Goal: Task Accomplishment & Management: Complete application form

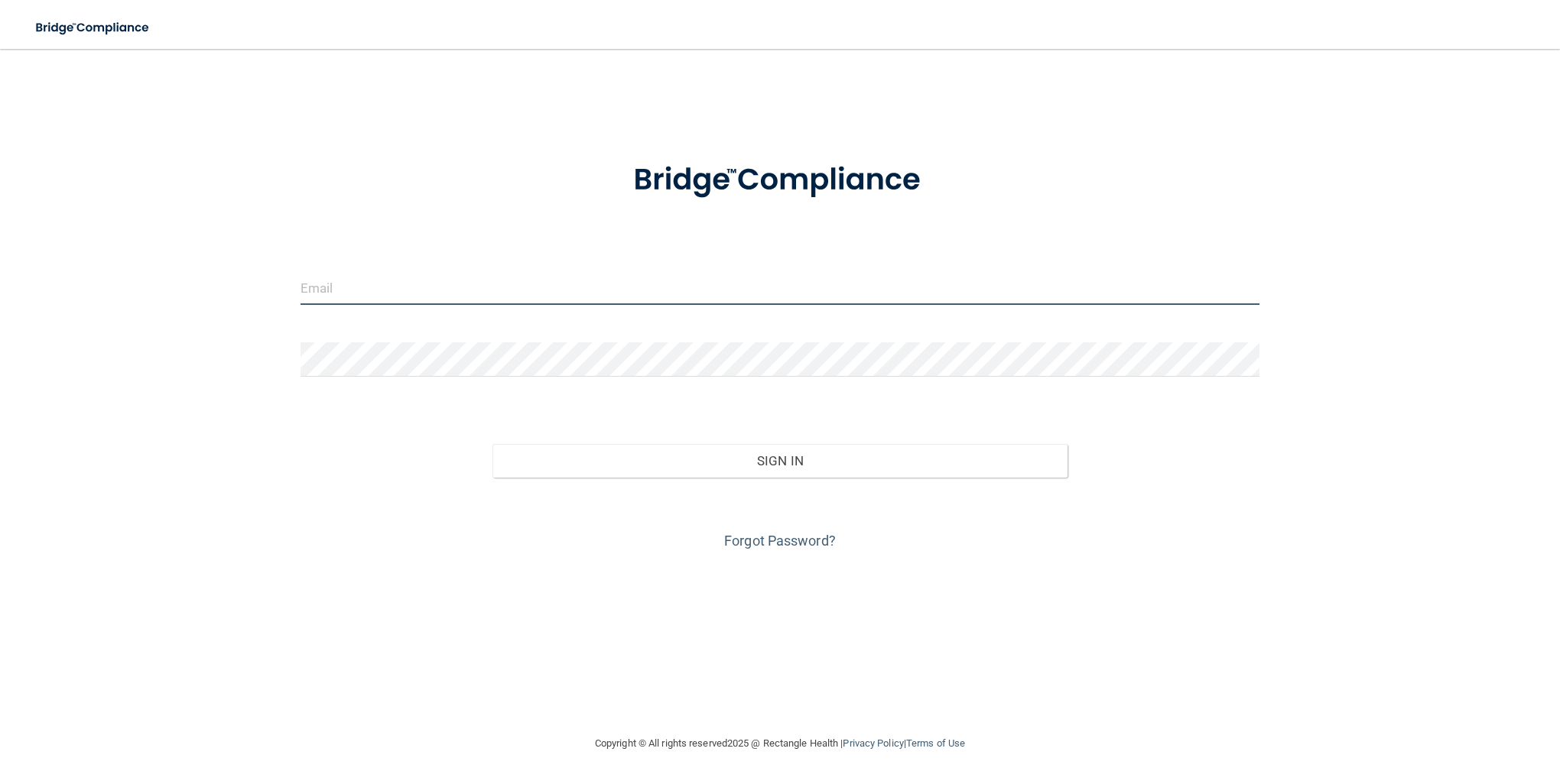
click at [333, 281] on input "email" at bounding box center [780, 287] width 958 height 34
type input "[EMAIL_ADDRESS][DOMAIN_NAME]"
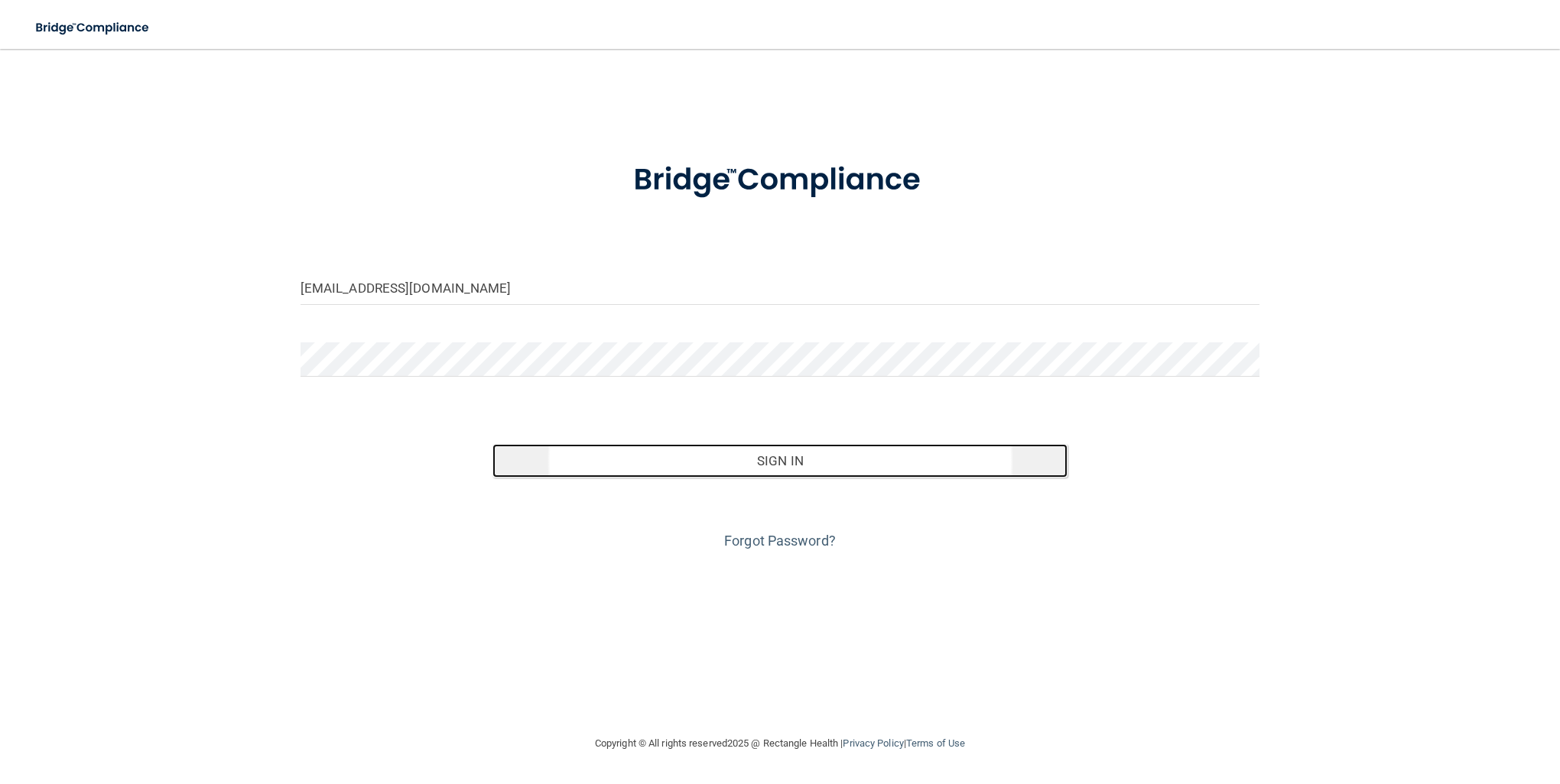
click at [839, 466] on button "Sign In" at bounding box center [780, 461] width 576 height 33
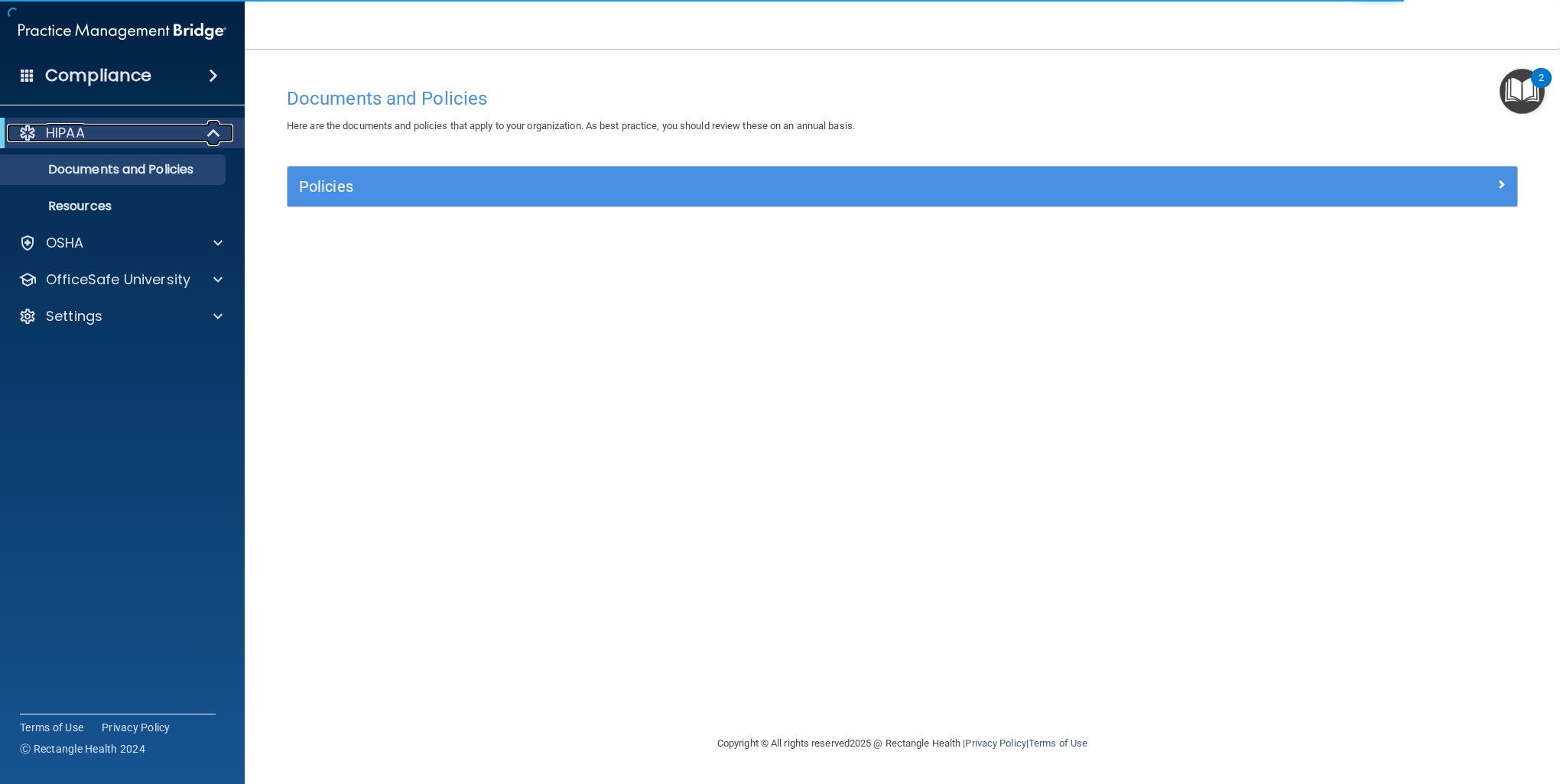
click at [212, 136] on span at bounding box center [214, 133] width 13 height 19
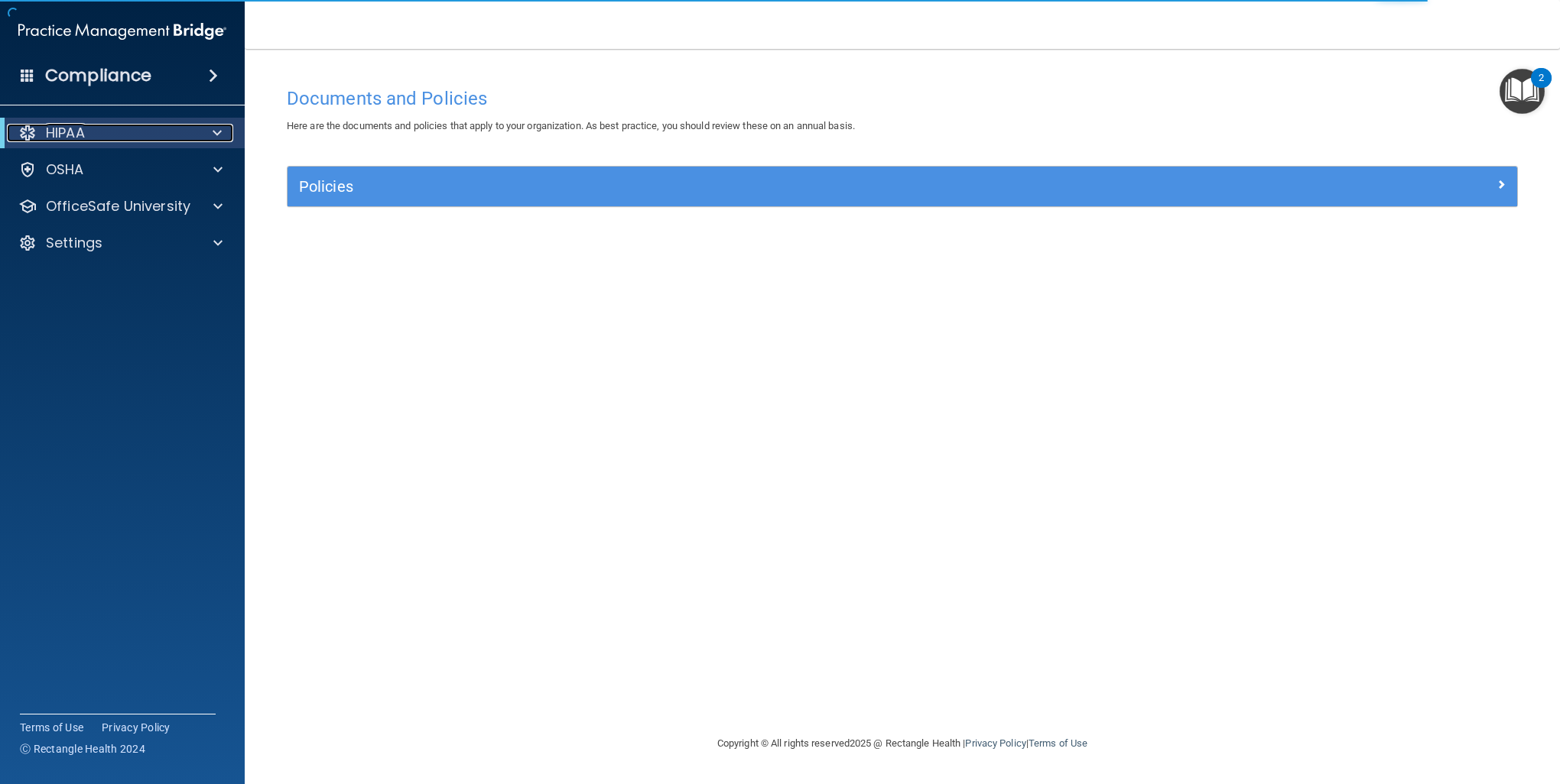
click at [212, 136] on span at bounding box center [216, 133] width 9 height 19
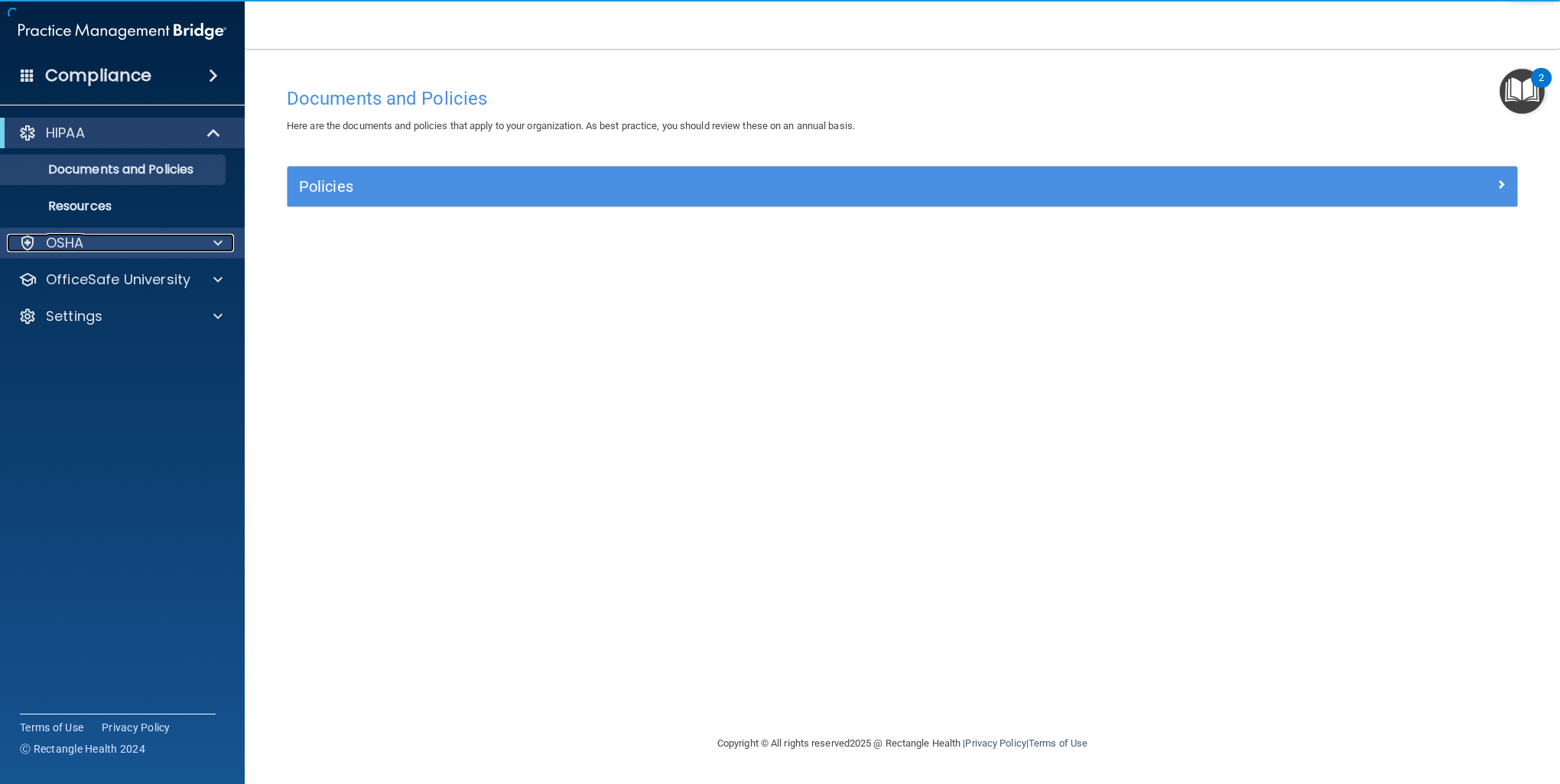
click at [98, 246] on div "OSHA" at bounding box center [101, 243] width 190 height 19
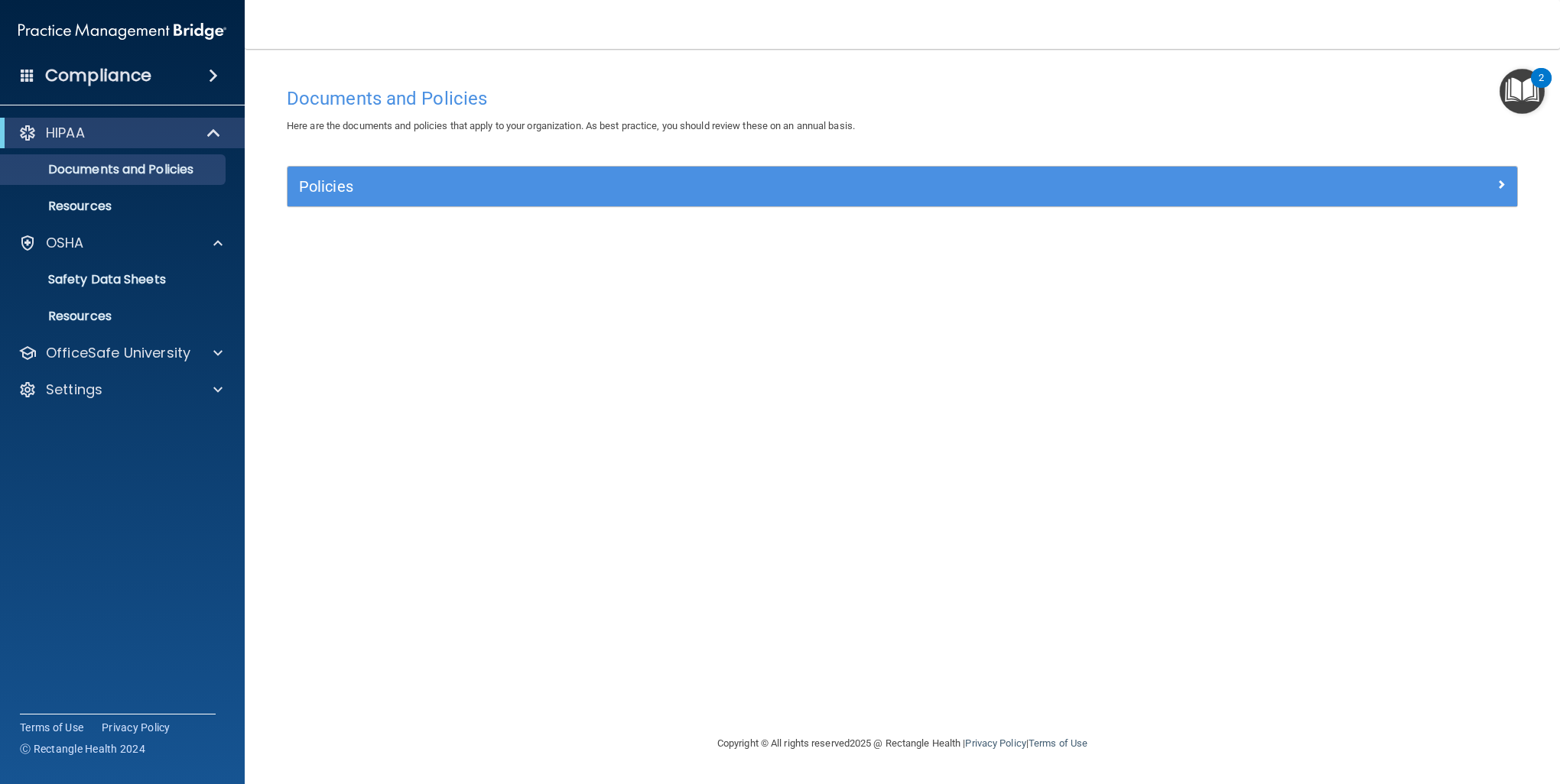
click at [862, 170] on div "Policies" at bounding box center [901, 187] width 1230 height 39
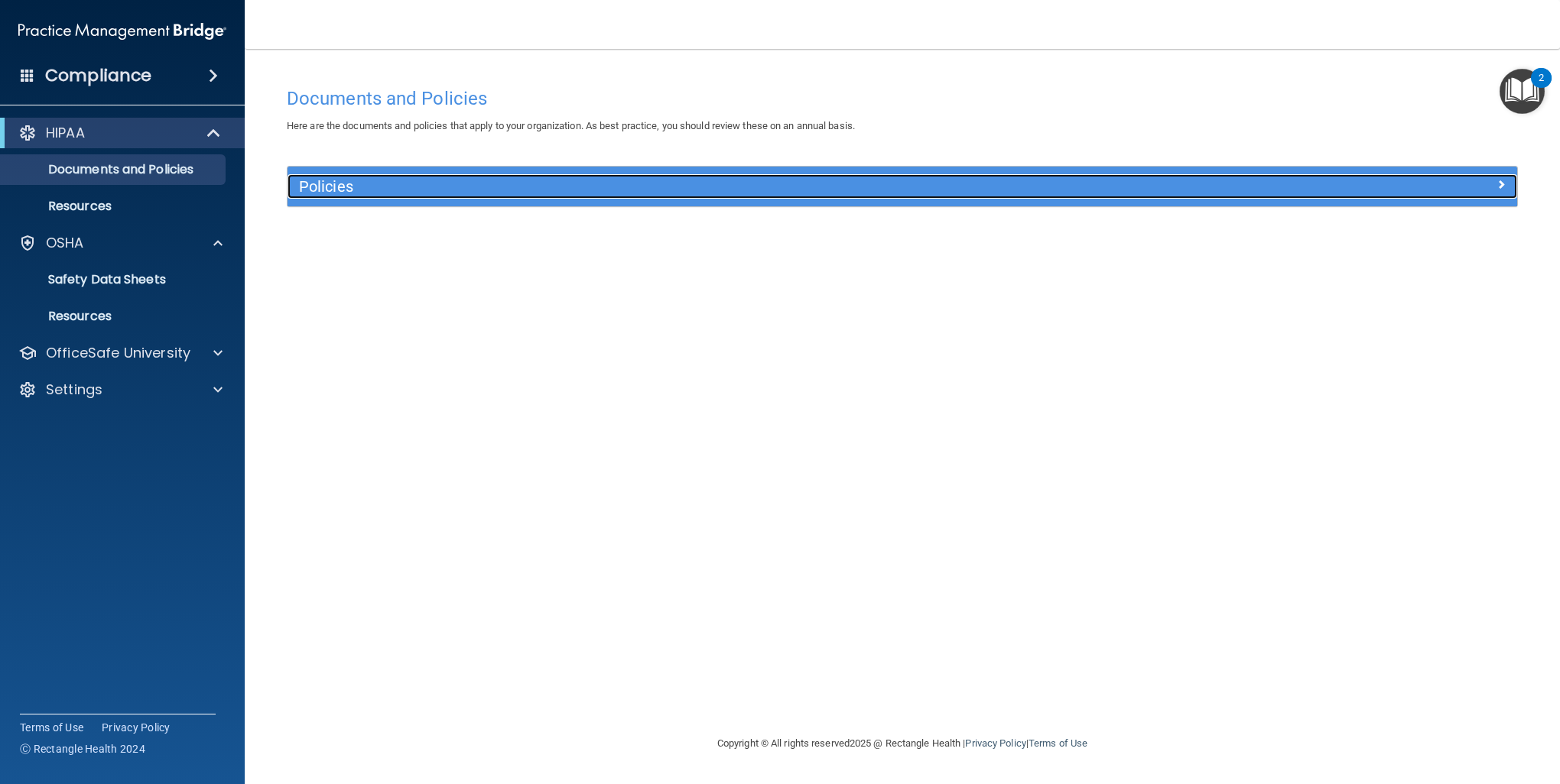
click at [862, 182] on h5 "Policies" at bounding box center [748, 186] width 899 height 17
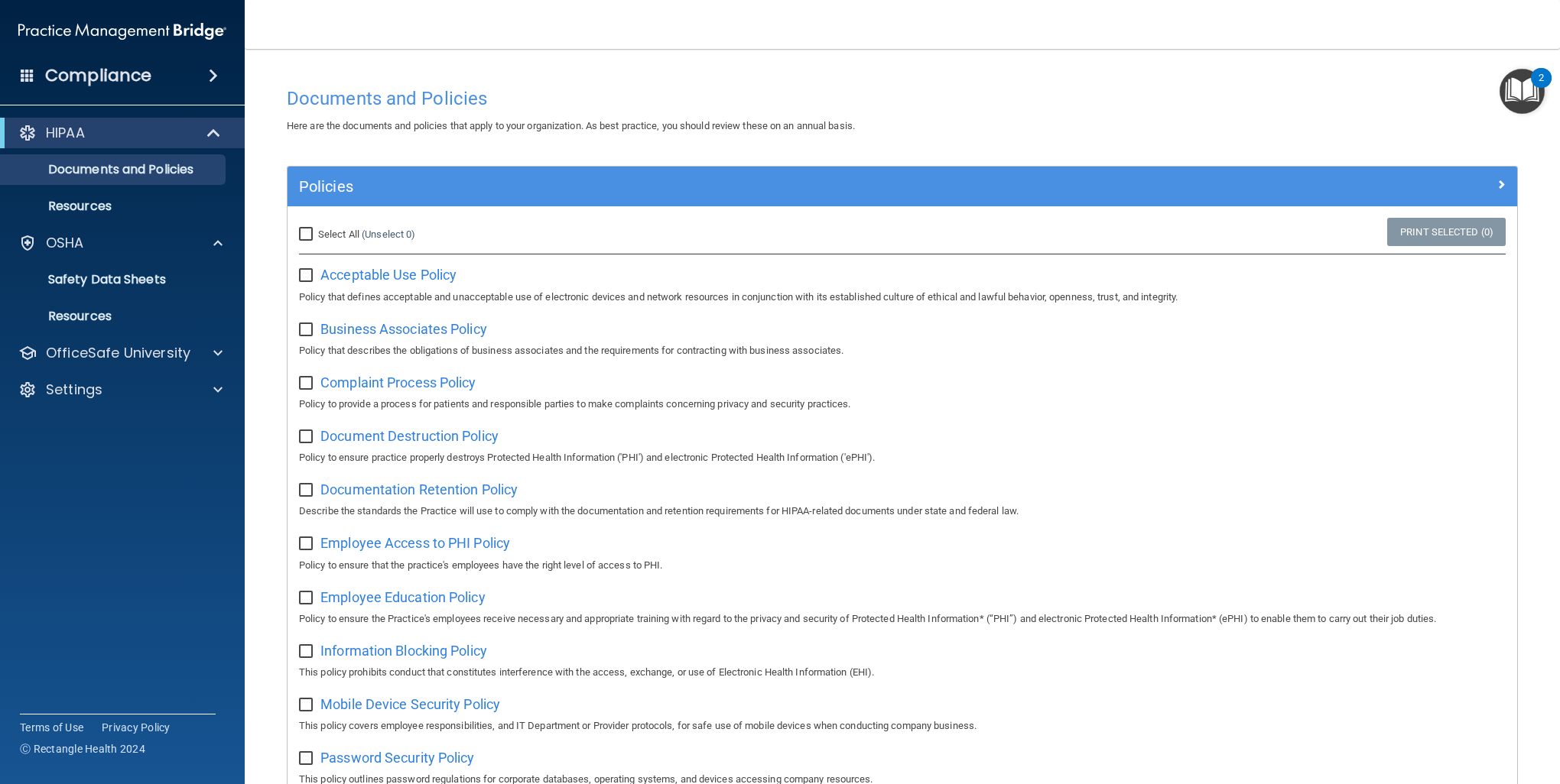
click at [308, 229] on input "Select All (Unselect 0) Unselect All" at bounding box center [308, 235] width 18 height 12
checkbox input "true"
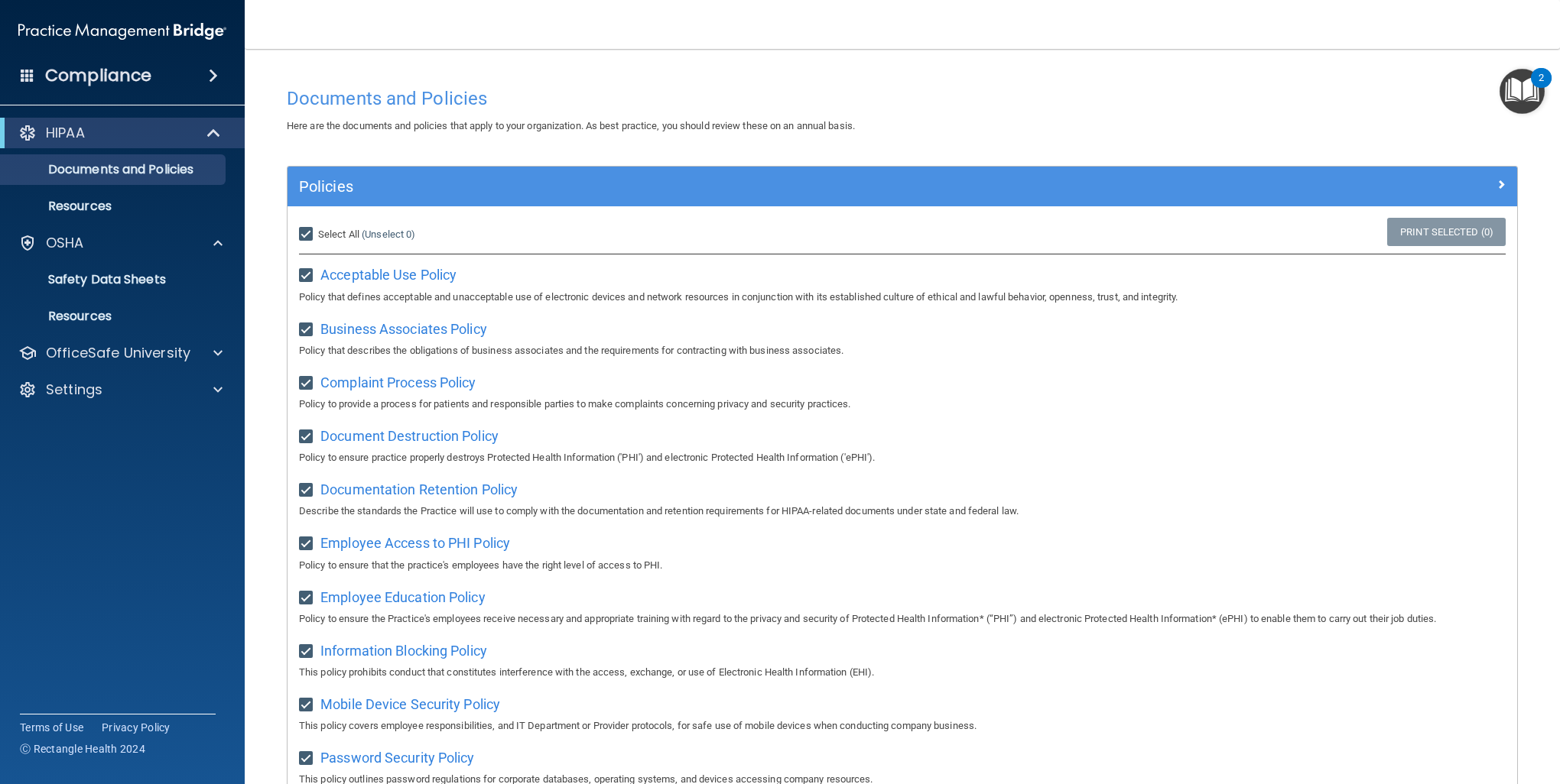
checkbox input "true"
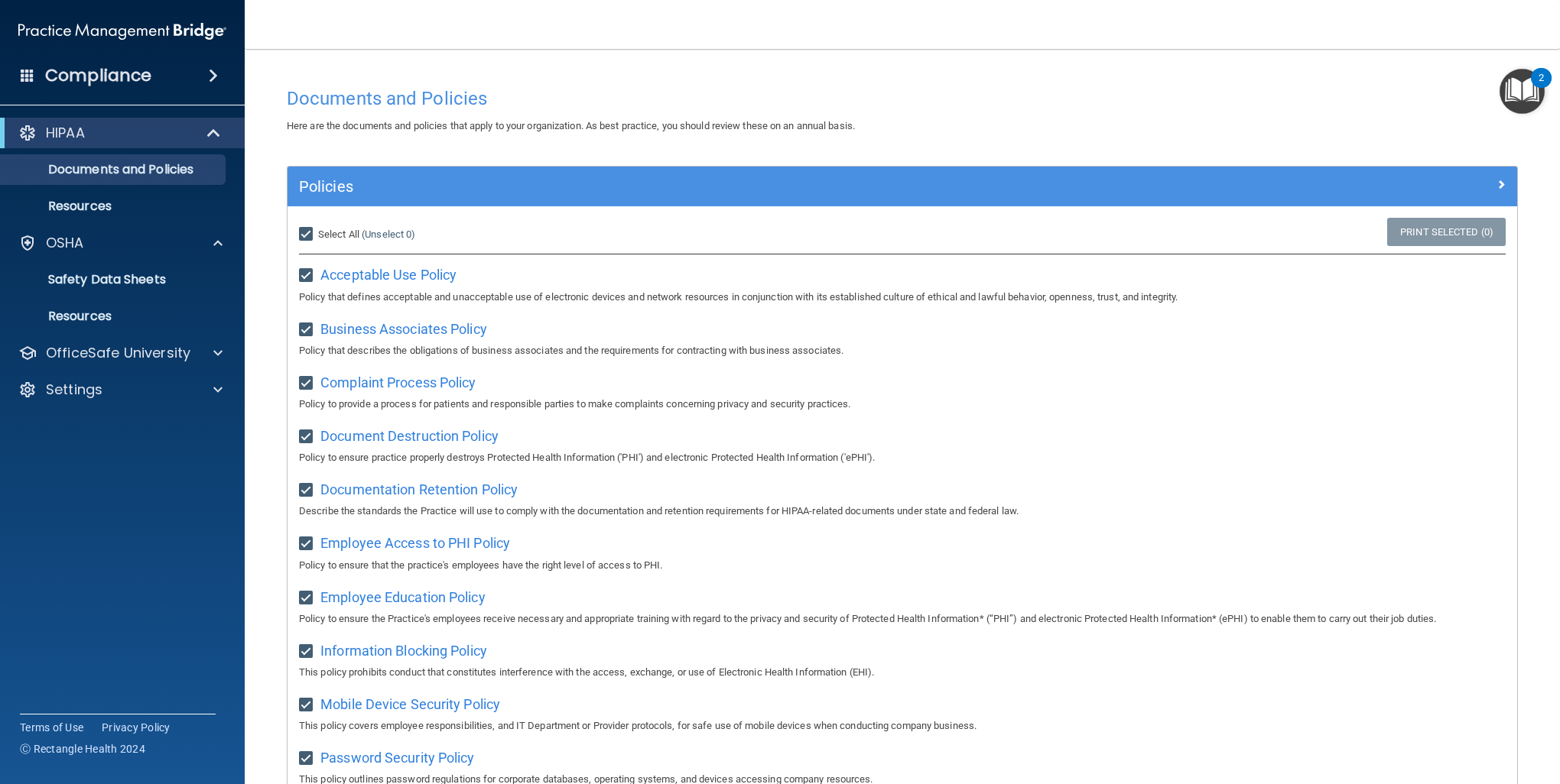
checkbox input "true"
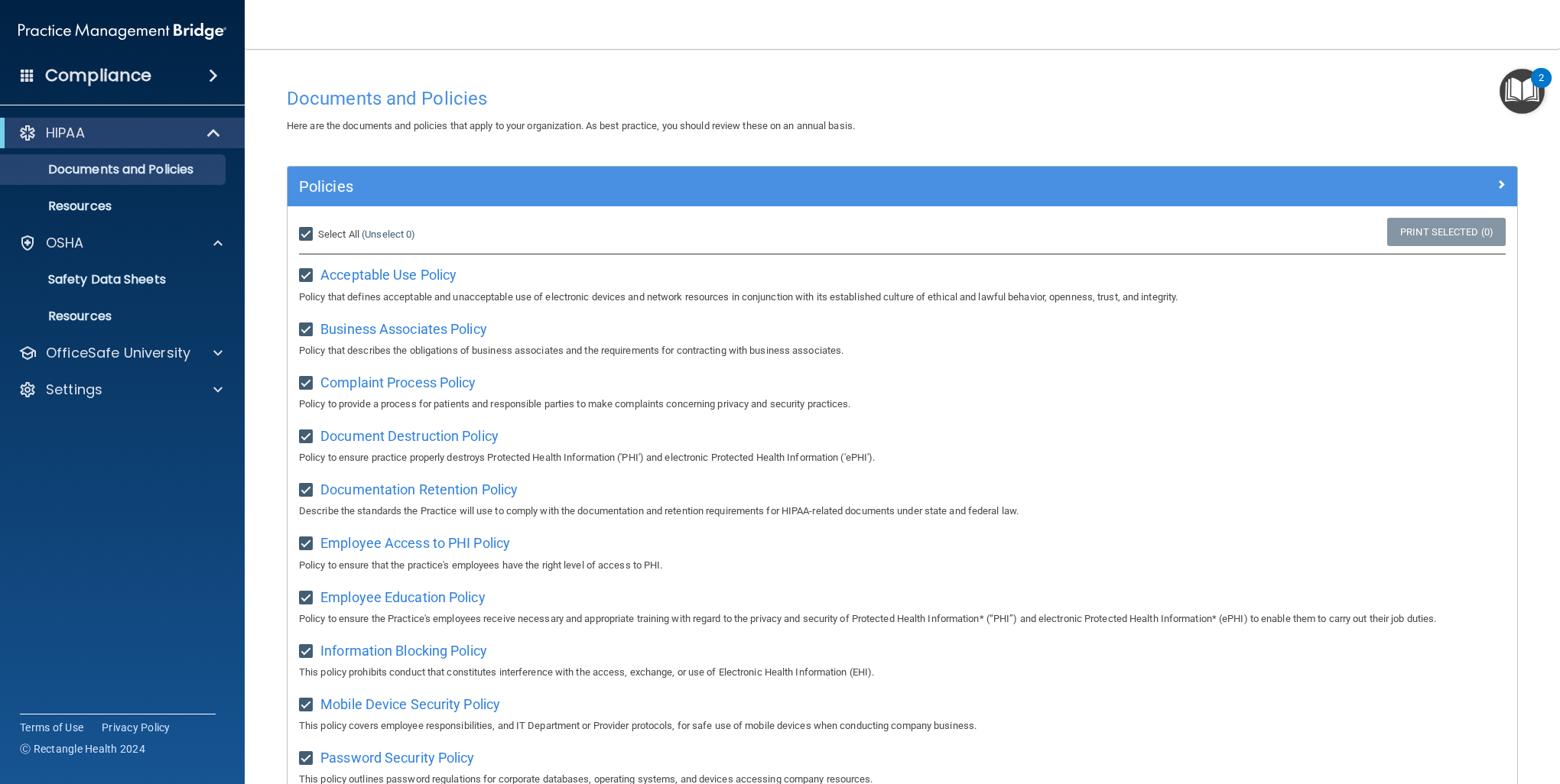
checkbox input "true"
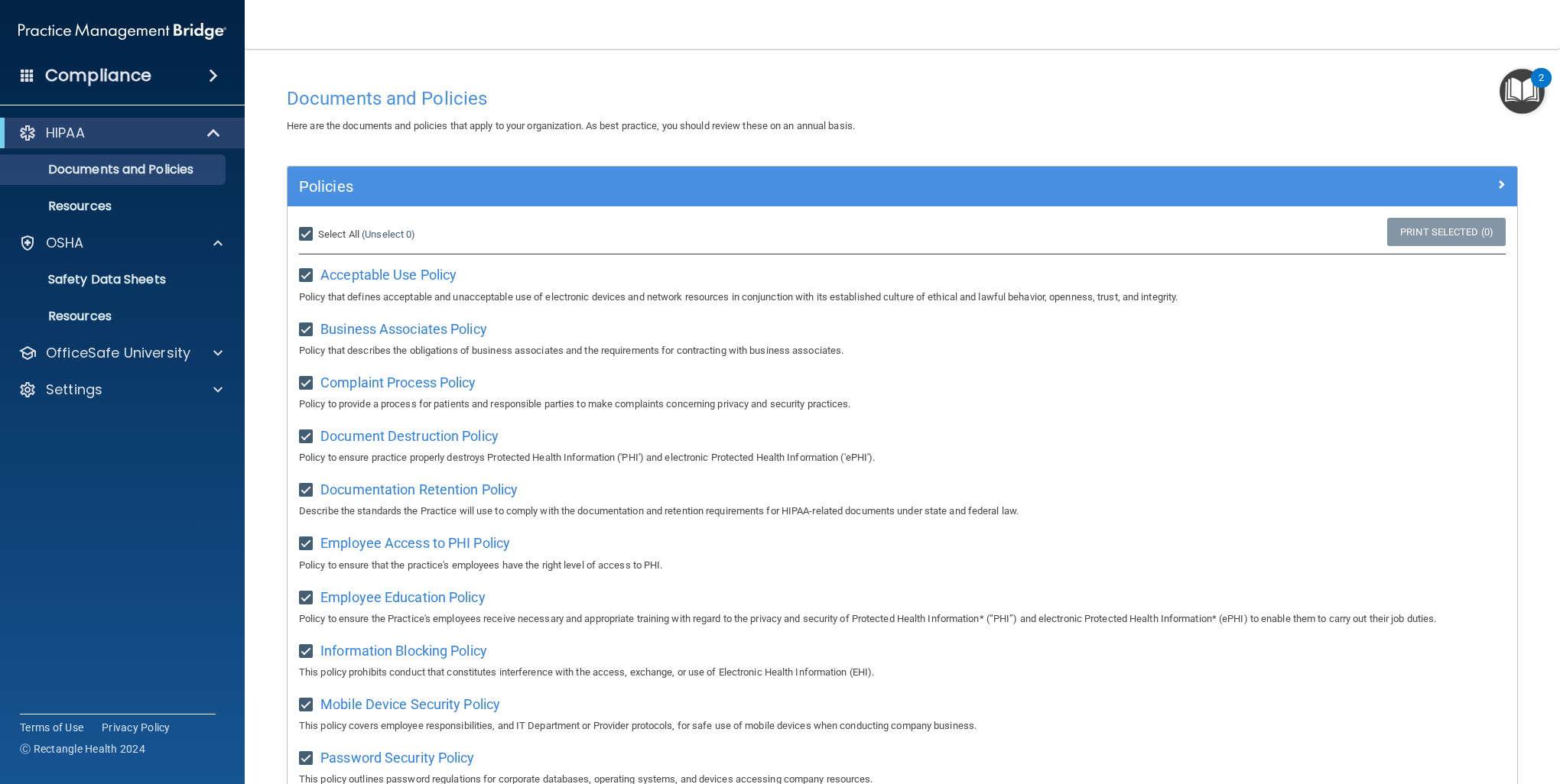
checkbox input "true"
click at [307, 230] on input "Select All (Unselect 21) Unselect All" at bounding box center [308, 235] width 18 height 12
checkbox input "false"
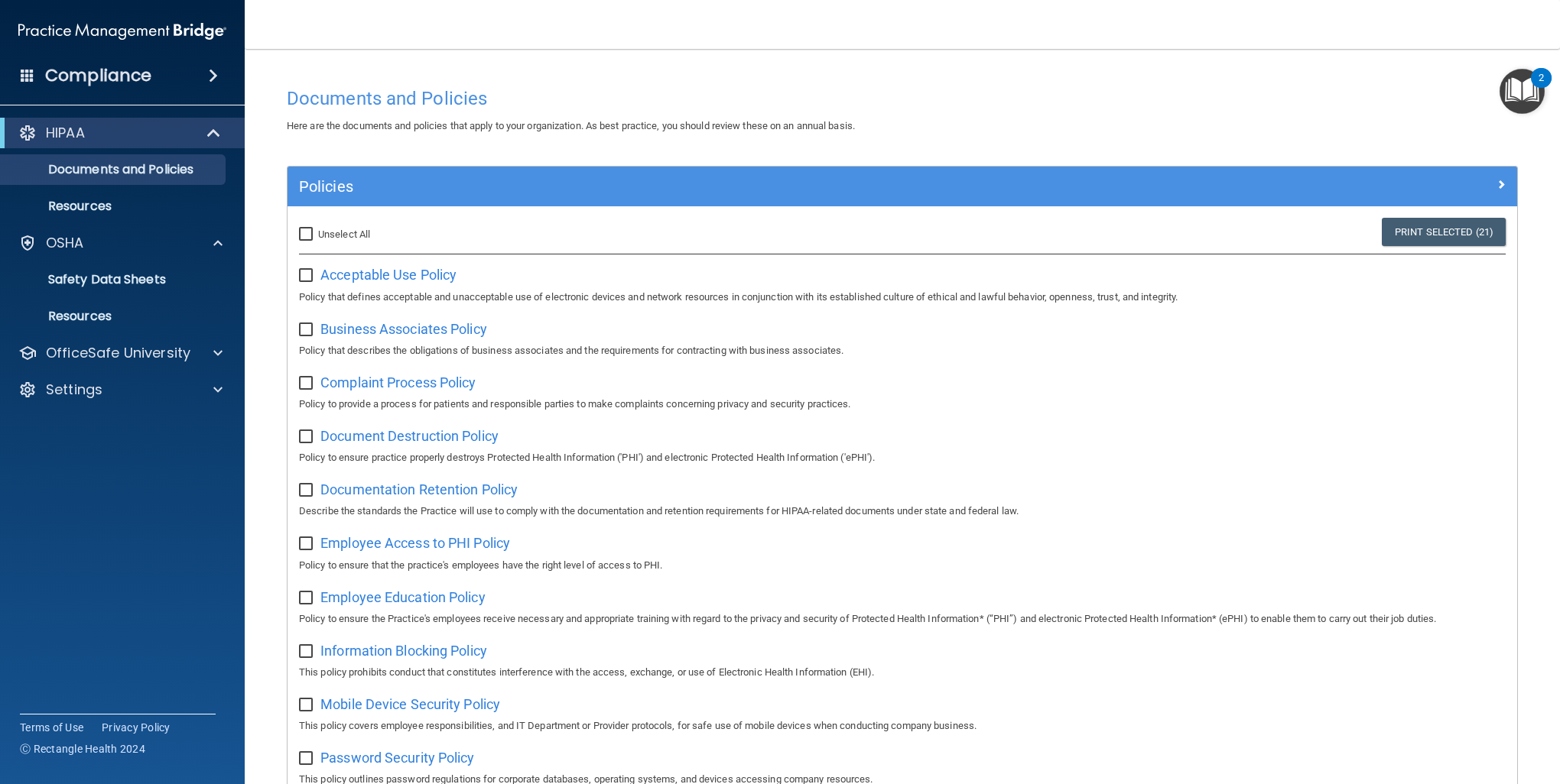
checkbox input "false"
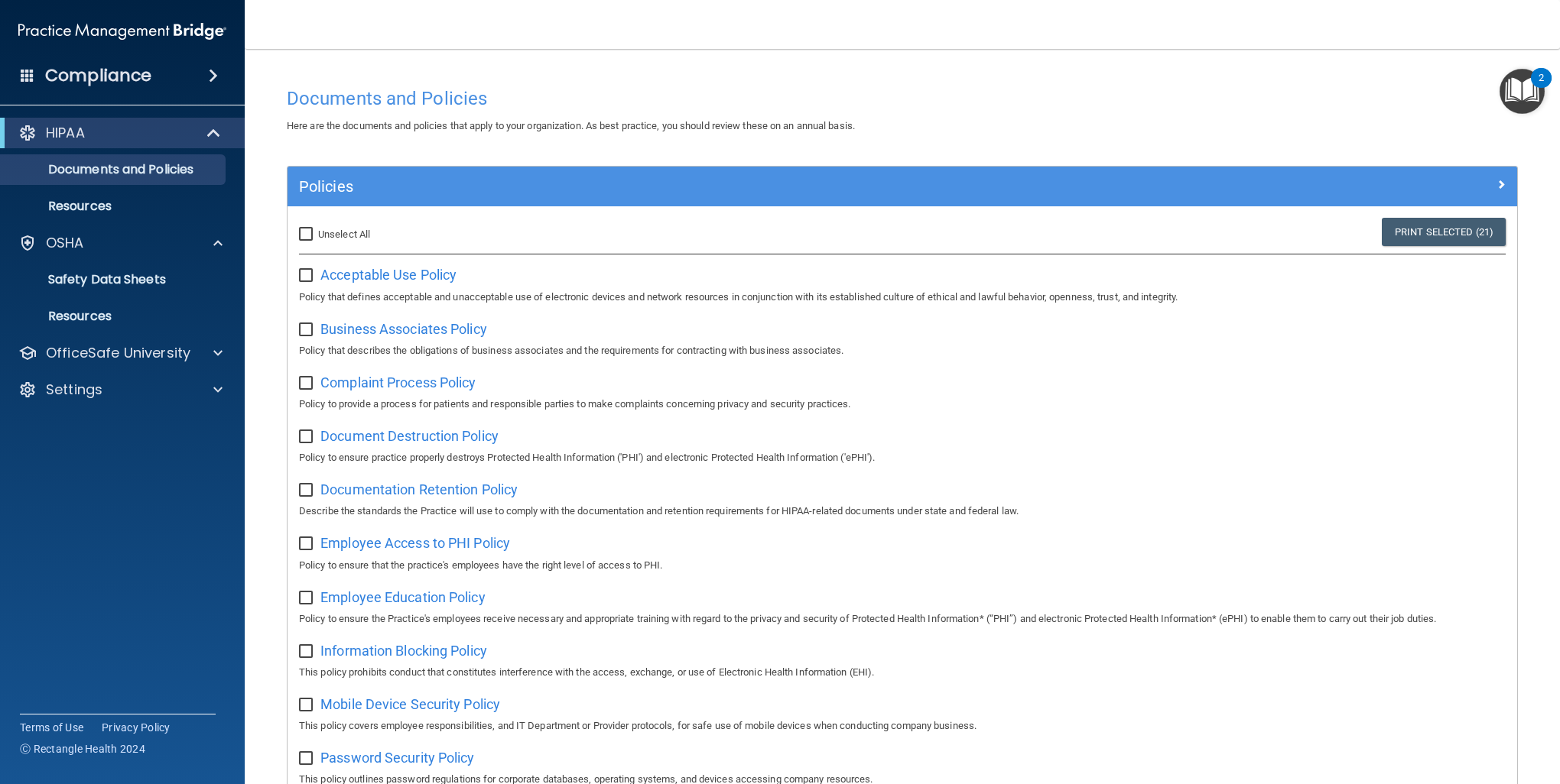
checkbox input "false"
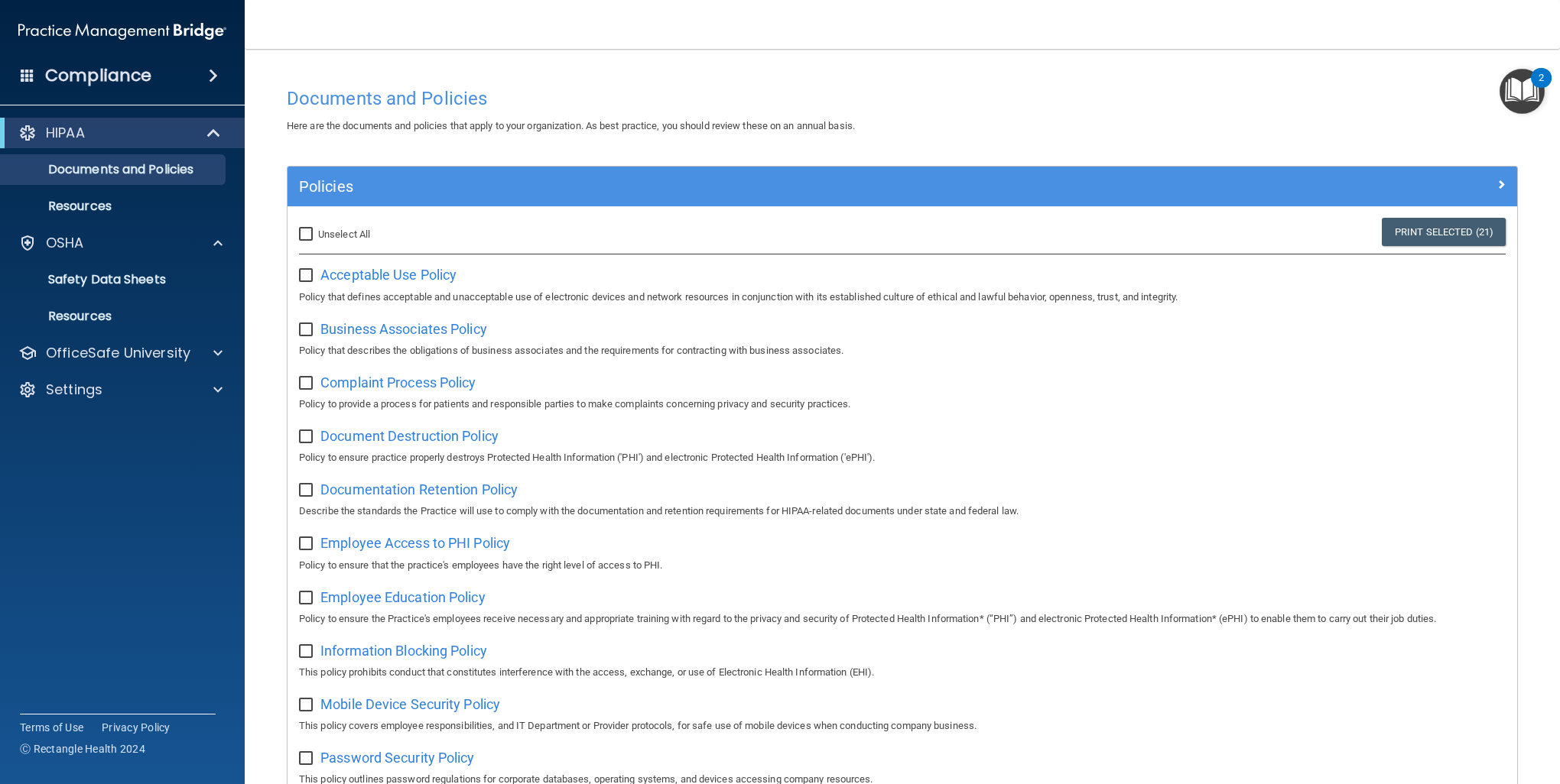
checkbox input "false"
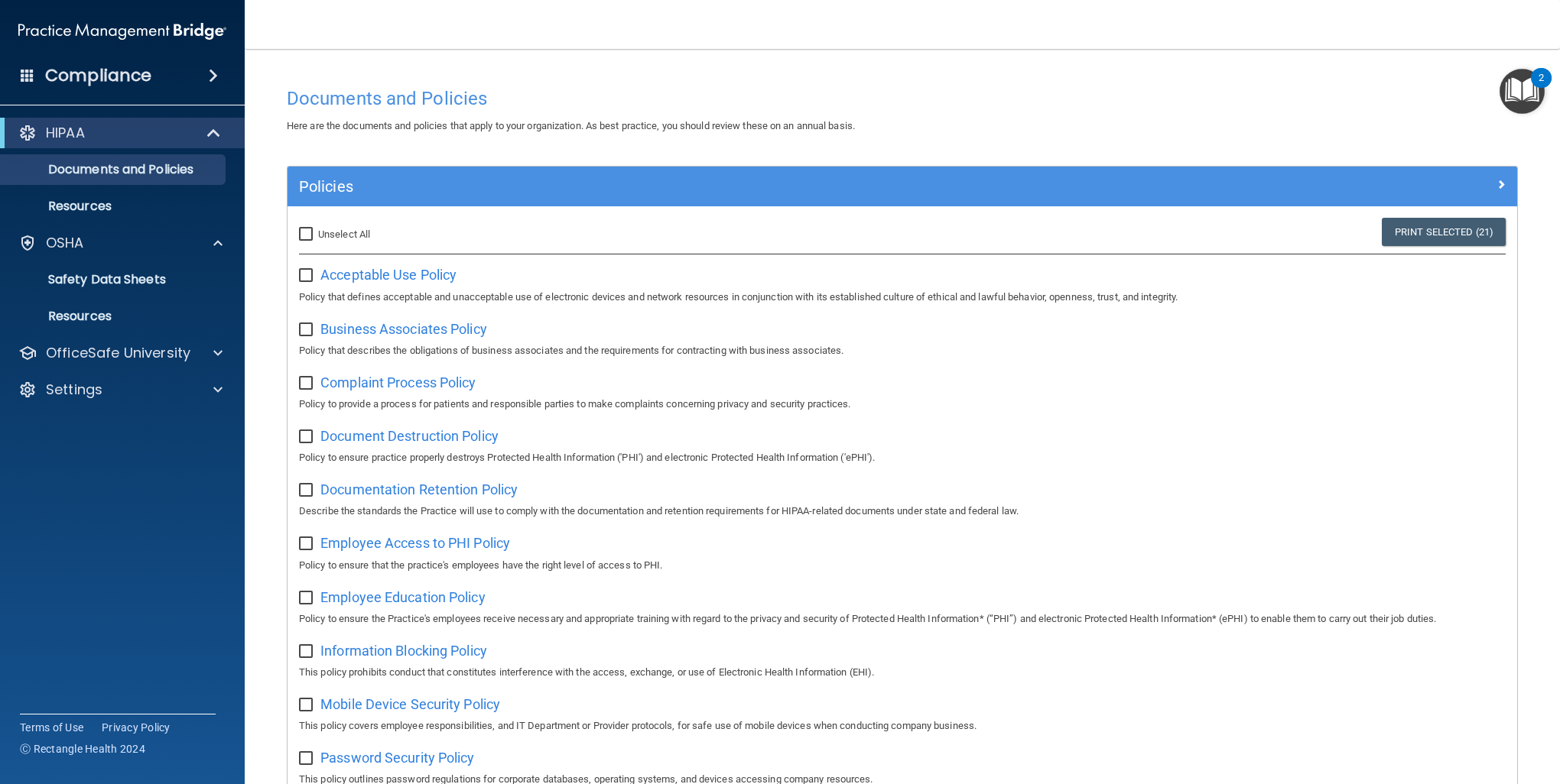
checkbox input "false"
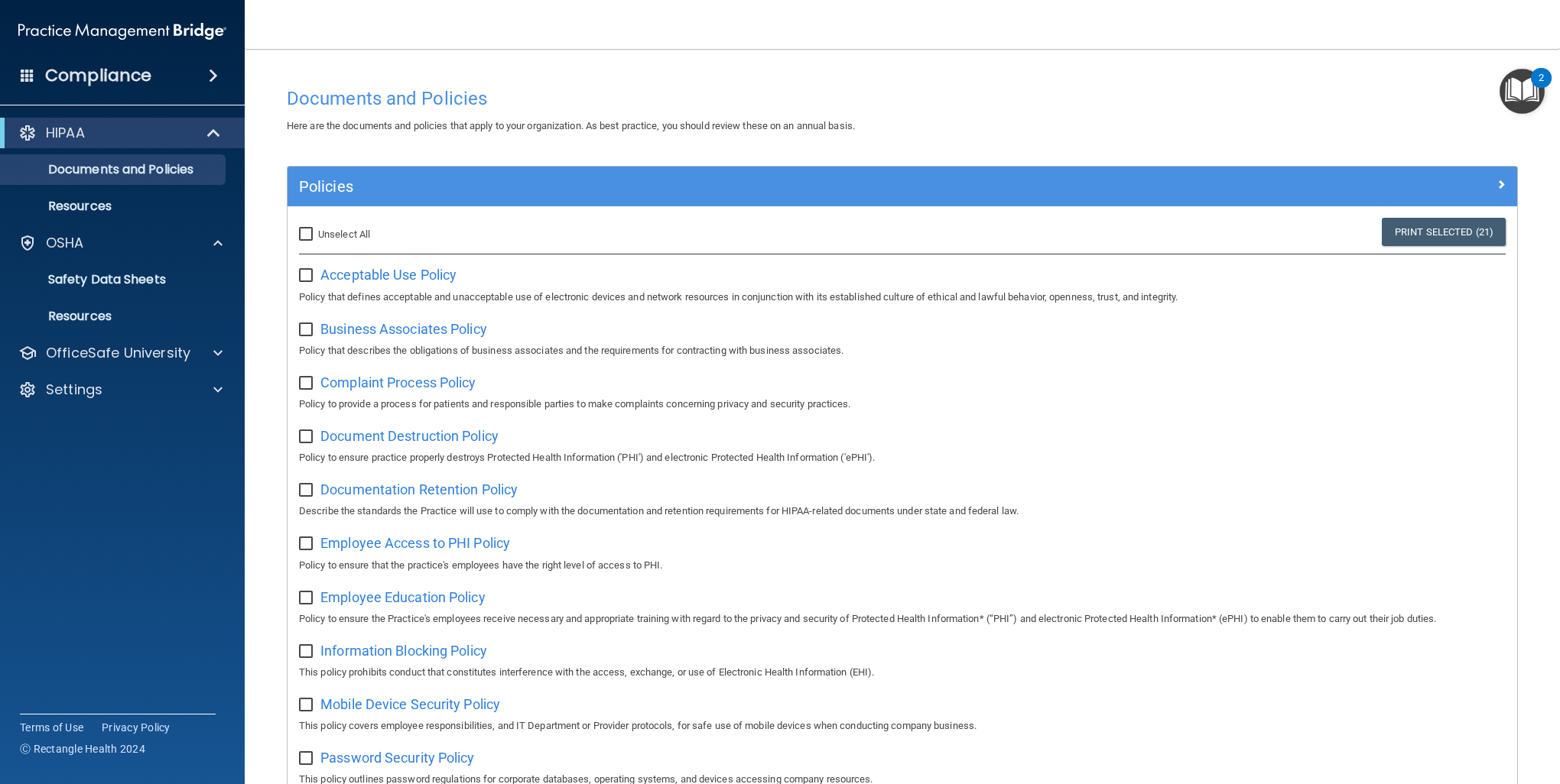
checkbox input "false"
click at [387, 280] on span "Acceptable Use Policy" at bounding box center [388, 274] width 136 height 16
click at [379, 327] on span "Business Associates Policy" at bounding box center [404, 329] width 167 height 16
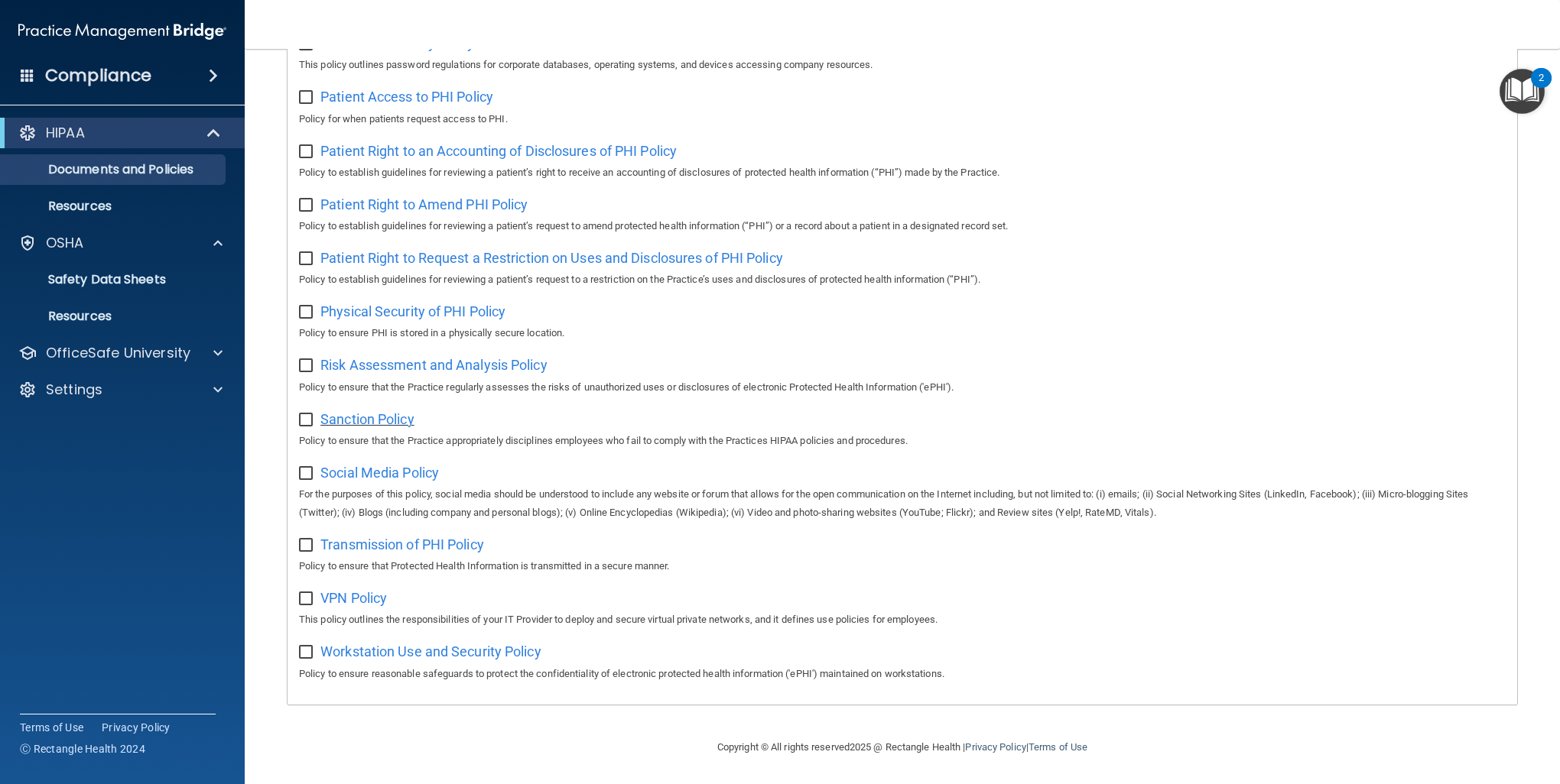
scroll to position [723, 0]
click at [199, 358] on div at bounding box center [215, 353] width 38 height 19
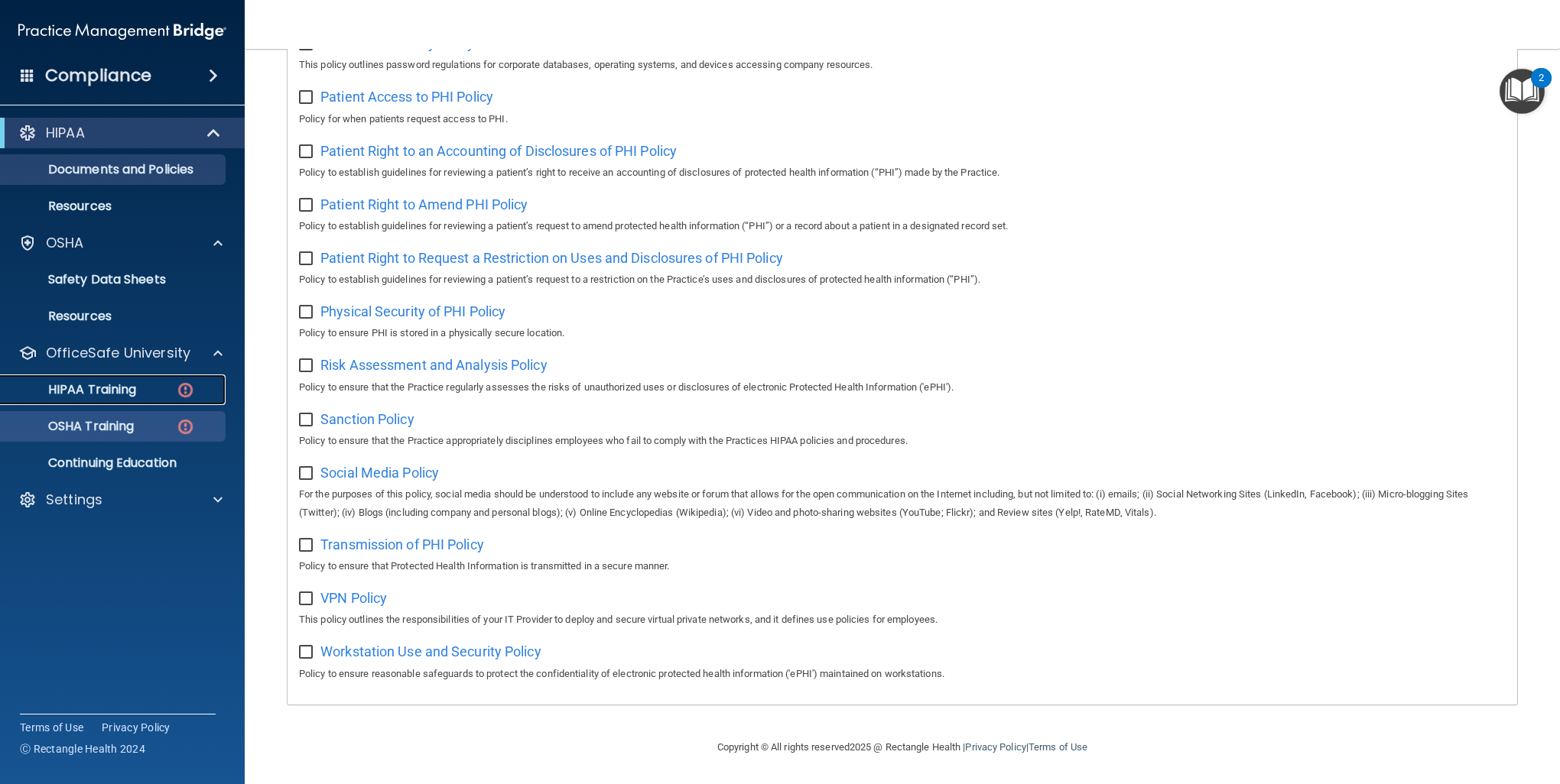
click at [153, 390] on div "HIPAA Training" at bounding box center [114, 390] width 208 height 16
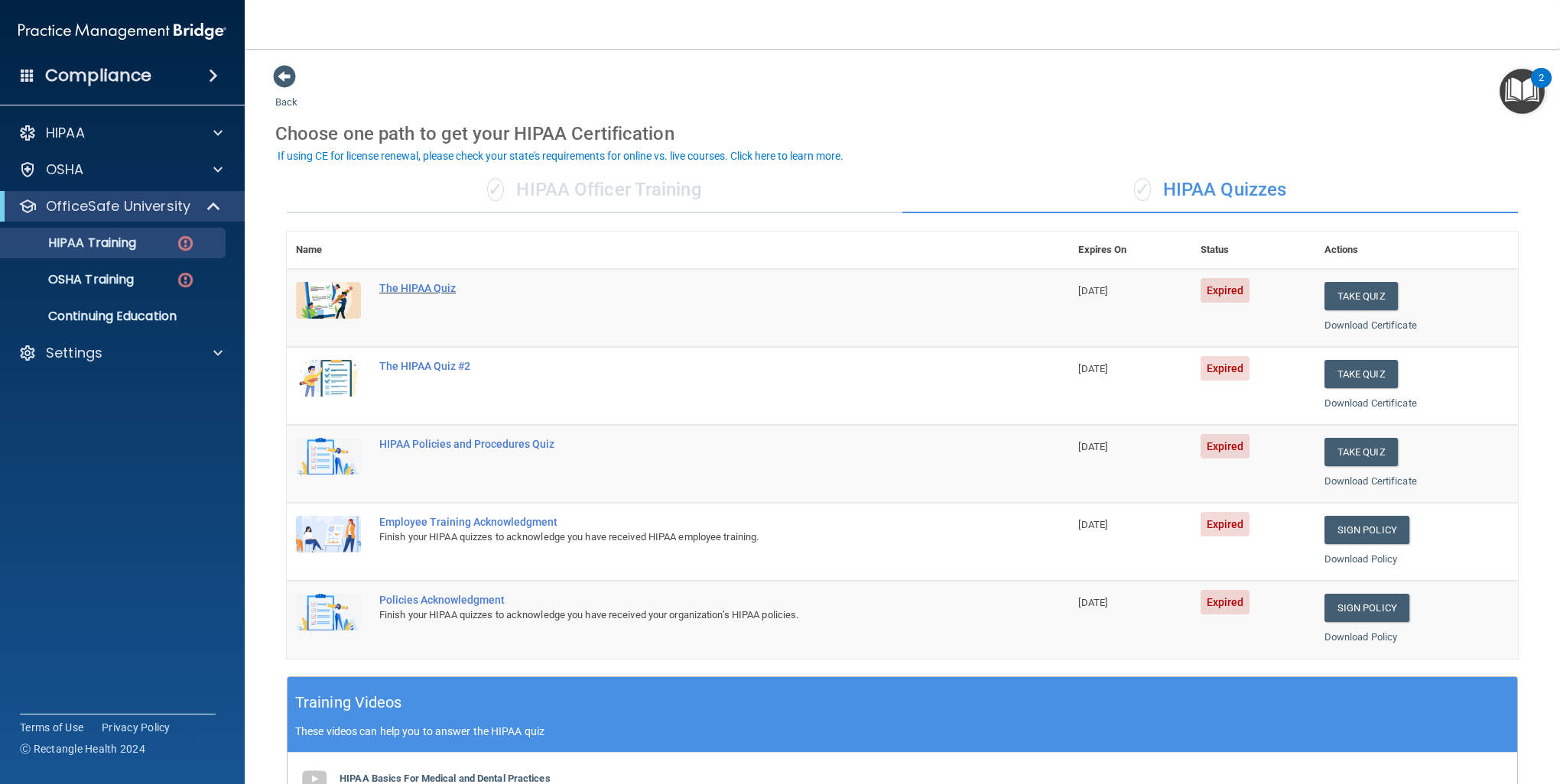
click at [410, 284] on div "The HIPAA Quiz" at bounding box center [686, 288] width 613 height 12
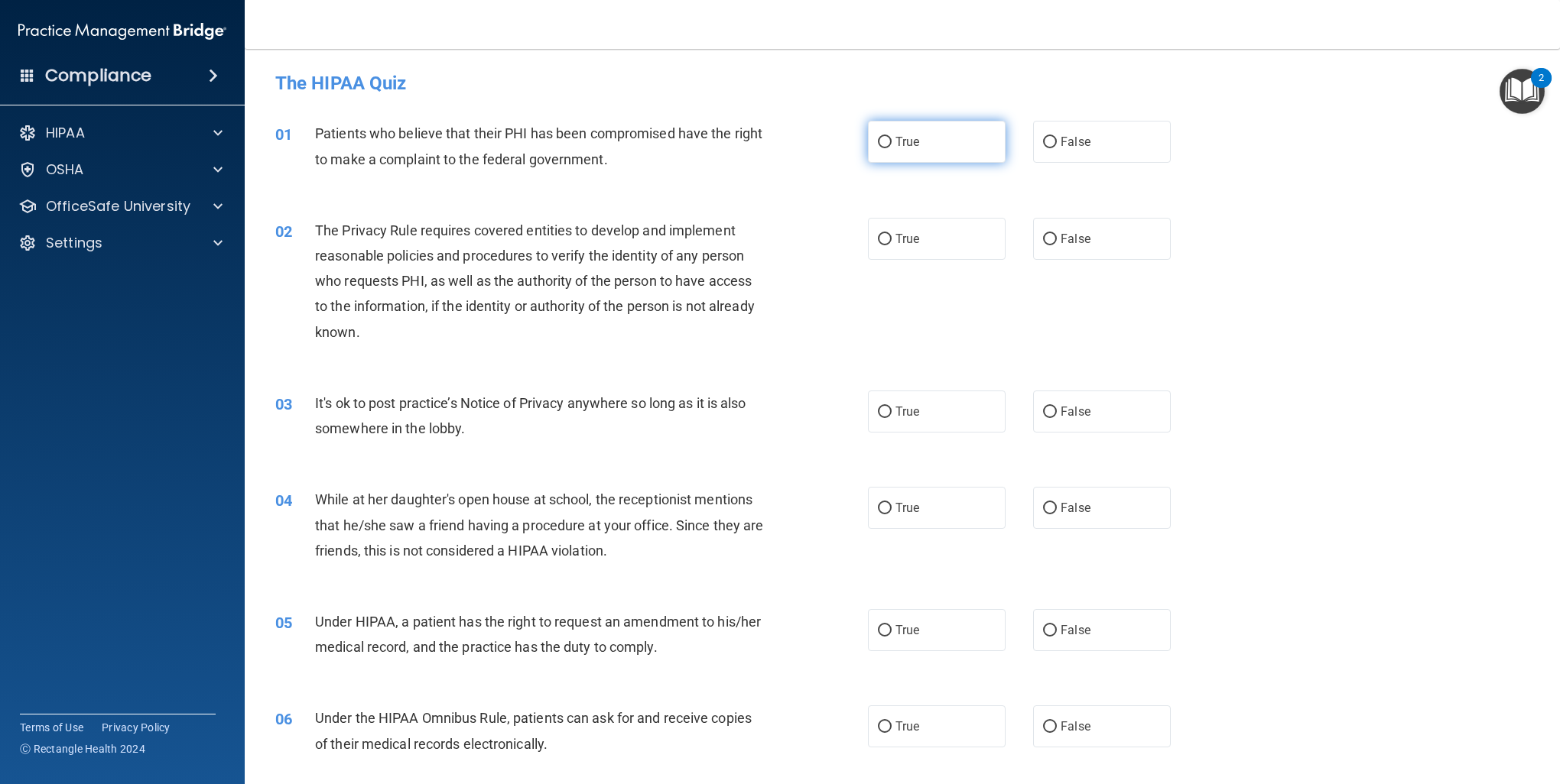
click at [954, 149] on label "True" at bounding box center [937, 141] width 138 height 42
click at [892, 148] on input "True" at bounding box center [885, 142] width 14 height 12
radio input "true"
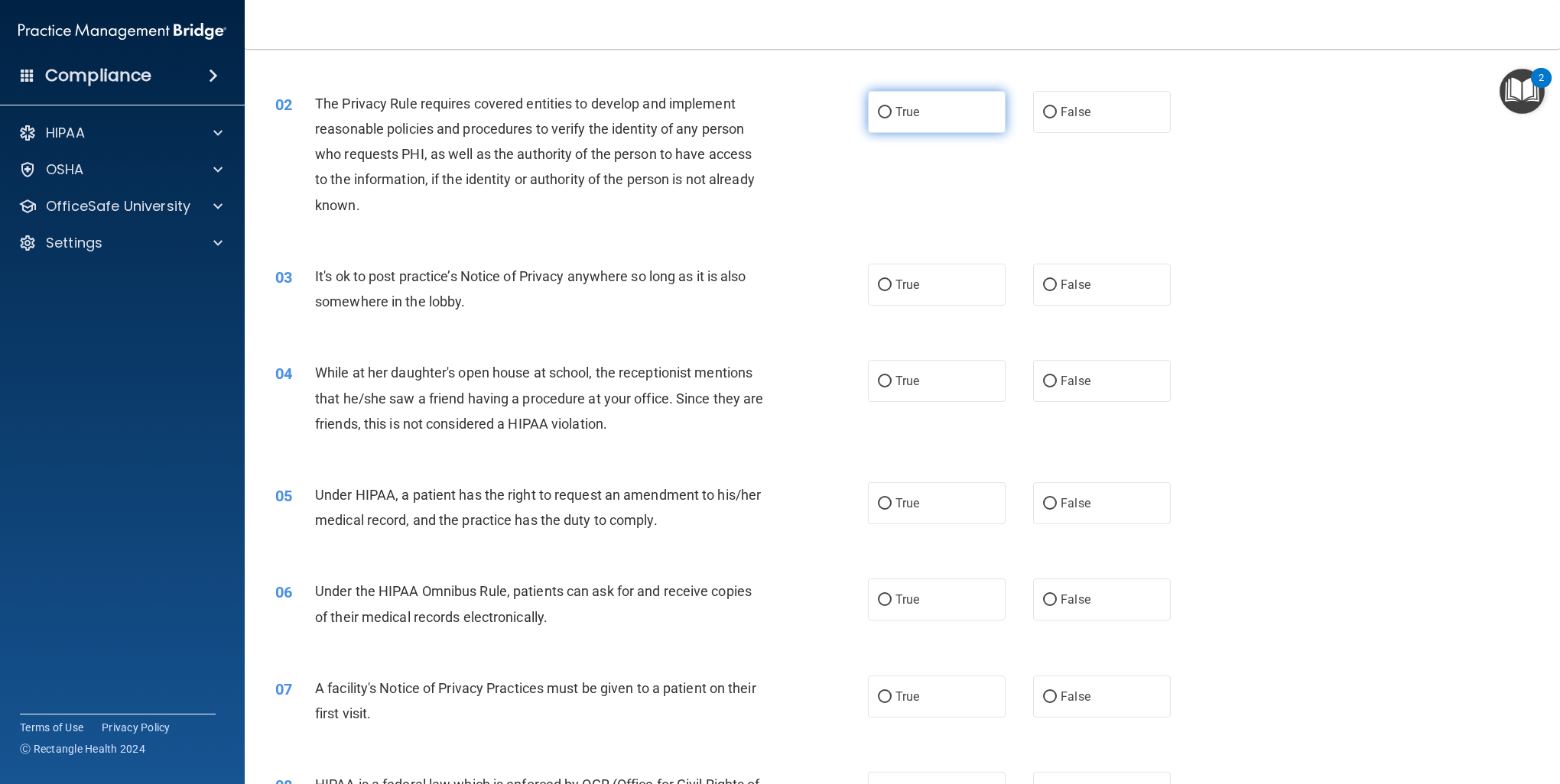
click at [905, 120] on label "True" at bounding box center [937, 112] width 138 height 42
click at [892, 119] on input "True" at bounding box center [885, 113] width 14 height 12
radio input "true"
click at [940, 273] on label "True" at bounding box center [937, 284] width 138 height 42
click at [892, 280] on input "True" at bounding box center [885, 286] width 14 height 12
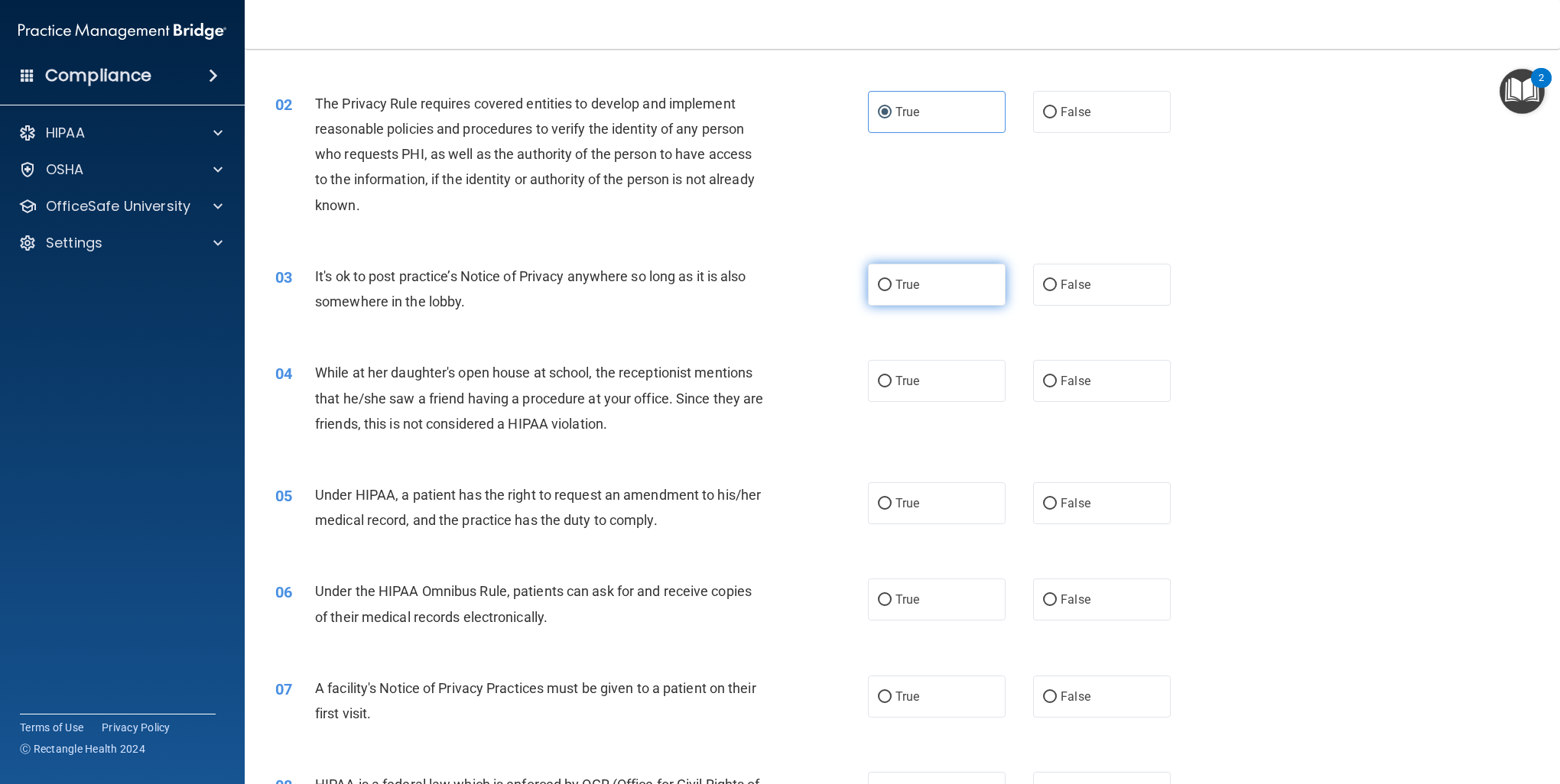
radio input "true"
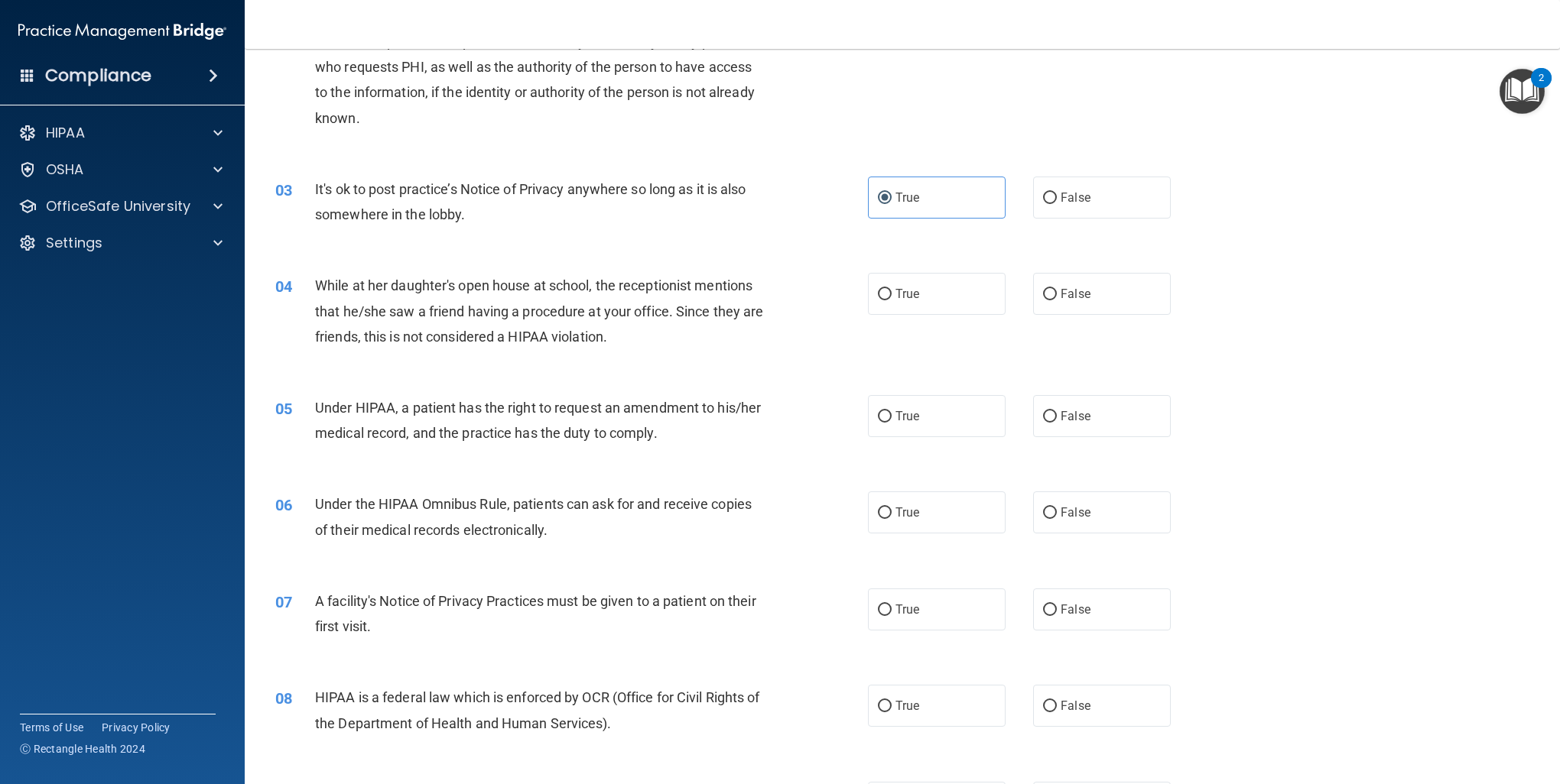
scroll to position [254, 0]
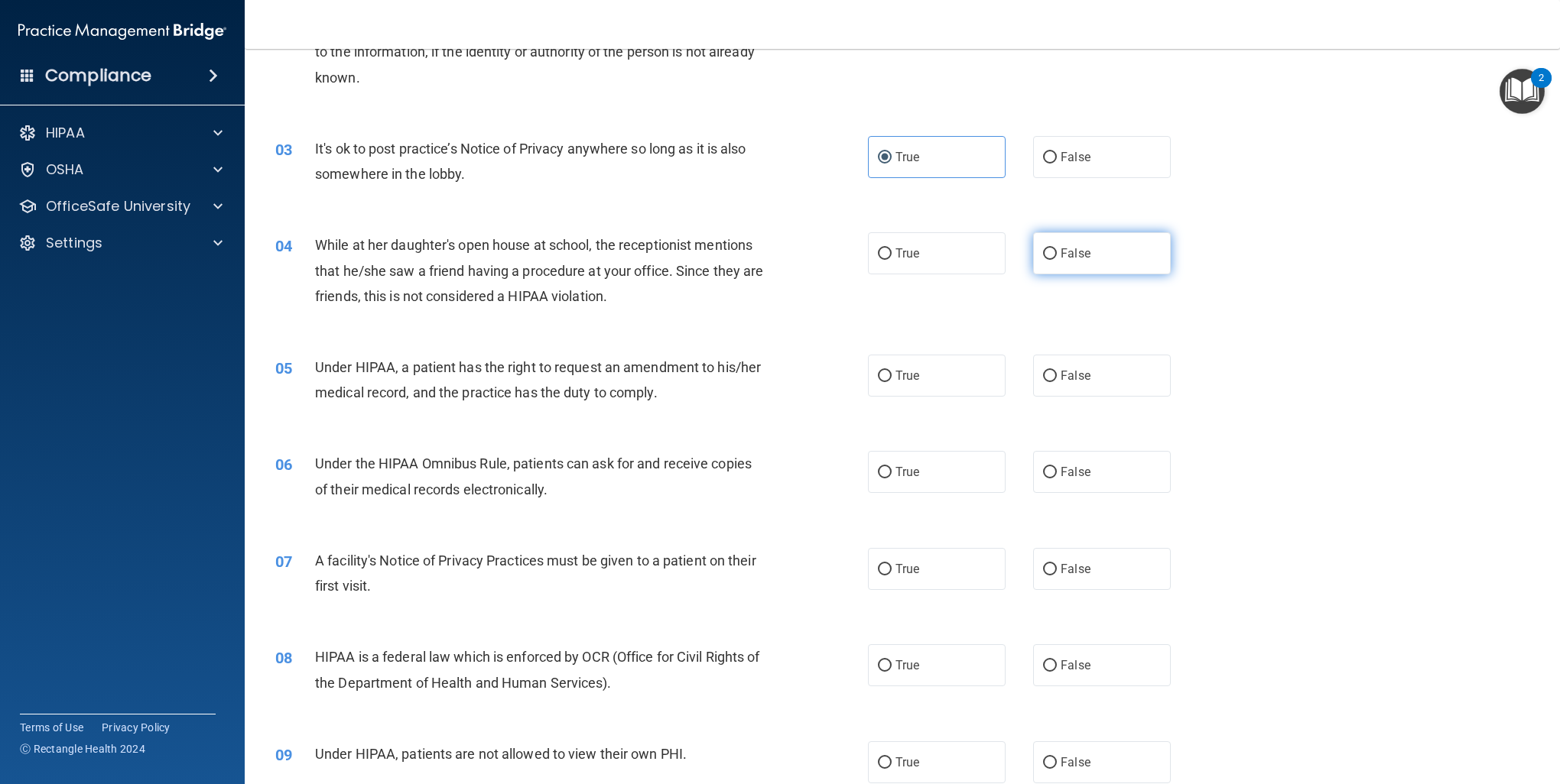
click at [1094, 252] on label "False" at bounding box center [1102, 252] width 138 height 42
click at [1057, 252] on input "False" at bounding box center [1050, 254] width 14 height 12
radio input "true"
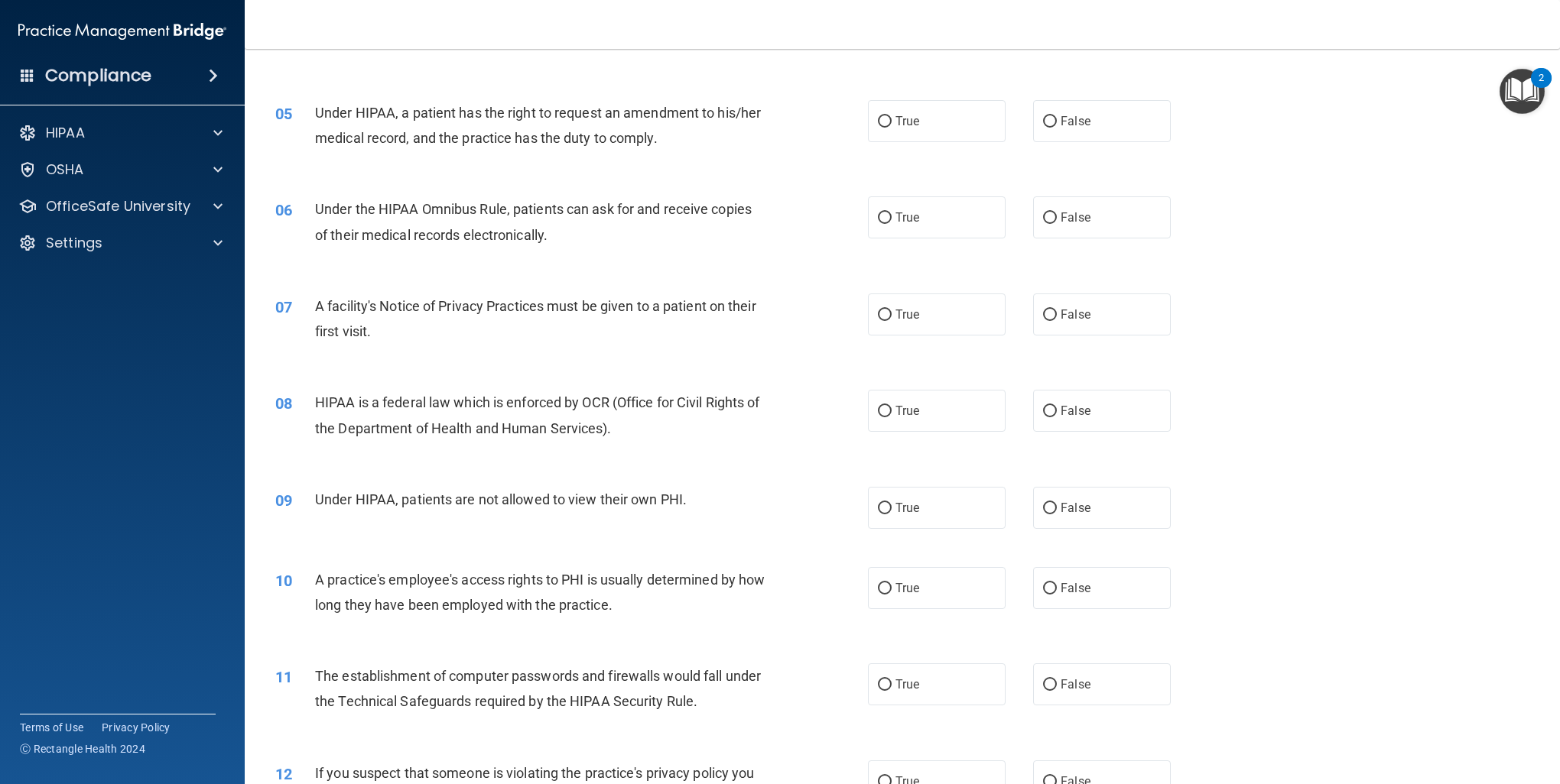
scroll to position [382, 0]
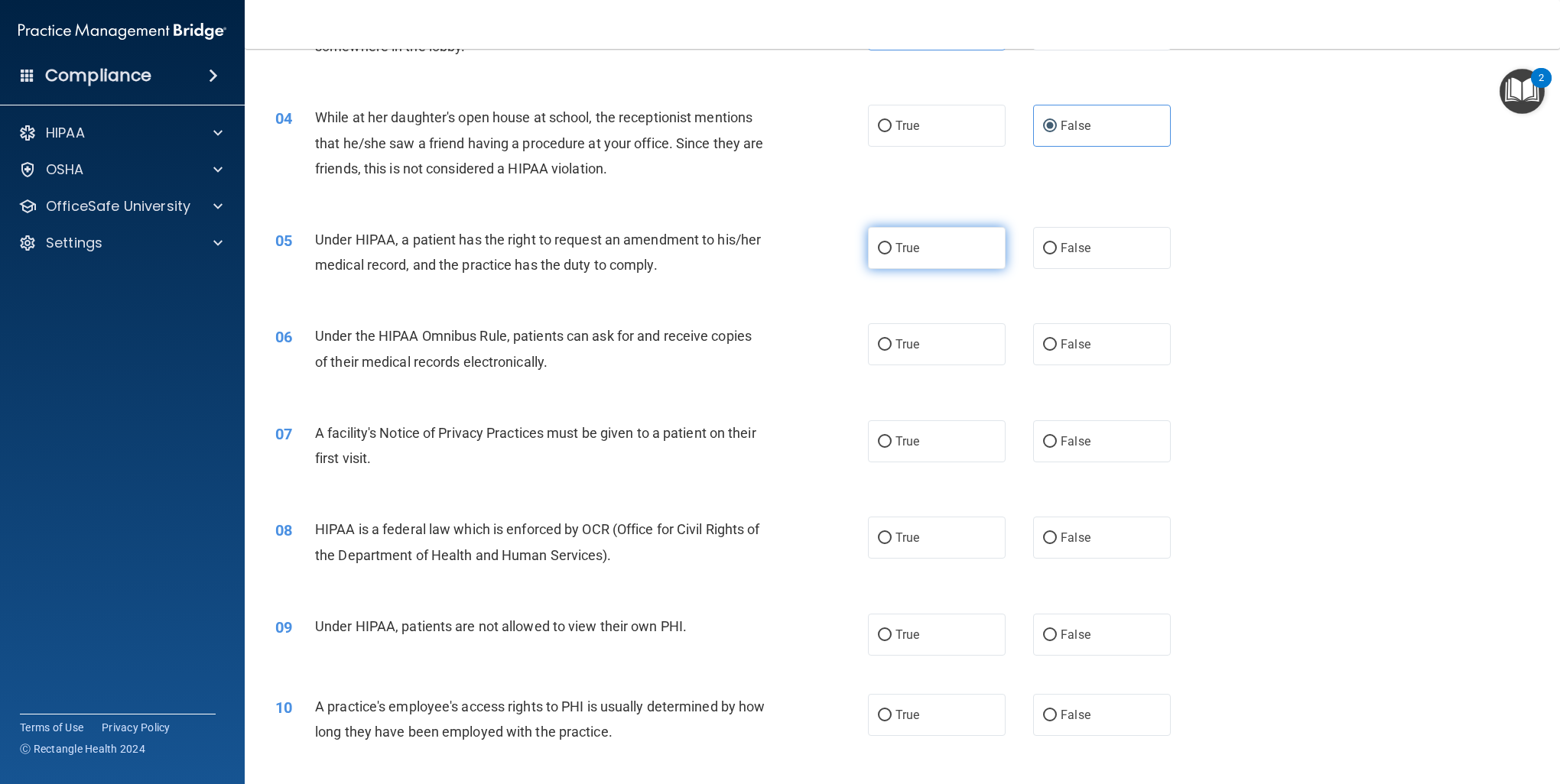
click at [881, 252] on input "True" at bounding box center [885, 249] width 14 height 12
radio input "true"
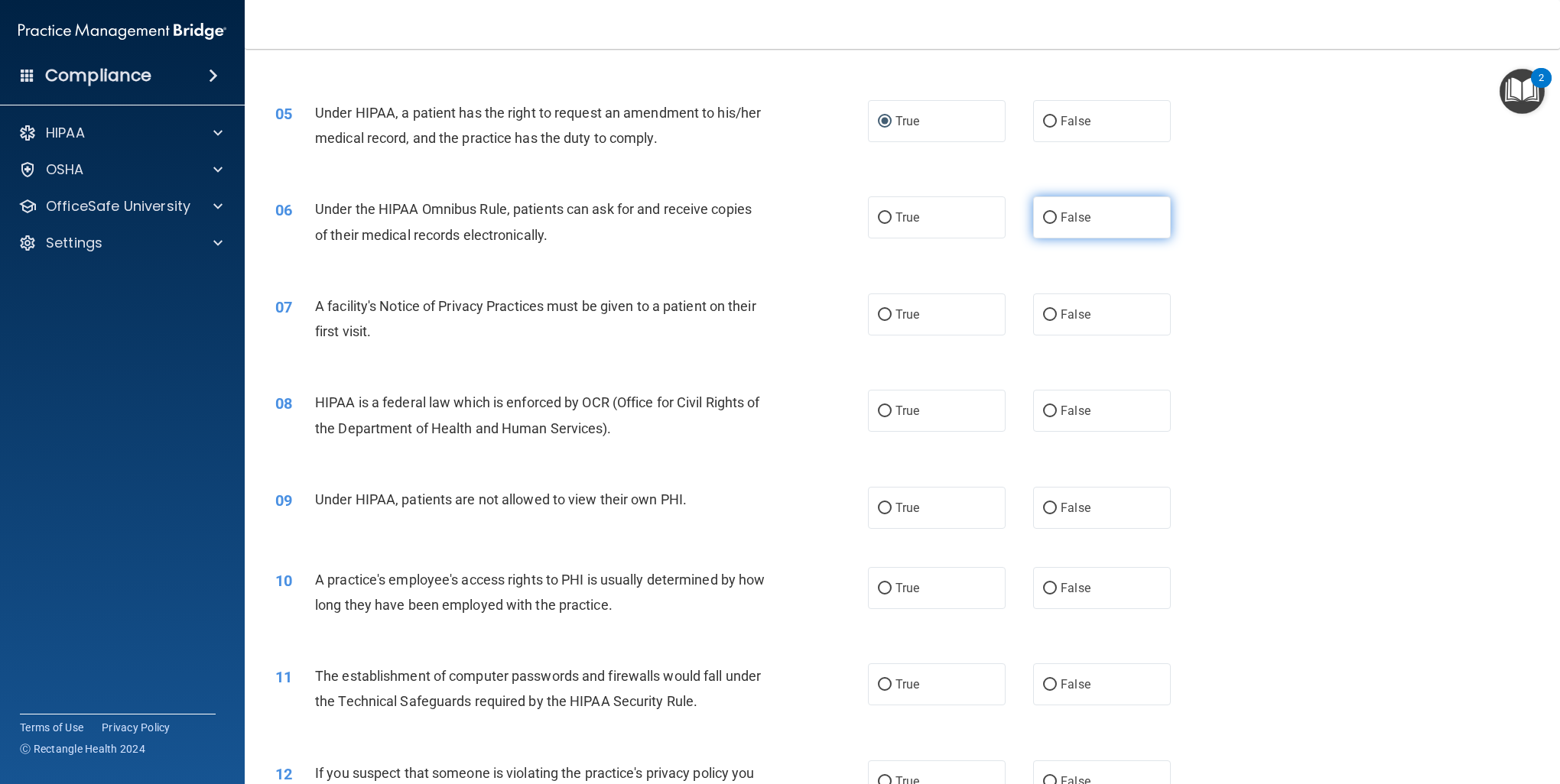
click at [1043, 218] on input "False" at bounding box center [1050, 218] width 14 height 12
radio input "true"
click at [878, 218] on input "True" at bounding box center [885, 218] width 14 height 12
radio input "true"
radio input "false"
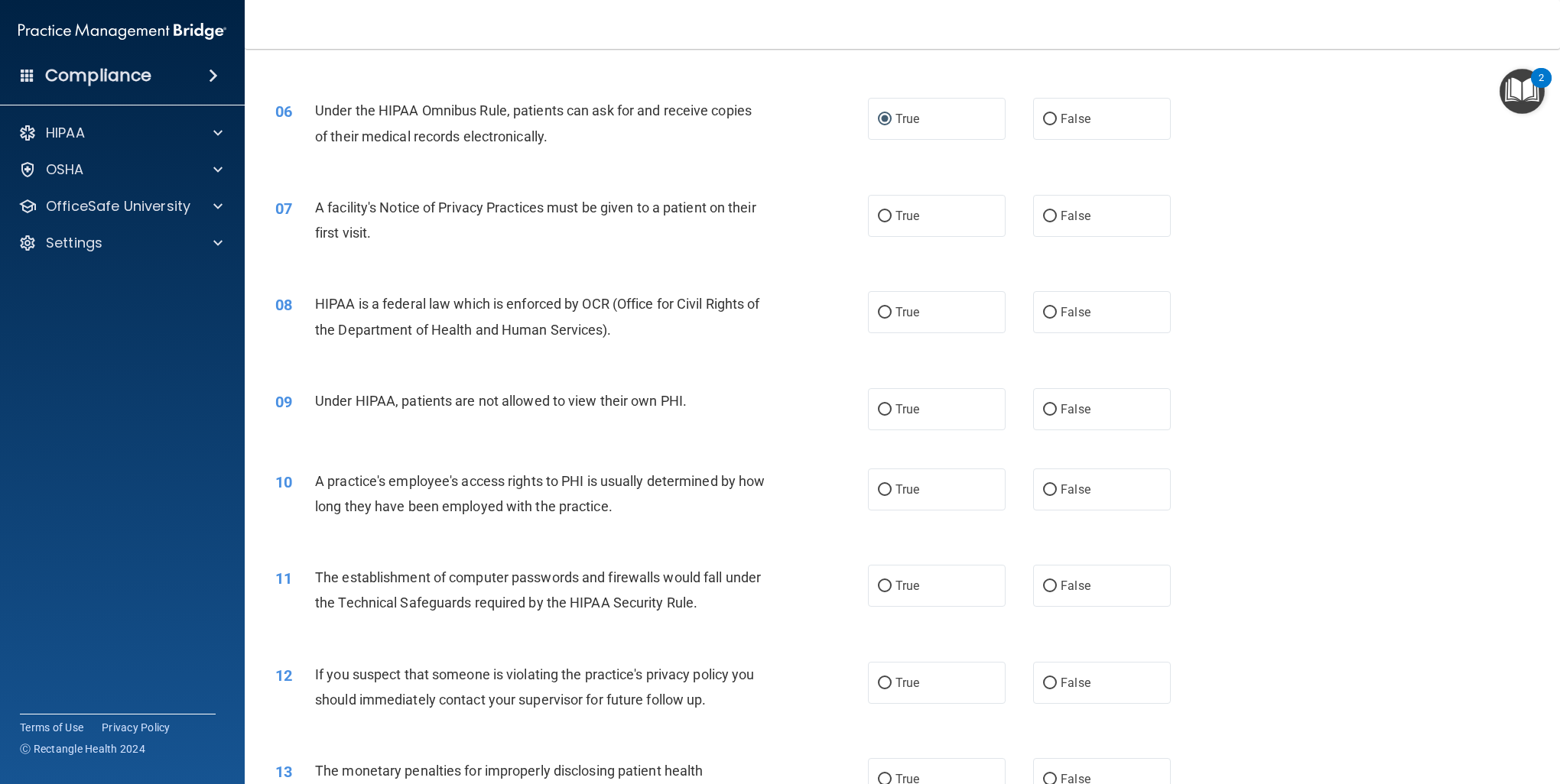
scroll to position [637, 0]
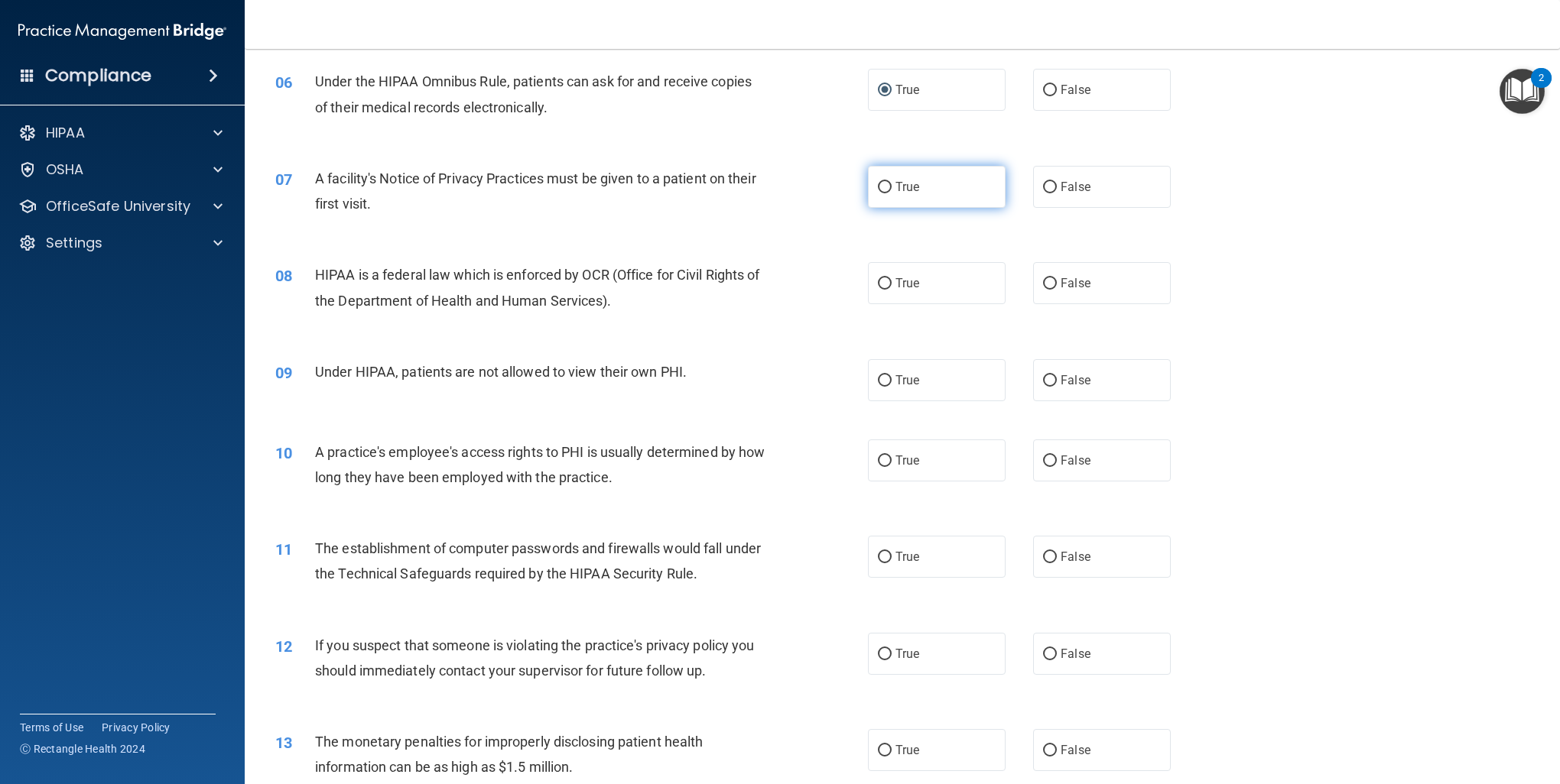
click at [962, 197] on label "True" at bounding box center [937, 187] width 138 height 42
click at [892, 194] on input "True" at bounding box center [885, 188] width 14 height 12
radio input "true"
click at [938, 283] on label "True" at bounding box center [937, 283] width 138 height 42
click at [892, 283] on input "True" at bounding box center [885, 284] width 14 height 12
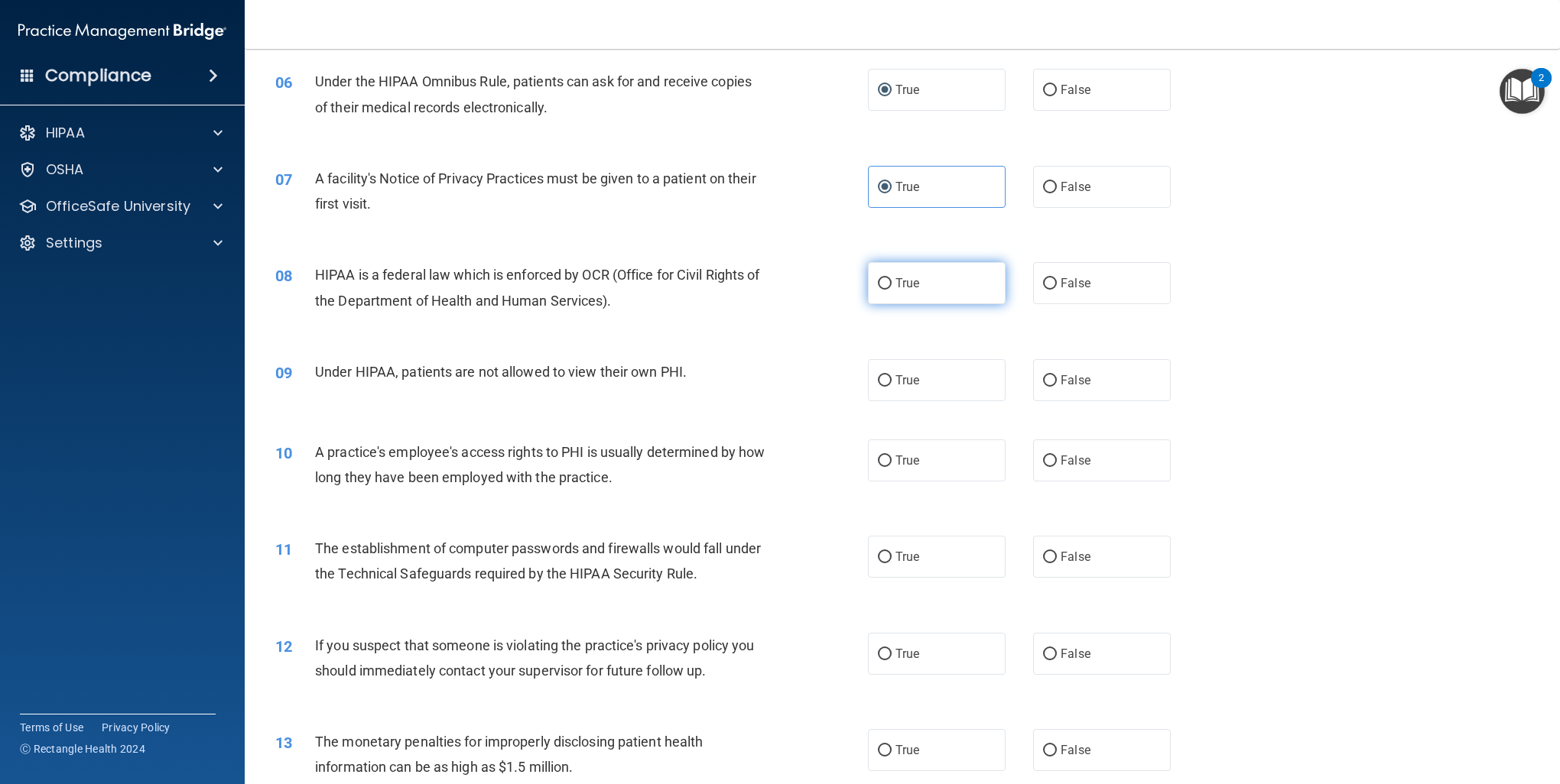
radio input "true"
click at [1098, 380] on label "False" at bounding box center [1102, 380] width 138 height 42
click at [1057, 380] on input "False" at bounding box center [1050, 381] width 14 height 12
radio input "true"
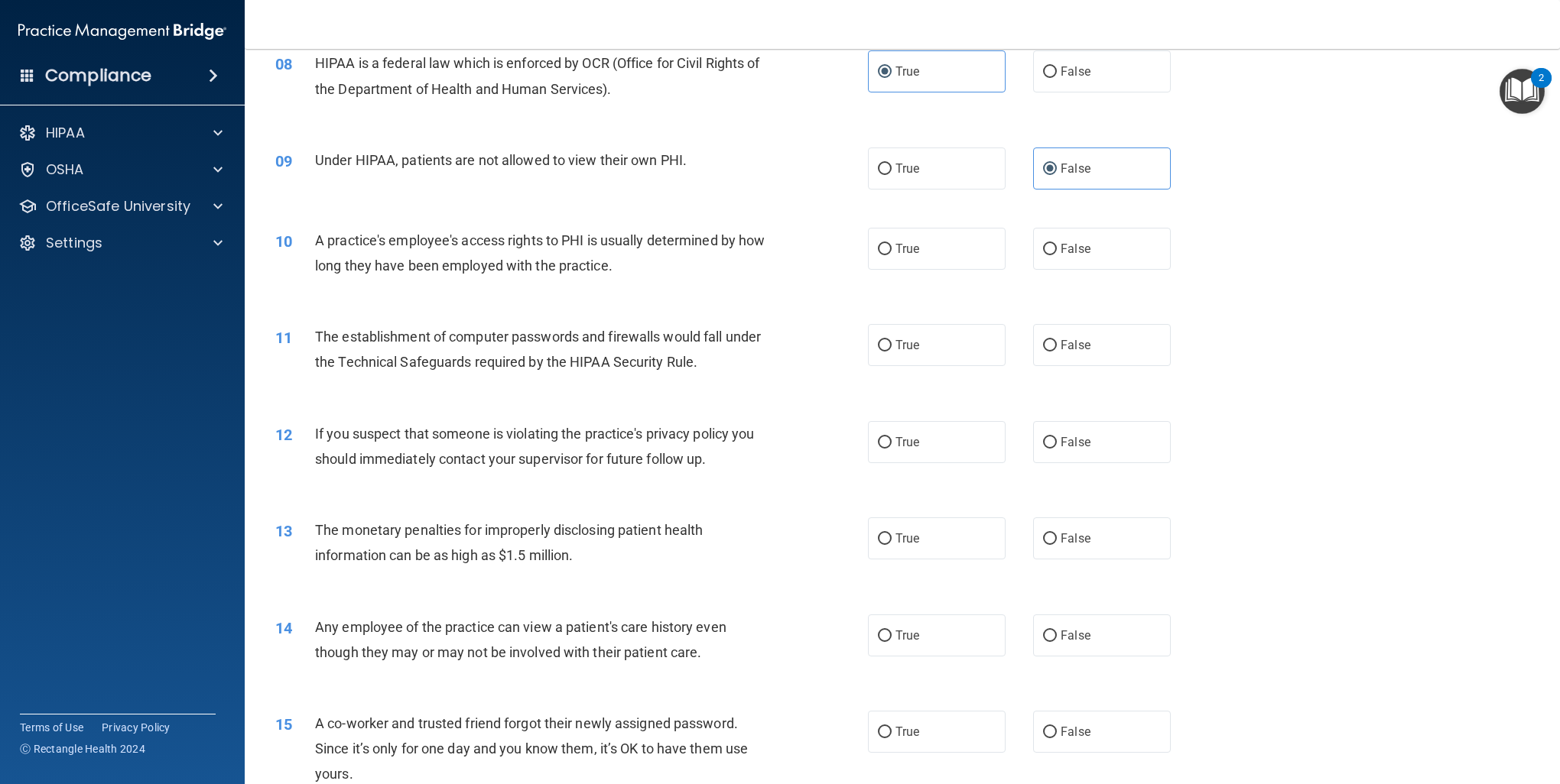
scroll to position [891, 0]
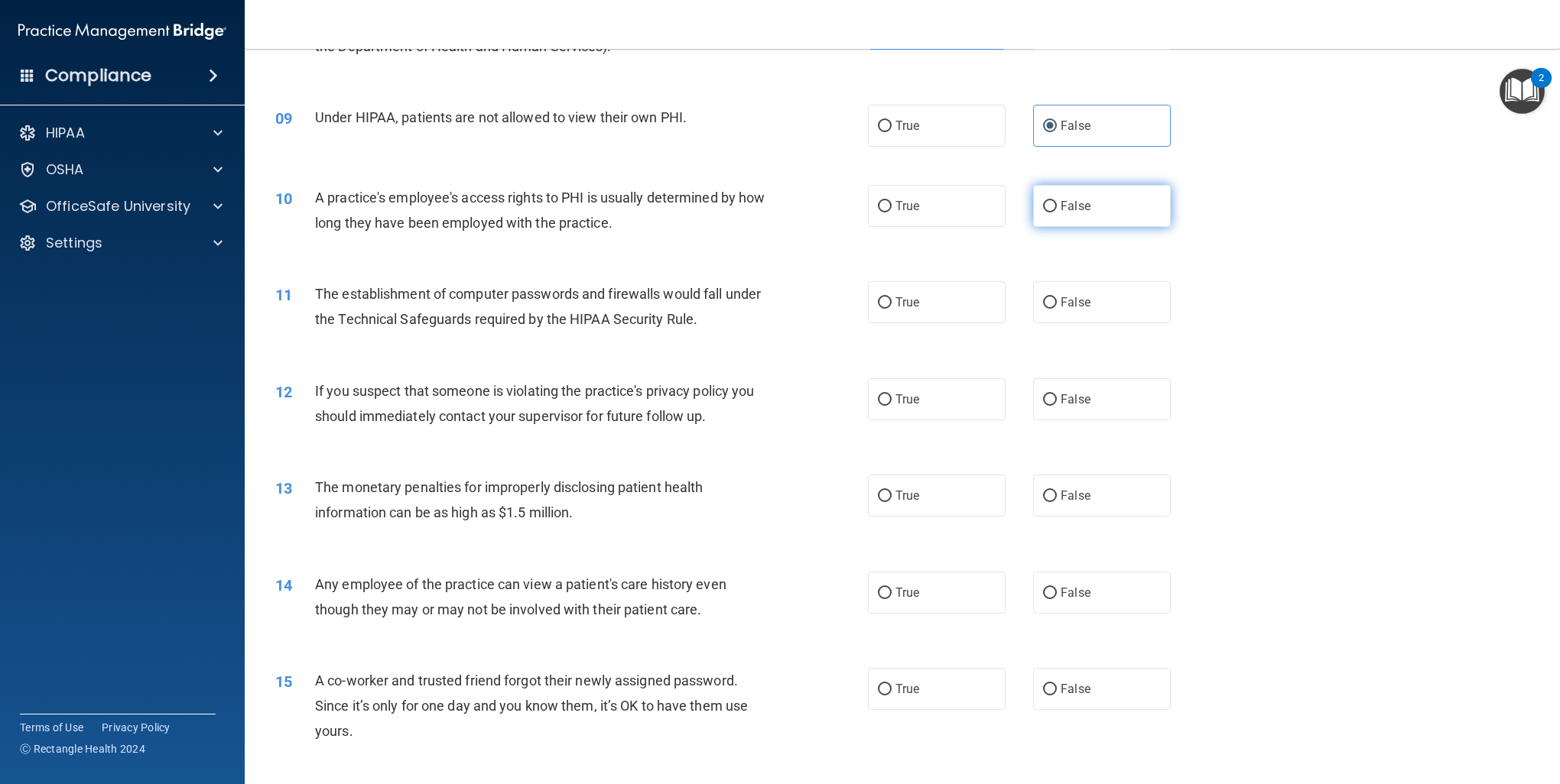
click at [1062, 201] on span "False" at bounding box center [1075, 205] width 29 height 15
click at [1057, 201] on input "False" at bounding box center [1050, 207] width 14 height 12
radio input "true"
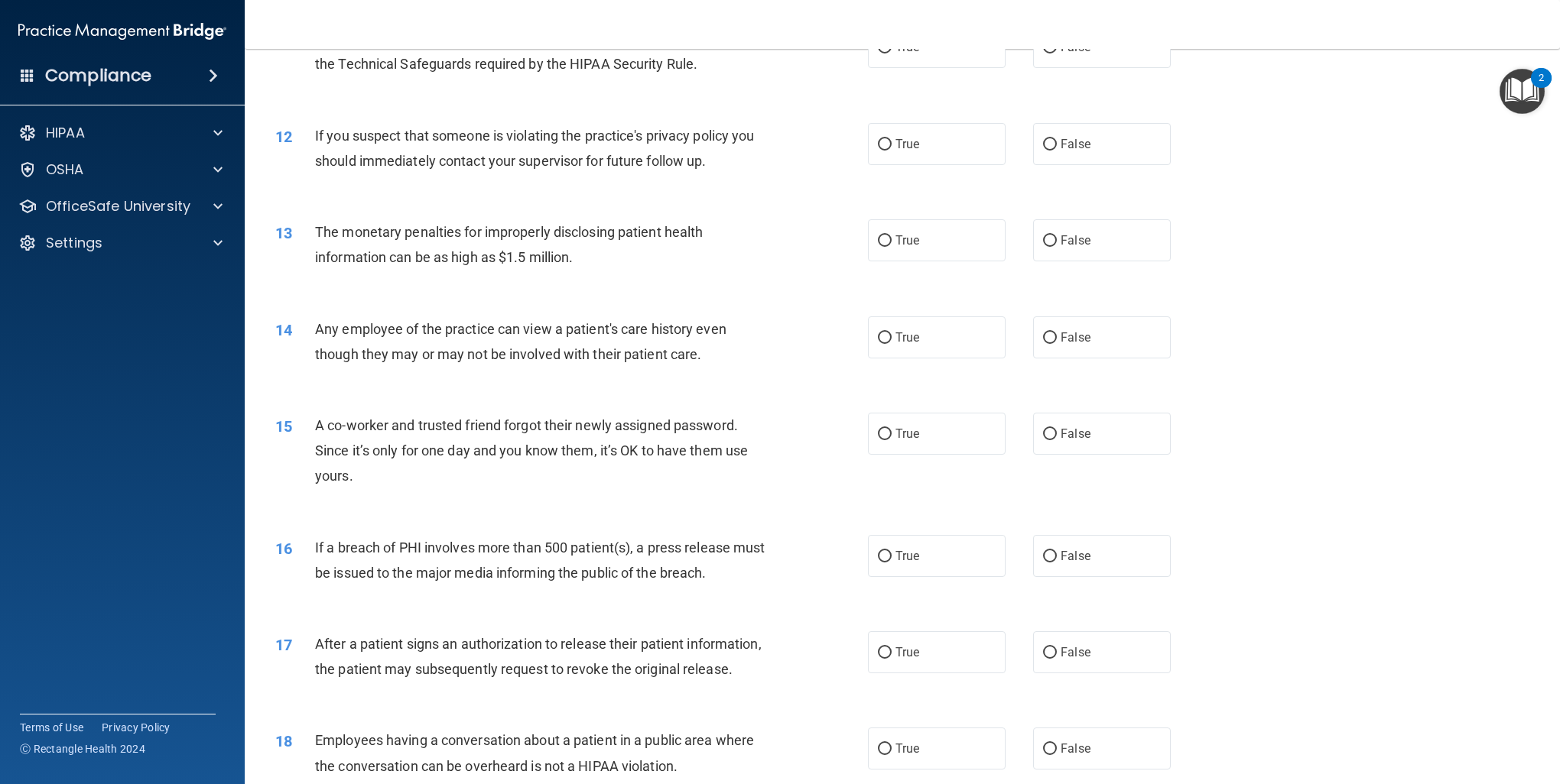
scroll to position [1019, 0]
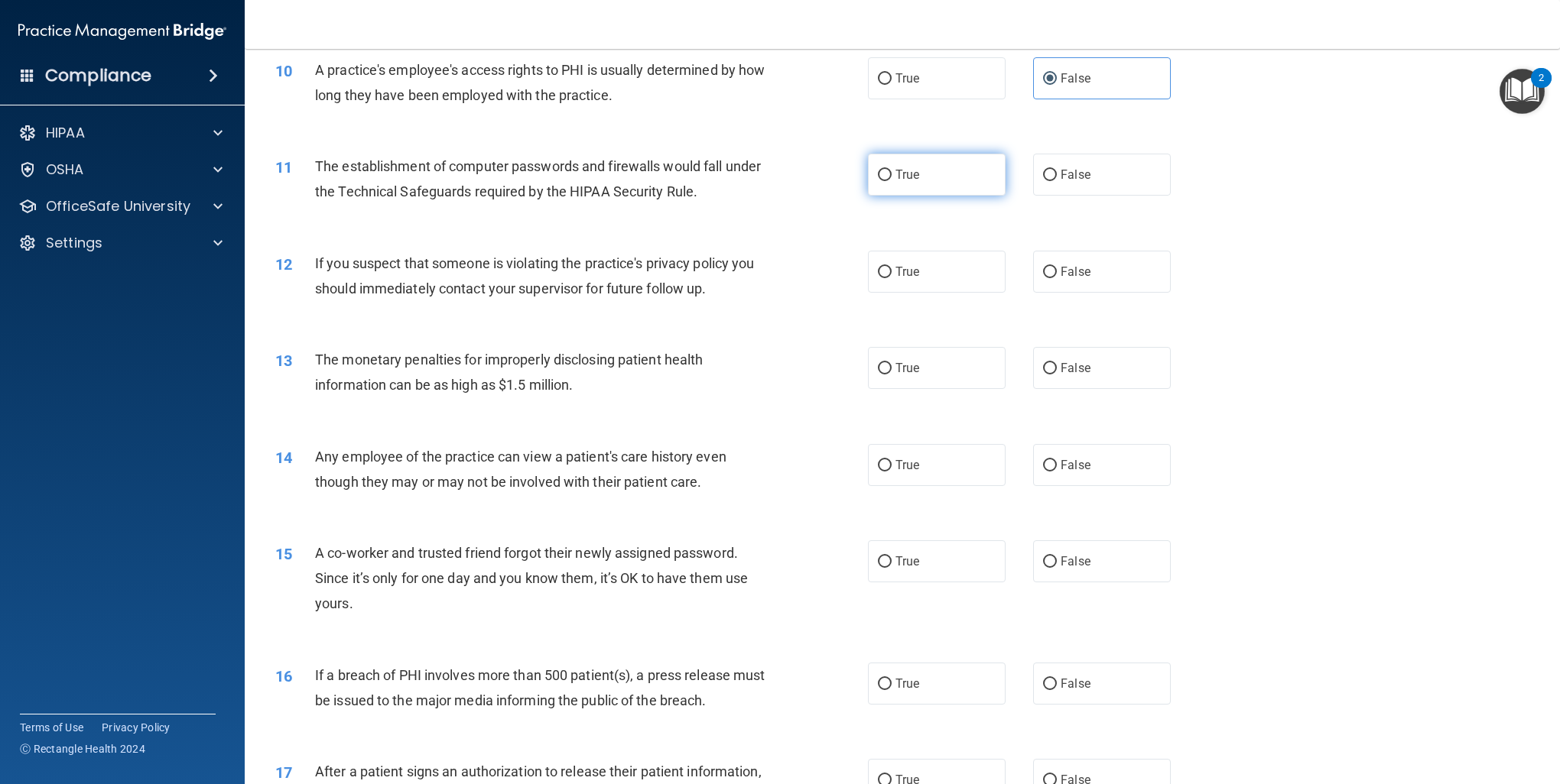
click at [926, 192] on label "True" at bounding box center [937, 174] width 138 height 42
click at [892, 181] on input "True" at bounding box center [885, 176] width 14 height 12
radio input "true"
click at [889, 270] on label "True" at bounding box center [937, 271] width 138 height 42
click at [889, 270] on input "True" at bounding box center [885, 272] width 14 height 12
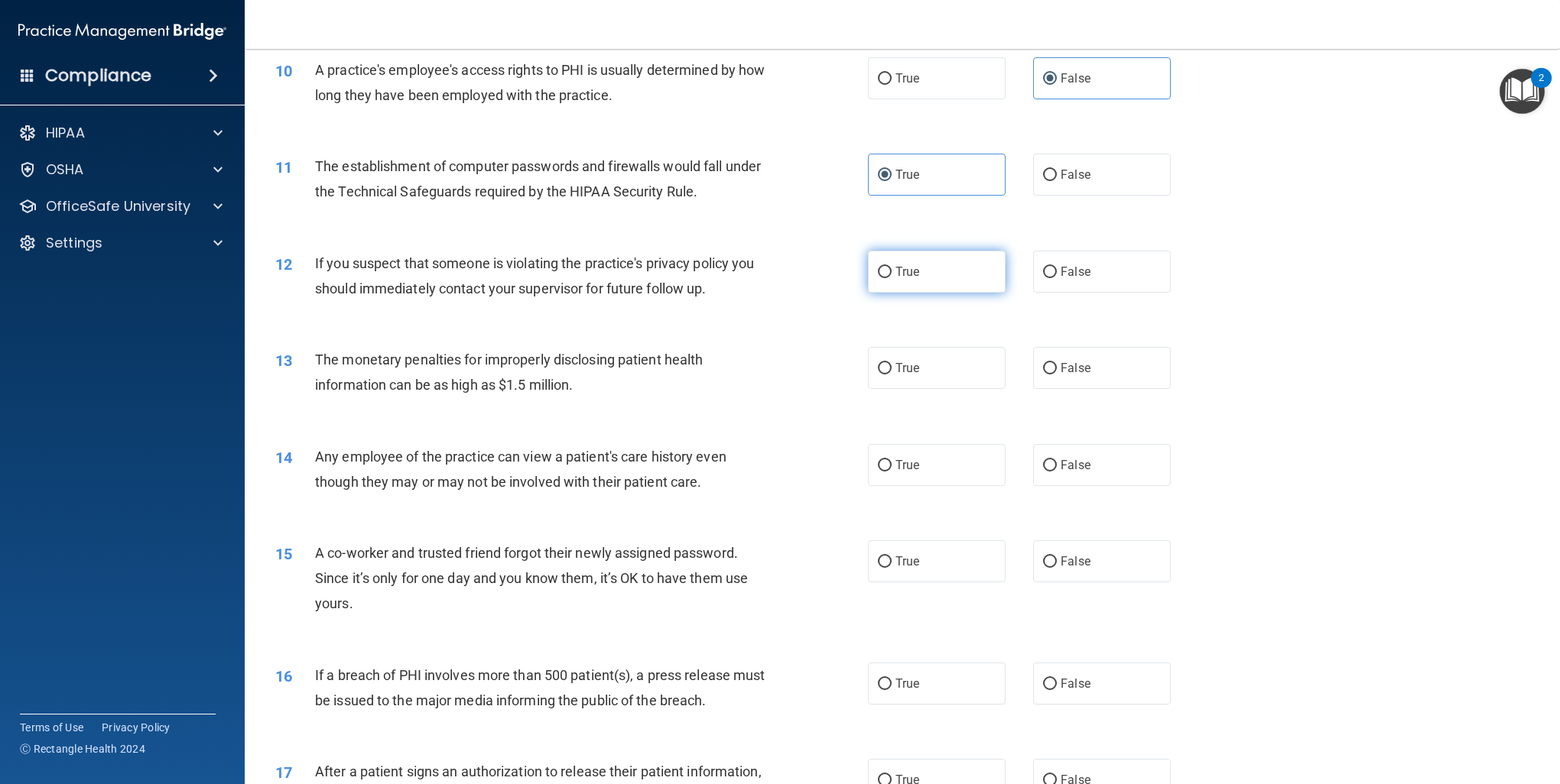
radio input "true"
click at [933, 371] on label "True" at bounding box center [937, 367] width 138 height 42
click at [892, 371] on input "True" at bounding box center [885, 368] width 14 height 12
radio input "true"
click at [1079, 474] on label "False" at bounding box center [1102, 465] width 138 height 42
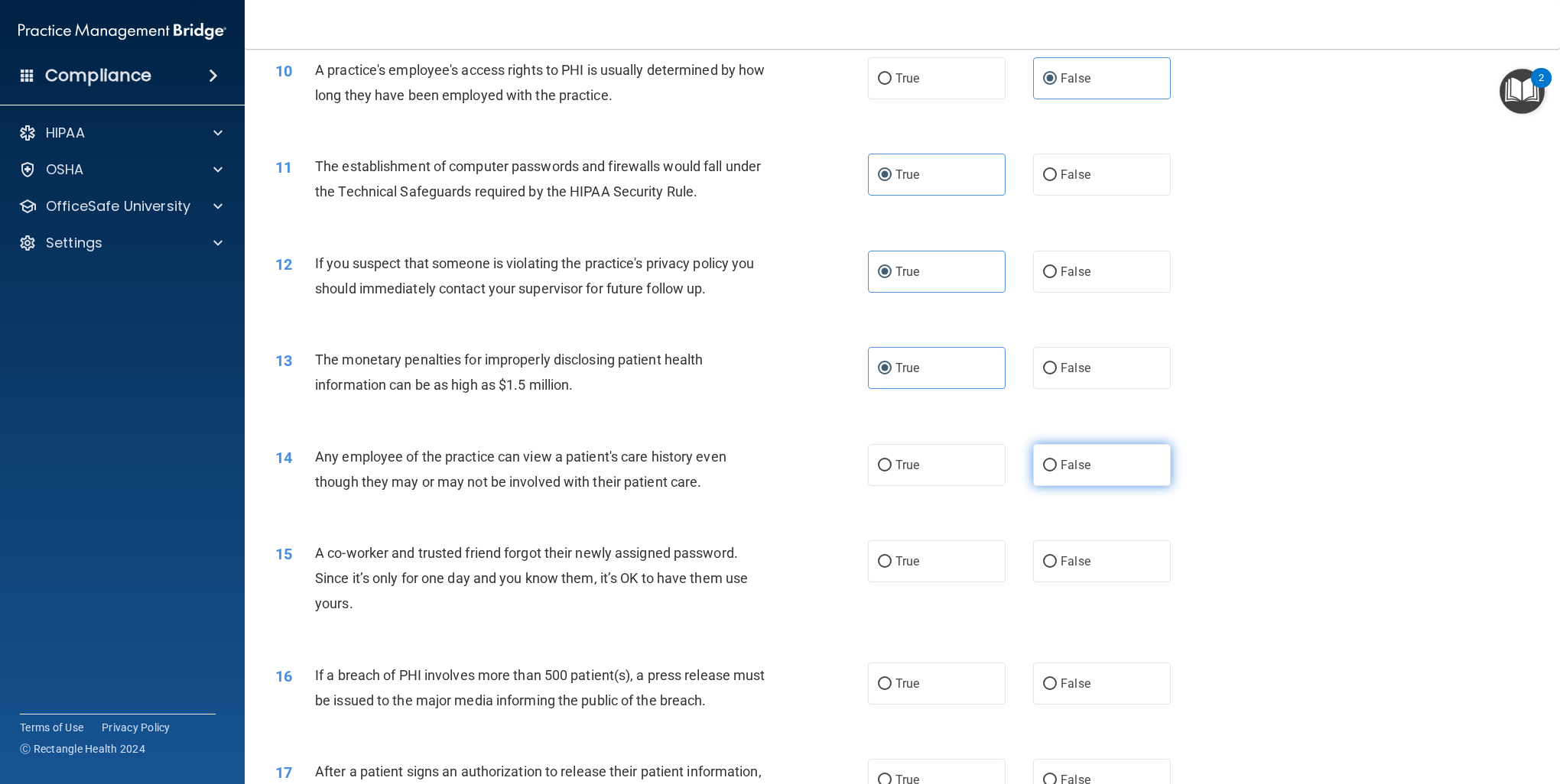
click at [1057, 472] on input "False" at bounding box center [1050, 466] width 14 height 12
radio input "true"
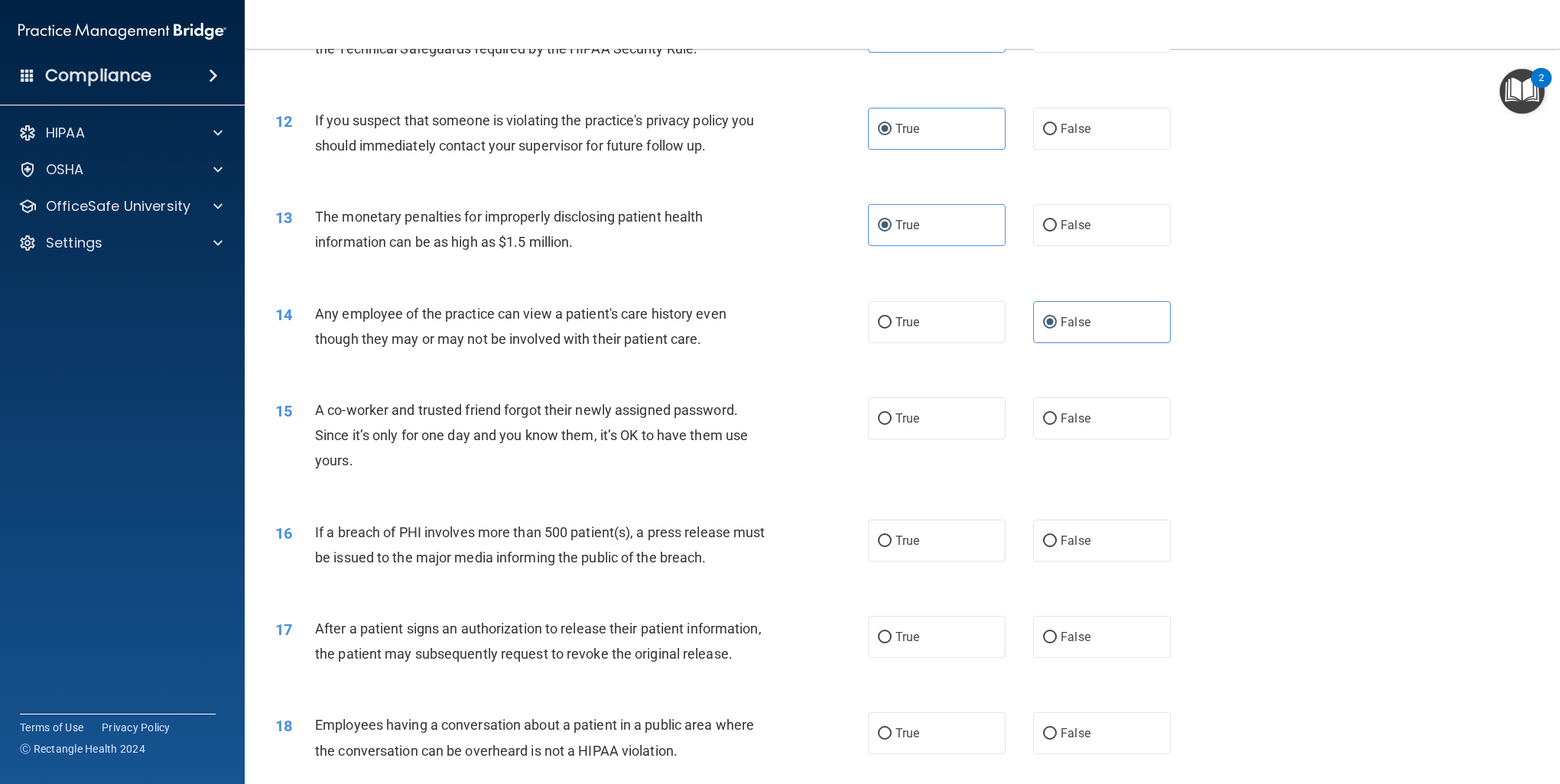
scroll to position [1401, 0]
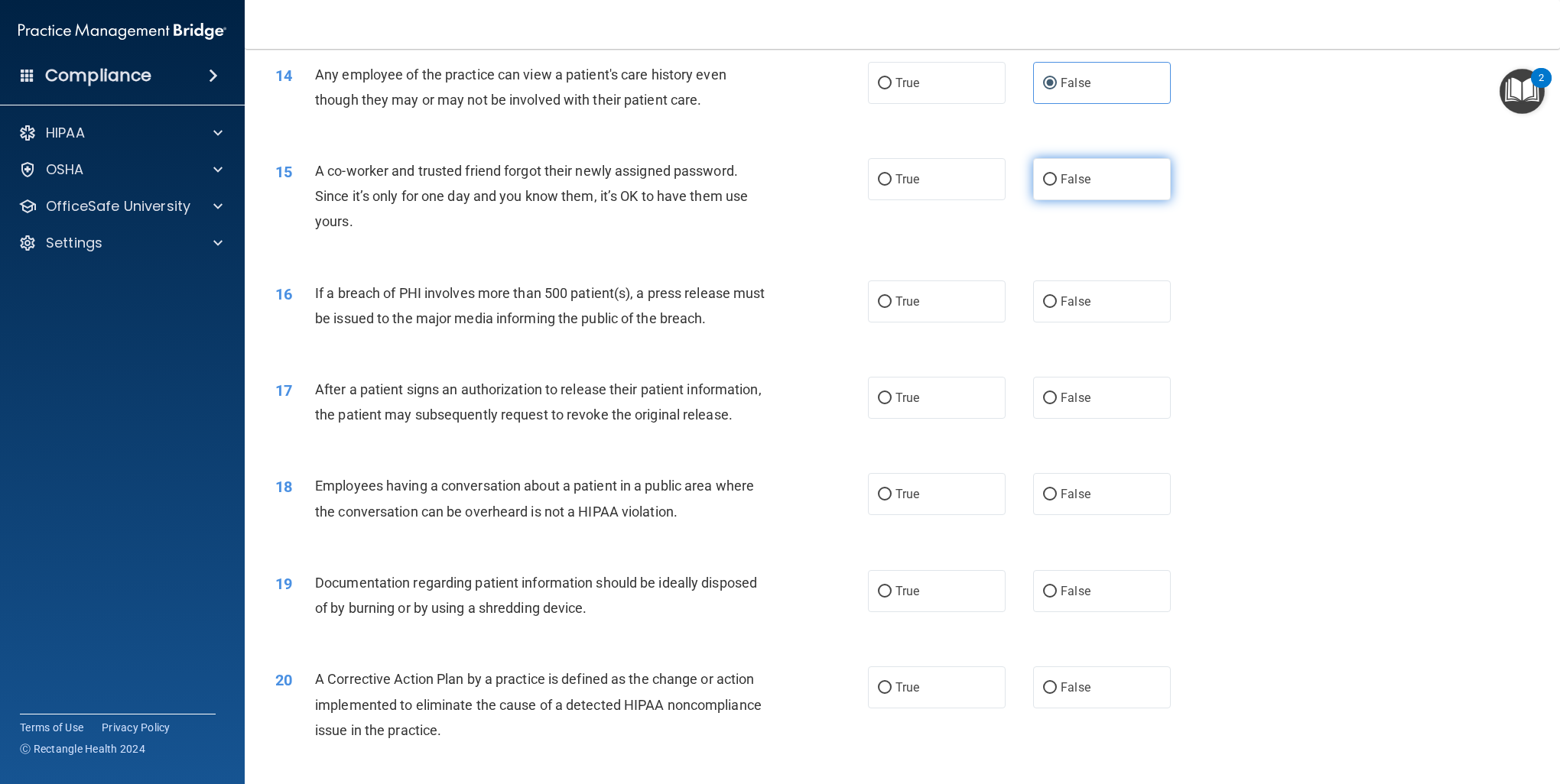
click at [1060, 163] on label "False" at bounding box center [1102, 179] width 138 height 42
click at [1057, 174] on input "False" at bounding box center [1050, 180] width 14 height 12
radio input "true"
click at [1043, 298] on input "False" at bounding box center [1050, 303] width 14 height 12
radio input "true"
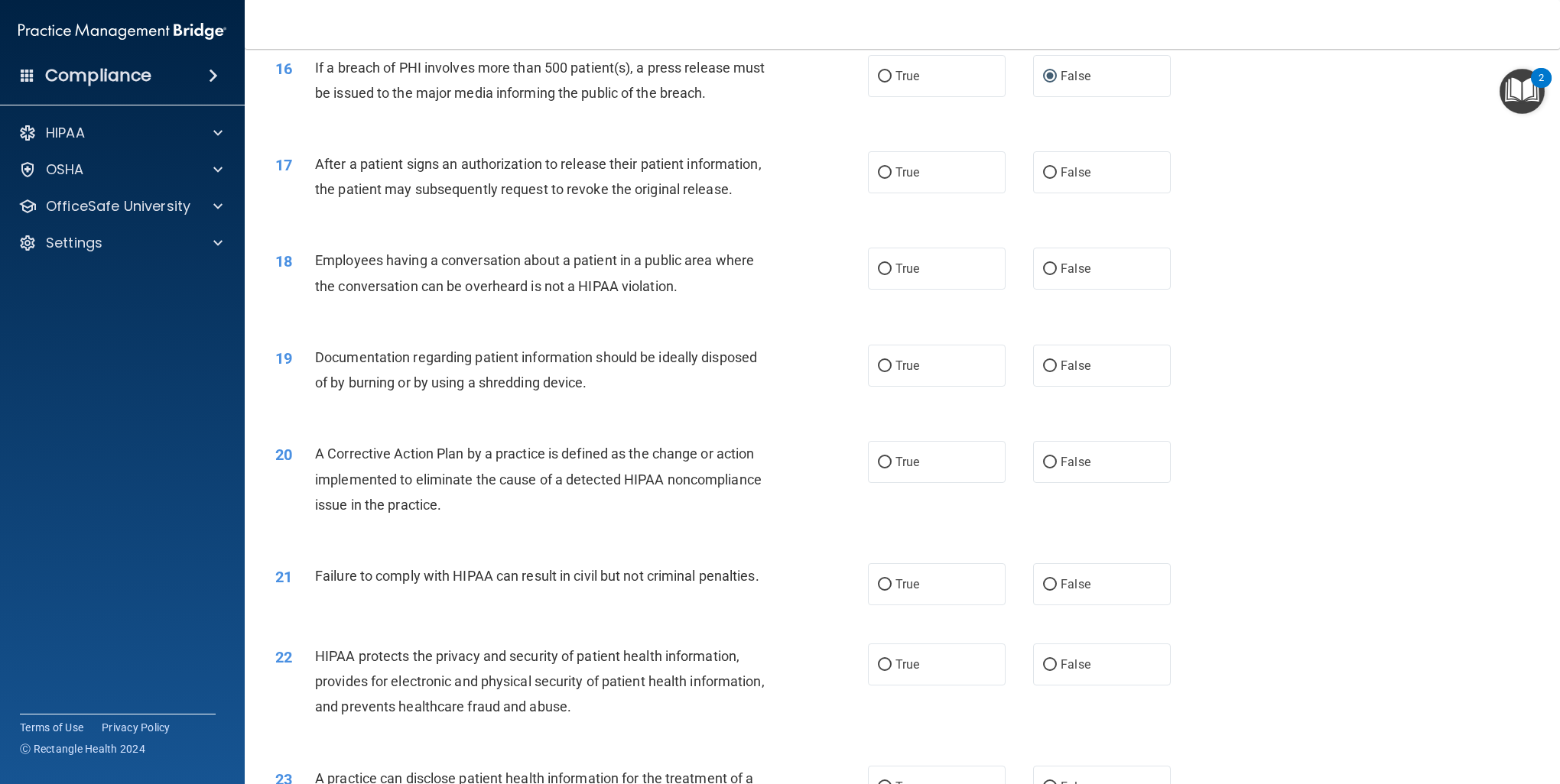
scroll to position [1655, 0]
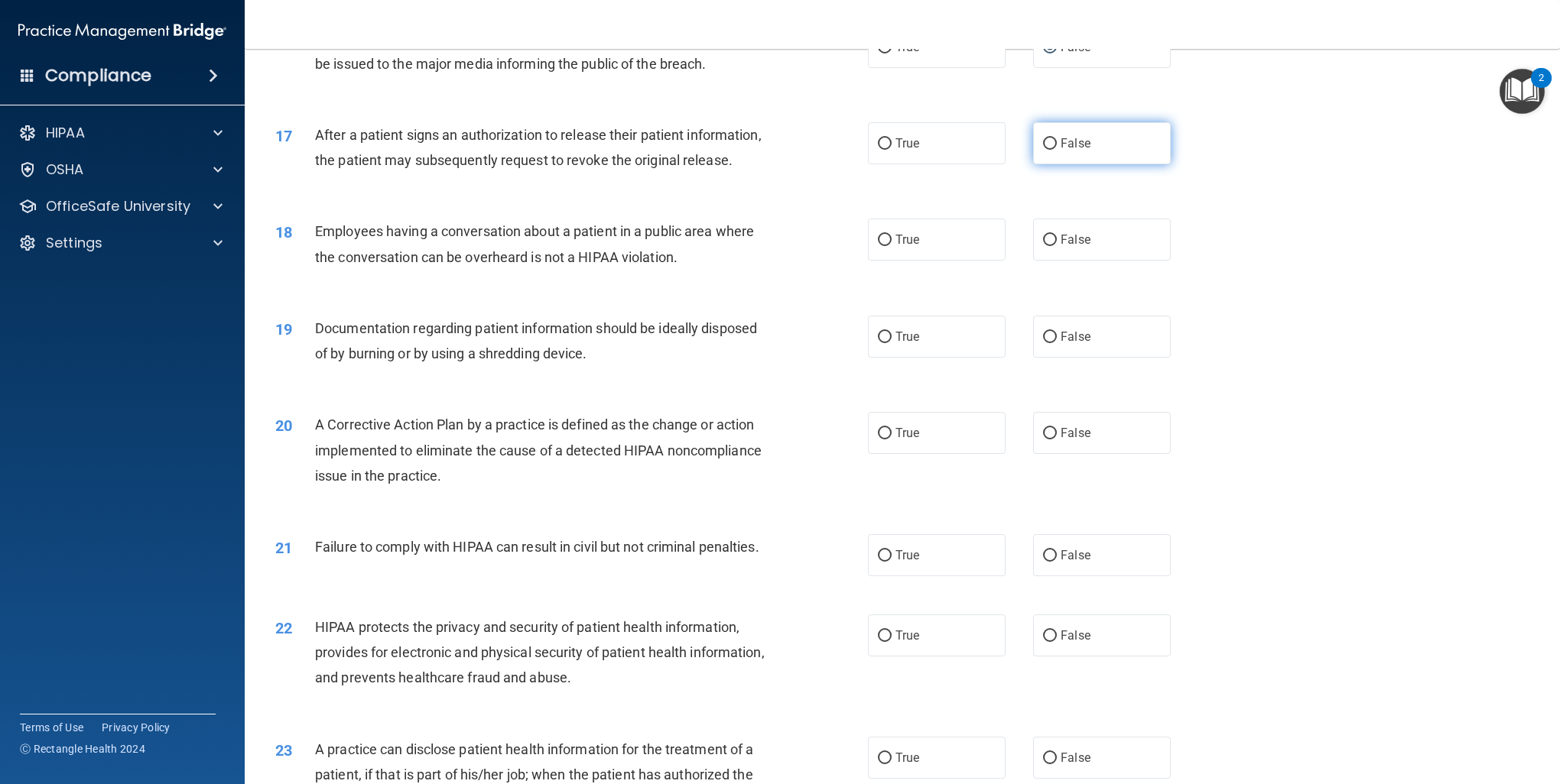
click at [1082, 145] on span "False" at bounding box center [1075, 142] width 29 height 15
click at [1057, 145] on input "False" at bounding box center [1050, 144] width 14 height 12
radio input "true"
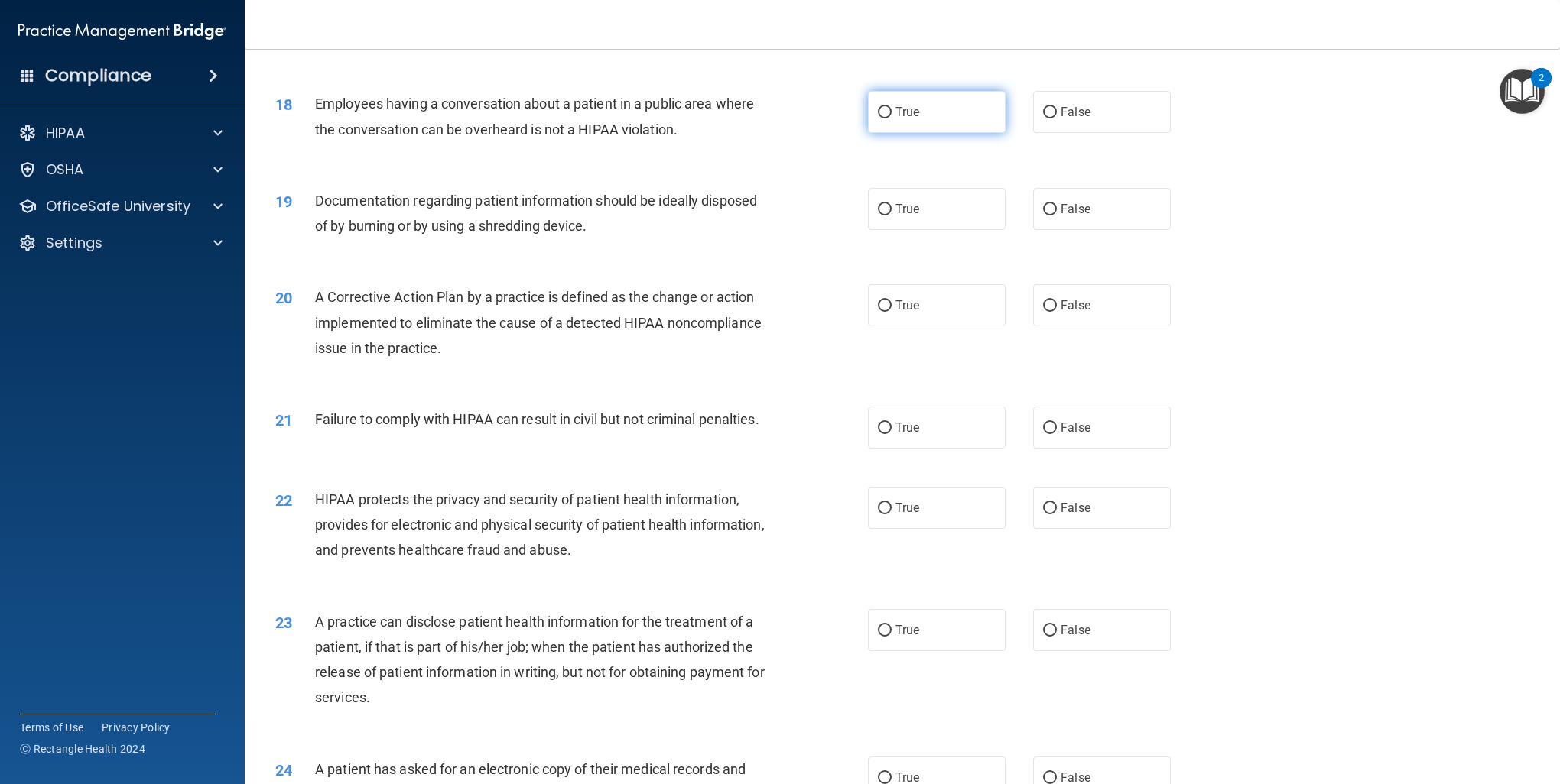
click at [924, 133] on label "True" at bounding box center [937, 112] width 138 height 42
click at [892, 119] on input "True" at bounding box center [885, 113] width 14 height 12
radio input "true"
click at [882, 230] on label "True" at bounding box center [937, 208] width 138 height 42
click at [882, 215] on input "True" at bounding box center [885, 210] width 14 height 12
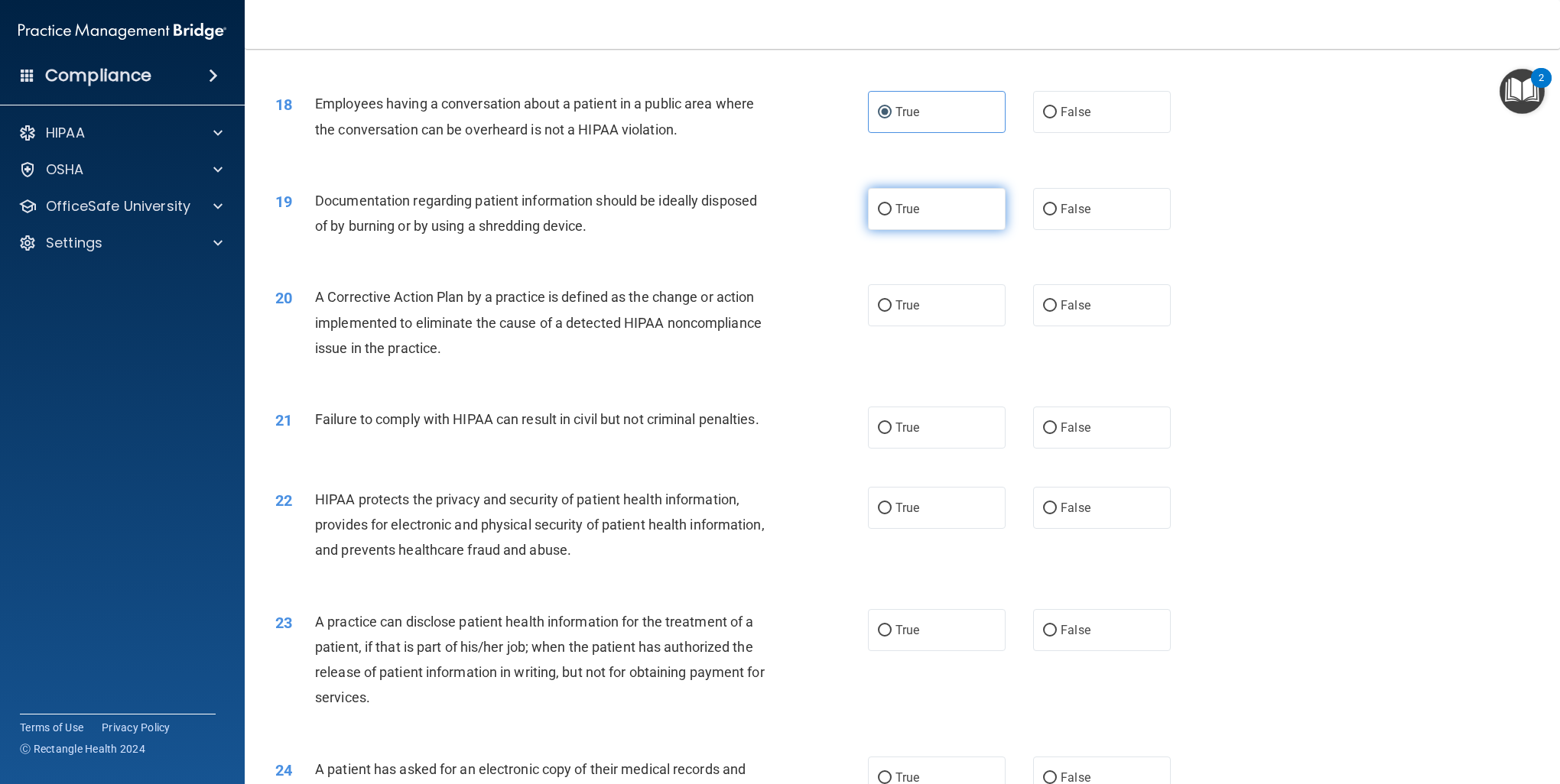
radio input "true"
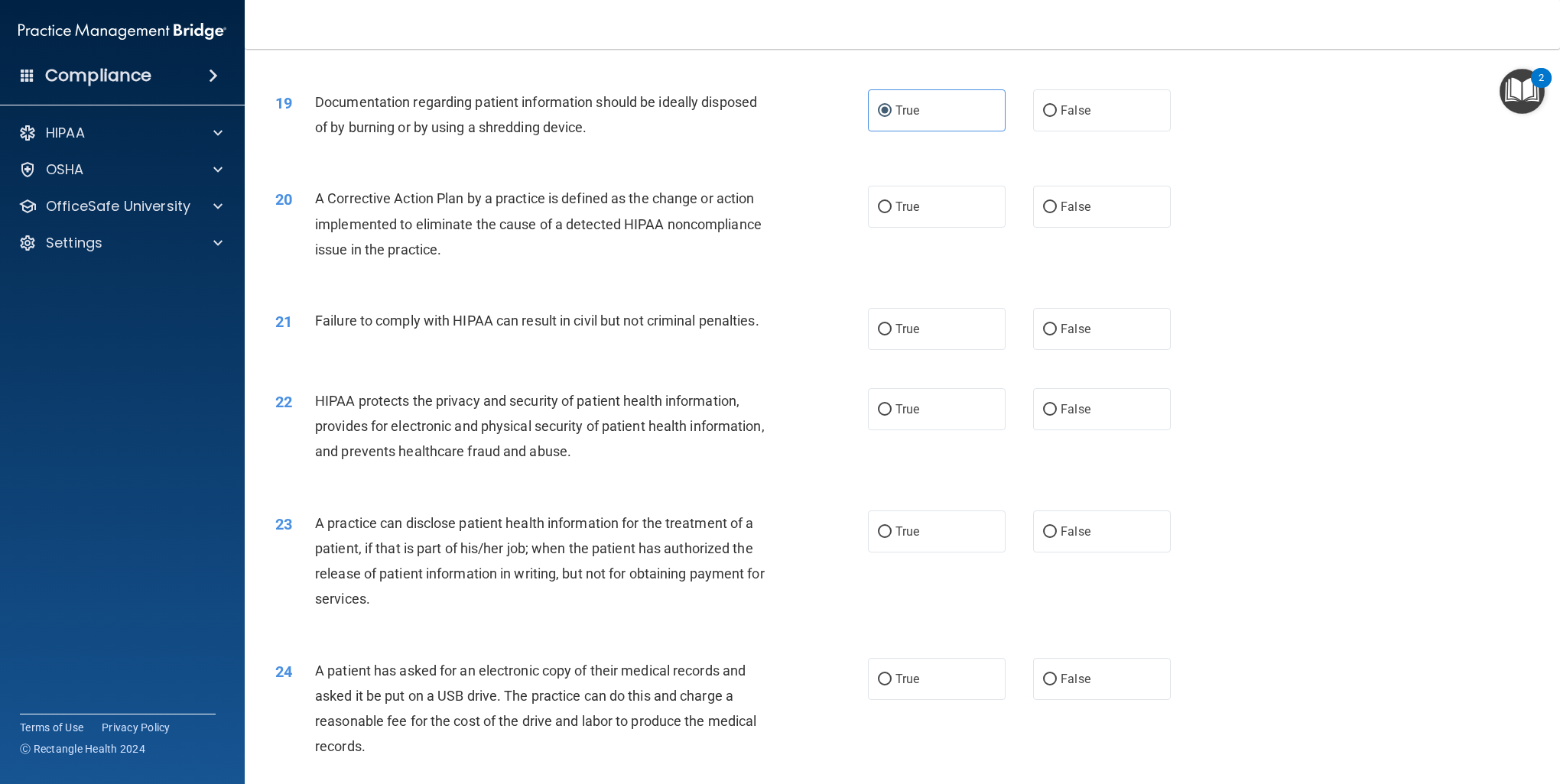
scroll to position [1911, 0]
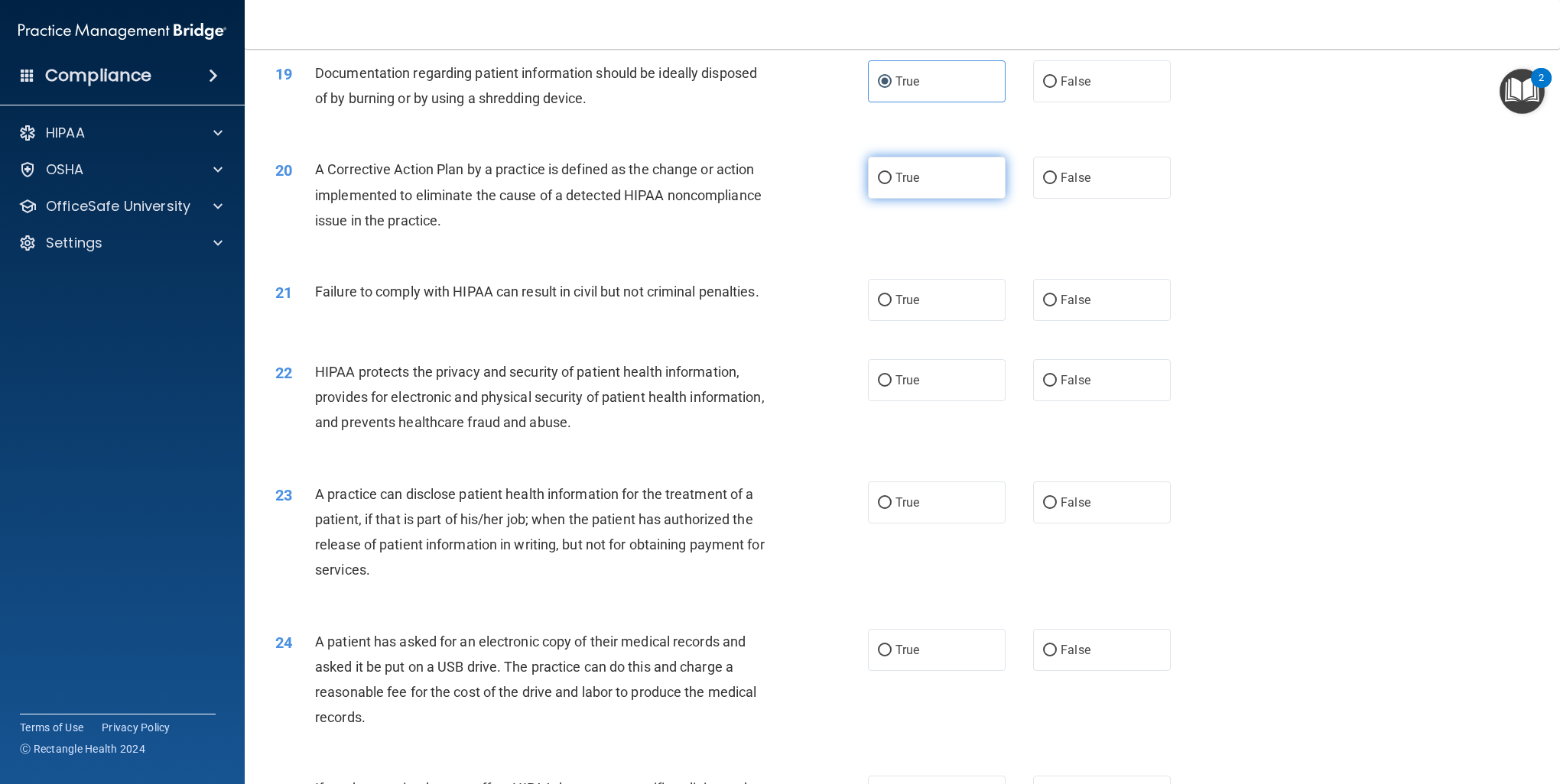
click at [952, 198] on label "True" at bounding box center [937, 177] width 138 height 42
click at [892, 184] on input "True" at bounding box center [885, 179] width 14 height 12
radio input "true"
click at [948, 321] on label "True" at bounding box center [937, 300] width 138 height 42
click at [892, 307] on input "True" at bounding box center [885, 301] width 14 height 12
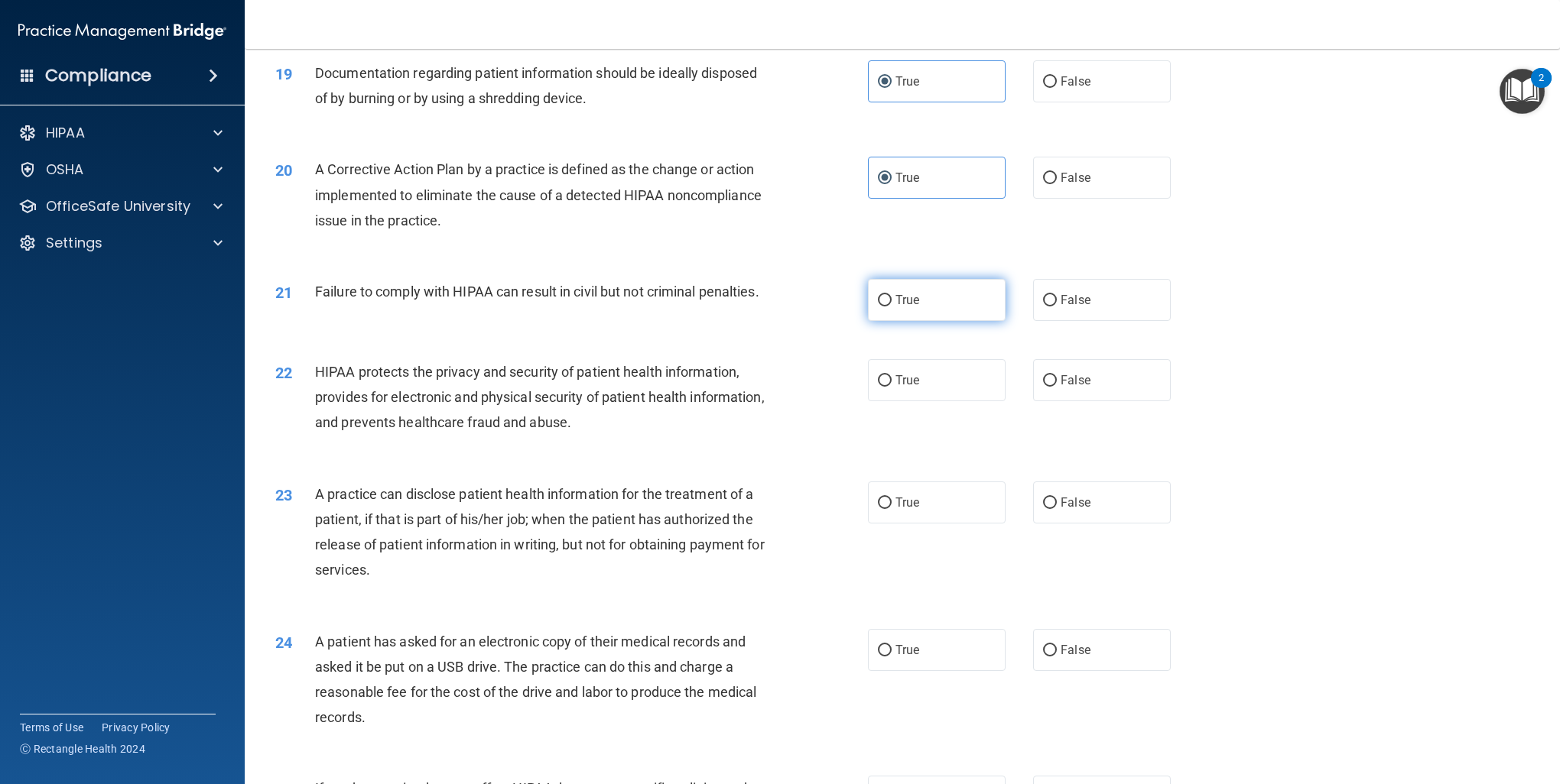
radio input "true"
click at [967, 401] on label "True" at bounding box center [937, 380] width 138 height 42
click at [892, 387] on input "True" at bounding box center [885, 381] width 14 height 12
radio input "true"
click at [933, 524] on label "True" at bounding box center [937, 502] width 138 height 42
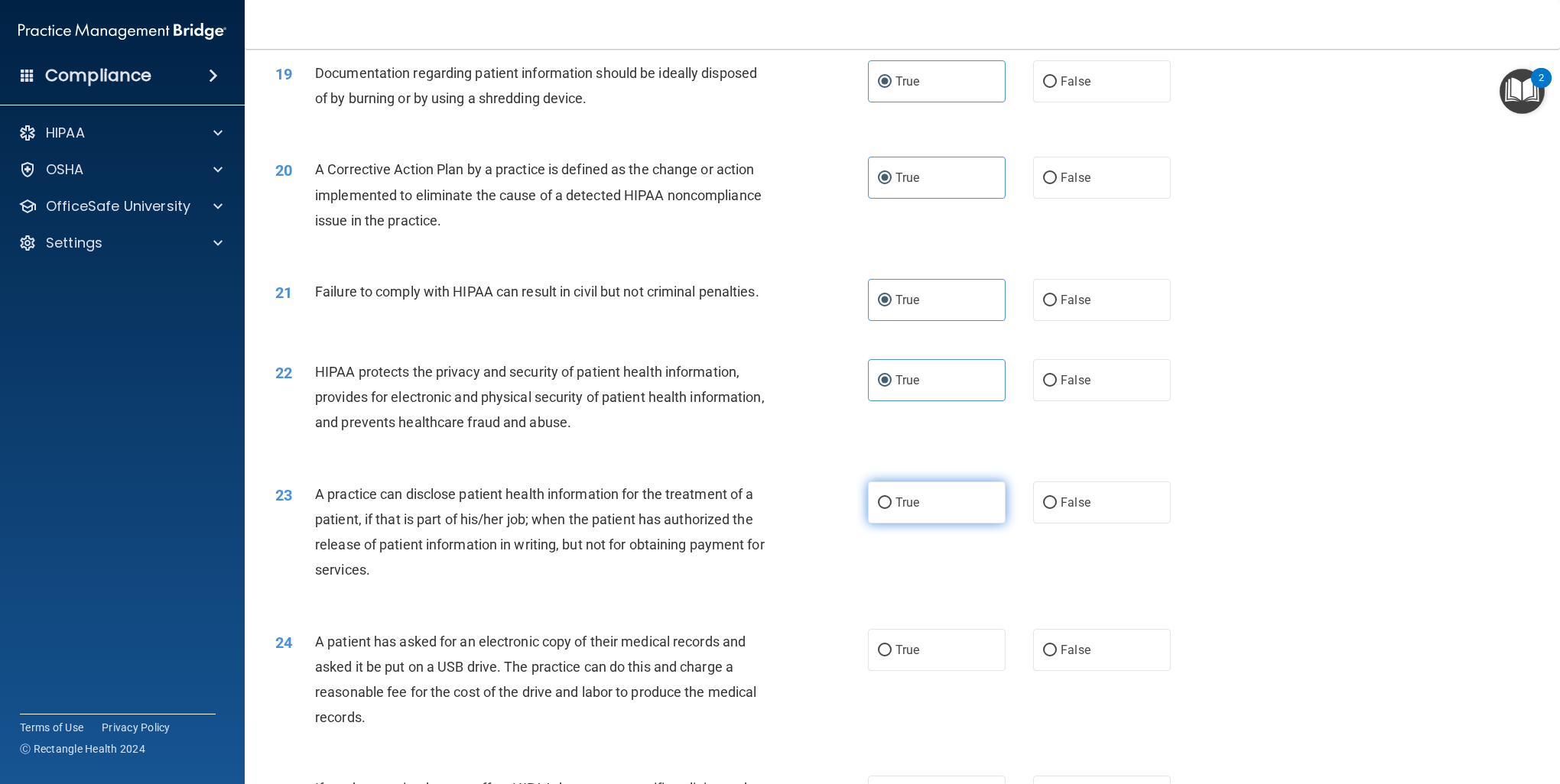
click at [892, 509] on input "True" at bounding box center [885, 503] width 14 height 12
radio input "true"
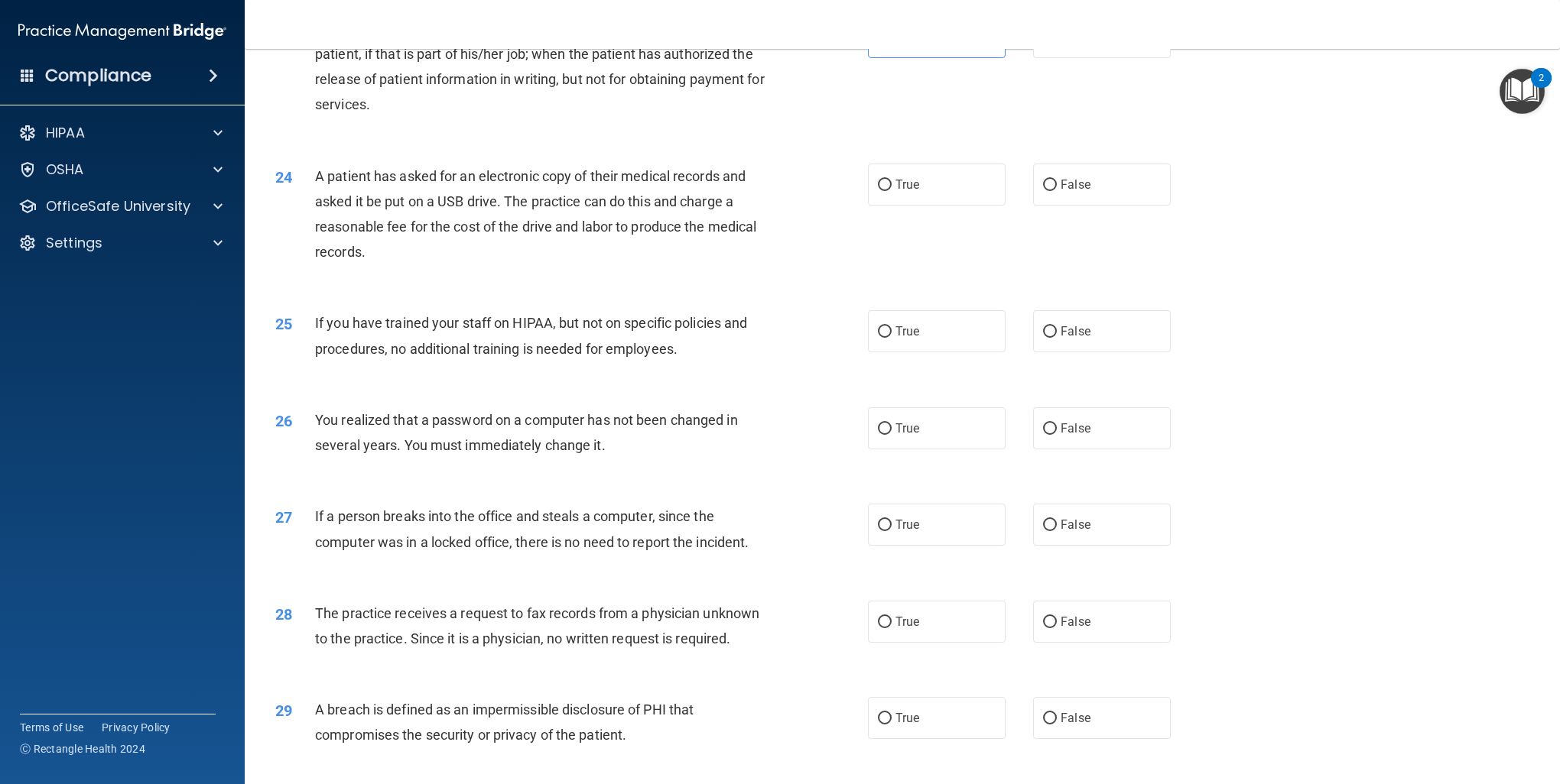
scroll to position [2272, 0]
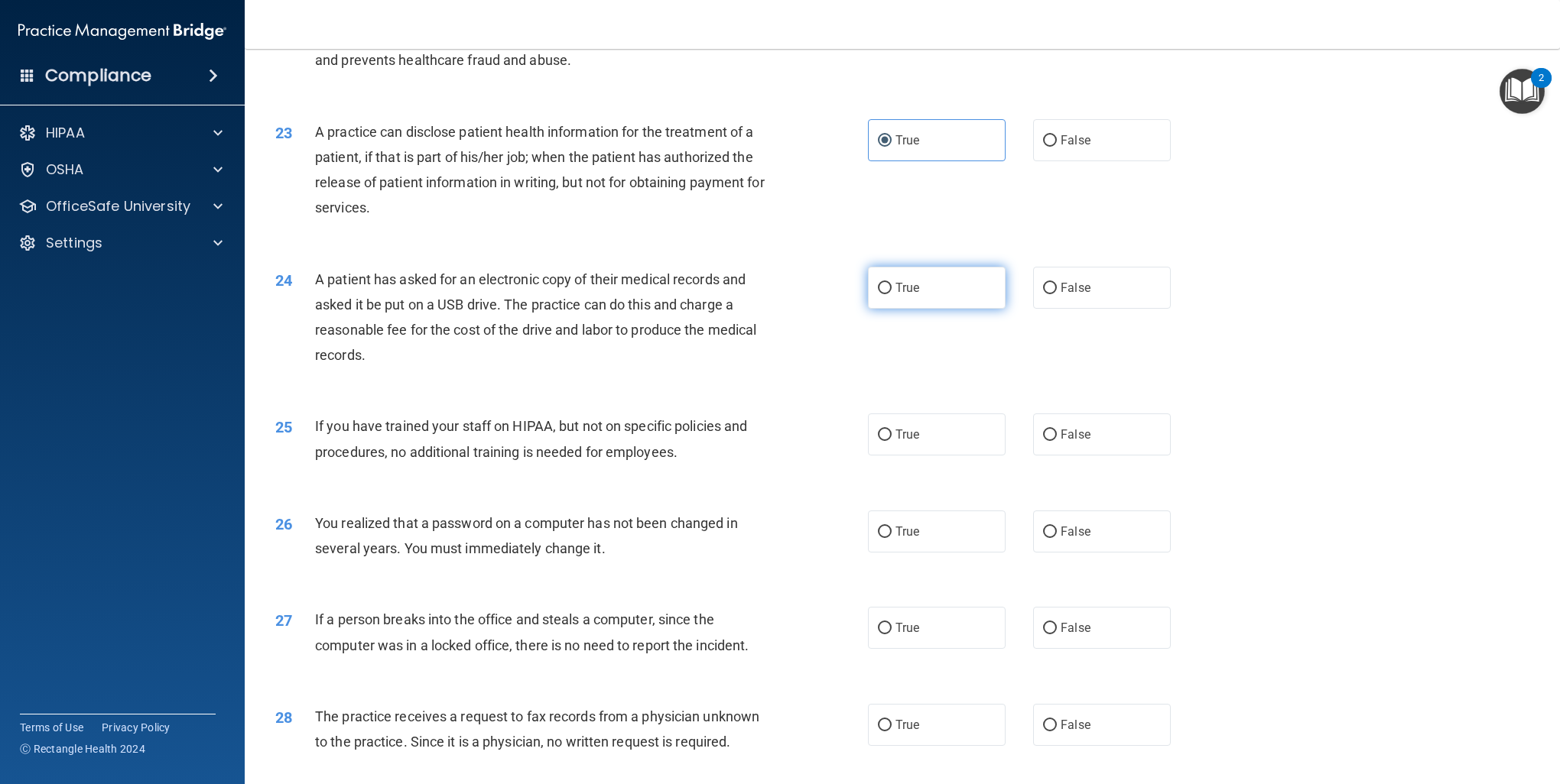
click at [903, 295] on span "True" at bounding box center [907, 287] width 24 height 15
click at [892, 294] on input "True" at bounding box center [885, 289] width 14 height 12
radio input "true"
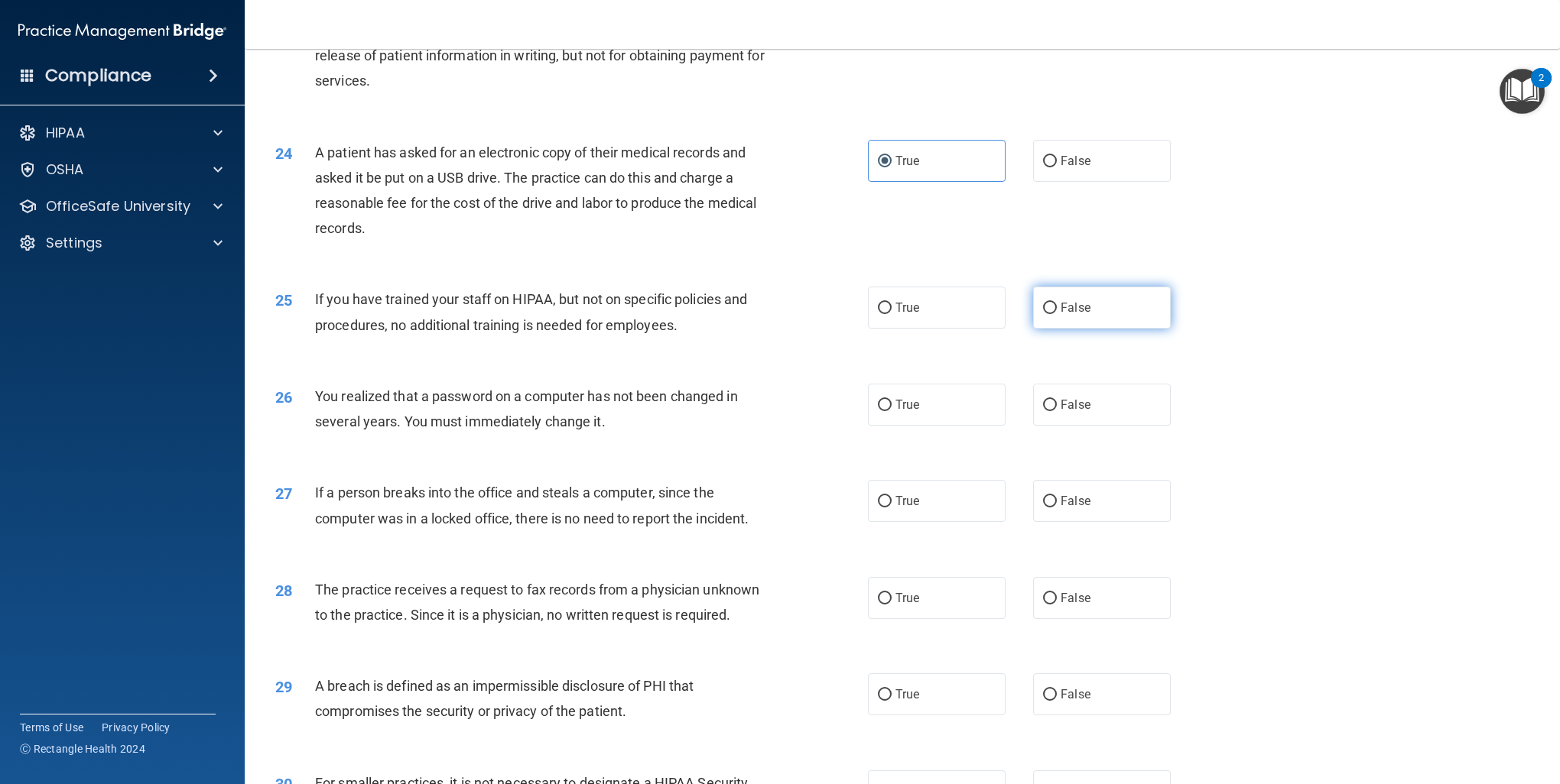
click at [1063, 328] on label "False" at bounding box center [1102, 308] width 138 height 42
click at [1057, 314] on input "False" at bounding box center [1050, 308] width 14 height 12
radio input "true"
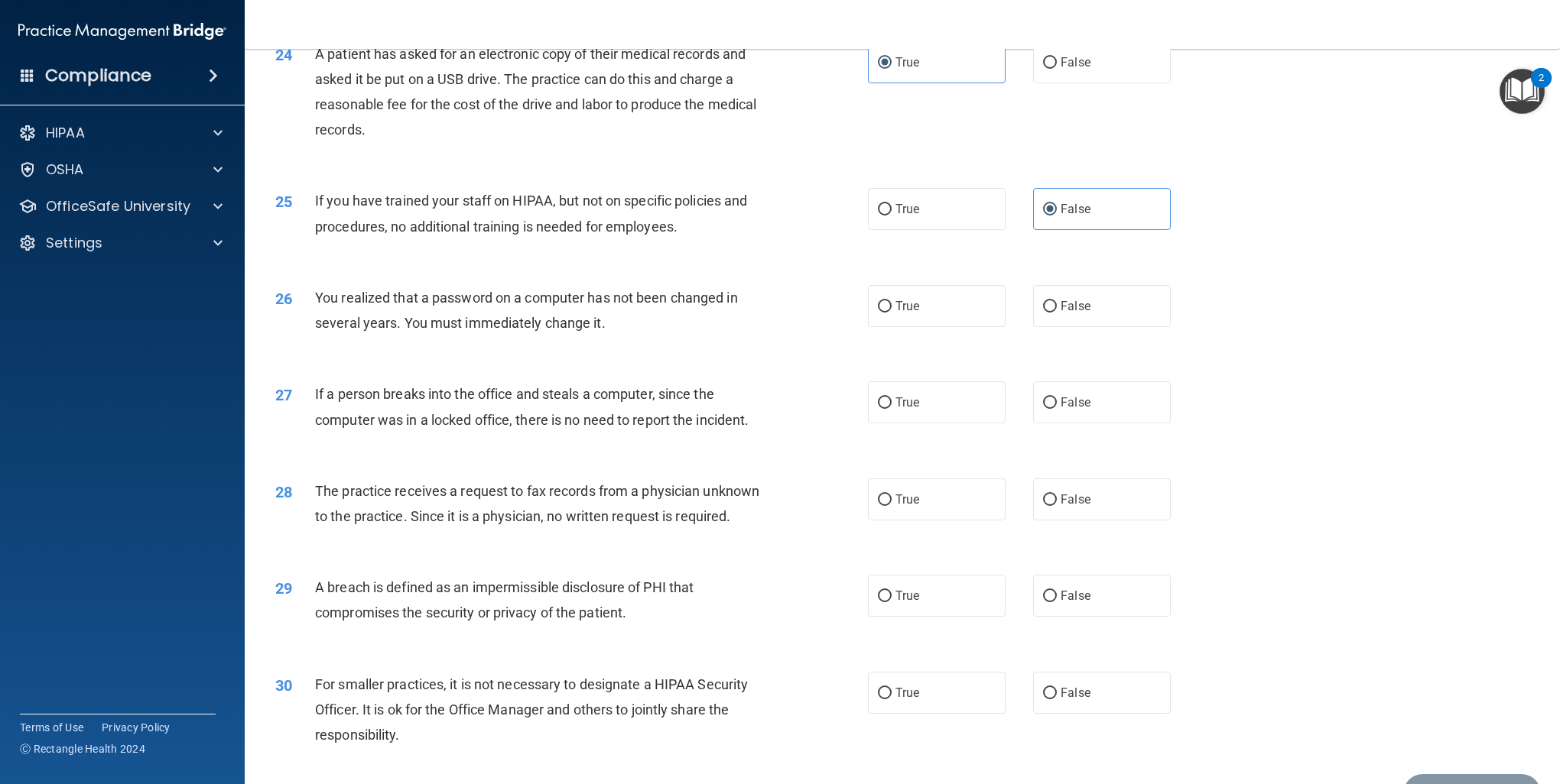
scroll to position [2528, 0]
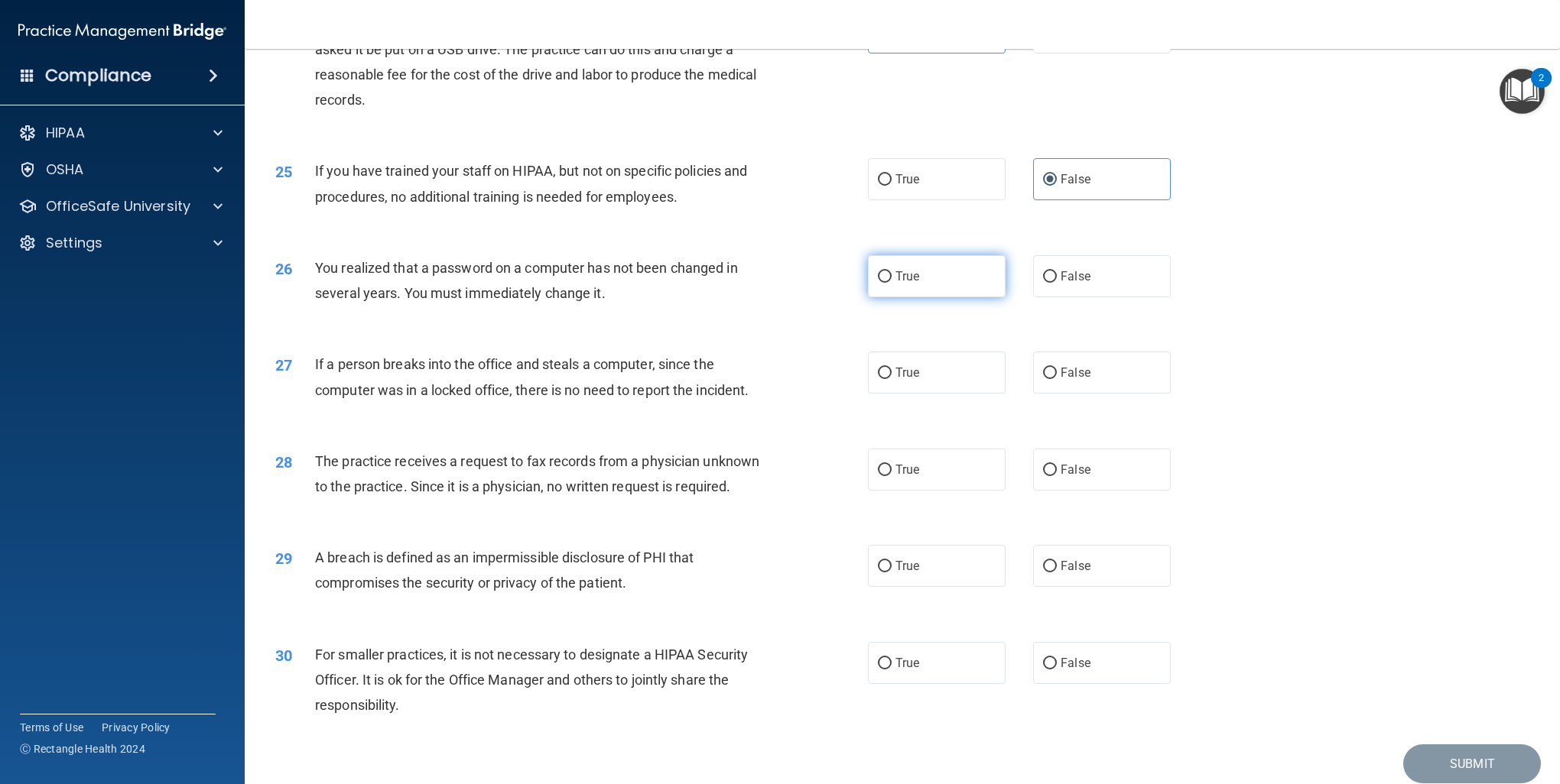
click at [943, 298] on label "True" at bounding box center [937, 276] width 138 height 42
click at [892, 283] on input "True" at bounding box center [885, 277] width 14 height 12
radio input "true"
click at [1061, 380] on span "False" at bounding box center [1075, 372] width 29 height 15
click at [1054, 379] on input "False" at bounding box center [1050, 373] width 14 height 12
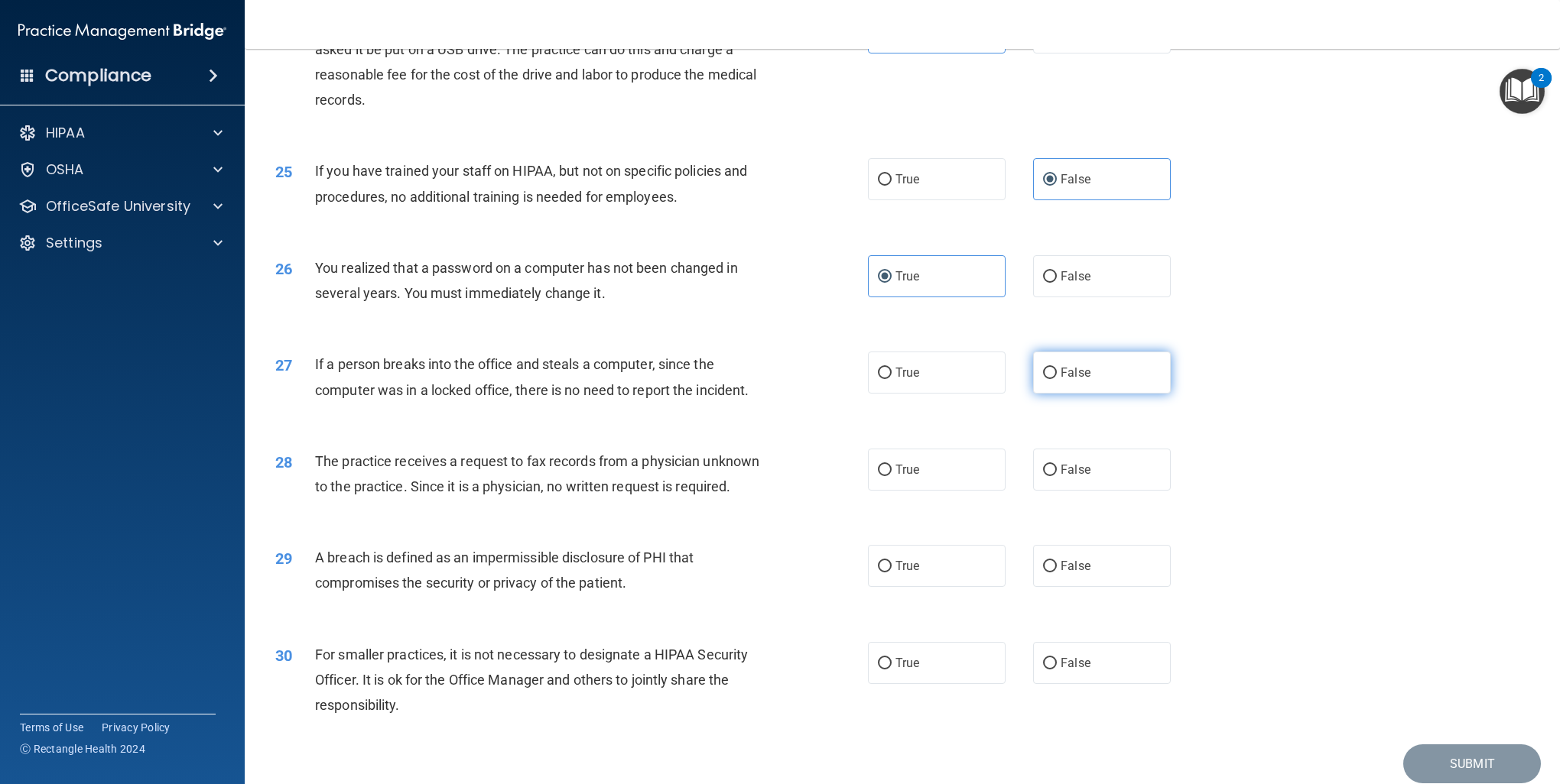
radio input "true"
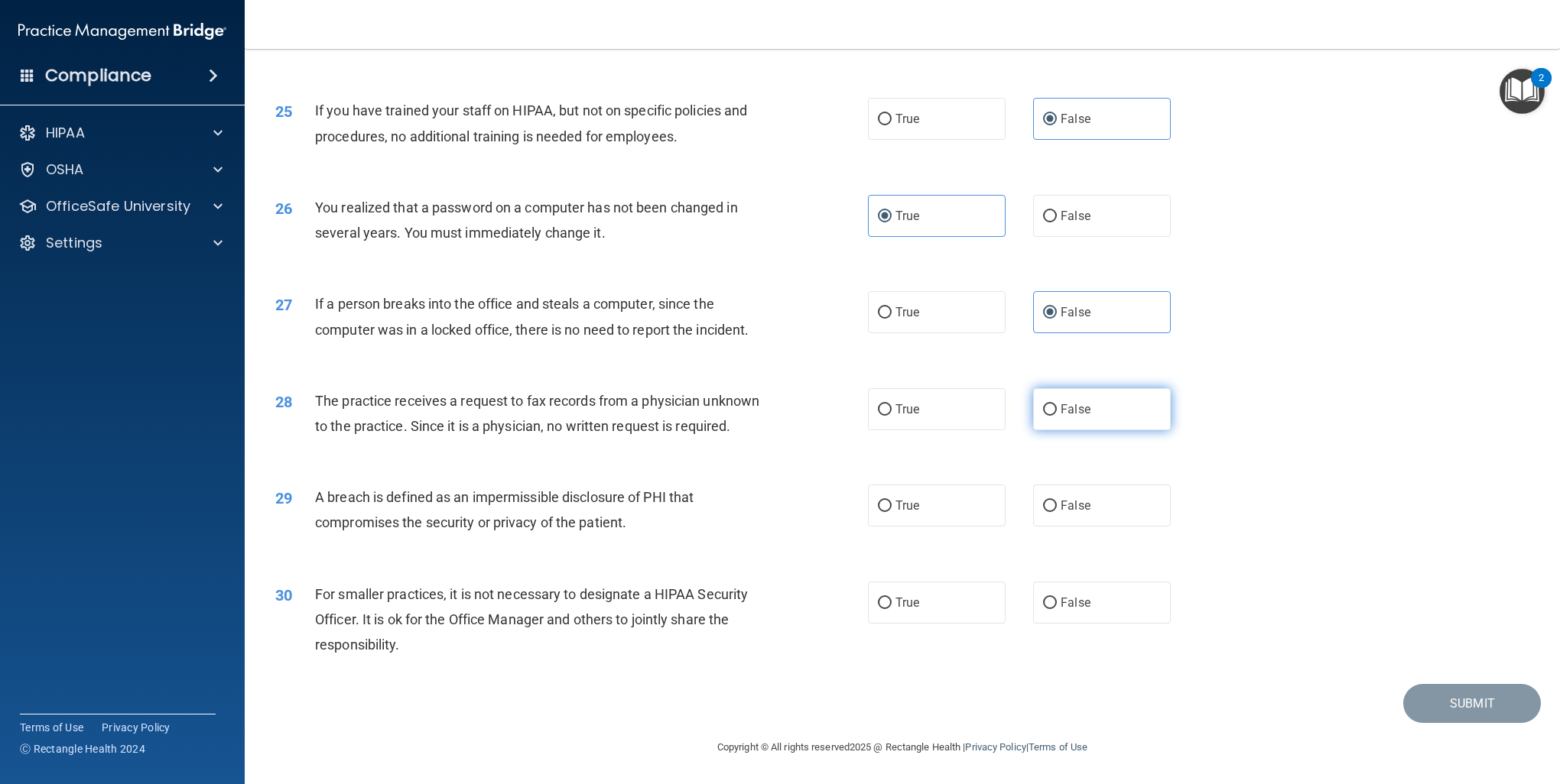
click at [1061, 402] on span "False" at bounding box center [1075, 409] width 29 height 15
click at [1056, 404] on input "False" at bounding box center [1050, 410] width 14 height 12
radio input "true"
click at [936, 504] on label "True" at bounding box center [937, 505] width 138 height 42
click at [892, 504] on input "True" at bounding box center [885, 506] width 14 height 12
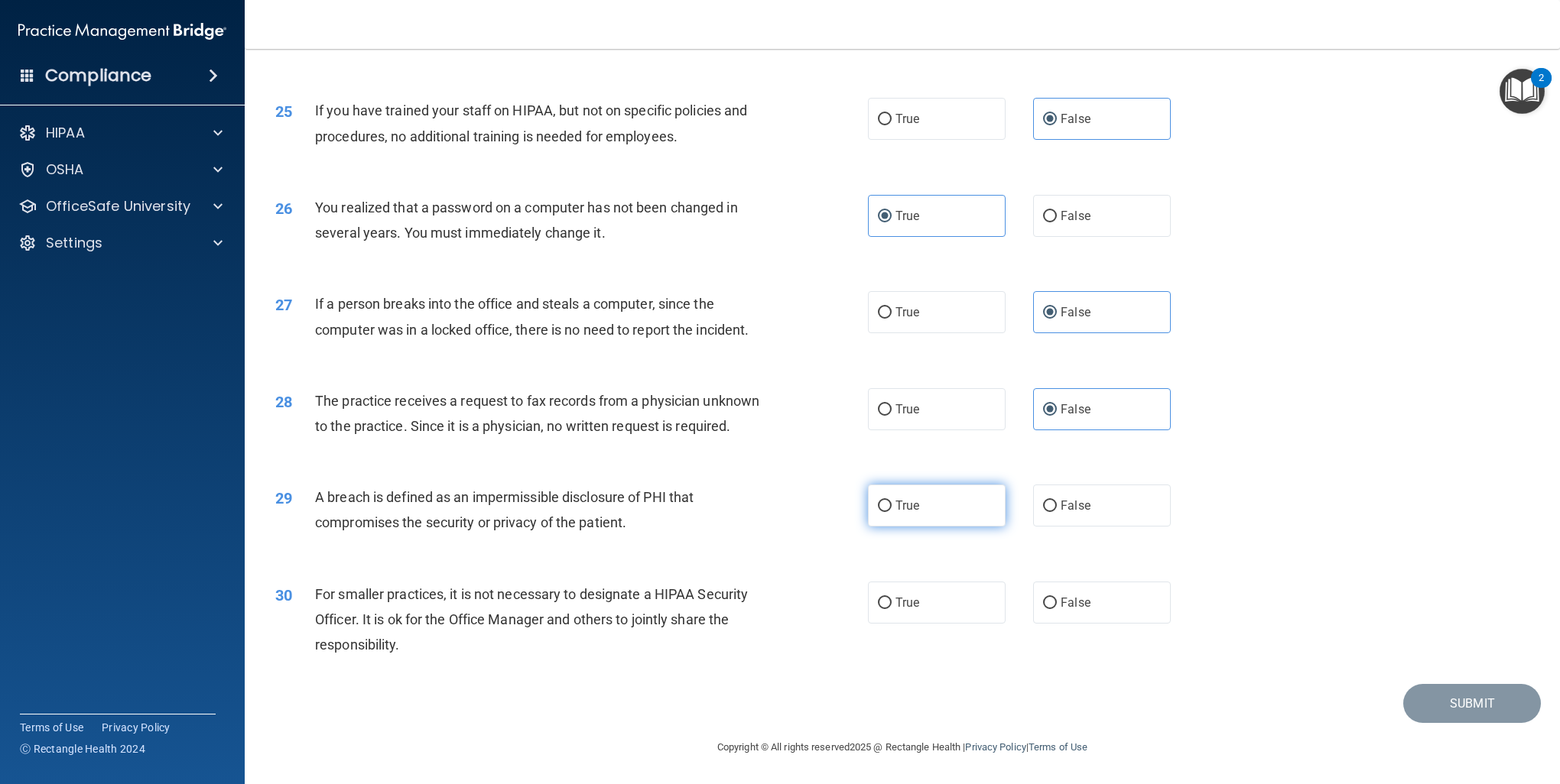
radio input "true"
click at [1086, 602] on label "False" at bounding box center [1102, 602] width 138 height 42
click at [1057, 602] on input "False" at bounding box center [1050, 603] width 14 height 12
radio input "true"
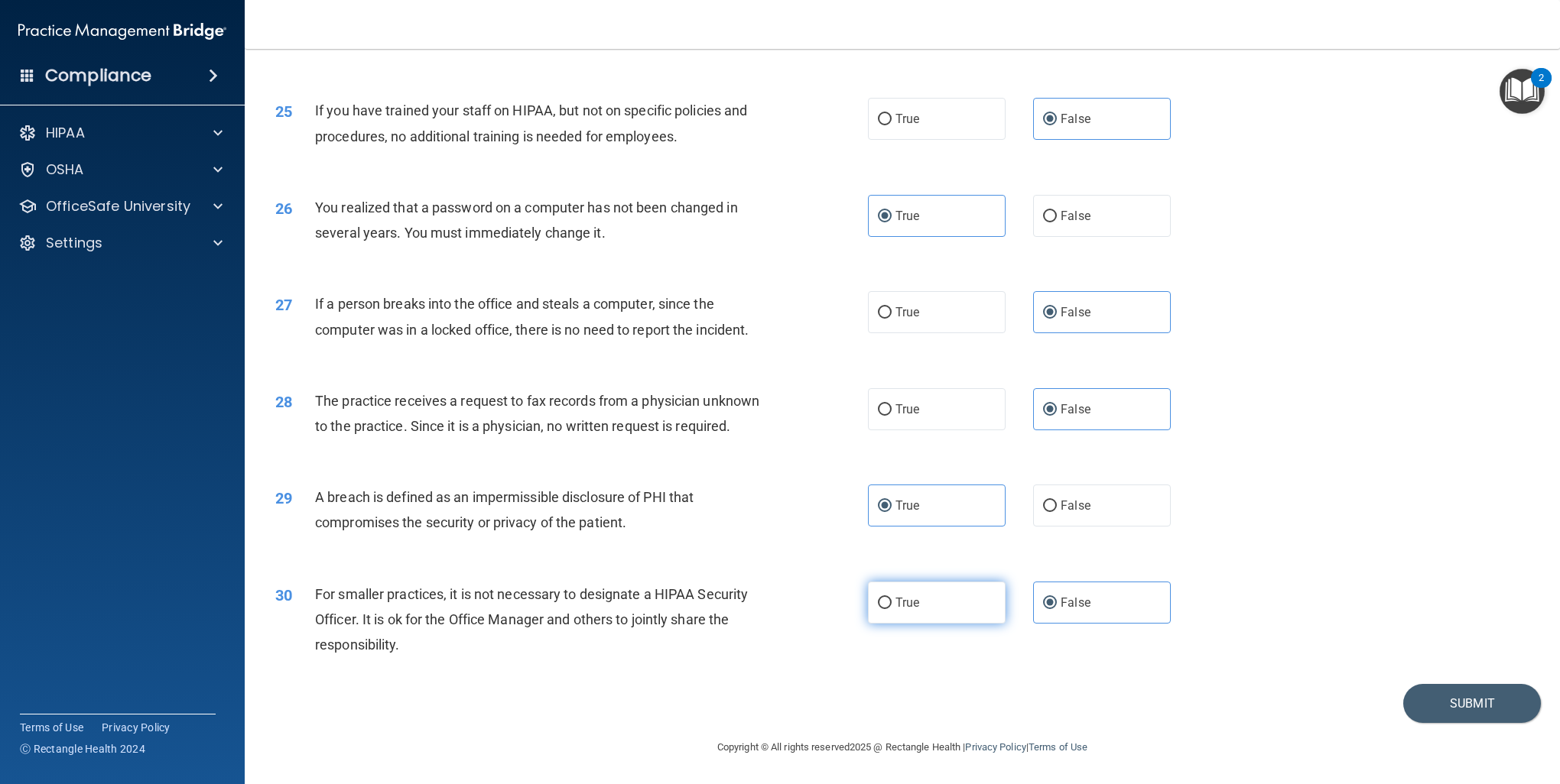
click at [871, 607] on label "True" at bounding box center [937, 602] width 138 height 42
click at [878, 607] on input "True" at bounding box center [885, 603] width 14 height 12
radio input "true"
radio input "false"
click at [1493, 703] on button "Submit" at bounding box center [1472, 703] width 138 height 39
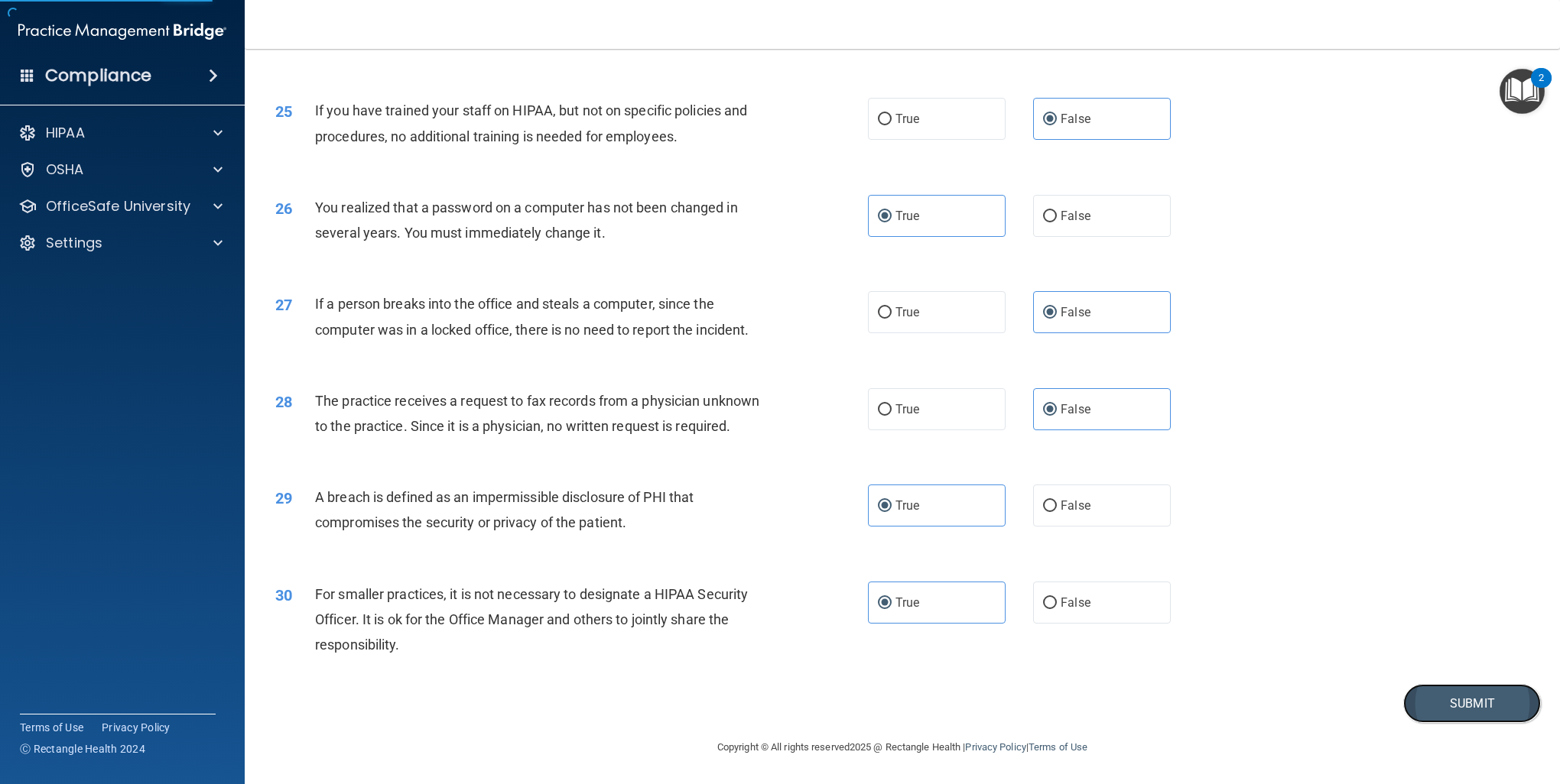
click at [1462, 711] on button "Submit" at bounding box center [1472, 703] width 138 height 39
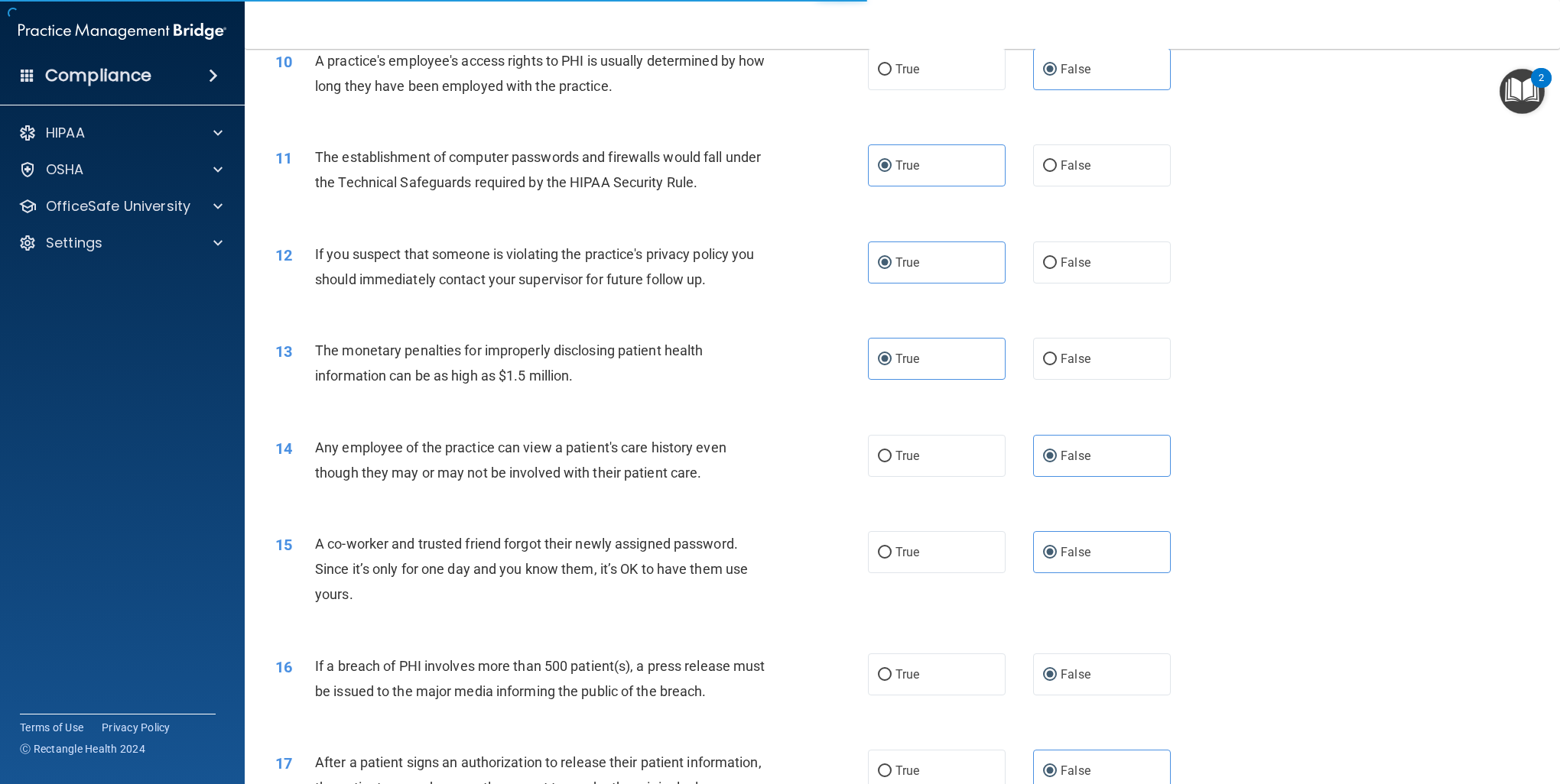
scroll to position [999, 0]
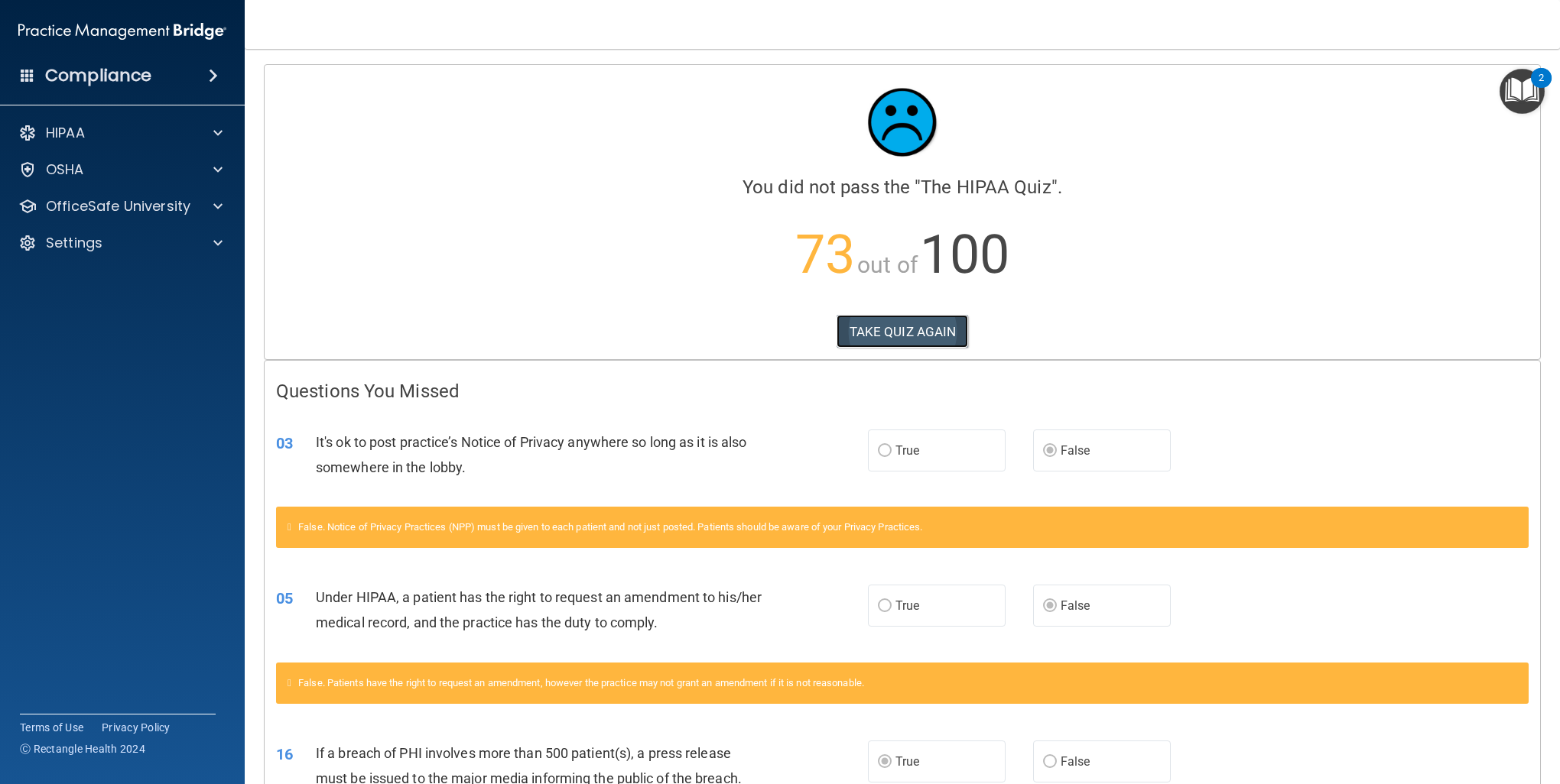
click at [911, 338] on button "TAKE QUIZ AGAIN" at bounding box center [902, 331] width 133 height 33
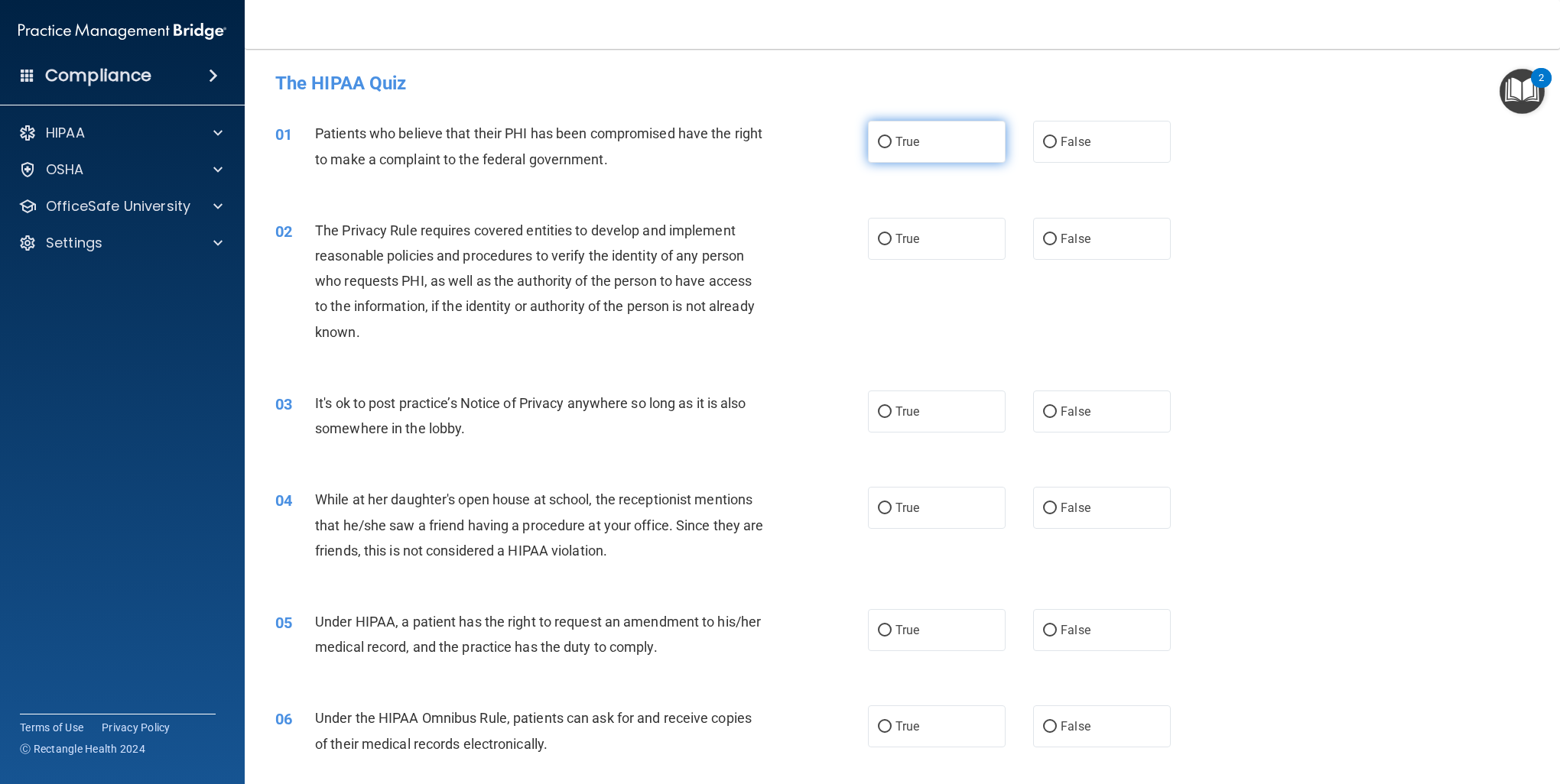
click at [899, 151] on label "True" at bounding box center [937, 141] width 138 height 42
click at [892, 148] on input "True" at bounding box center [885, 142] width 14 height 12
radio input "true"
click at [911, 232] on span "True" at bounding box center [907, 239] width 24 height 15
click at [892, 234] on input "True" at bounding box center [885, 240] width 14 height 12
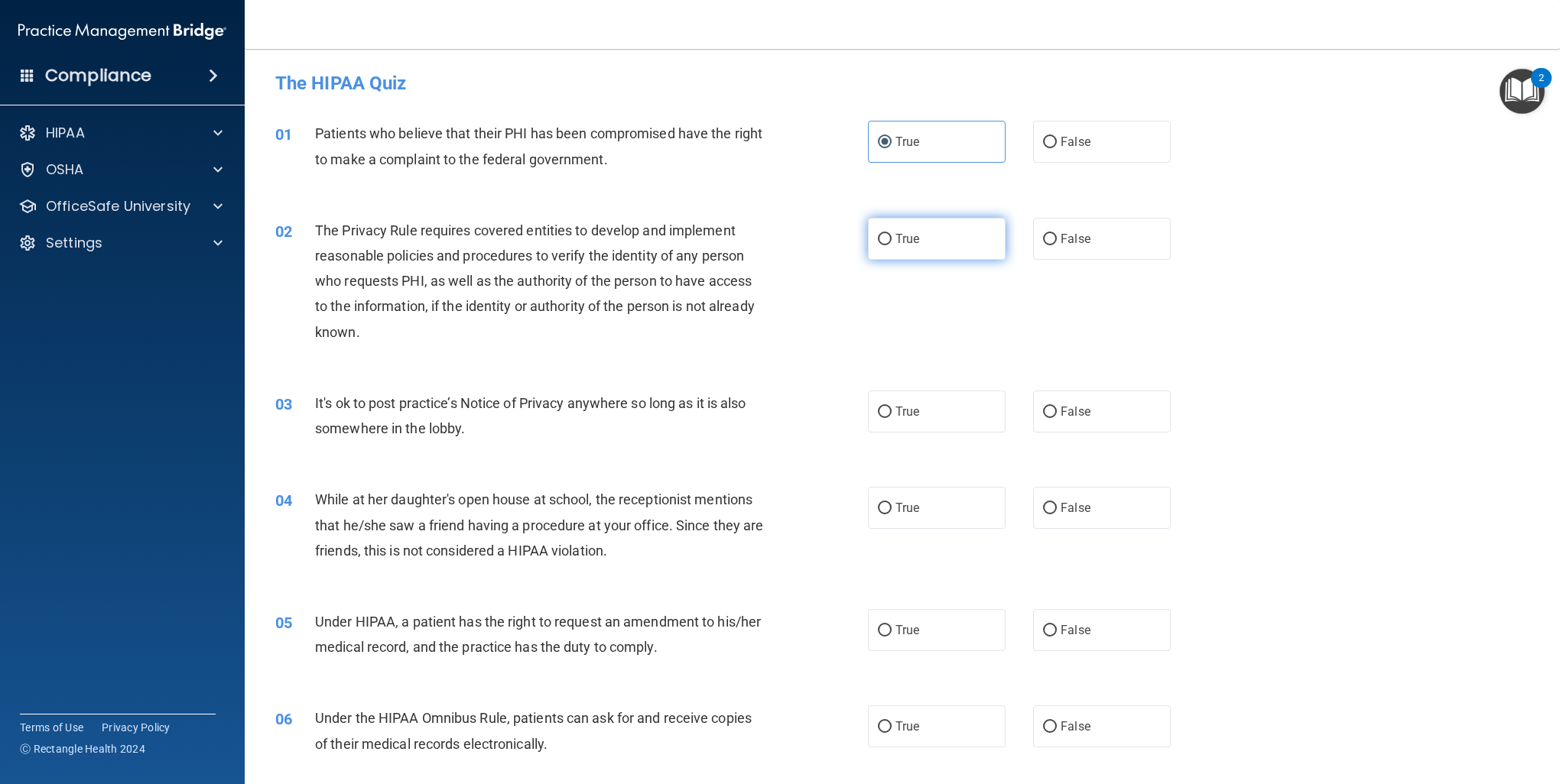
radio input "true"
click at [1115, 494] on label "False" at bounding box center [1102, 507] width 138 height 42
click at [1057, 503] on input "False" at bounding box center [1050, 509] width 14 height 12
radio input "true"
click at [1114, 418] on label "False" at bounding box center [1102, 411] width 138 height 42
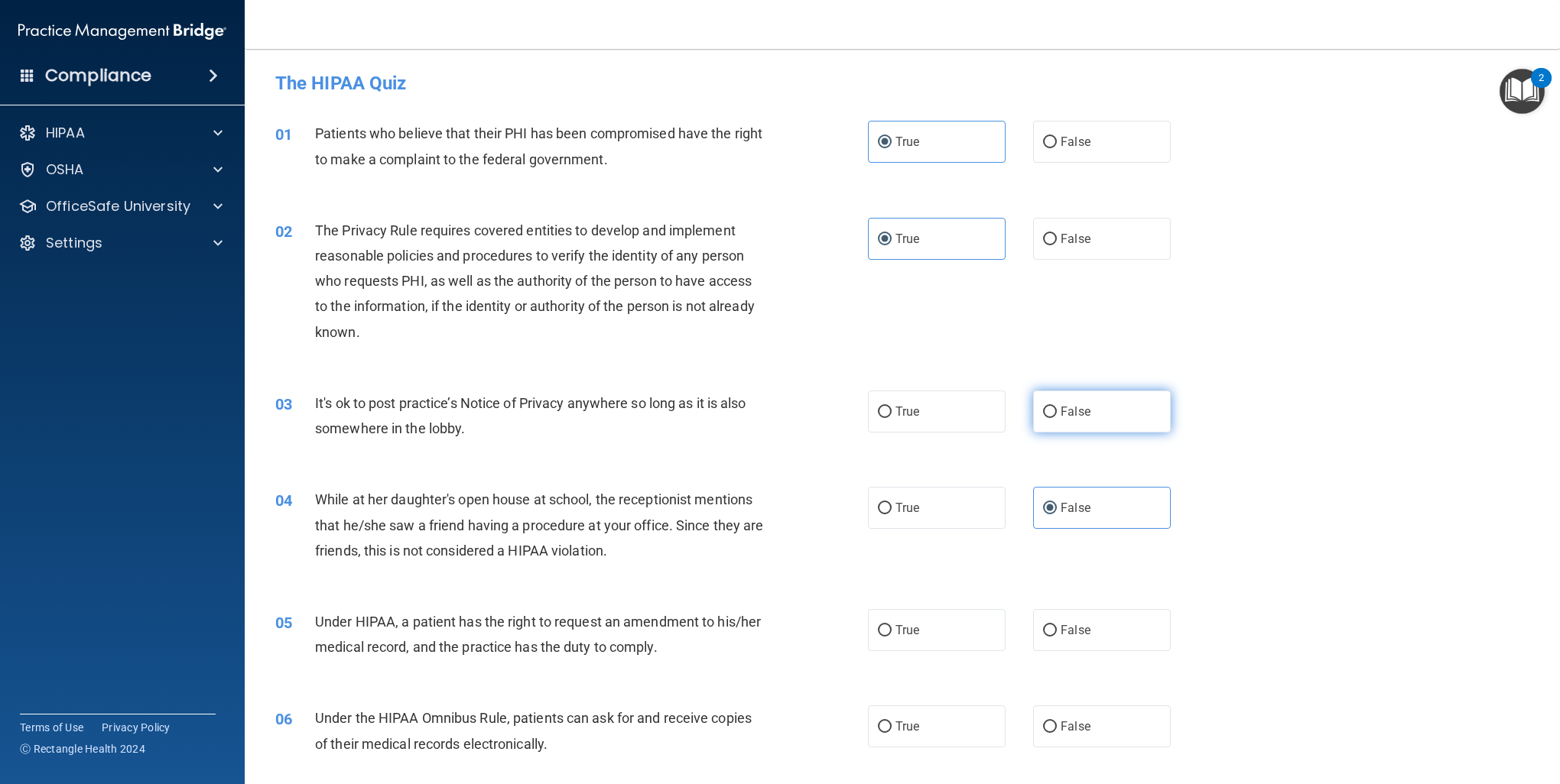
click at [1057, 418] on input "False" at bounding box center [1050, 413] width 14 height 12
radio input "true"
click at [1091, 607] on div "05 Under HIPAA, a patient has the right to request an amendment to his/her medi…" at bounding box center [901, 638] width 1277 height 96
click at [1099, 626] on label "False" at bounding box center [1102, 630] width 138 height 42
click at [1057, 626] on input "False" at bounding box center [1050, 631] width 14 height 12
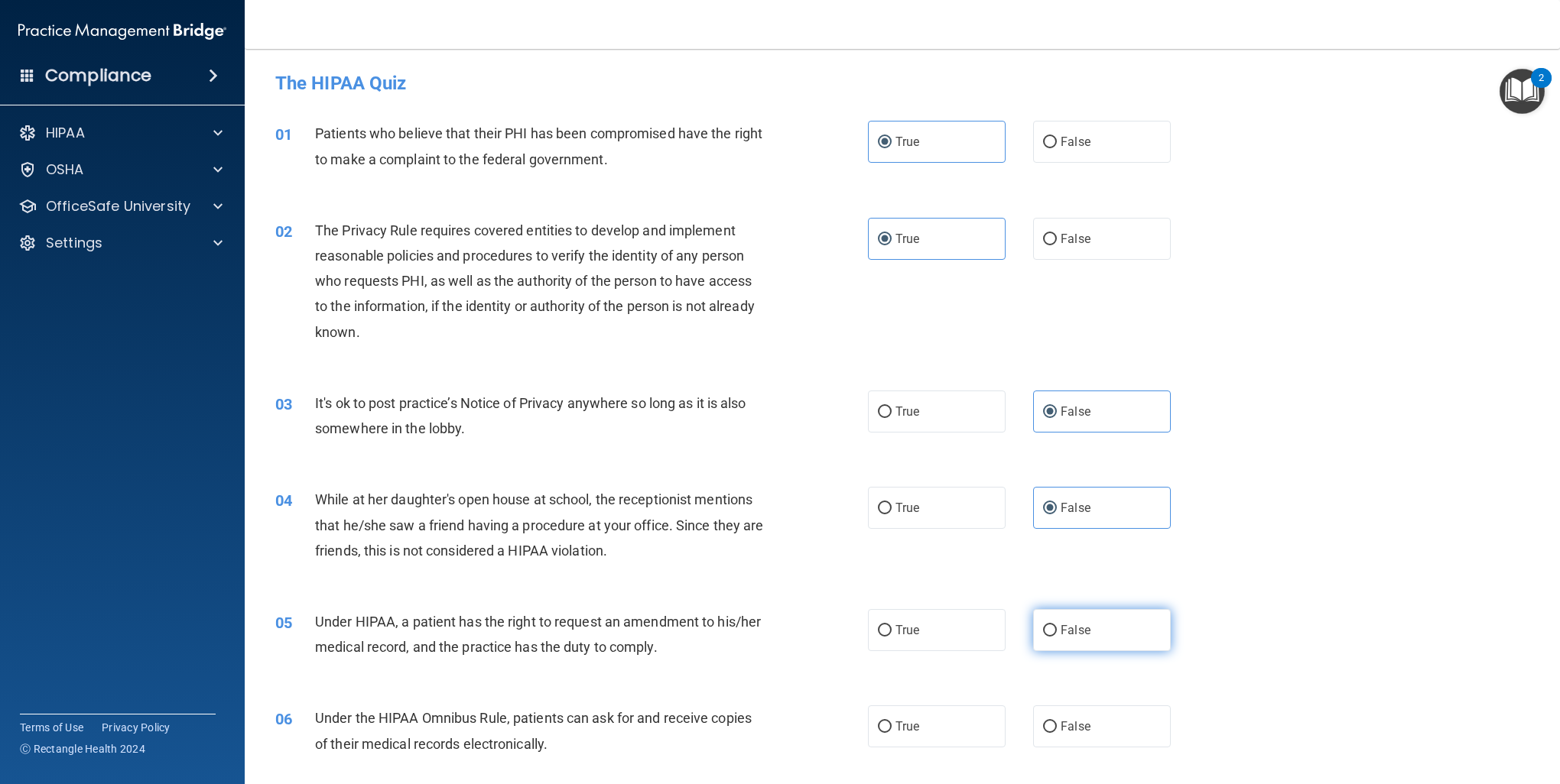
radio input "true"
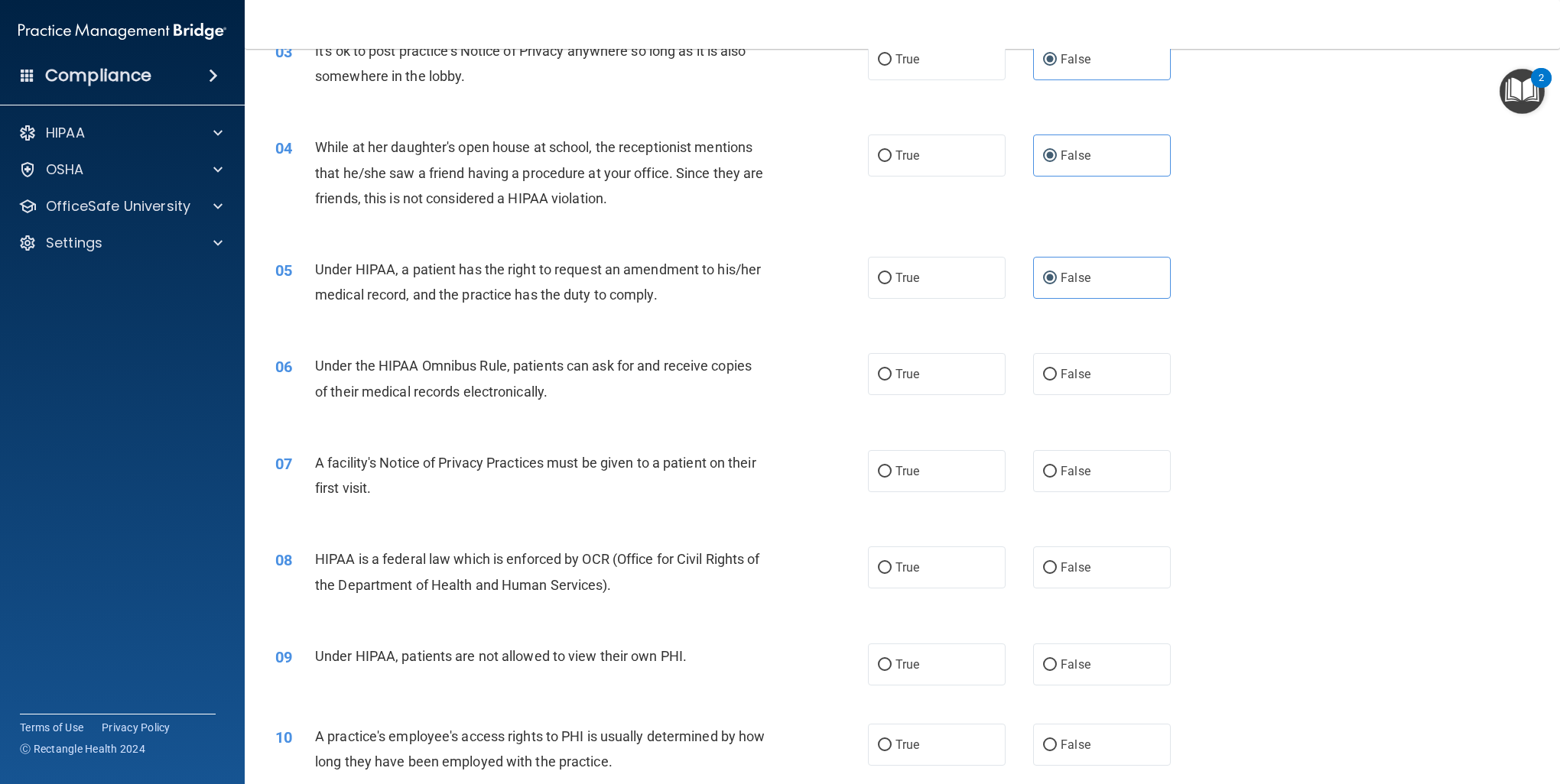
scroll to position [382, 0]
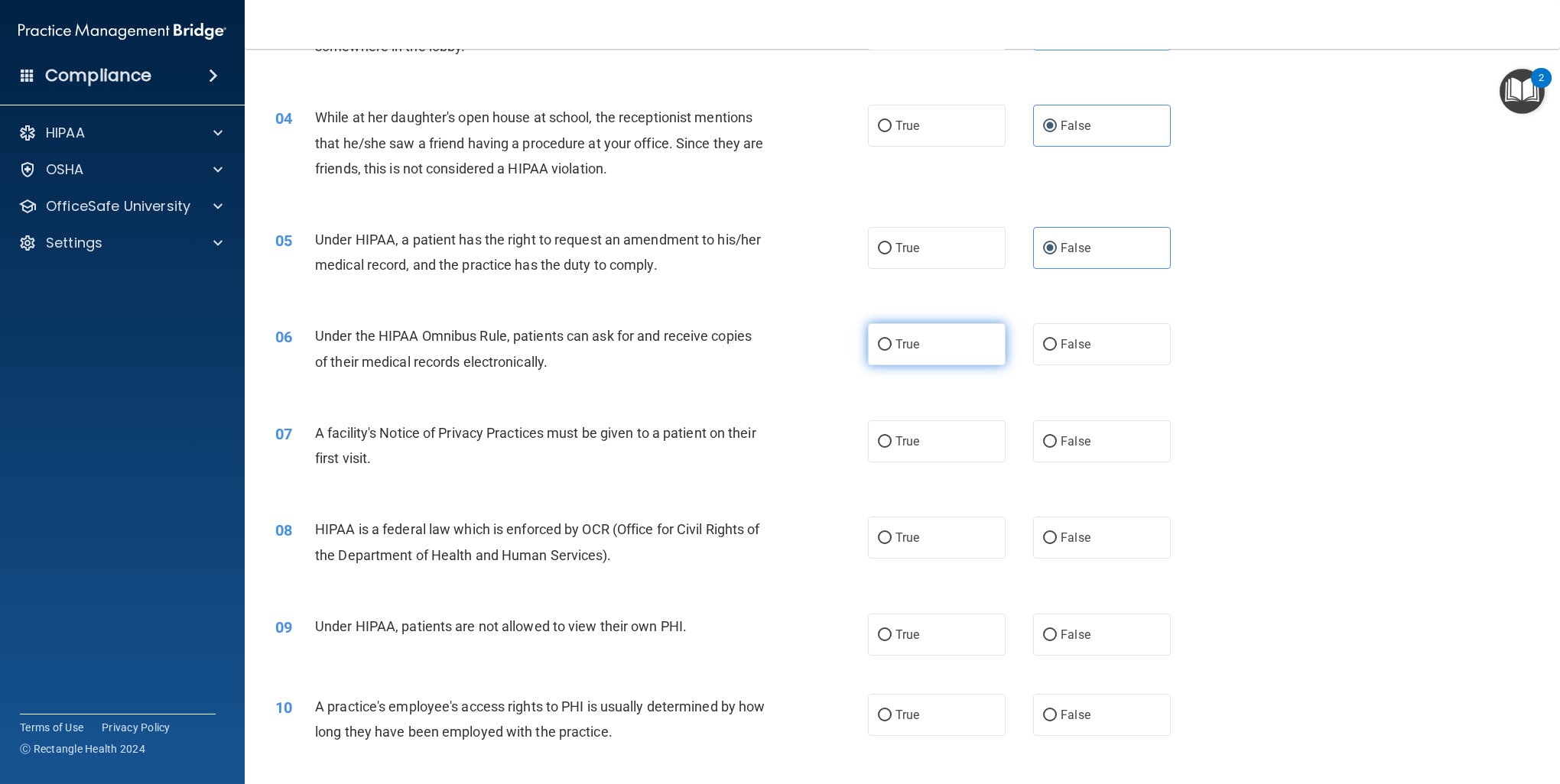
click at [894, 355] on label "True" at bounding box center [937, 344] width 138 height 42
click at [892, 351] on input "True" at bounding box center [885, 345] width 14 height 12
radio input "true"
click at [941, 435] on label "True" at bounding box center [937, 441] width 138 height 42
click at [892, 436] on input "True" at bounding box center [885, 442] width 14 height 12
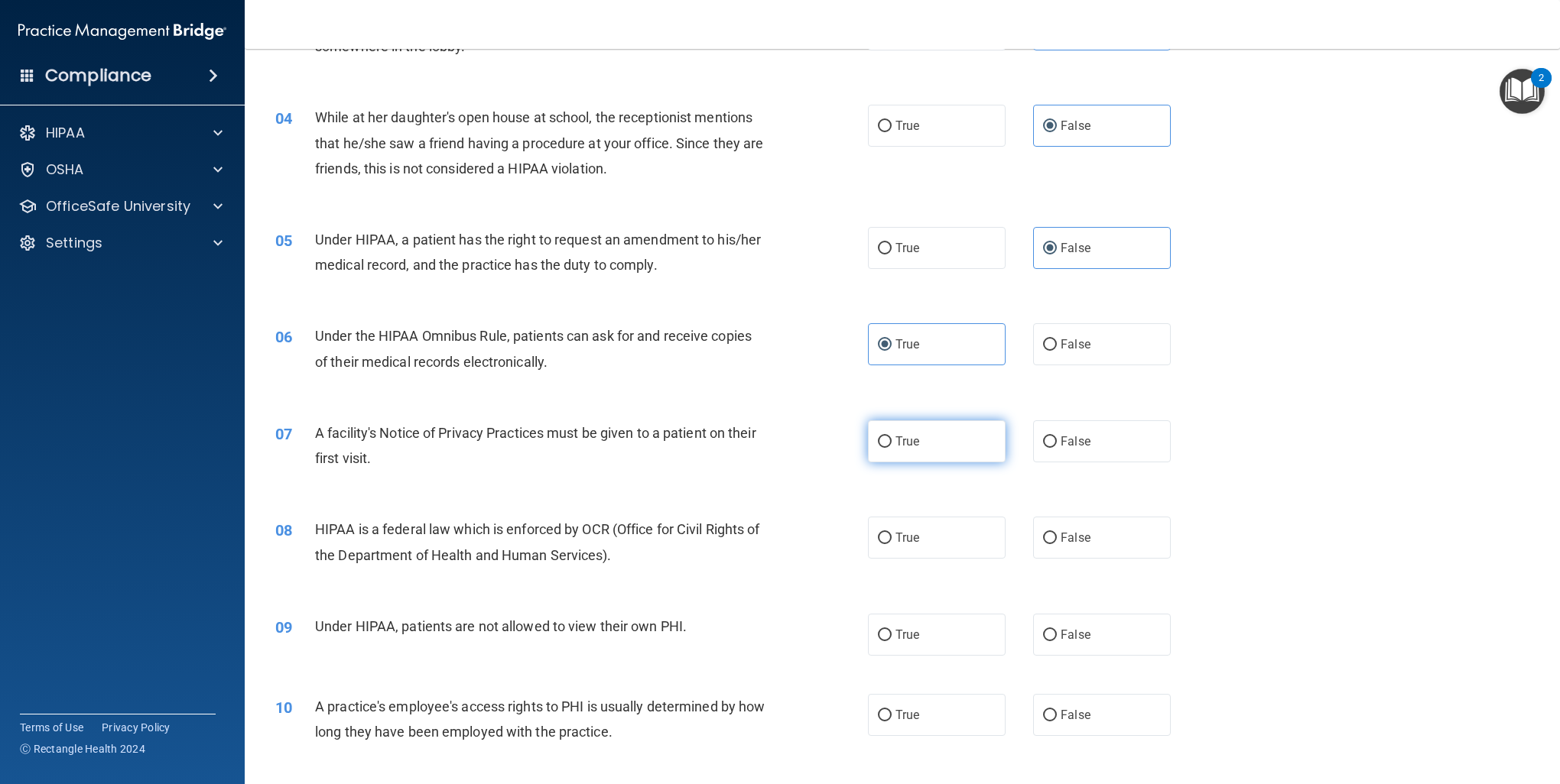
radio input "true"
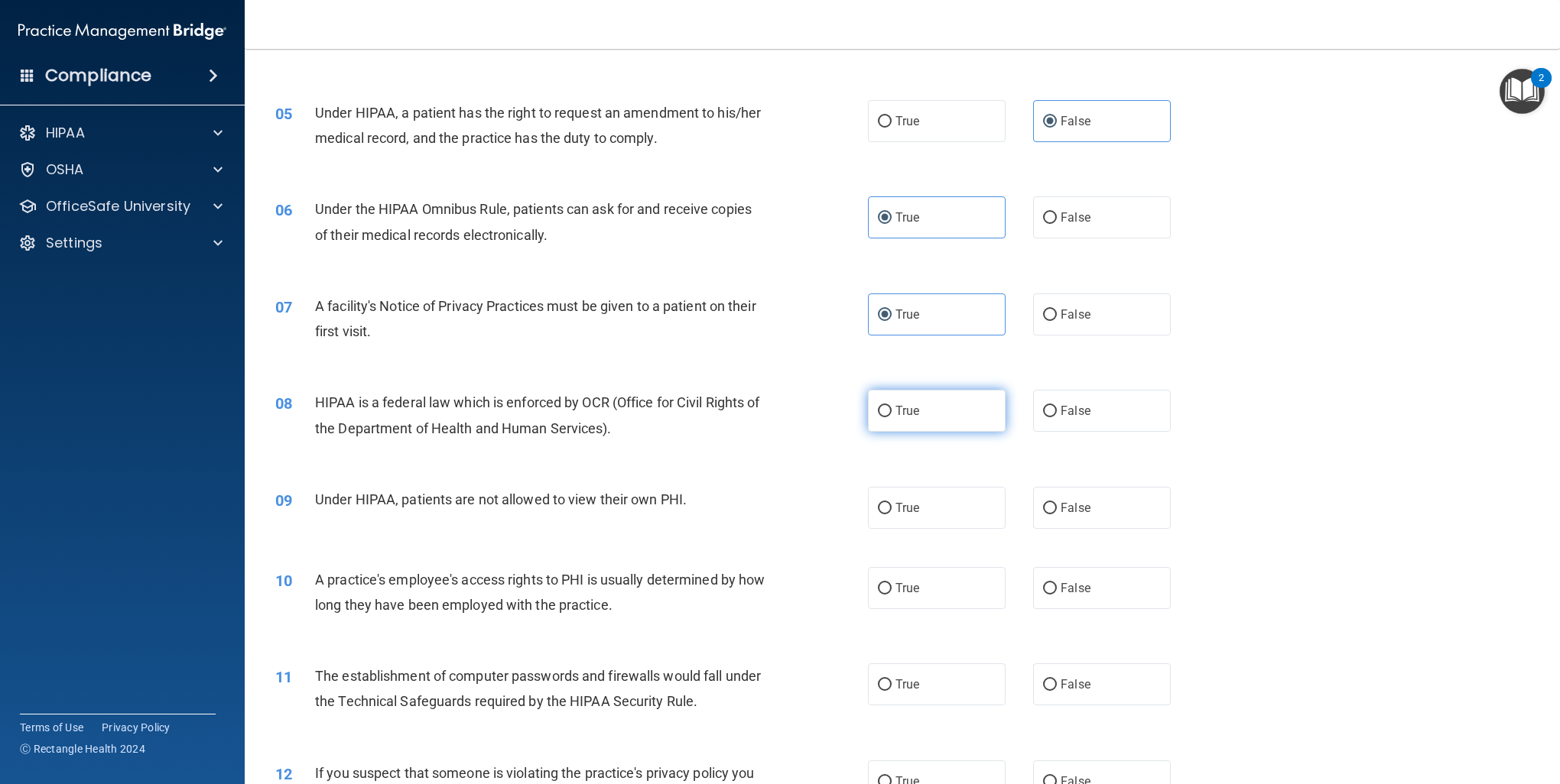
click at [901, 418] on label "True" at bounding box center [937, 411] width 138 height 42
click at [892, 418] on input "True" at bounding box center [885, 412] width 14 height 12
radio input "true"
click at [1110, 507] on label "False" at bounding box center [1102, 507] width 138 height 42
click at [1057, 507] on input "False" at bounding box center [1050, 509] width 14 height 12
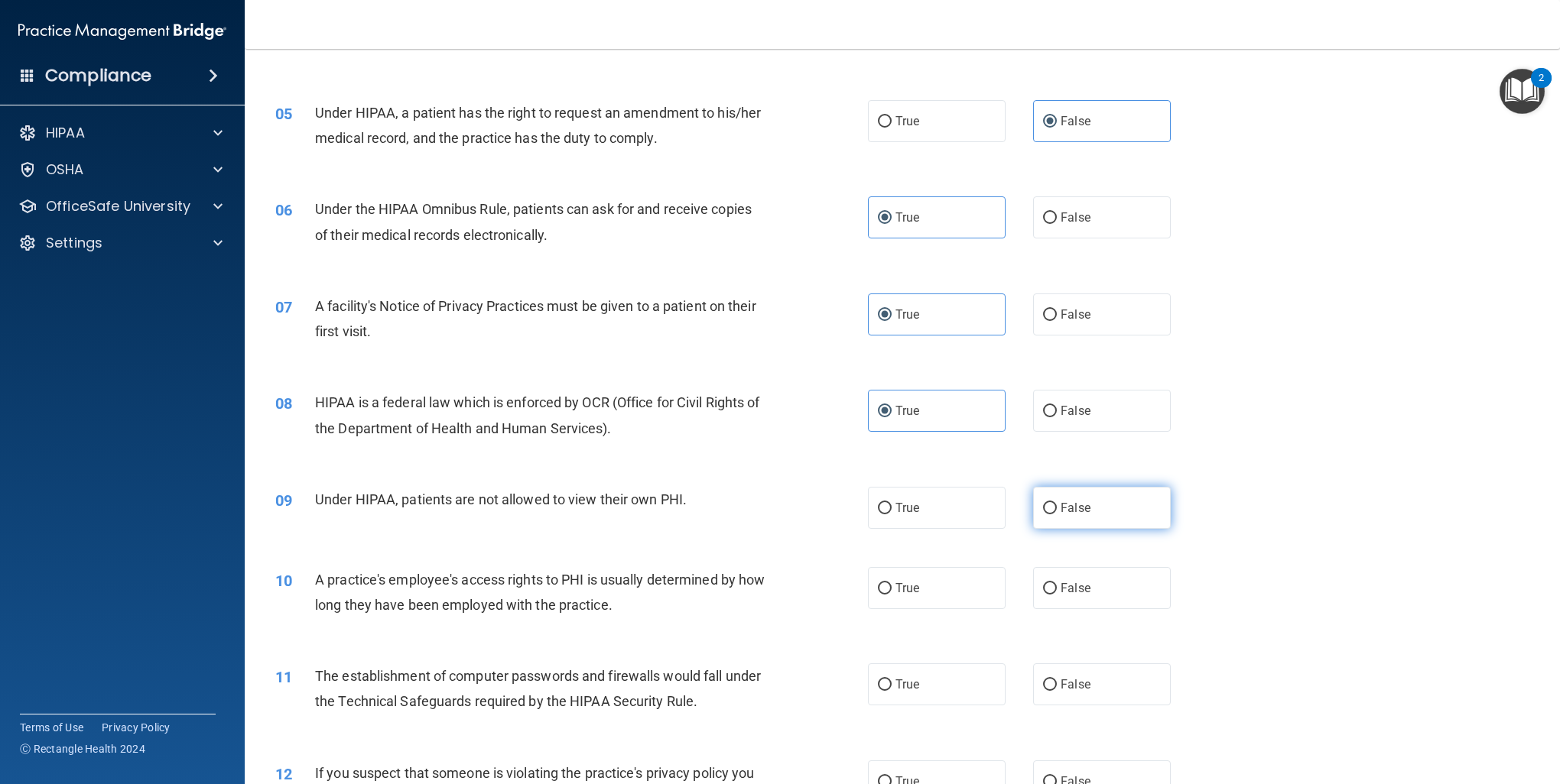
radio input "true"
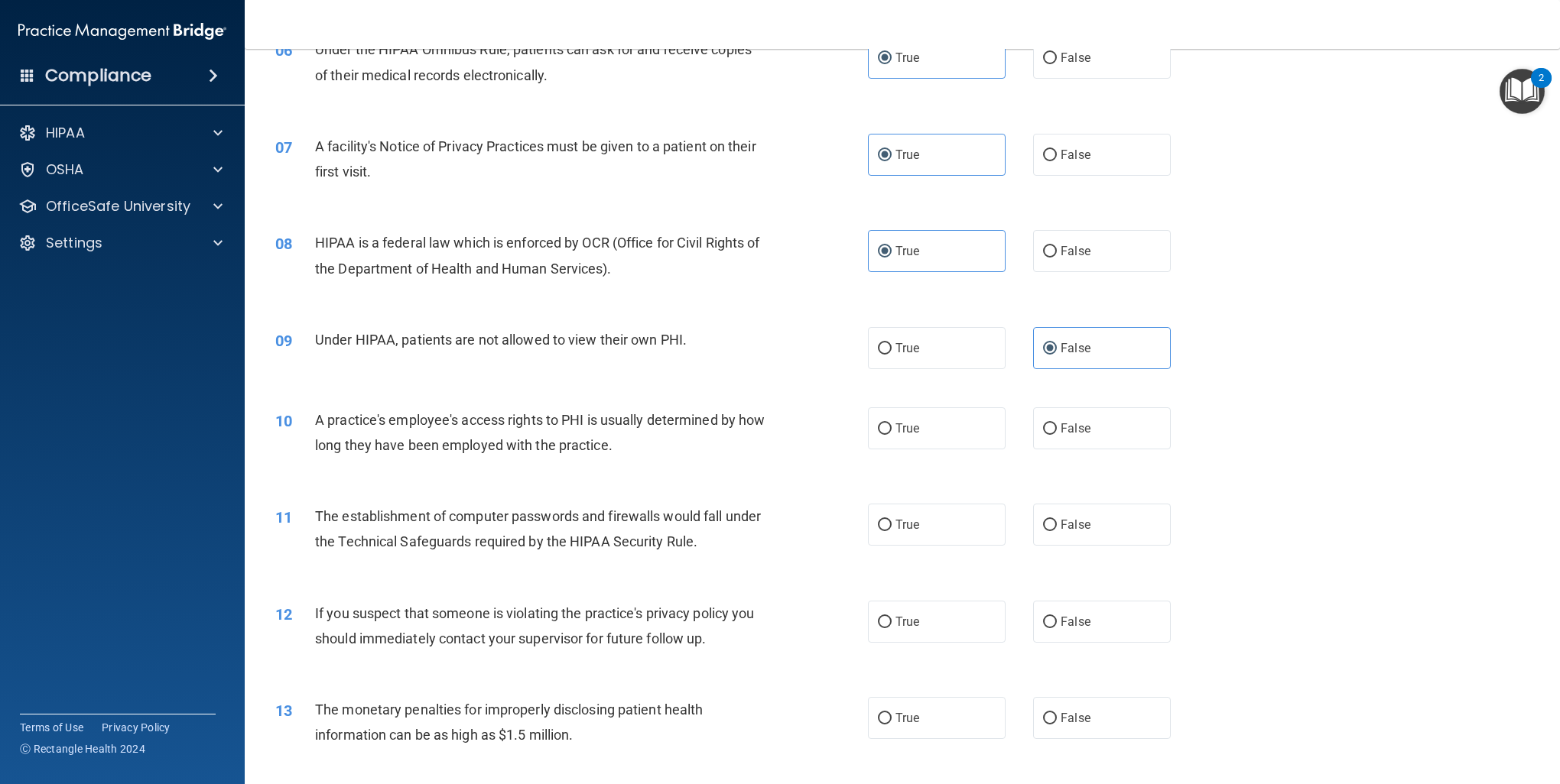
scroll to position [764, 0]
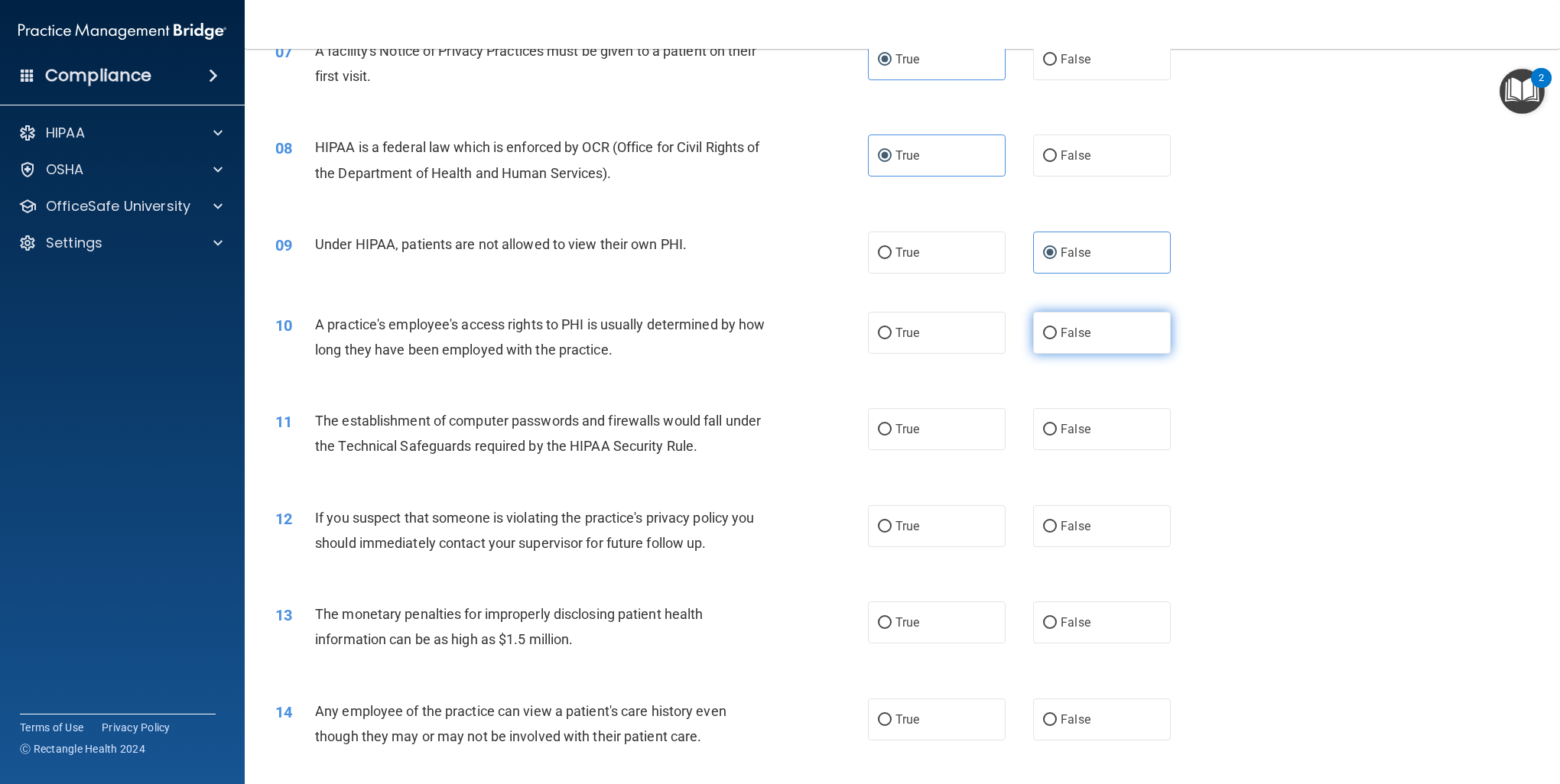
click at [1076, 322] on label "False" at bounding box center [1102, 332] width 138 height 42
click at [1057, 328] on input "False" at bounding box center [1050, 334] width 14 height 12
radio input "true"
click at [906, 449] on label "True" at bounding box center [937, 428] width 138 height 42
click at [892, 435] on input "True" at bounding box center [885, 430] width 14 height 12
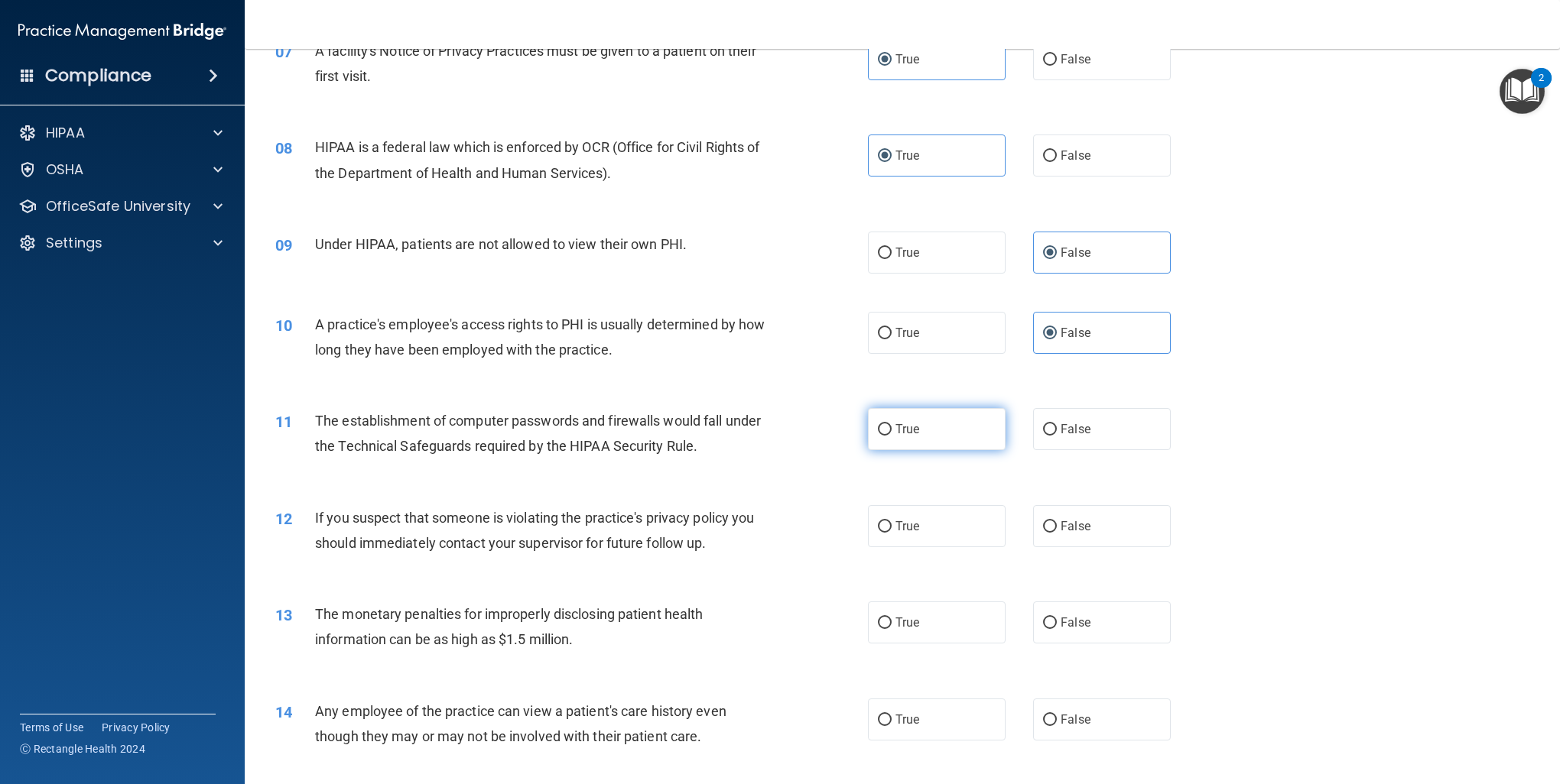
radio input "true"
click at [956, 539] on label "True" at bounding box center [937, 526] width 138 height 42
click at [892, 532] on input "True" at bounding box center [885, 527] width 14 height 12
radio input "true"
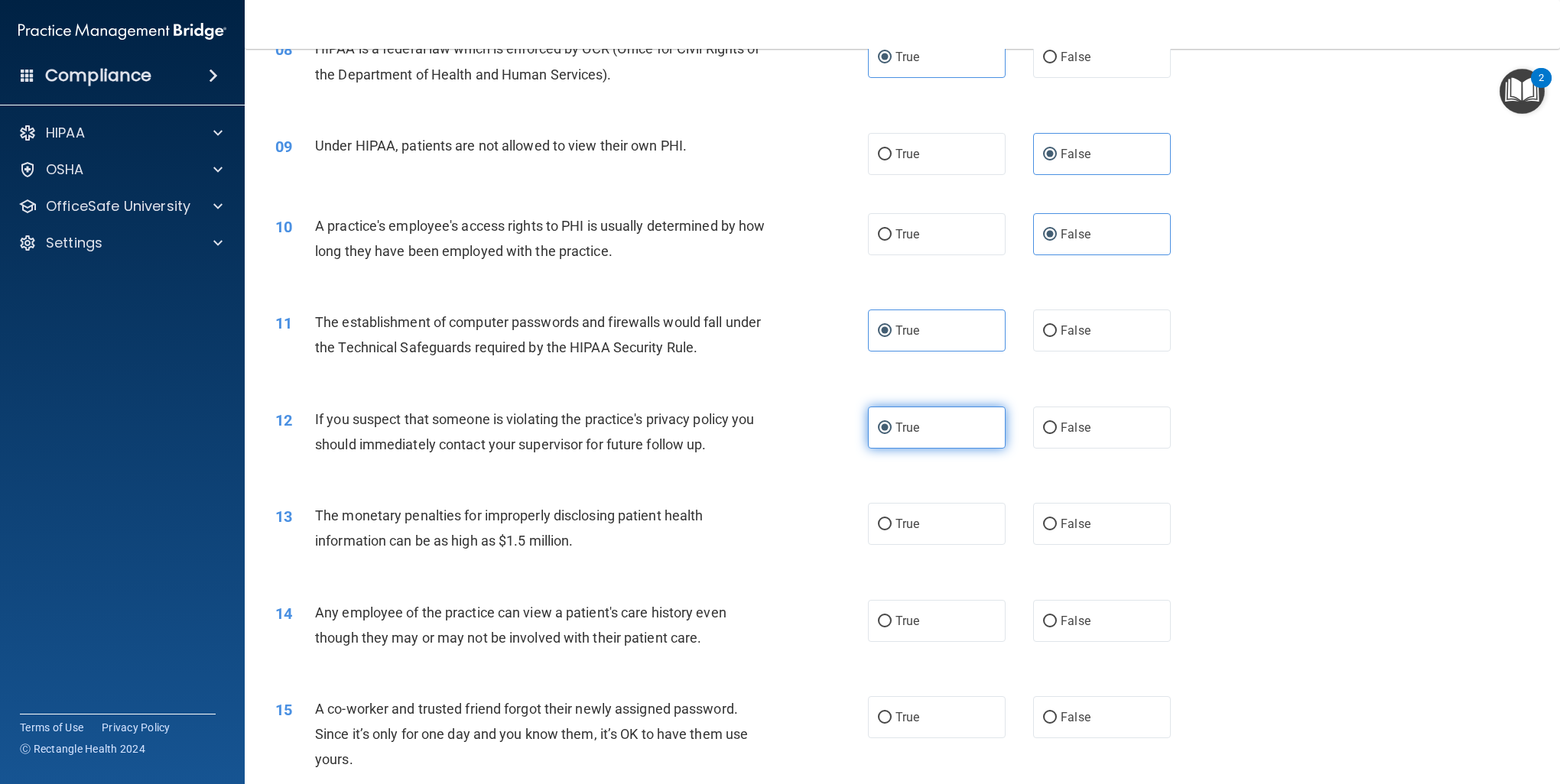
scroll to position [891, 0]
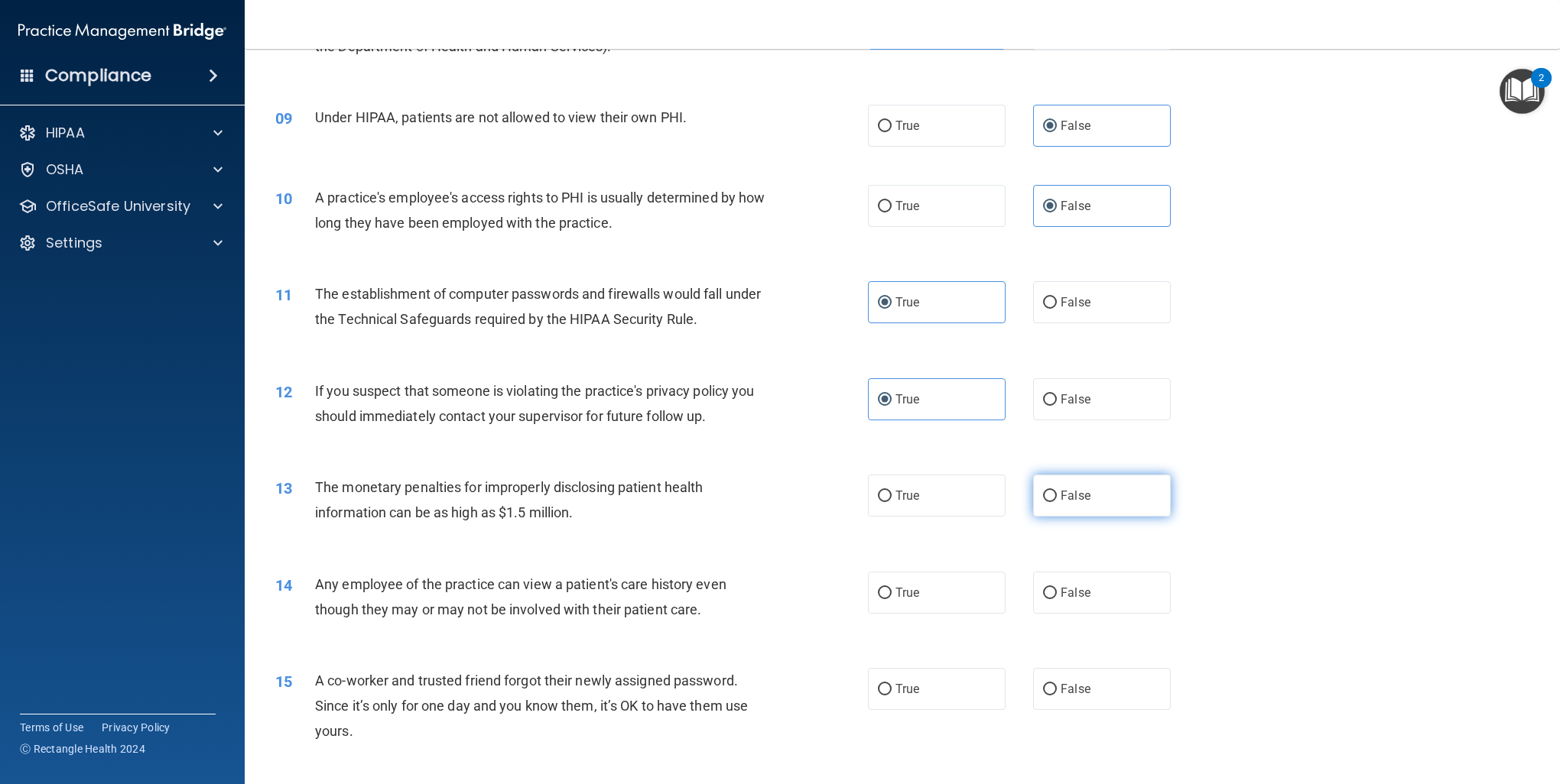
click at [1072, 495] on span "False" at bounding box center [1075, 495] width 29 height 15
click at [1057, 495] on input "False" at bounding box center [1050, 496] width 14 height 12
radio input "true"
click at [1126, 583] on label "False" at bounding box center [1102, 592] width 138 height 42
click at [1057, 588] on input "False" at bounding box center [1050, 593] width 14 height 12
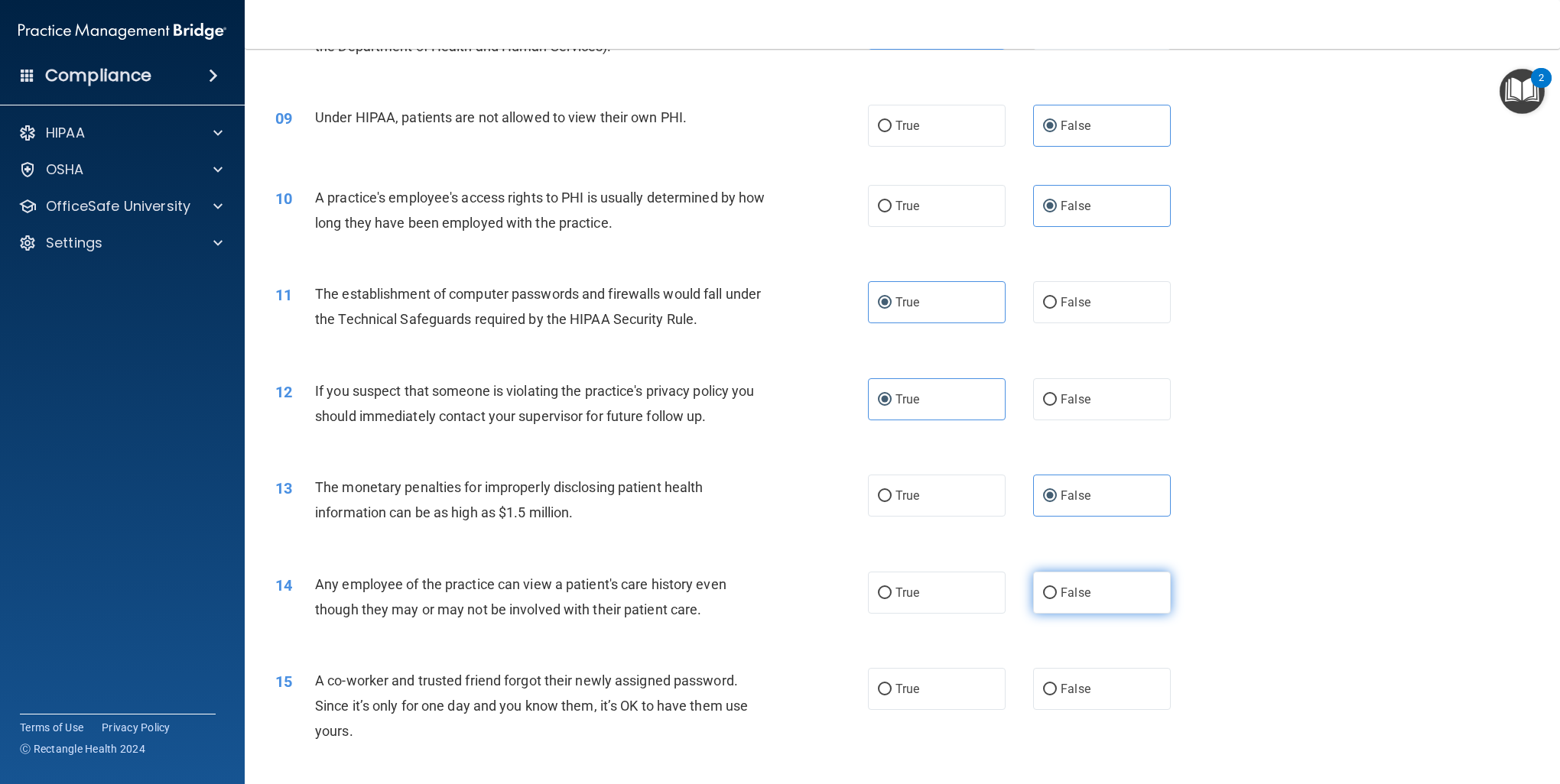
radio input "true"
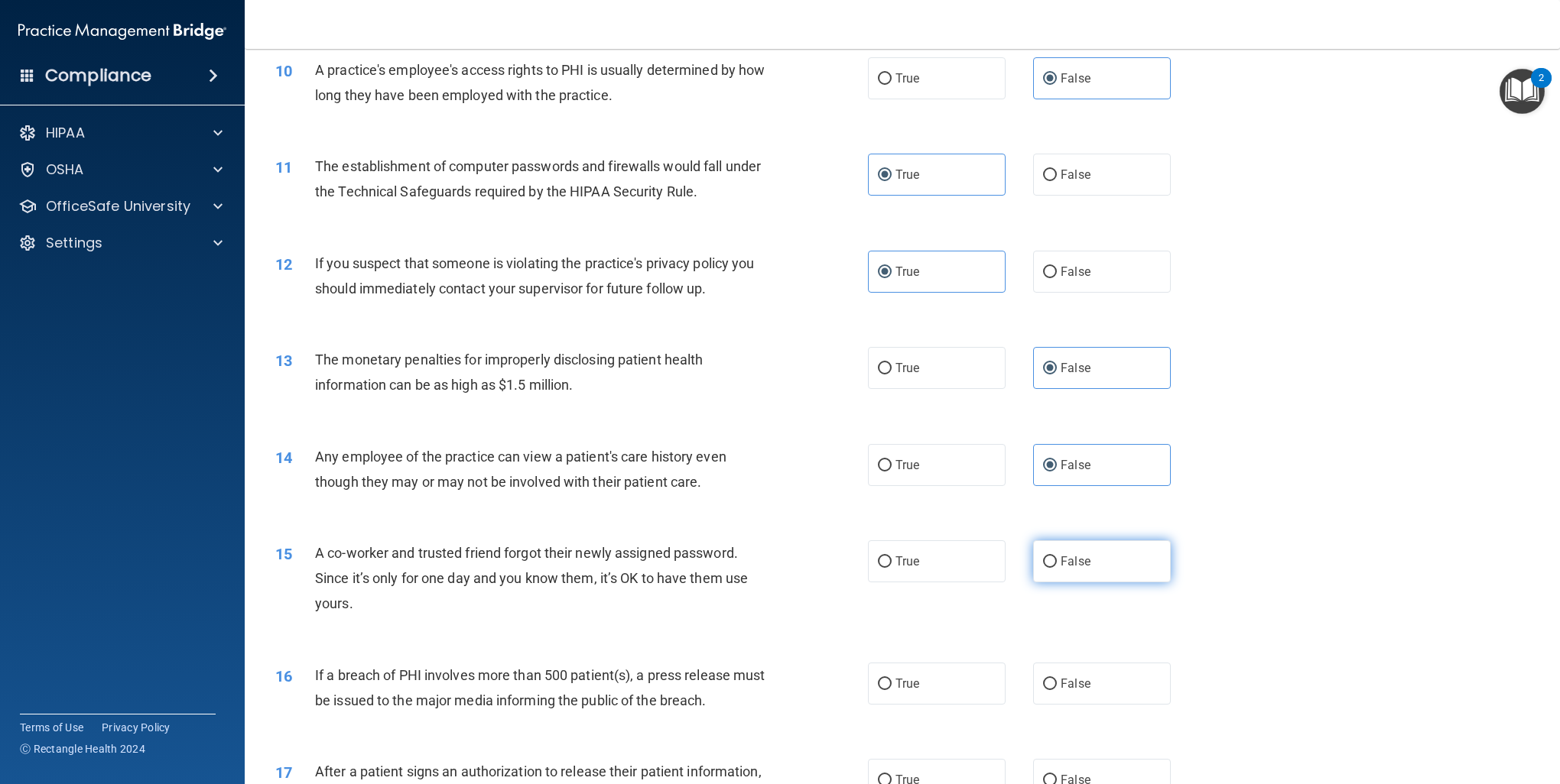
click at [1085, 559] on label "False" at bounding box center [1102, 561] width 138 height 42
click at [1057, 559] on input "False" at bounding box center [1050, 562] width 14 height 12
radio input "true"
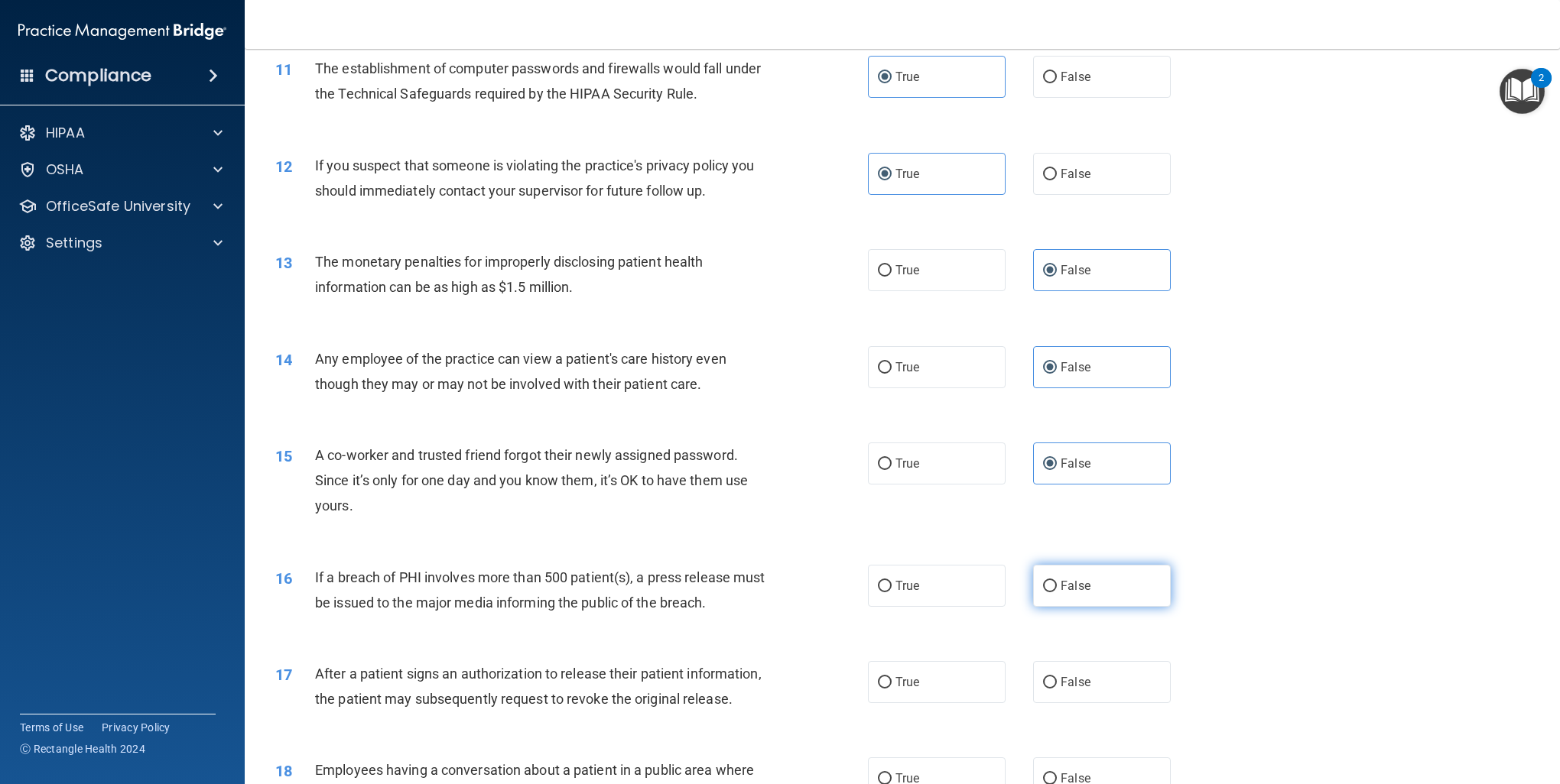
scroll to position [1147, 0]
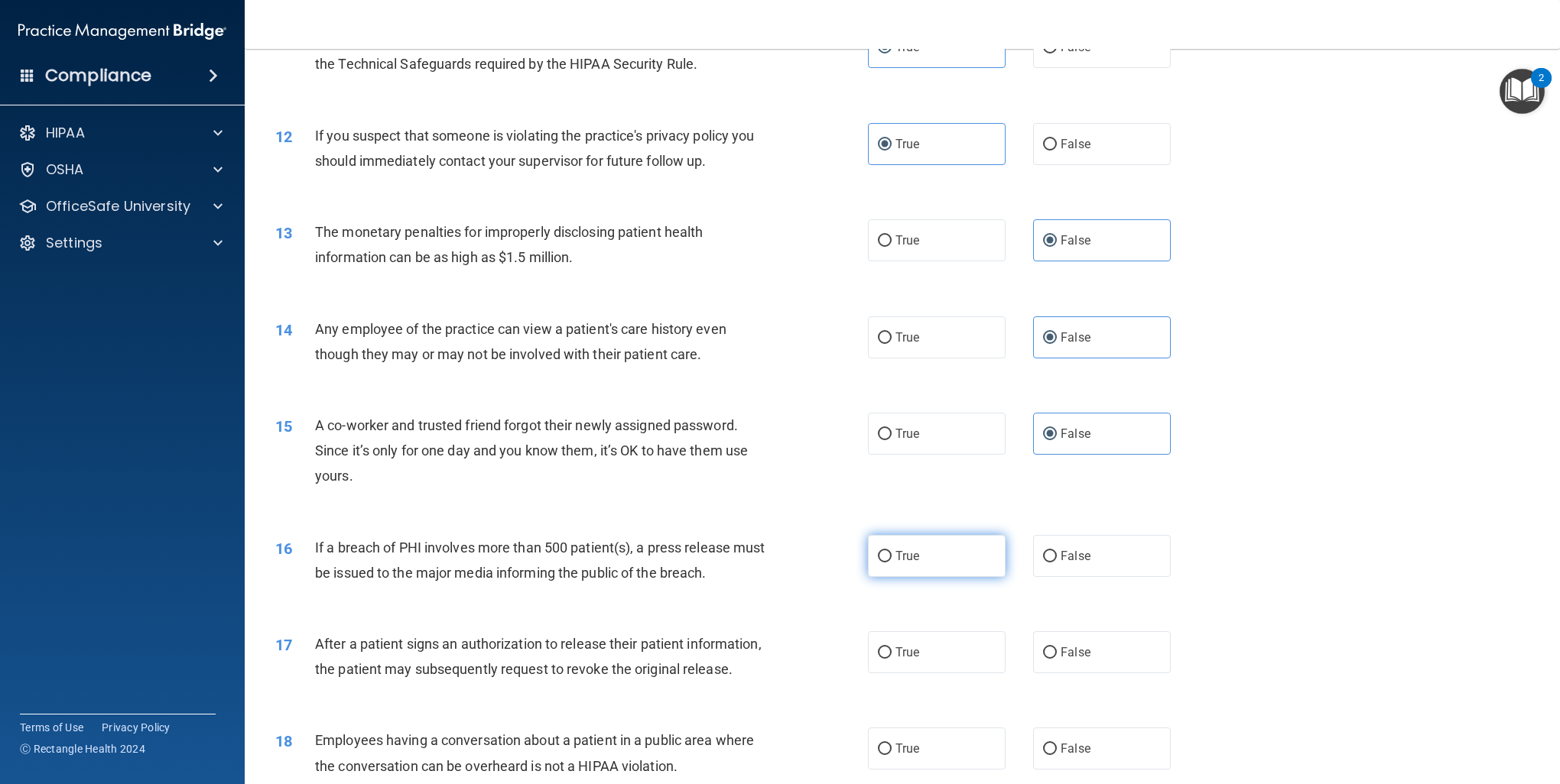
click at [896, 557] on span "True" at bounding box center [907, 555] width 24 height 15
click at [892, 557] on input "True" at bounding box center [885, 557] width 14 height 12
radio input "true"
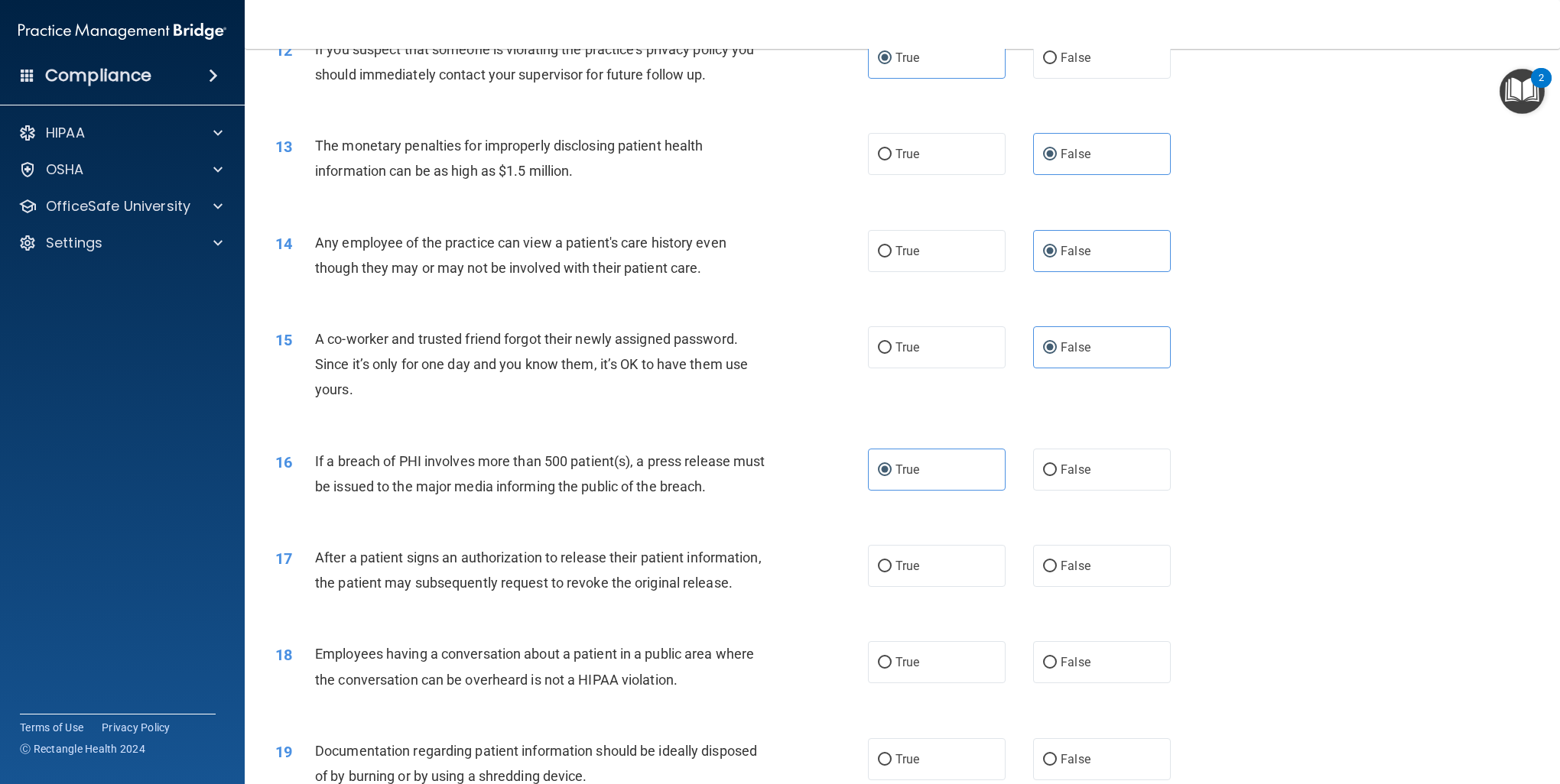
scroll to position [1273, 0]
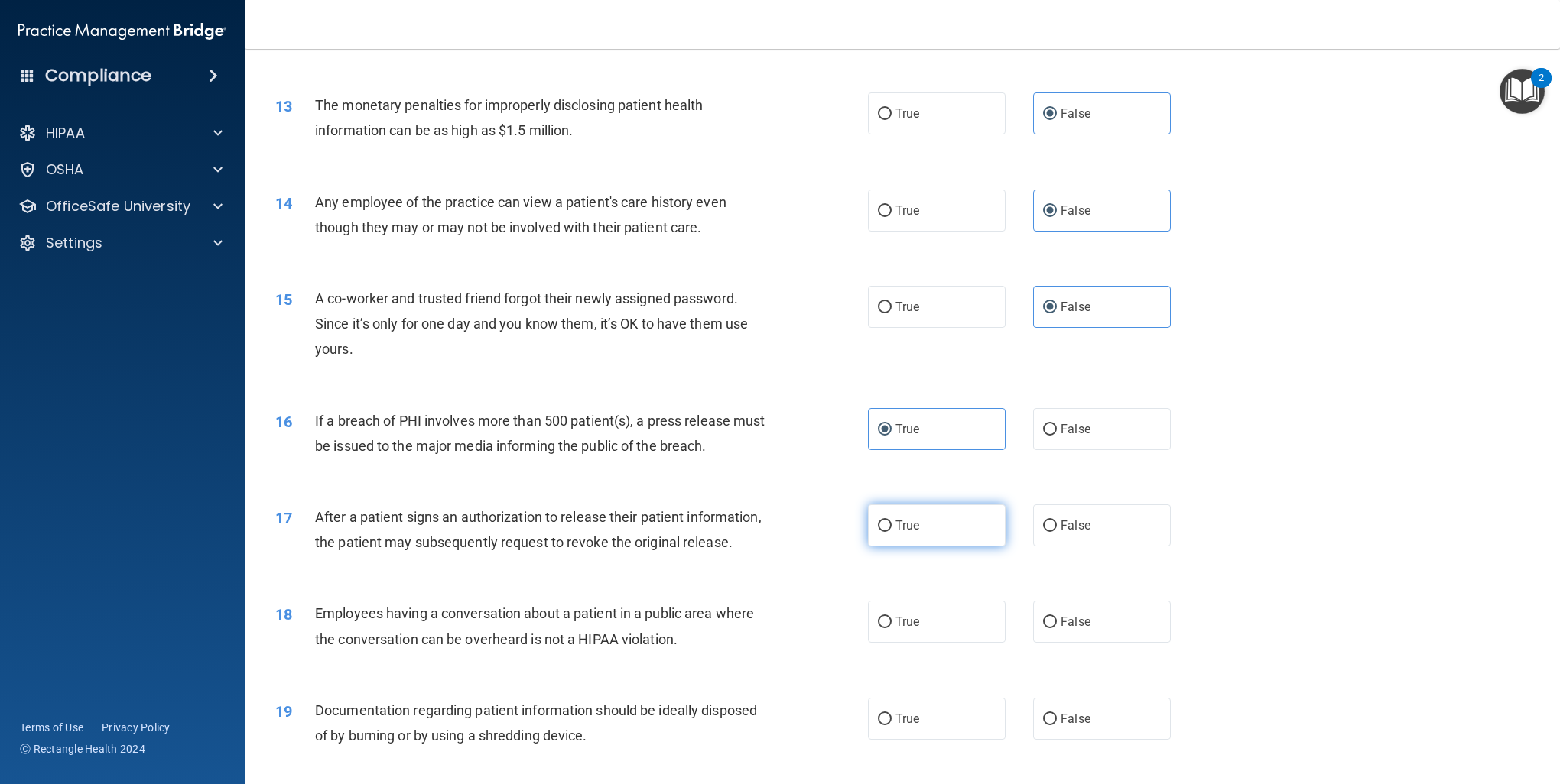
click at [907, 506] on label "True" at bounding box center [937, 525] width 138 height 42
click at [892, 521] on input "True" at bounding box center [885, 527] width 14 height 12
radio input "true"
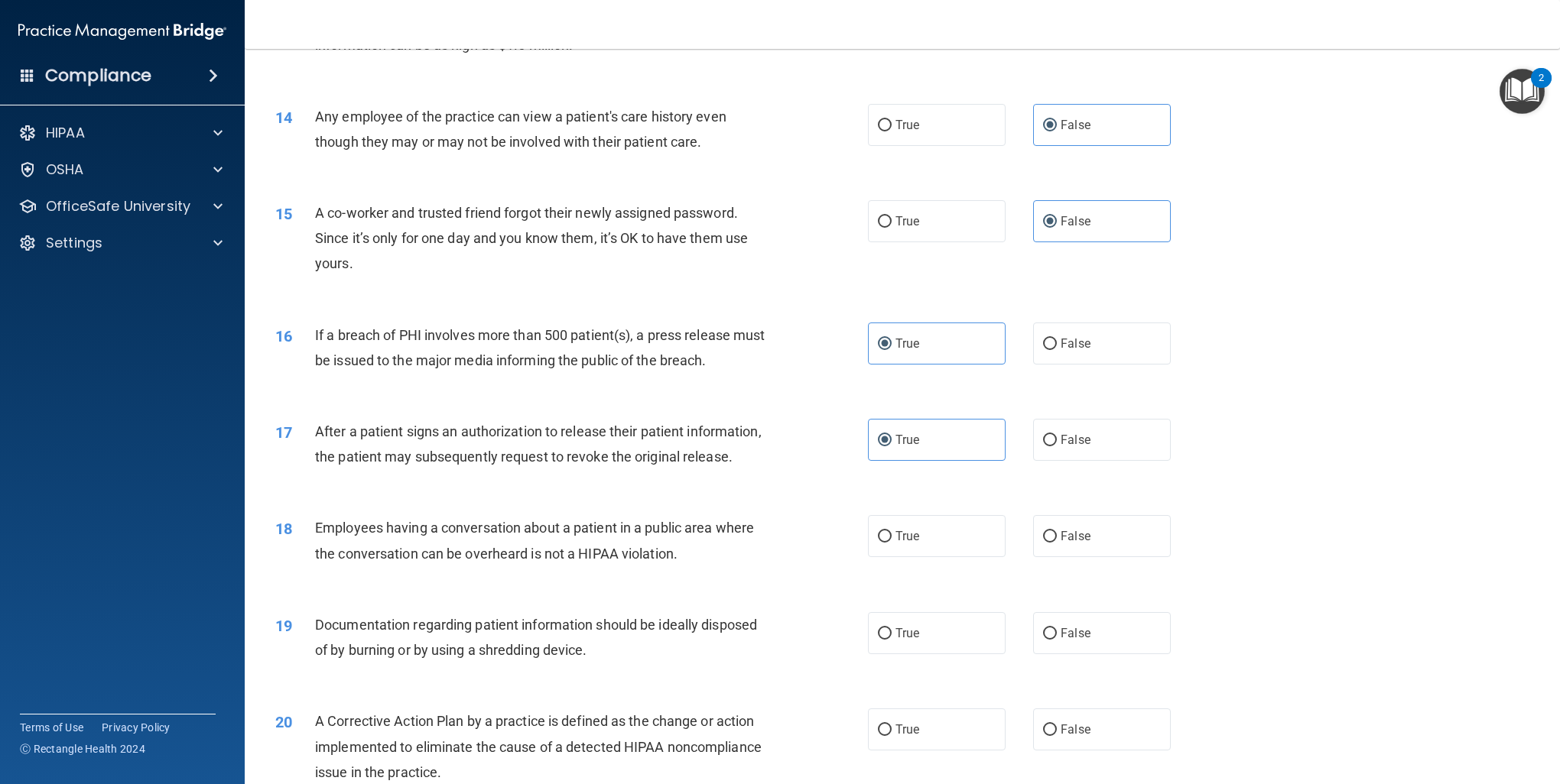
scroll to position [1401, 0]
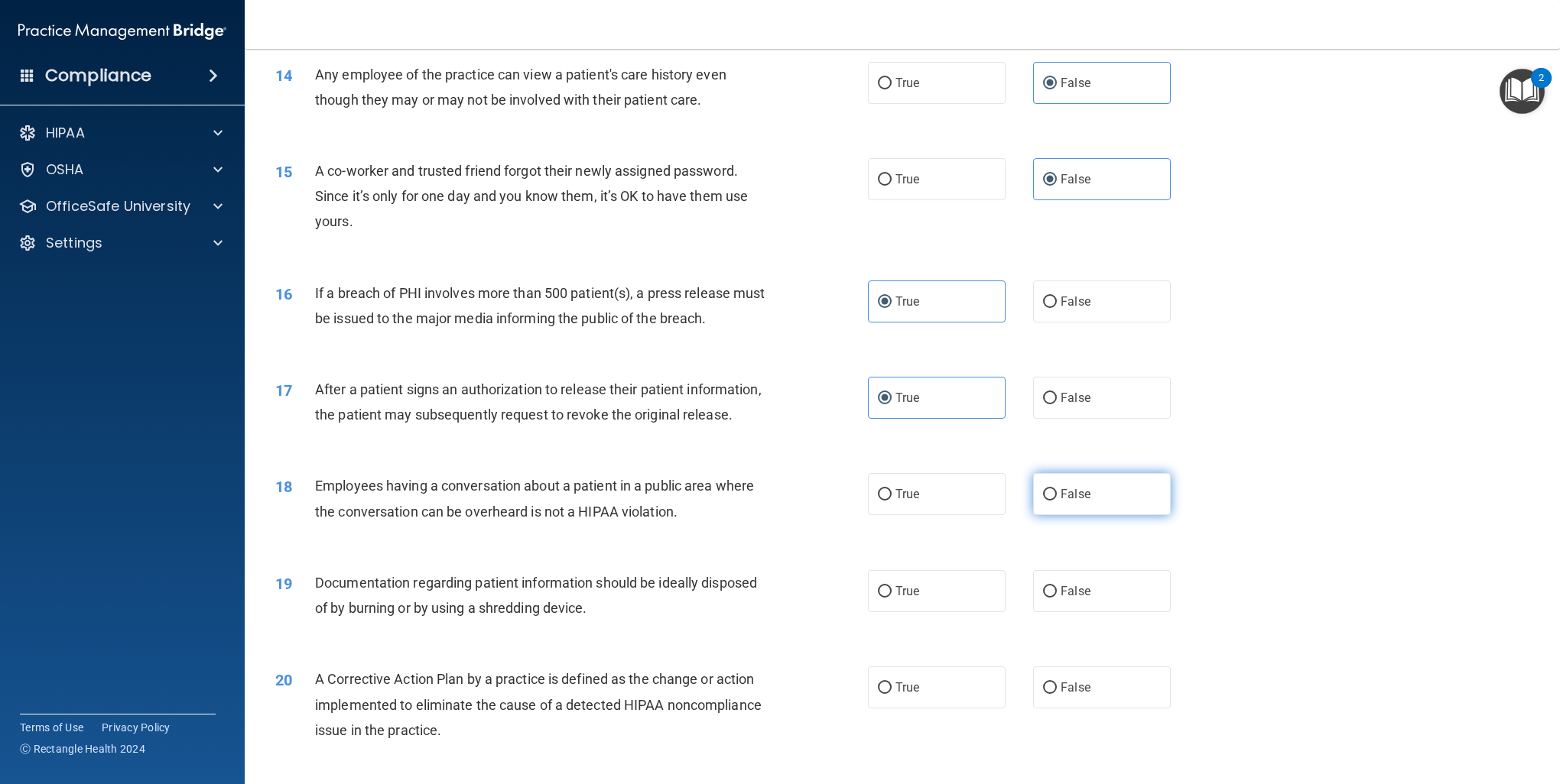
click at [1074, 515] on label "False" at bounding box center [1102, 493] width 138 height 42
click at [1057, 500] on input "False" at bounding box center [1050, 495] width 14 height 12
radio input "true"
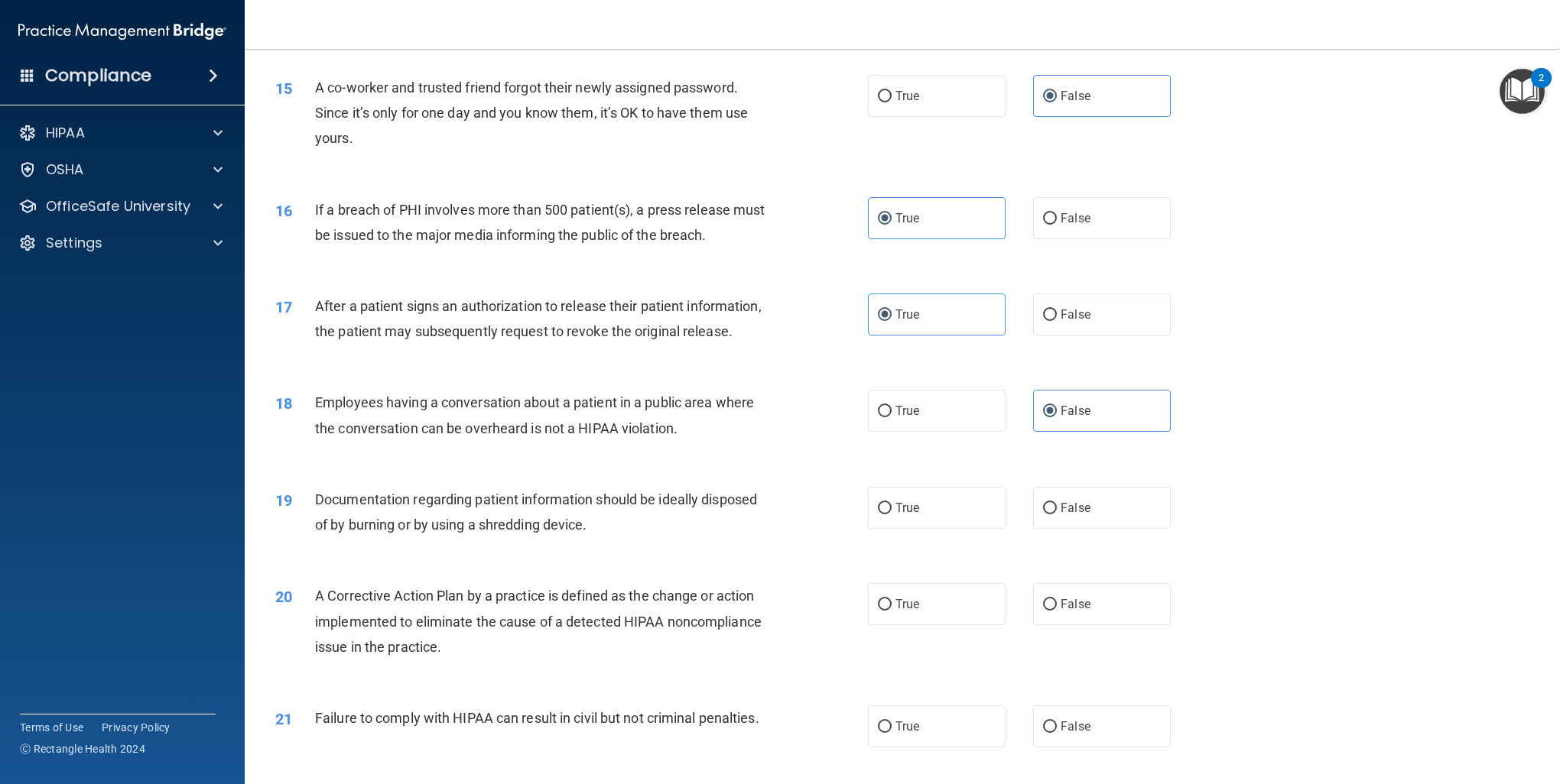
scroll to position [1529, 0]
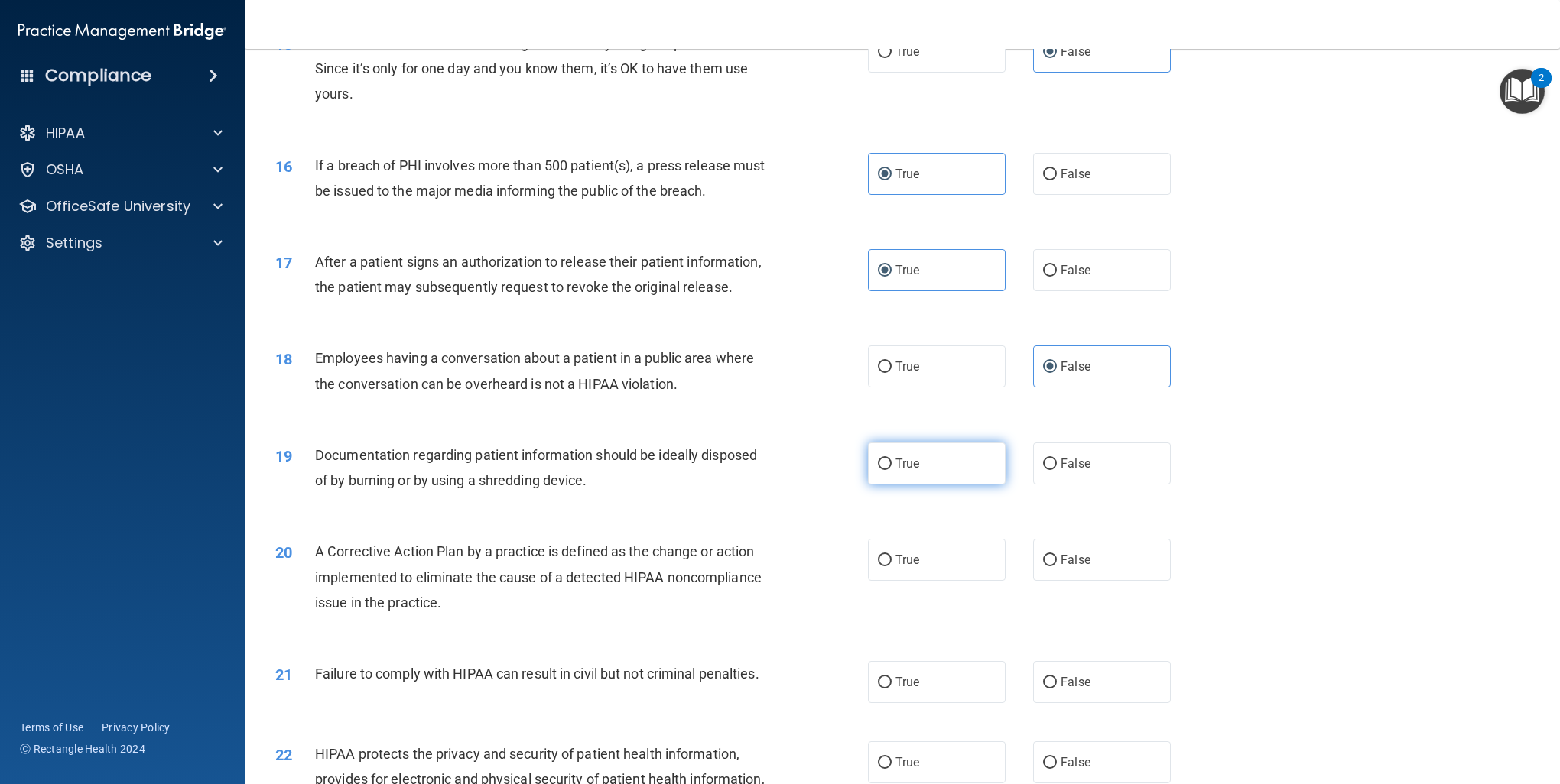
click at [942, 484] on label "True" at bounding box center [937, 463] width 138 height 42
click at [892, 470] on input "True" at bounding box center [885, 465] width 14 height 12
radio input "true"
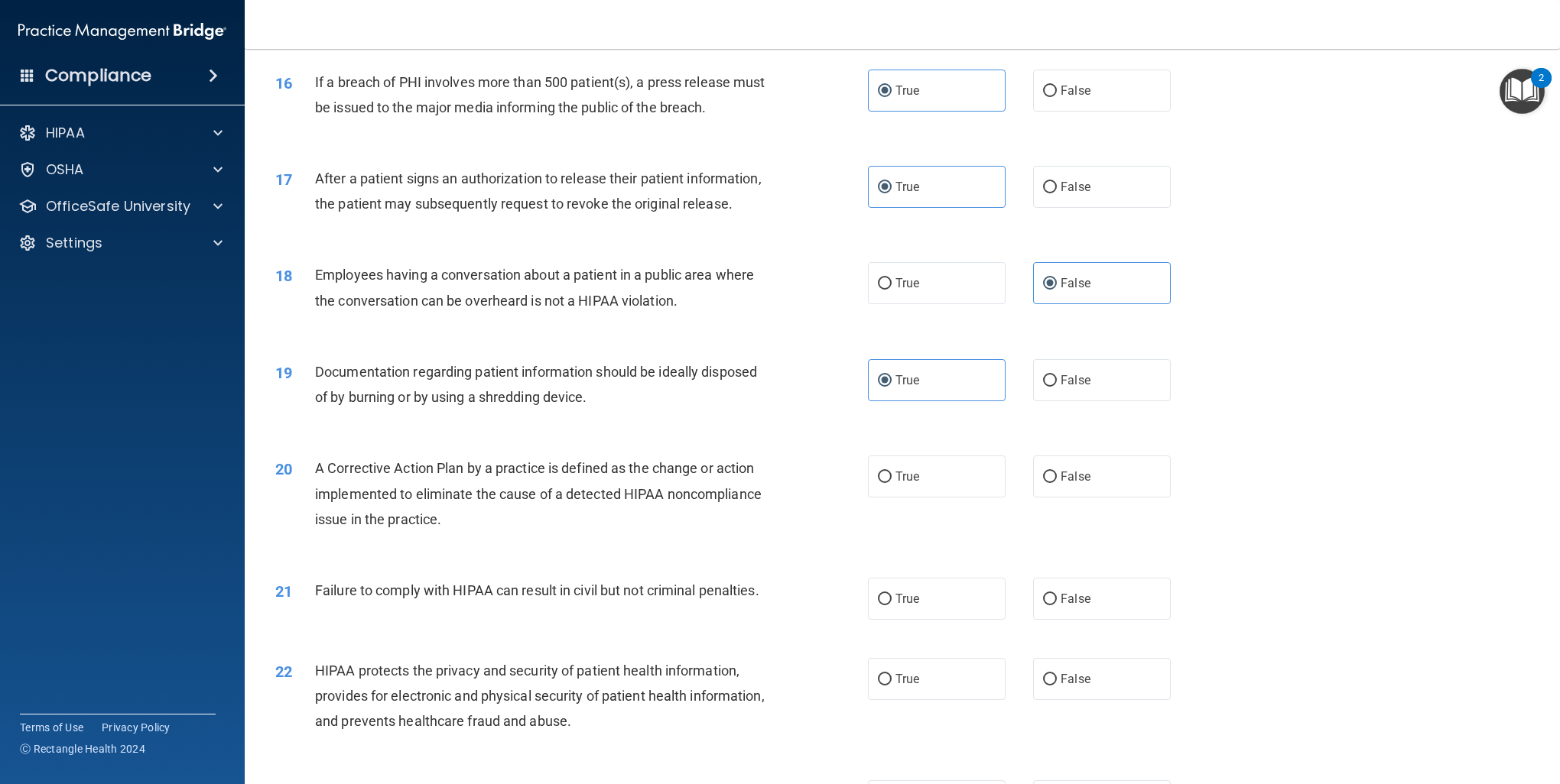
scroll to position [1655, 0]
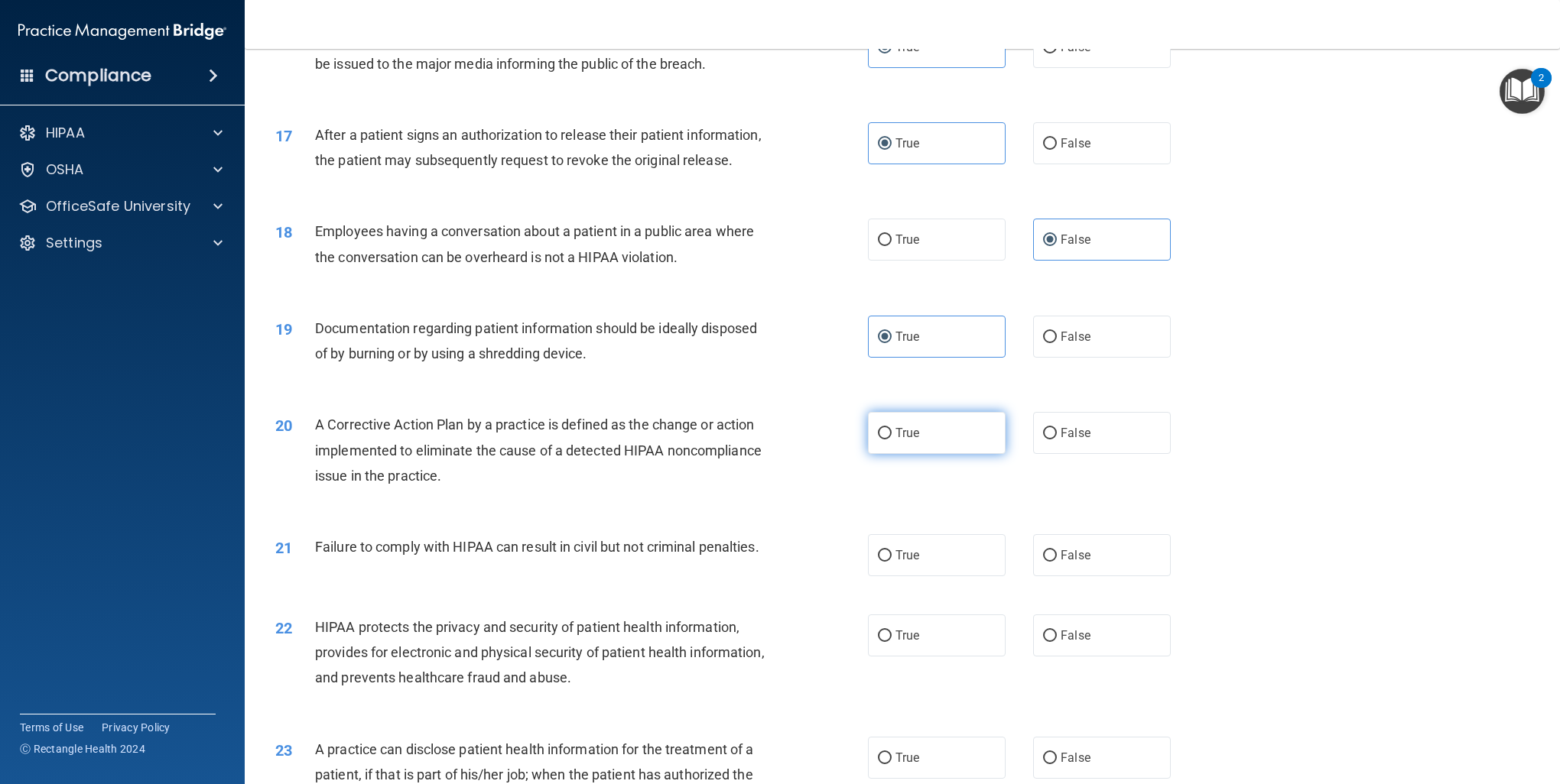
click at [918, 454] on label "True" at bounding box center [937, 432] width 138 height 42
click at [892, 439] on input "True" at bounding box center [885, 434] width 14 height 12
radio input "true"
click at [1061, 562] on span "False" at bounding box center [1075, 555] width 29 height 15
click at [1054, 562] on input "False" at bounding box center [1050, 556] width 14 height 12
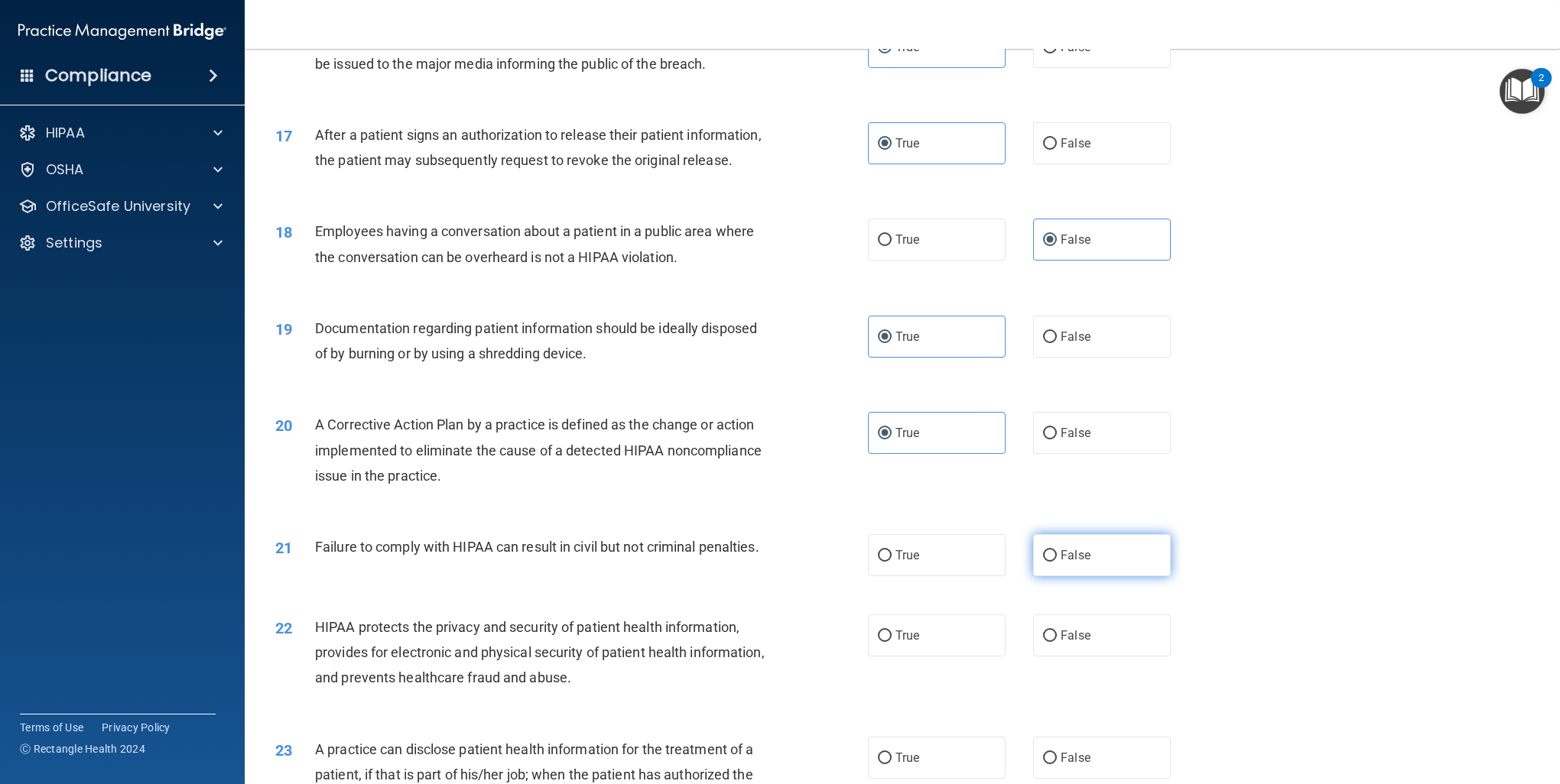
radio input "true"
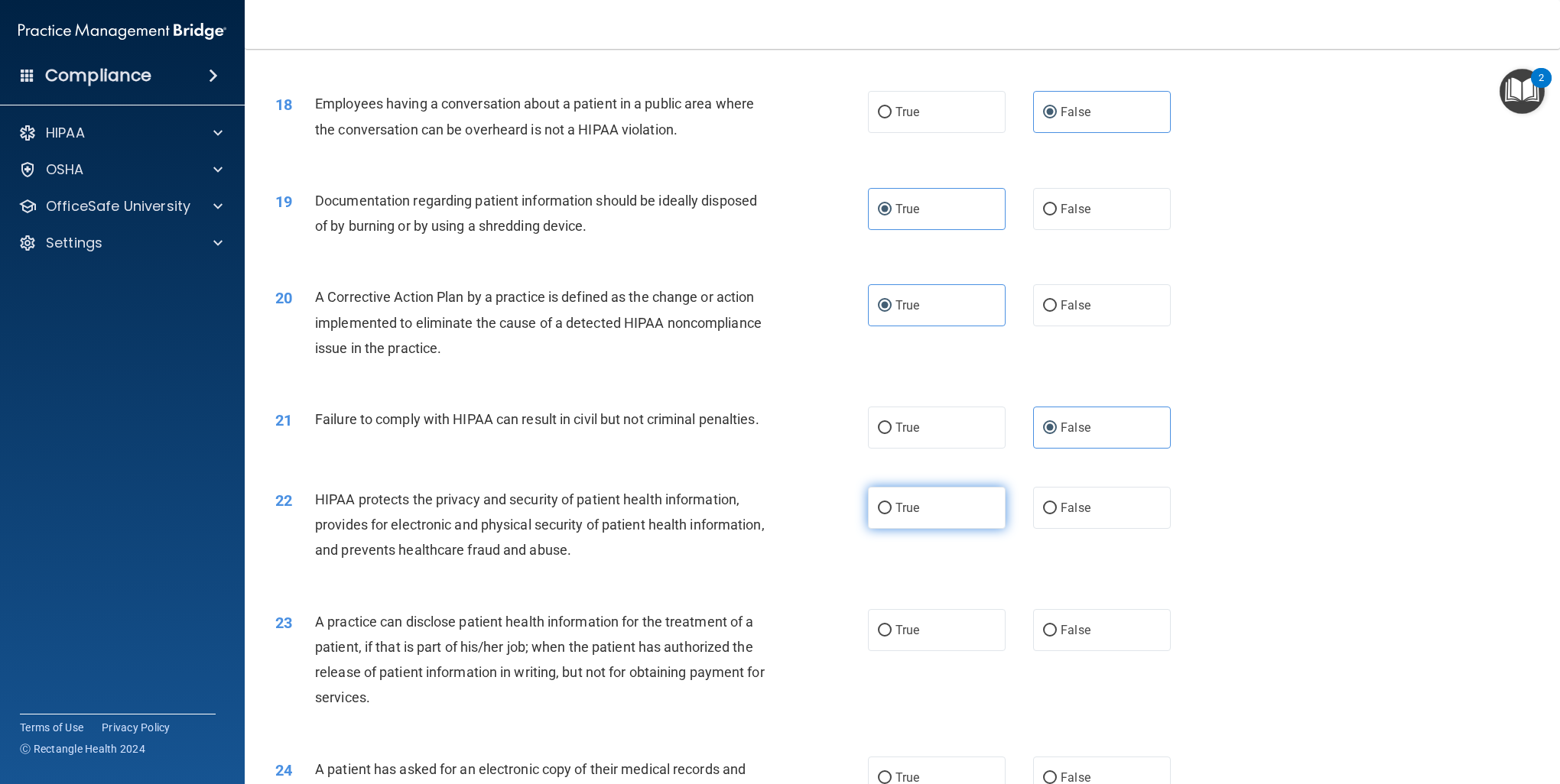
click at [885, 529] on label "True" at bounding box center [937, 507] width 138 height 42
click at [885, 514] on input "True" at bounding box center [885, 509] width 14 height 12
radio input "true"
click at [1117, 651] on label "False" at bounding box center [1102, 630] width 138 height 42
click at [1057, 637] on input "False" at bounding box center [1050, 631] width 14 height 12
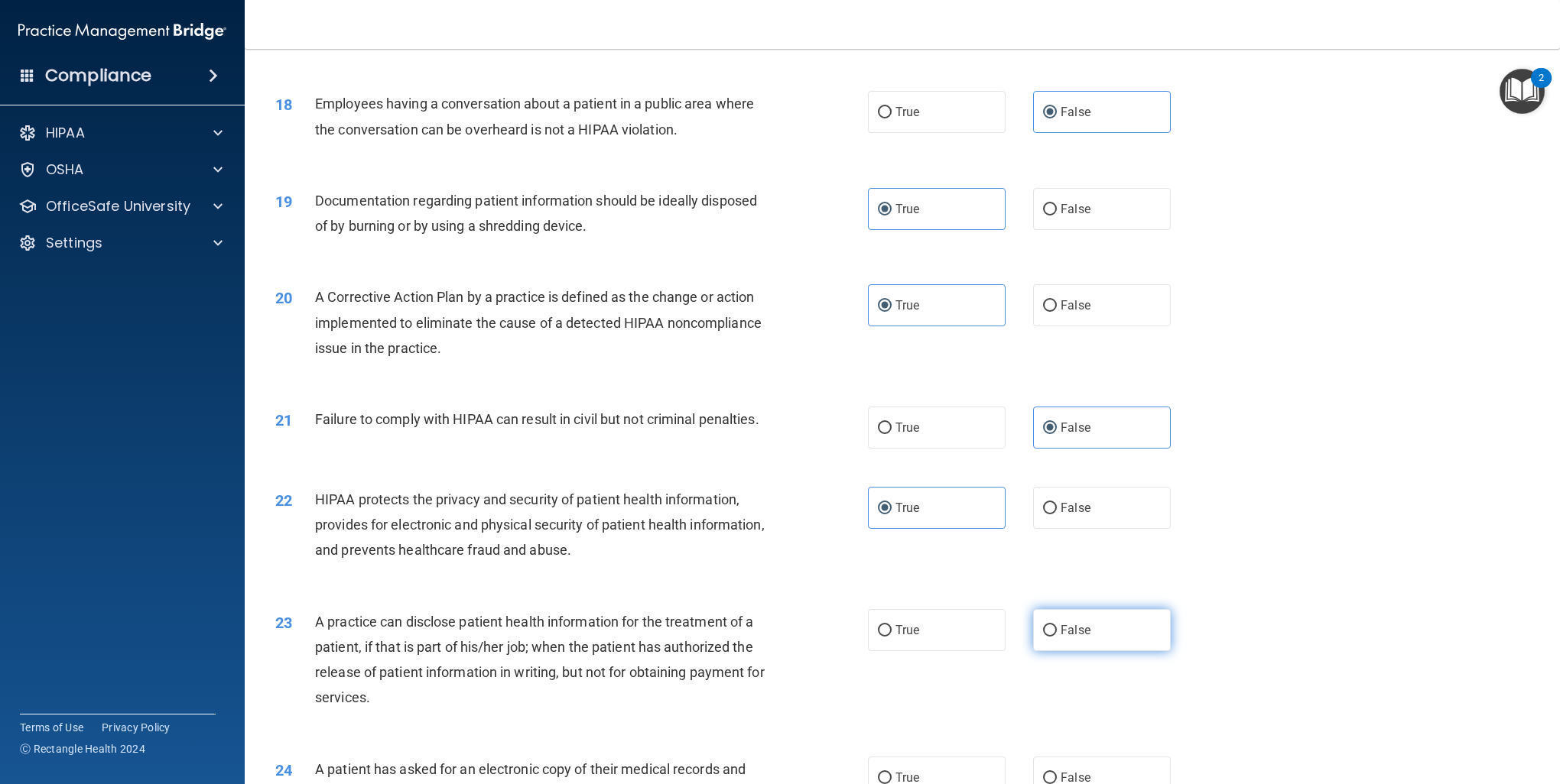
radio input "true"
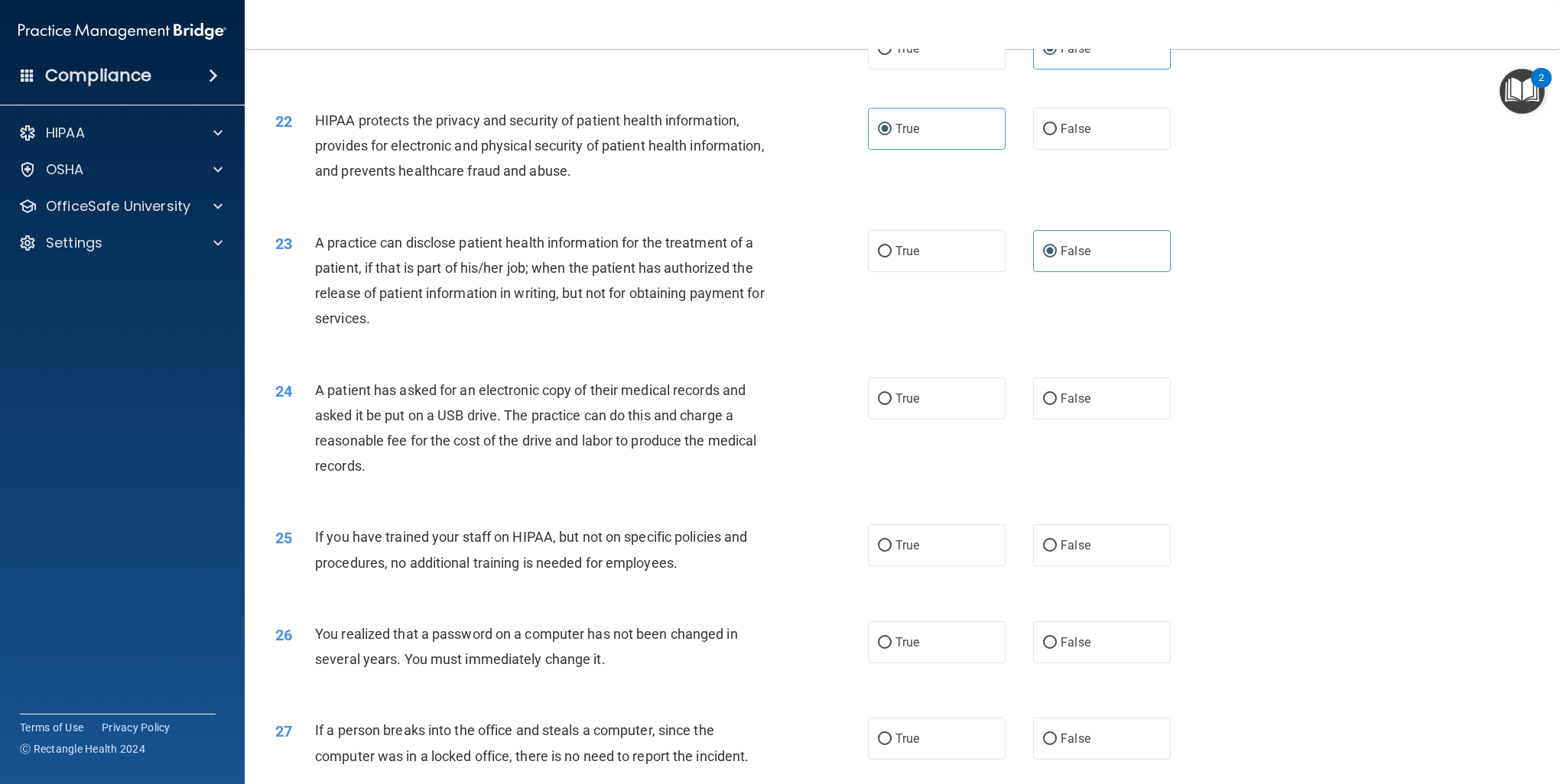
scroll to position [2293, 0]
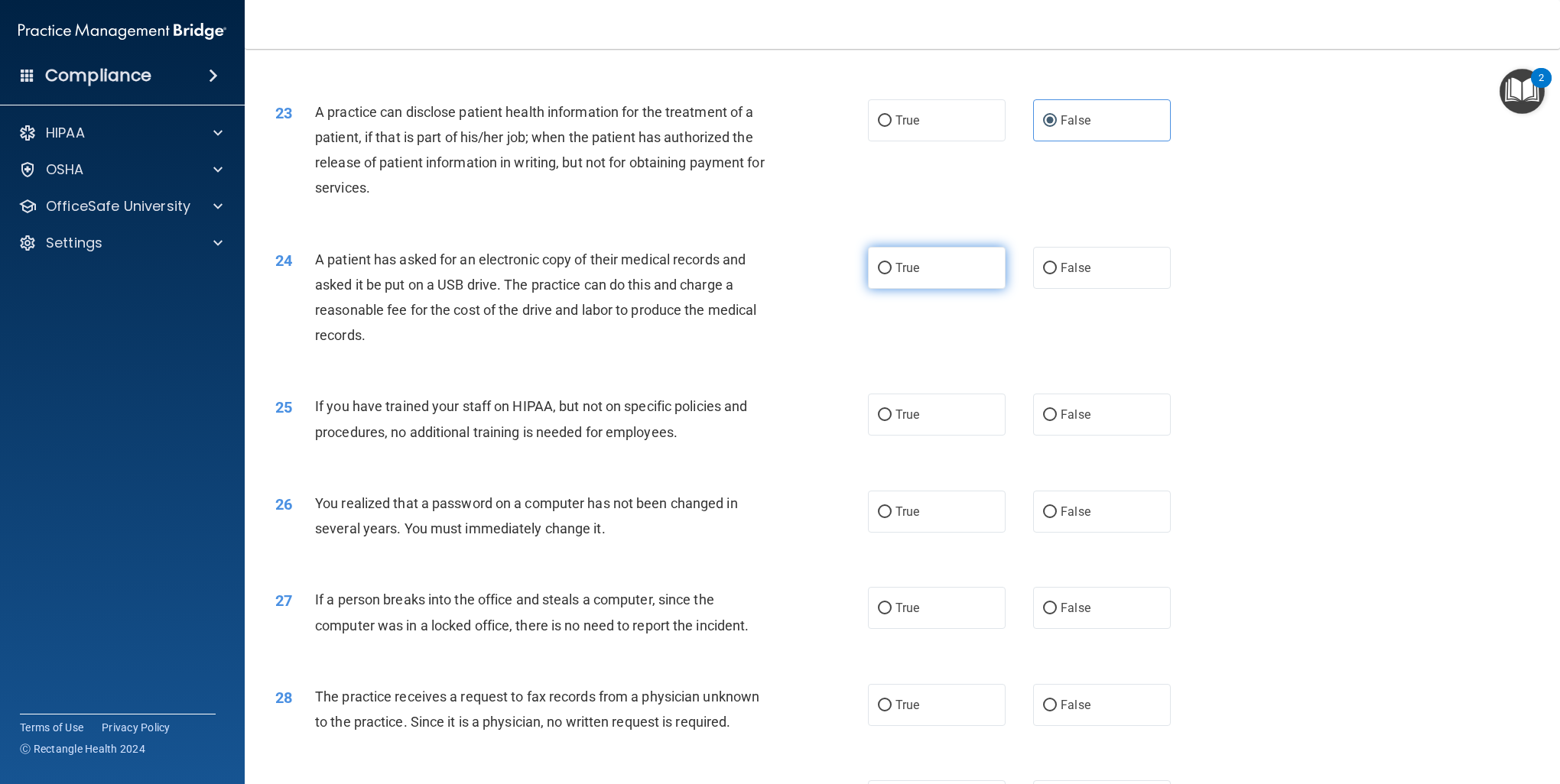
click at [887, 289] on label "True" at bounding box center [937, 267] width 138 height 42
click at [887, 274] on input "True" at bounding box center [885, 269] width 14 height 12
radio input "true"
click at [1084, 437] on div "25 If you have trained your staff on HIPAA, but not on specific policies and pr…" at bounding box center [901, 422] width 1277 height 96
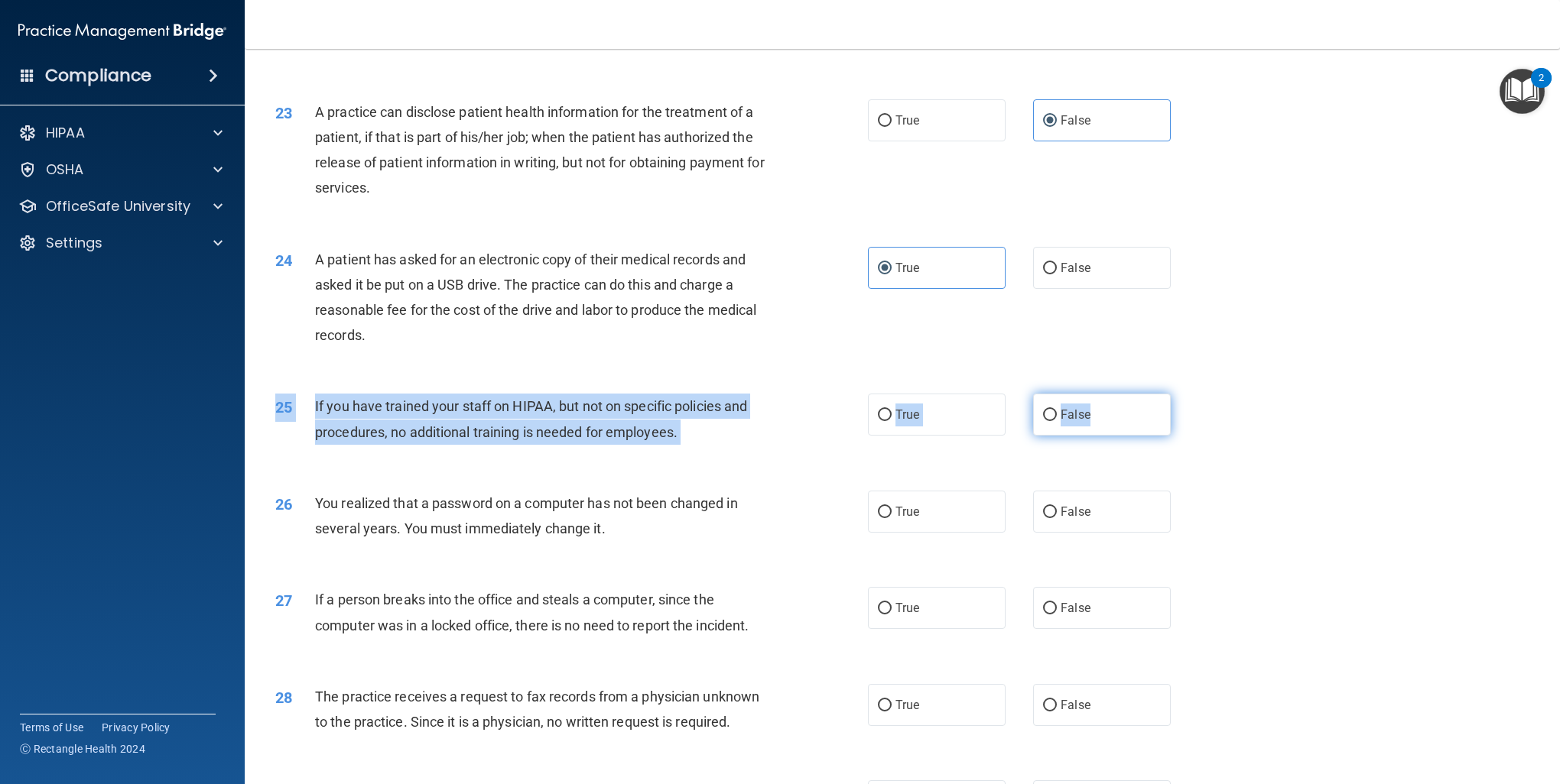
drag, startPoint x: 1084, startPoint y: 437, endPoint x: 1089, endPoint y: 457, distance: 20.6
click at [1089, 435] on label "False" at bounding box center [1102, 415] width 138 height 42
click at [1057, 421] on input "False" at bounding box center [1050, 416] width 14 height 12
radio input "true"
click at [878, 518] on input "True" at bounding box center [885, 513] width 14 height 12
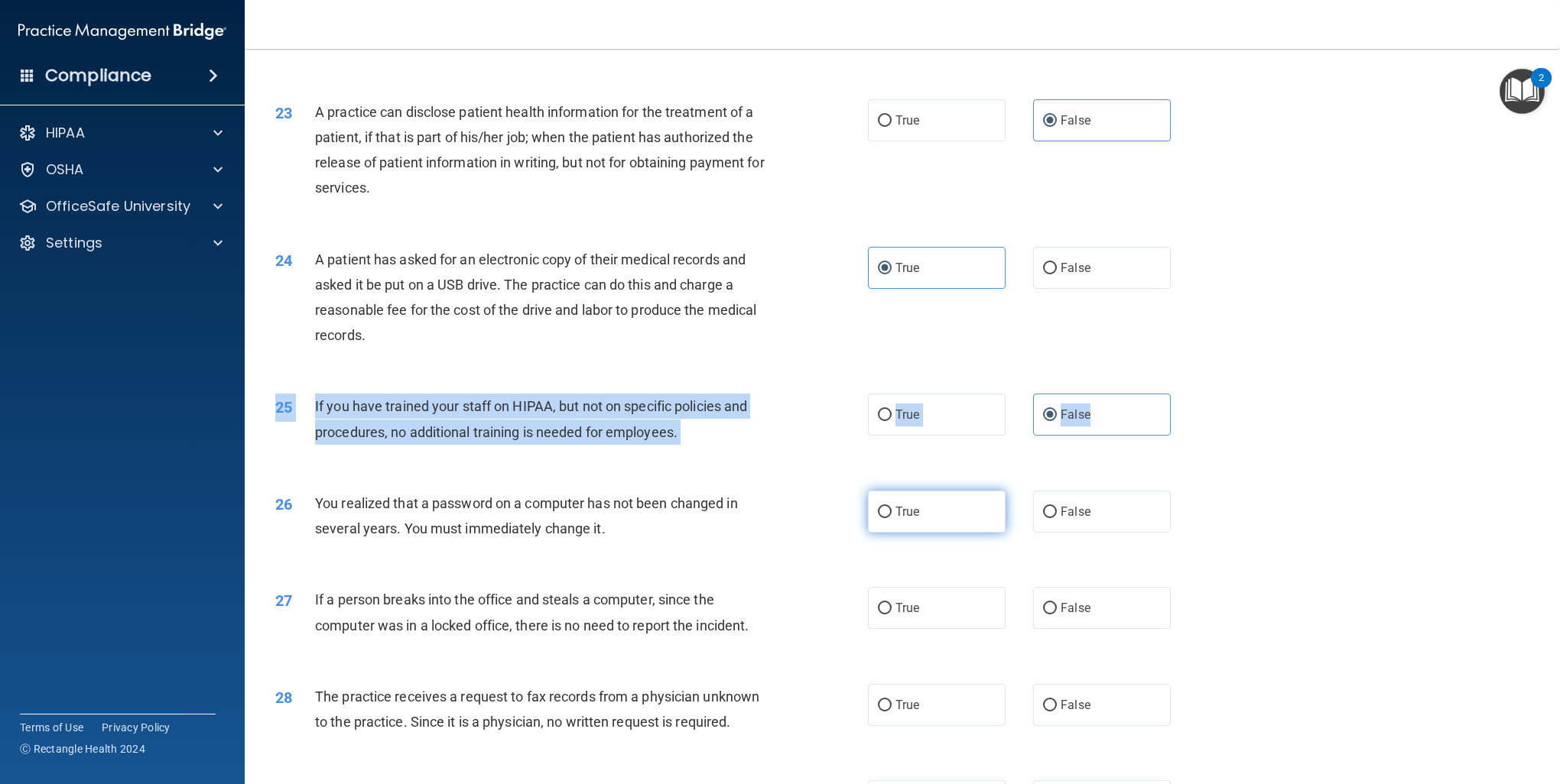
radio input "true"
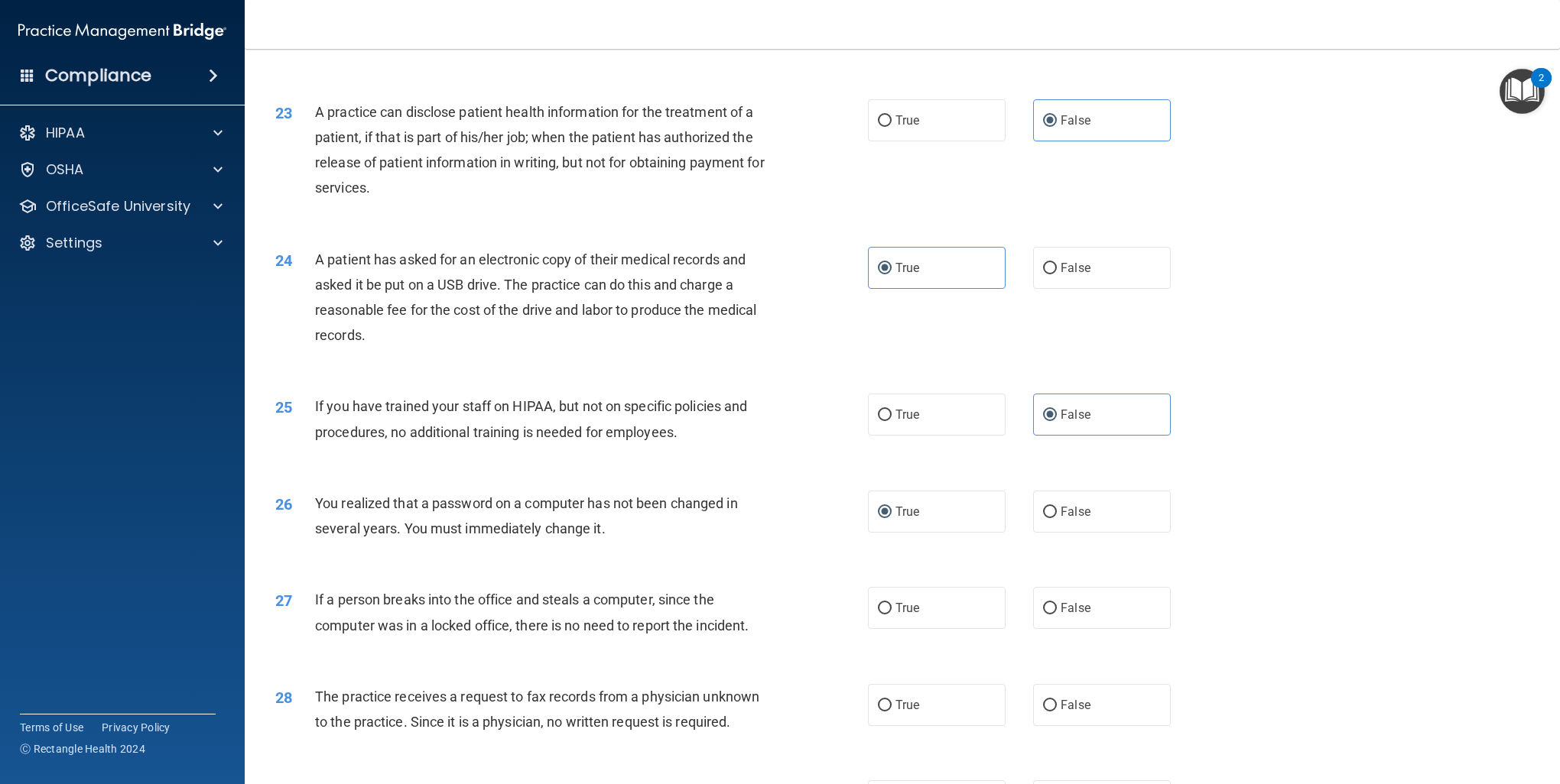
click at [834, 548] on div "26 You realized that a password on a computer has not been changed in several y…" at bounding box center [571, 519] width 638 height 58
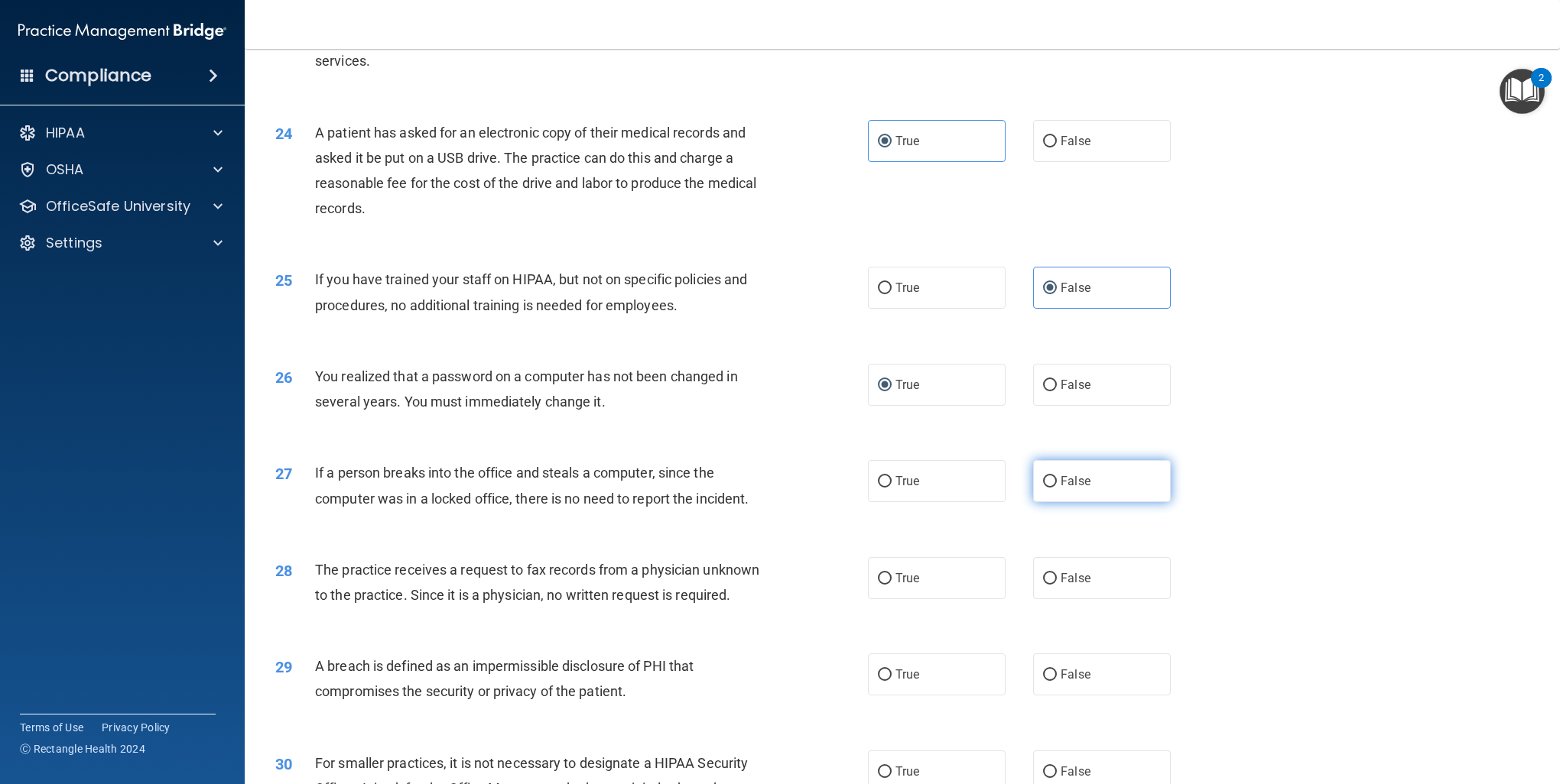
click at [1103, 502] on label "False" at bounding box center [1102, 480] width 138 height 42
click at [1057, 487] on input "False" at bounding box center [1050, 482] width 14 height 12
radio input "true"
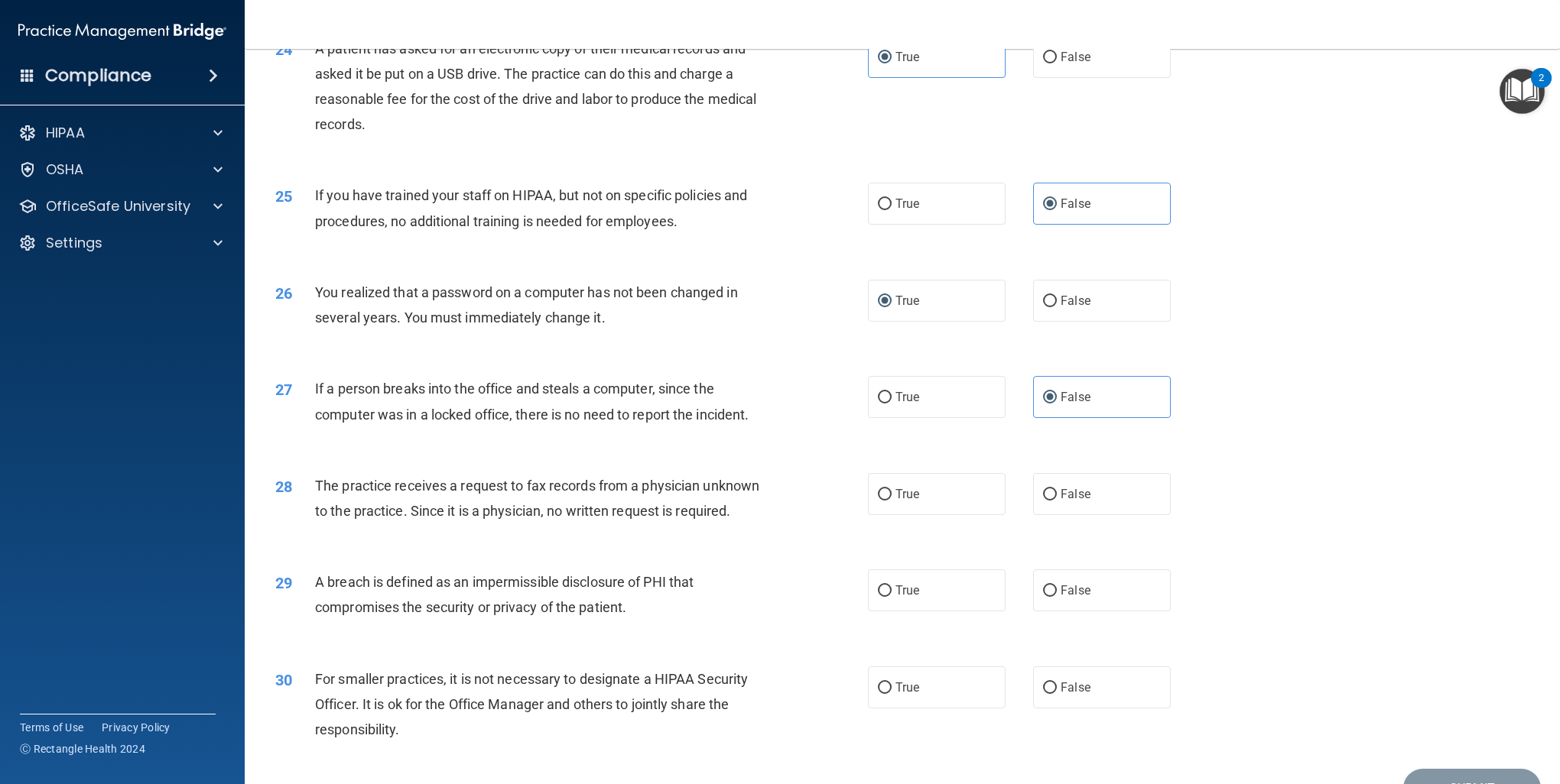
scroll to position [2548, 0]
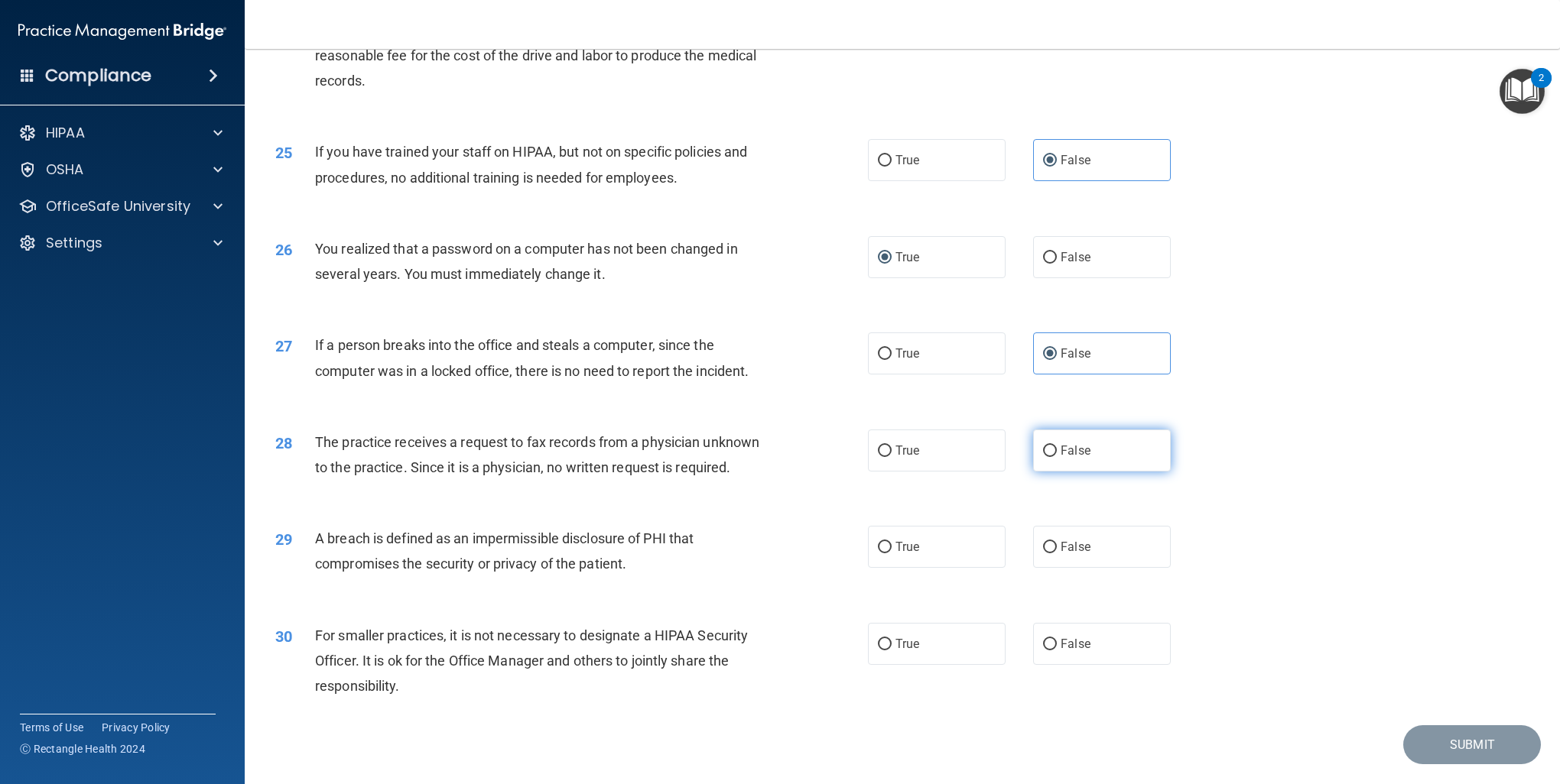
click at [1061, 458] on span "False" at bounding box center [1075, 450] width 29 height 15
click at [1053, 457] on input "False" at bounding box center [1050, 451] width 14 height 12
radio input "true"
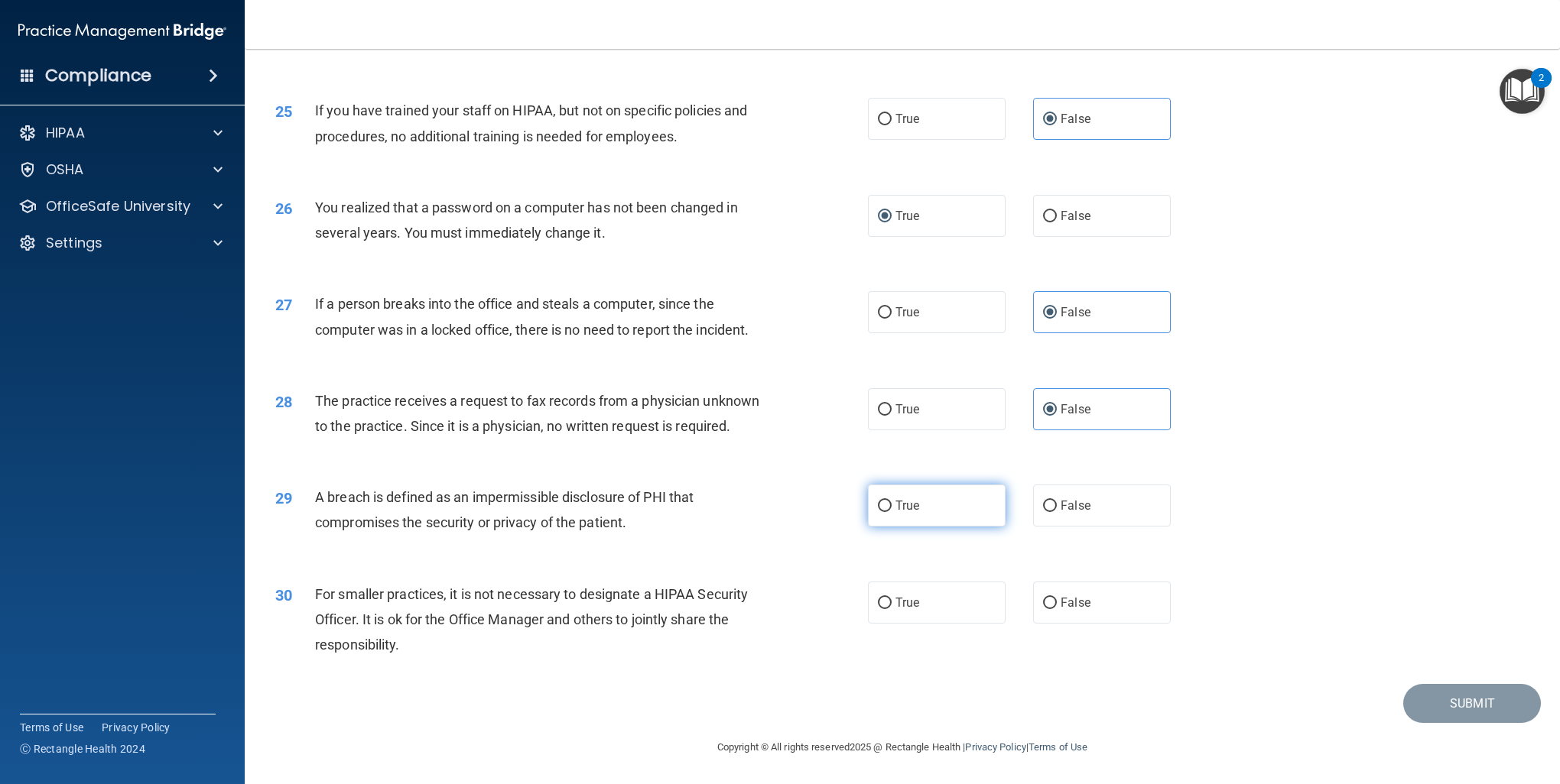
click at [896, 508] on span "True" at bounding box center [907, 505] width 24 height 15
click at [892, 508] on input "True" at bounding box center [885, 506] width 14 height 12
radio input "true"
click at [1061, 607] on span "False" at bounding box center [1075, 602] width 29 height 15
click at [1057, 607] on input "False" at bounding box center [1050, 603] width 14 height 12
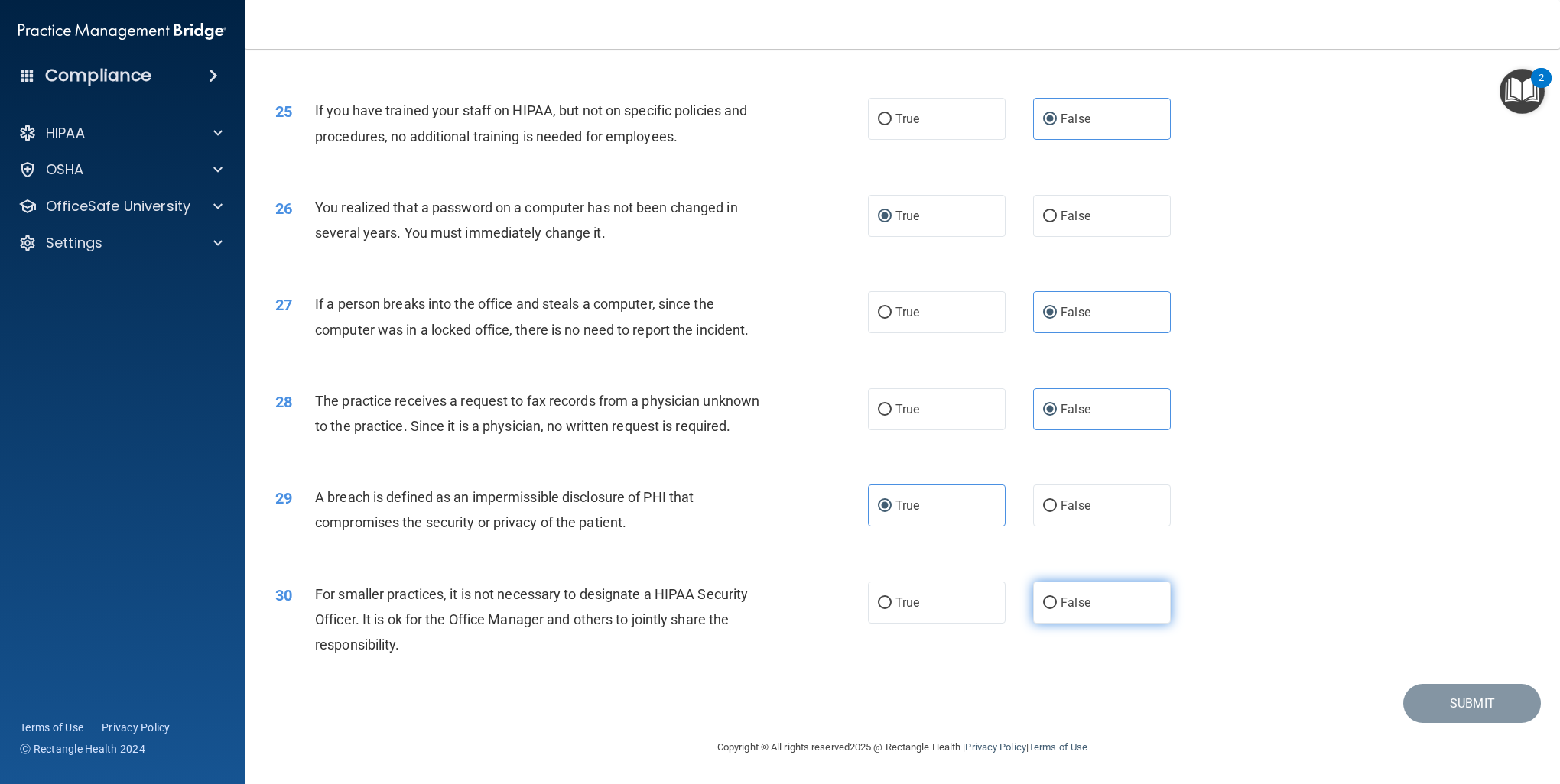
radio input "true"
click at [1461, 704] on button "Submit" at bounding box center [1472, 703] width 138 height 39
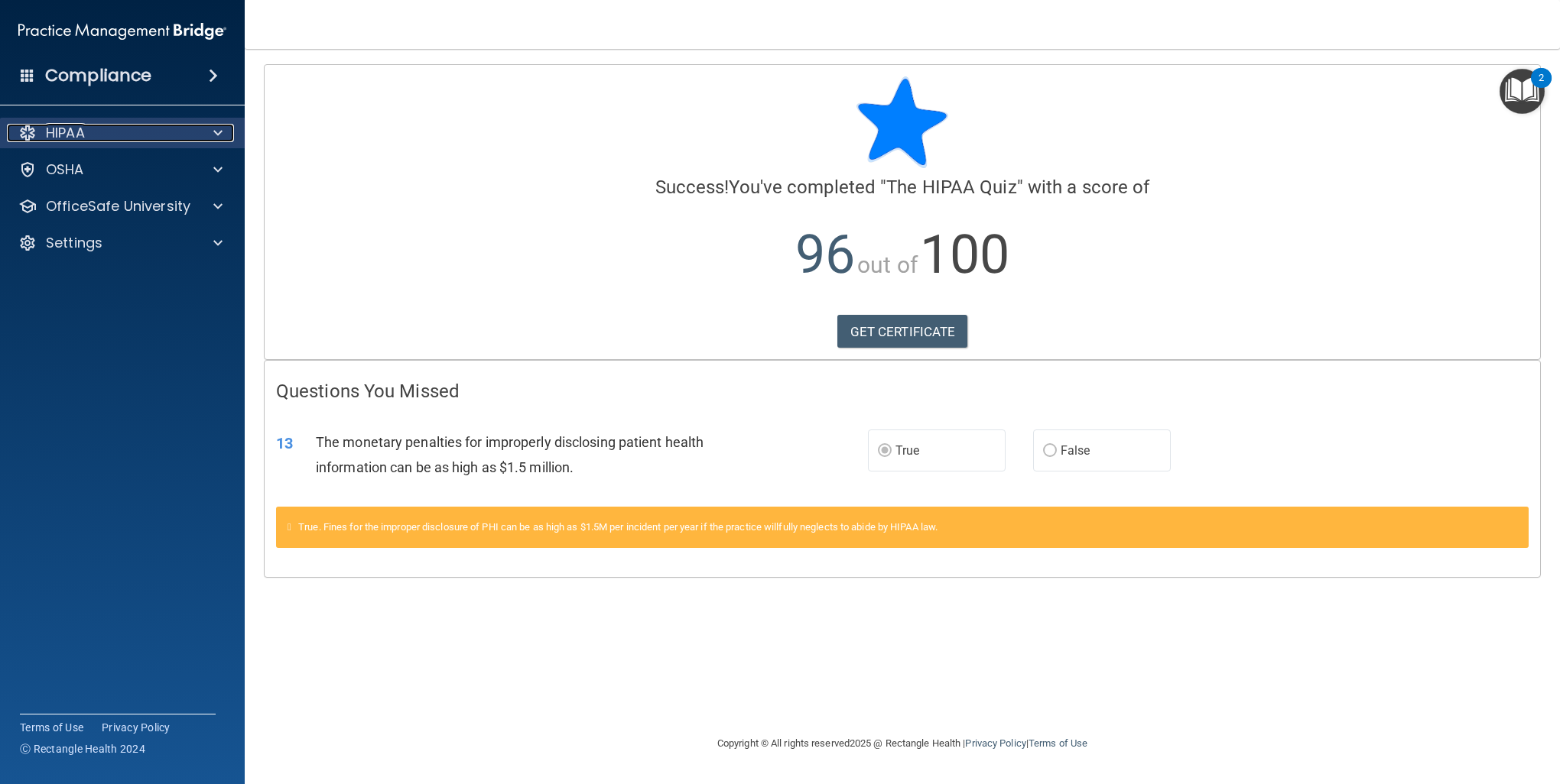
click at [202, 131] on div at bounding box center [215, 133] width 38 height 19
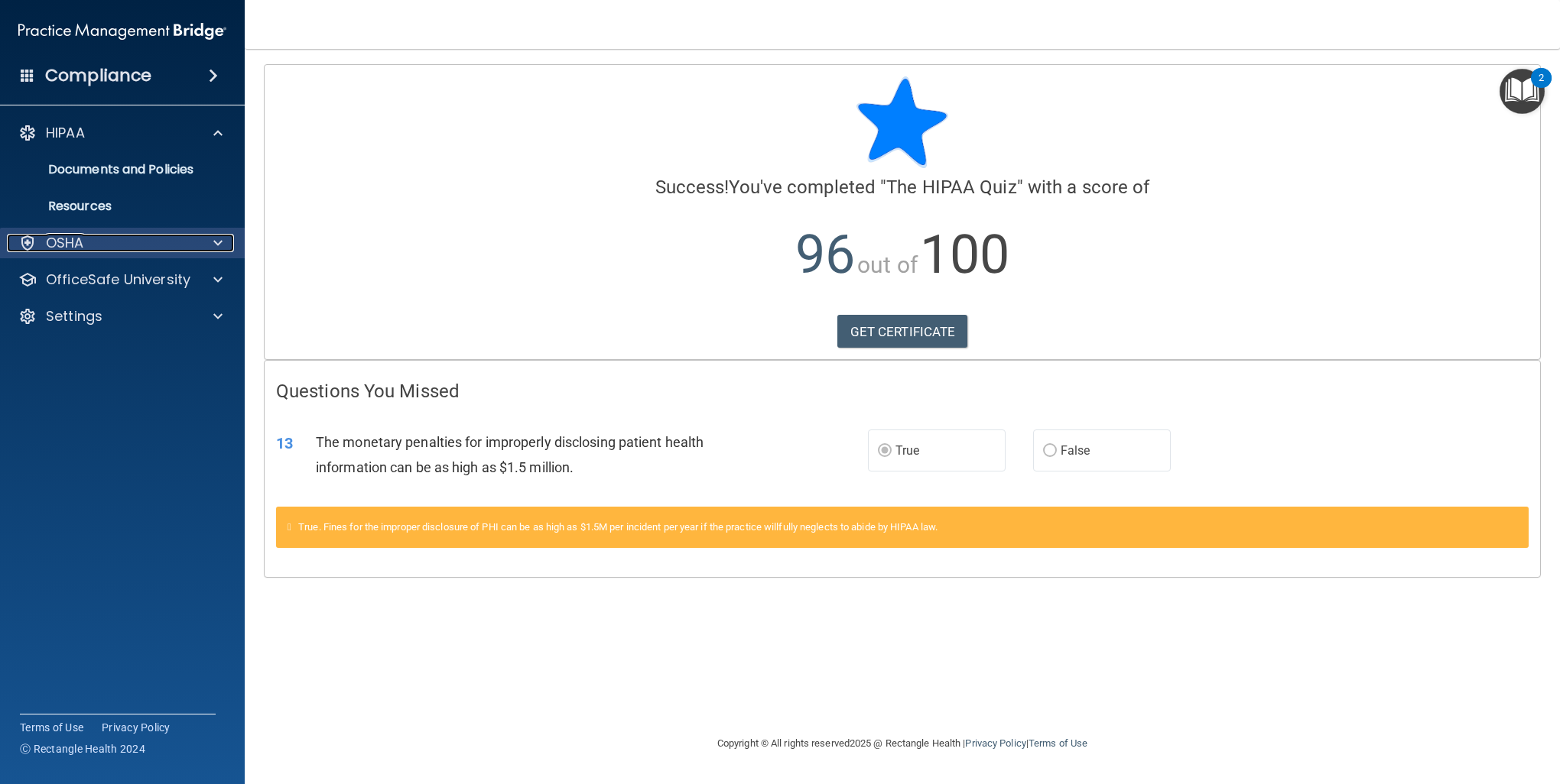
click at [176, 250] on div "OSHA" at bounding box center [101, 243] width 190 height 19
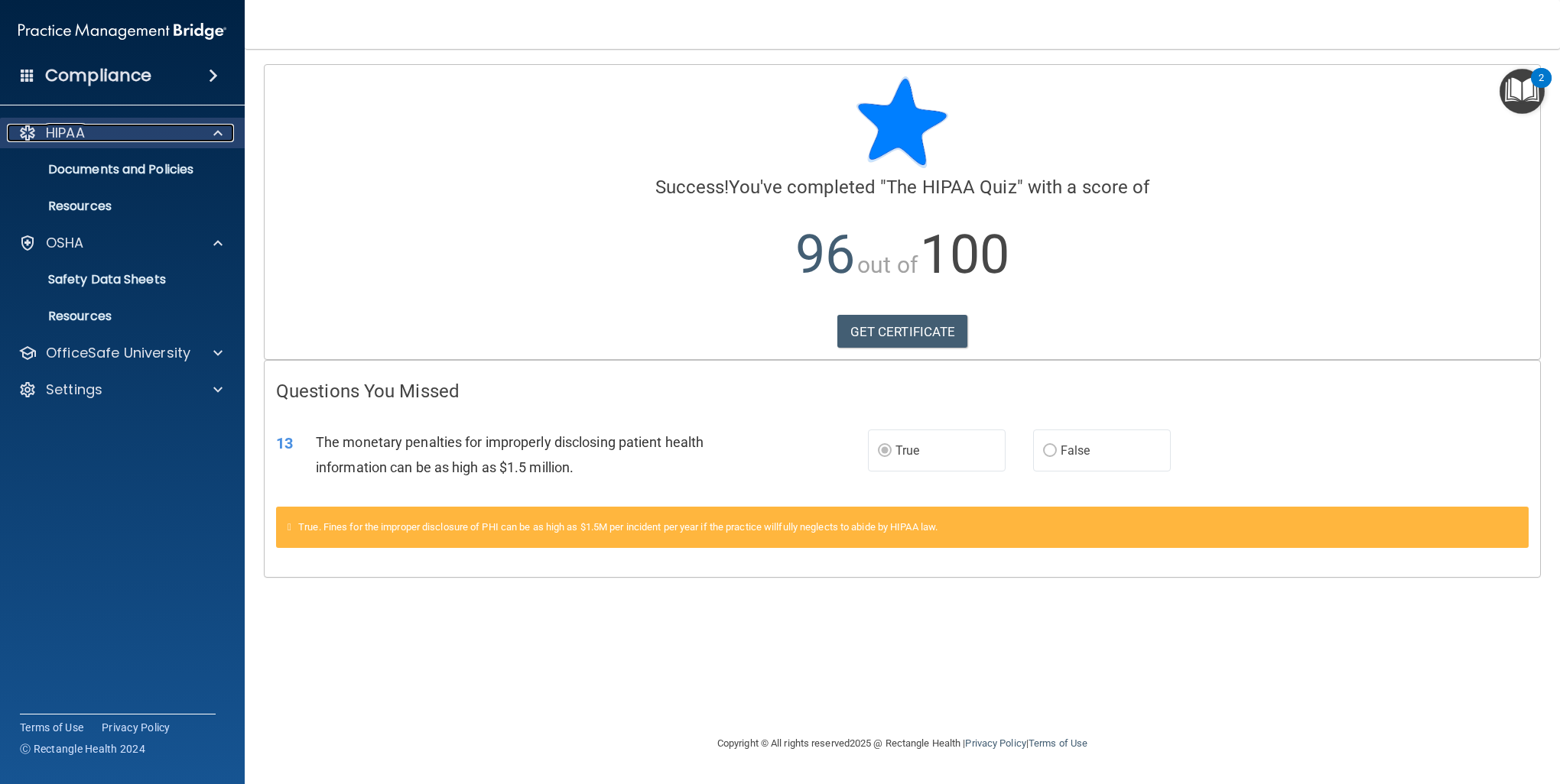
click at [58, 129] on p "HIPAA" at bounding box center [66, 133] width 39 height 19
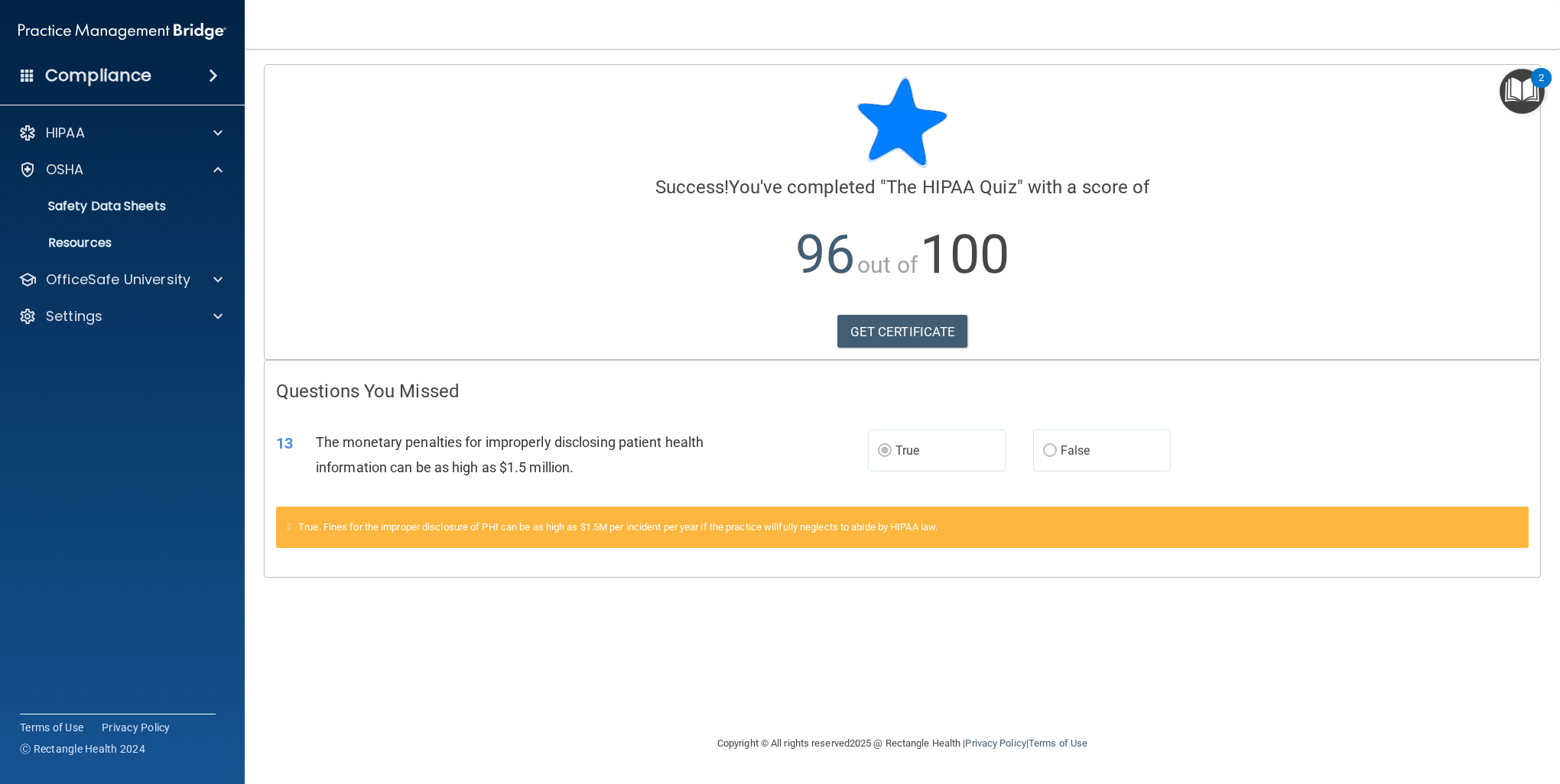
click at [216, 81] on span at bounding box center [212, 76] width 9 height 19
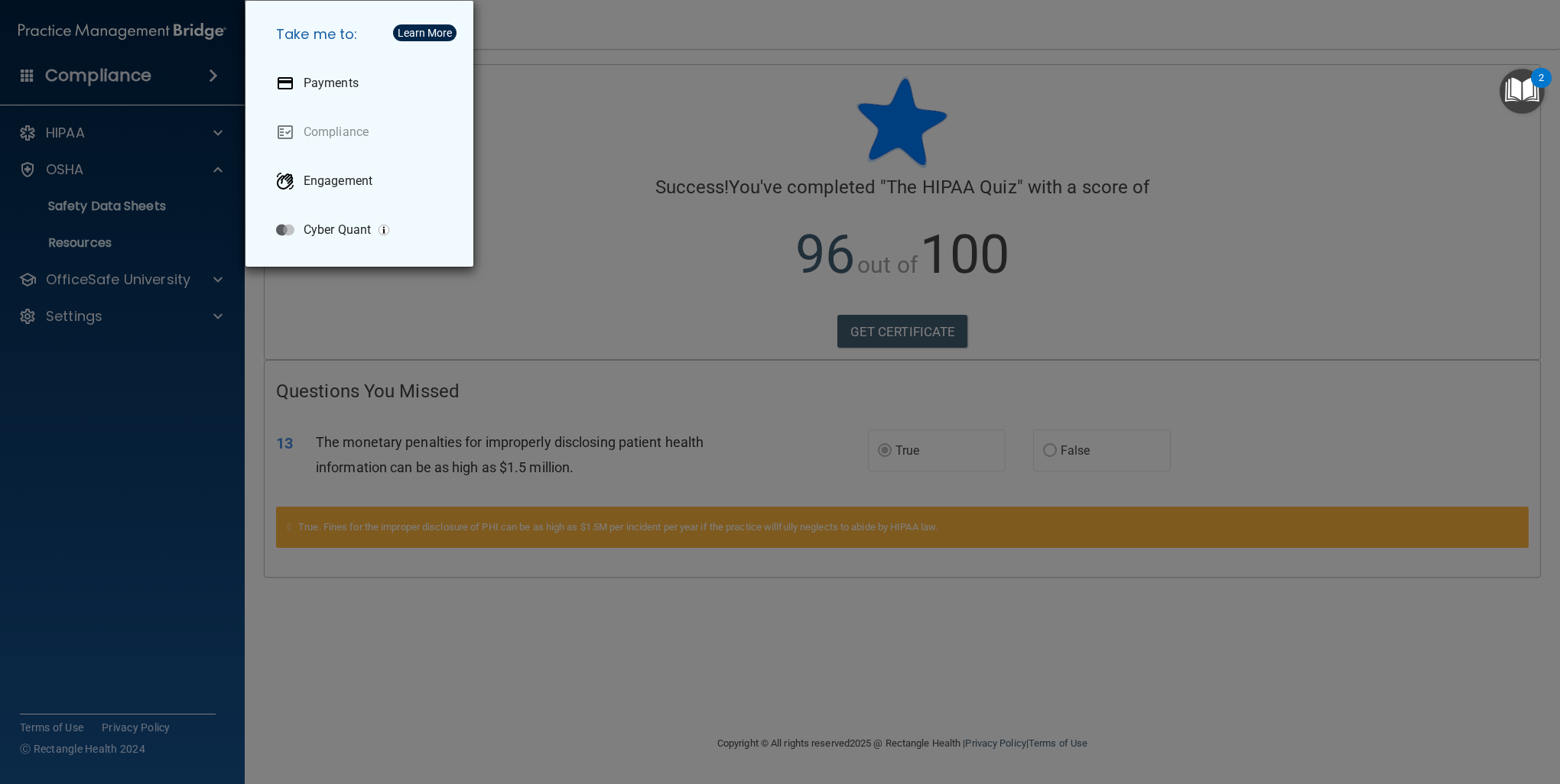
click at [190, 662] on div "Take me to: Payments Compliance Engagement Cyber Quant" at bounding box center [780, 392] width 1560 height 784
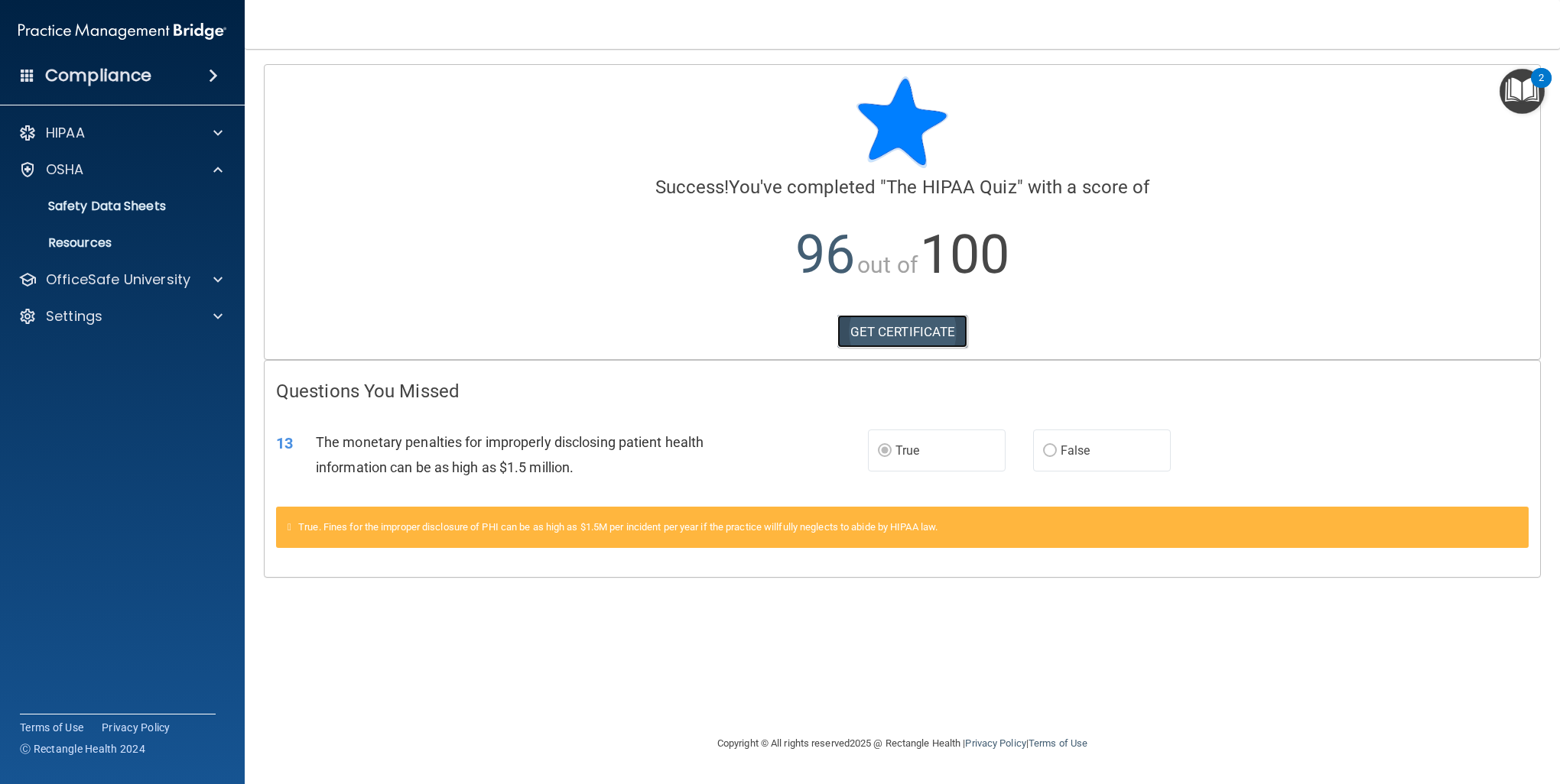
click at [949, 335] on link "GET CERTIFICATE" at bounding box center [902, 331] width 131 height 33
click at [1519, 84] on img "Open Resource Center, 2 new notifications" at bounding box center [1522, 91] width 45 height 45
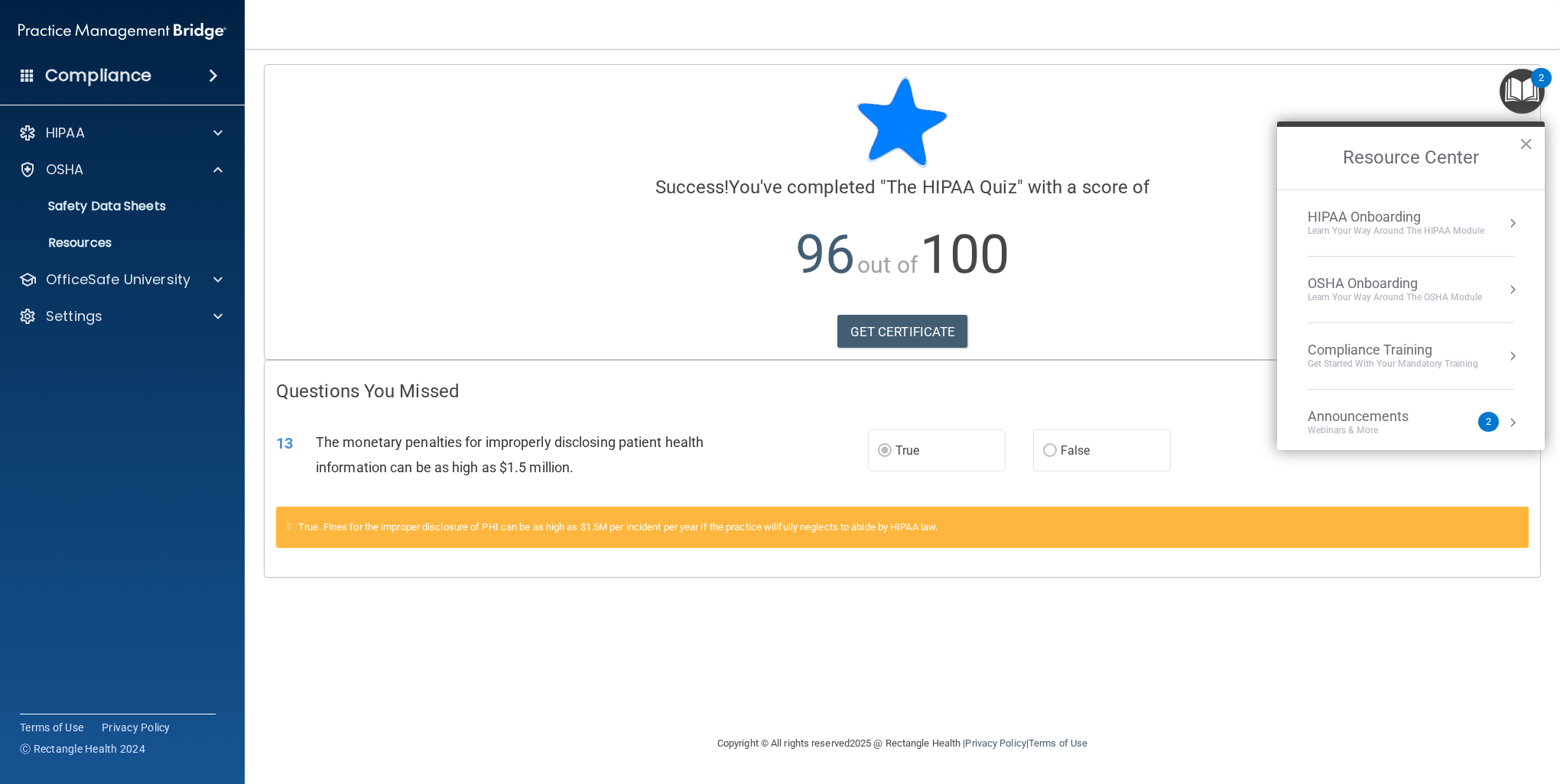
click at [1492, 225] on div "HIPAA Onboarding Learn Your Way around the HIPAA module" at bounding box center [1411, 223] width 206 height 29
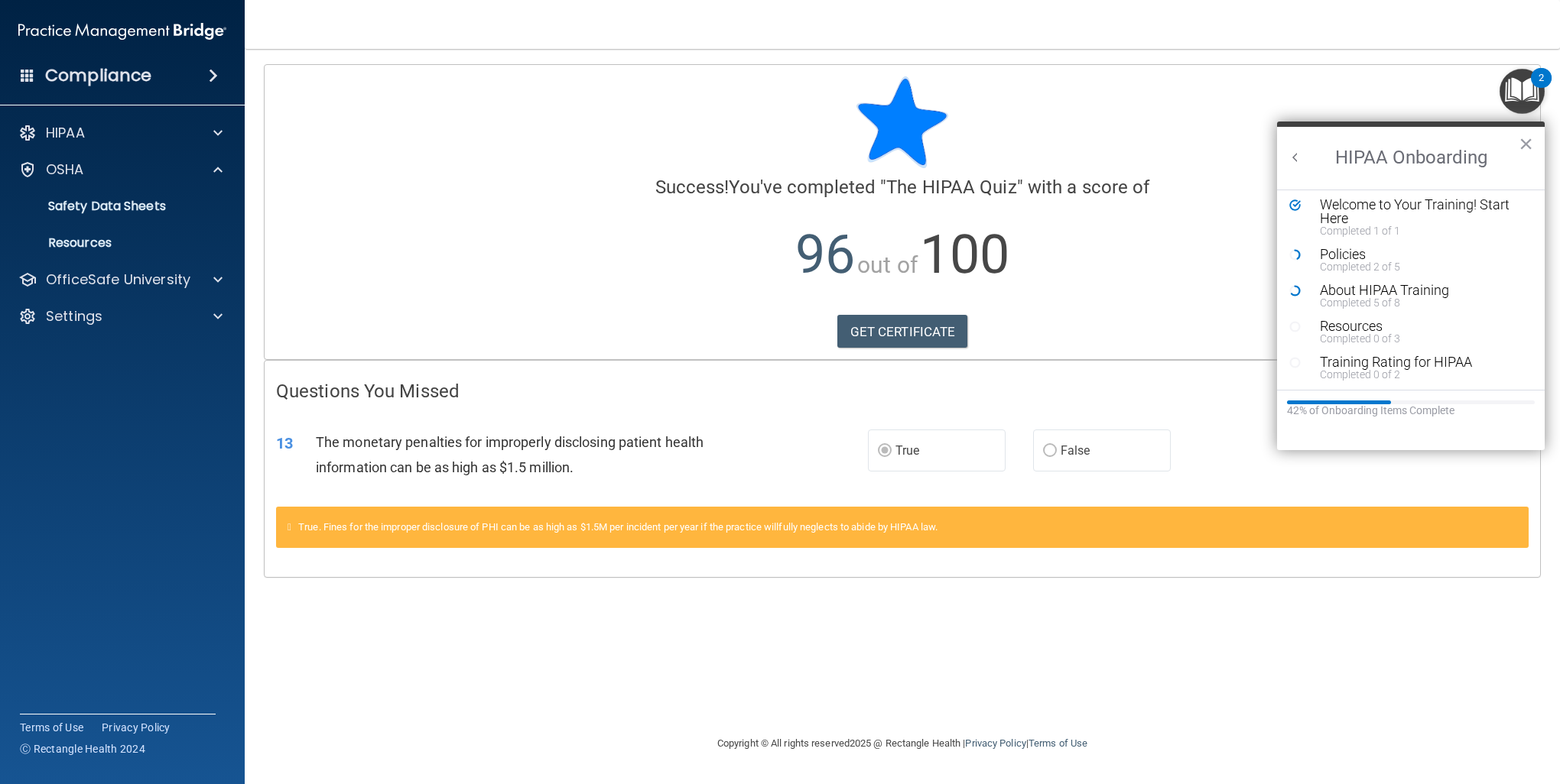
scroll to position [5, 0]
click at [1351, 247] on div "Policies" at bounding box center [1416, 253] width 193 height 14
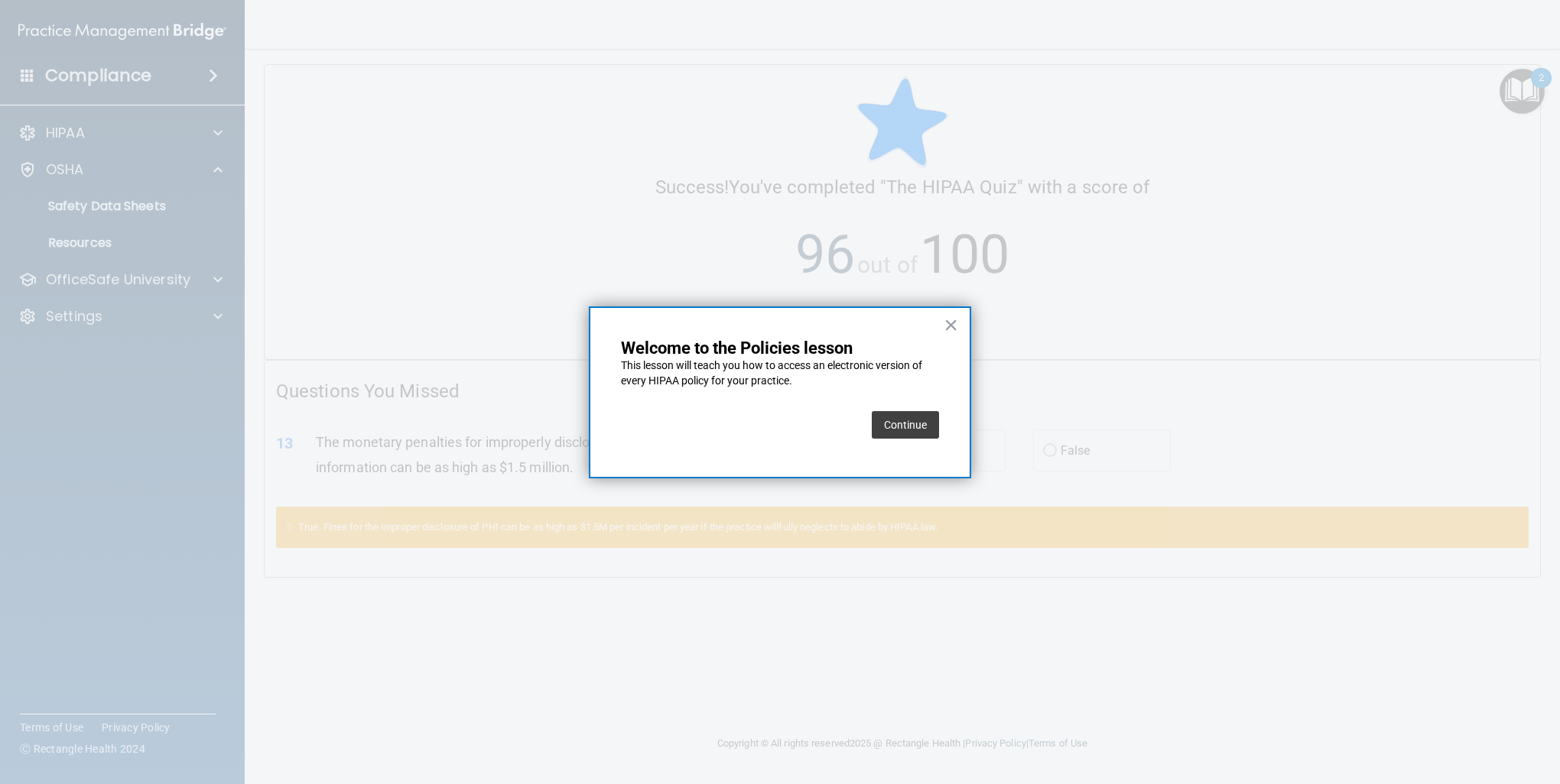
click at [904, 419] on button "Continue" at bounding box center [905, 424] width 67 height 28
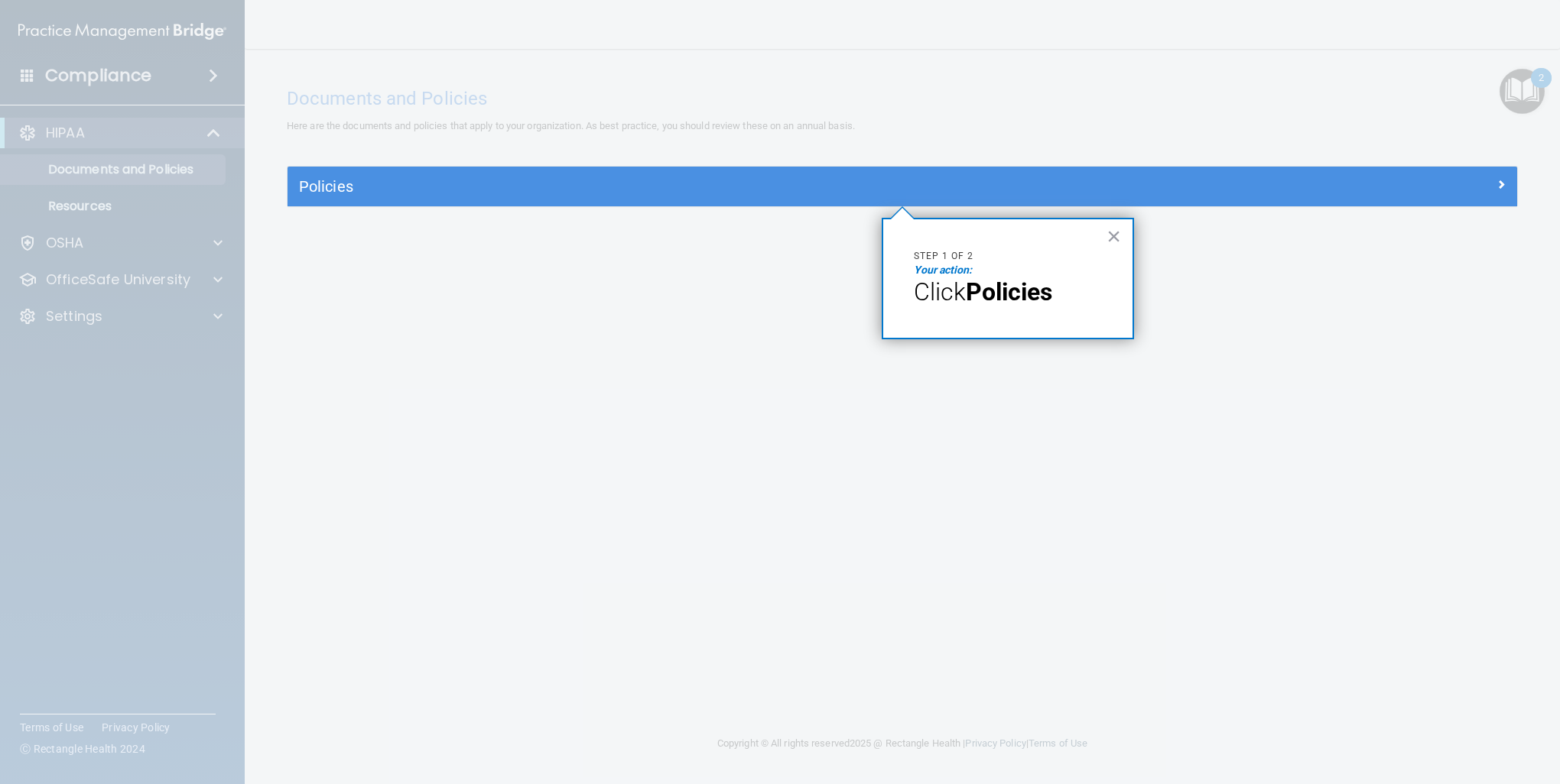
click at [1111, 237] on button "×" at bounding box center [1114, 236] width 15 height 25
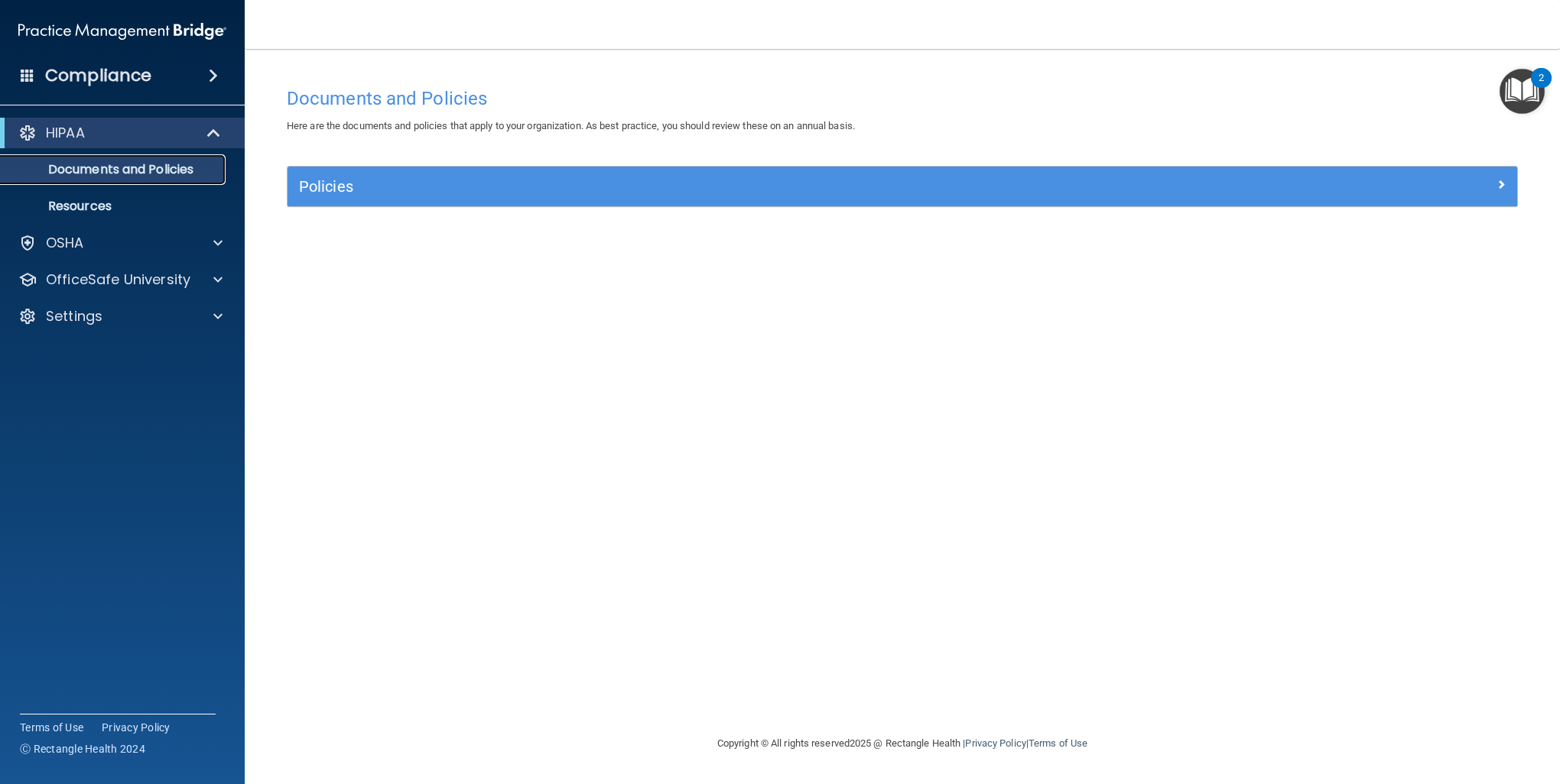
click at [122, 166] on p "Documents and Policies" at bounding box center [114, 170] width 208 height 16
click at [171, 209] on p "Resources" at bounding box center [114, 206] width 208 height 16
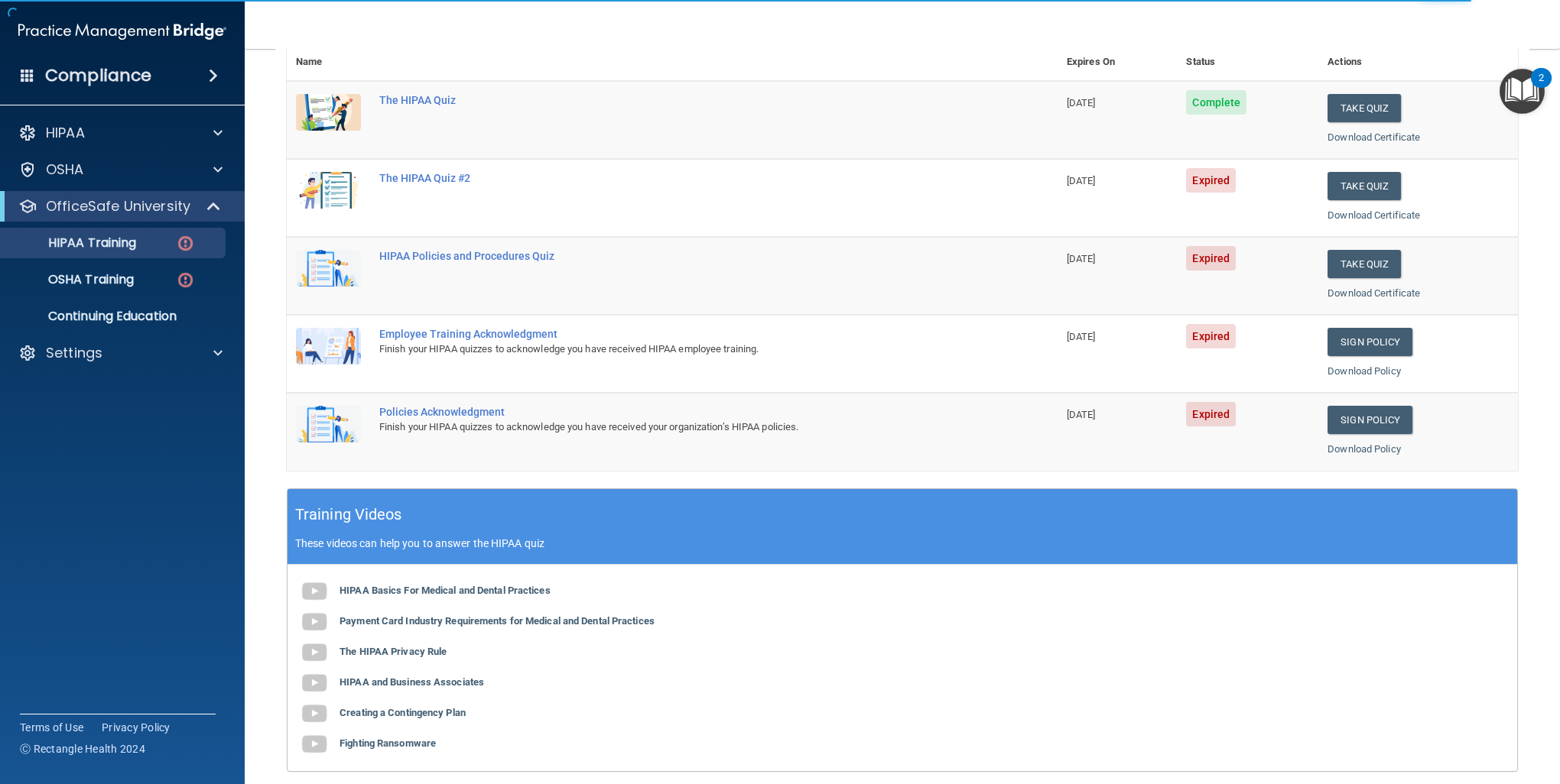
scroll to position [108, 0]
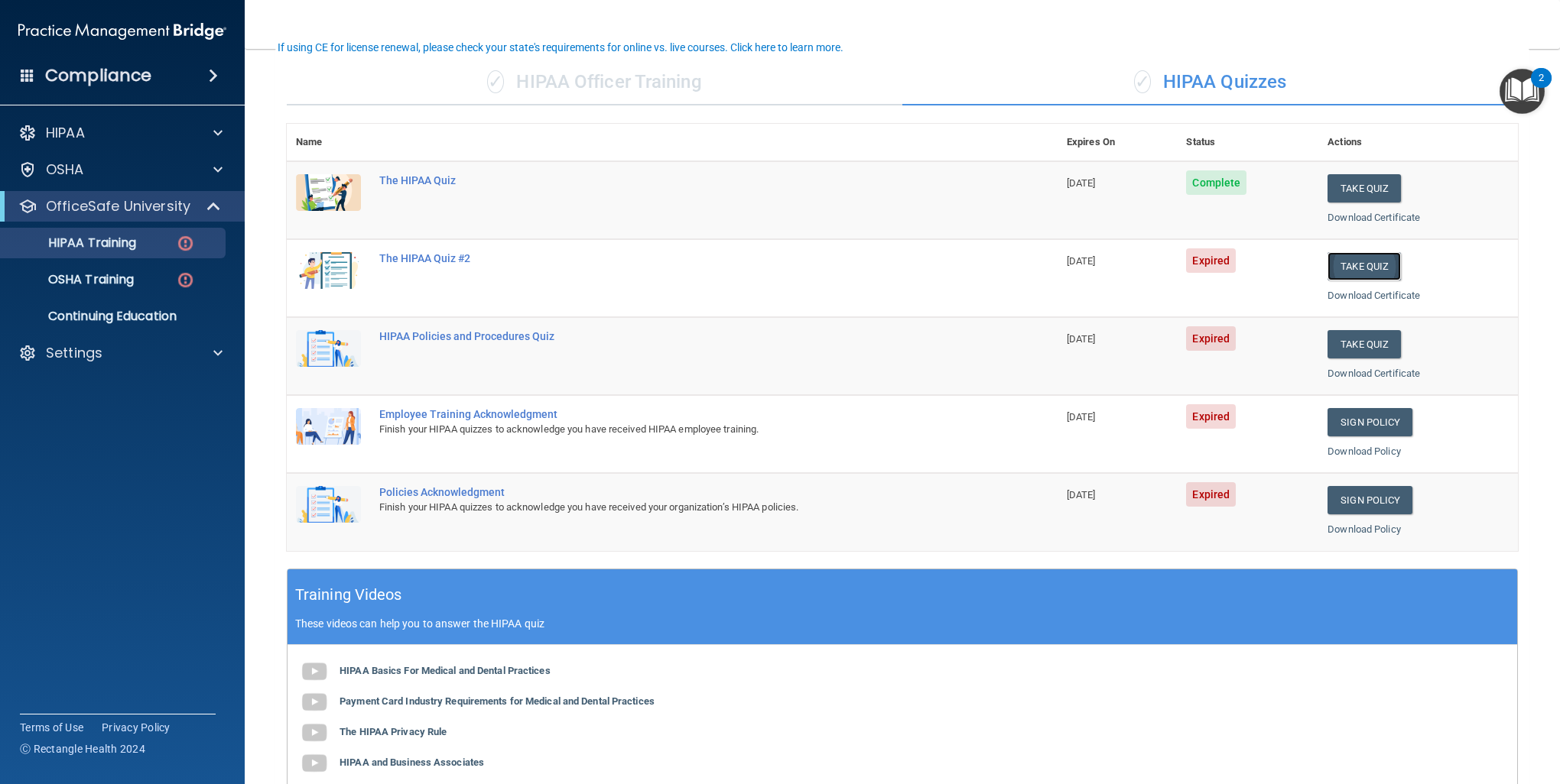
click at [1355, 261] on button "Take Quiz" at bounding box center [1363, 266] width 74 height 28
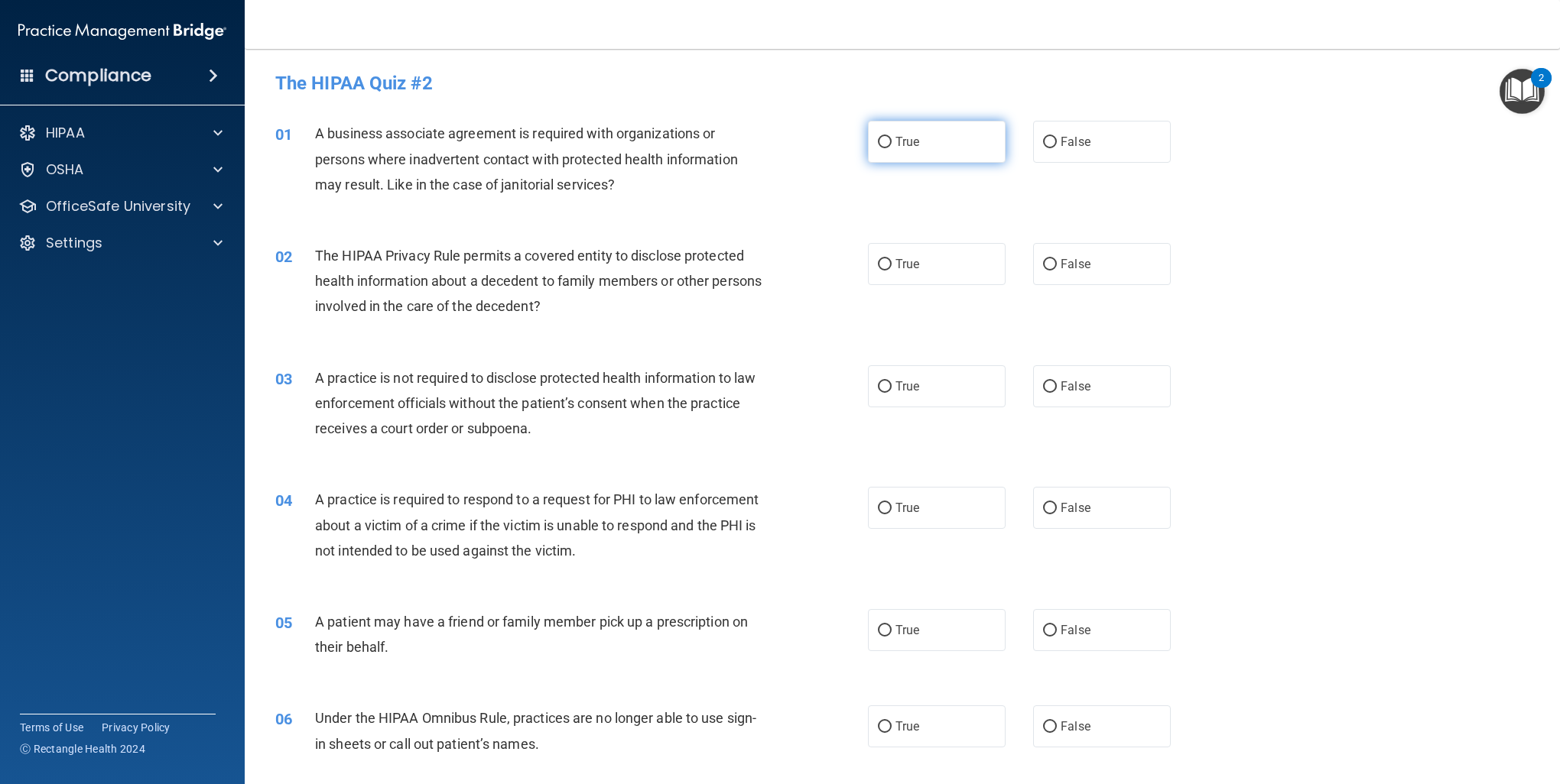
click at [947, 147] on label "True" at bounding box center [937, 141] width 138 height 42
click at [892, 147] on input "True" at bounding box center [885, 142] width 14 height 12
radio input "true"
click at [1068, 155] on label "False" at bounding box center [1102, 141] width 138 height 42
click at [1057, 148] on input "False" at bounding box center [1050, 142] width 14 height 12
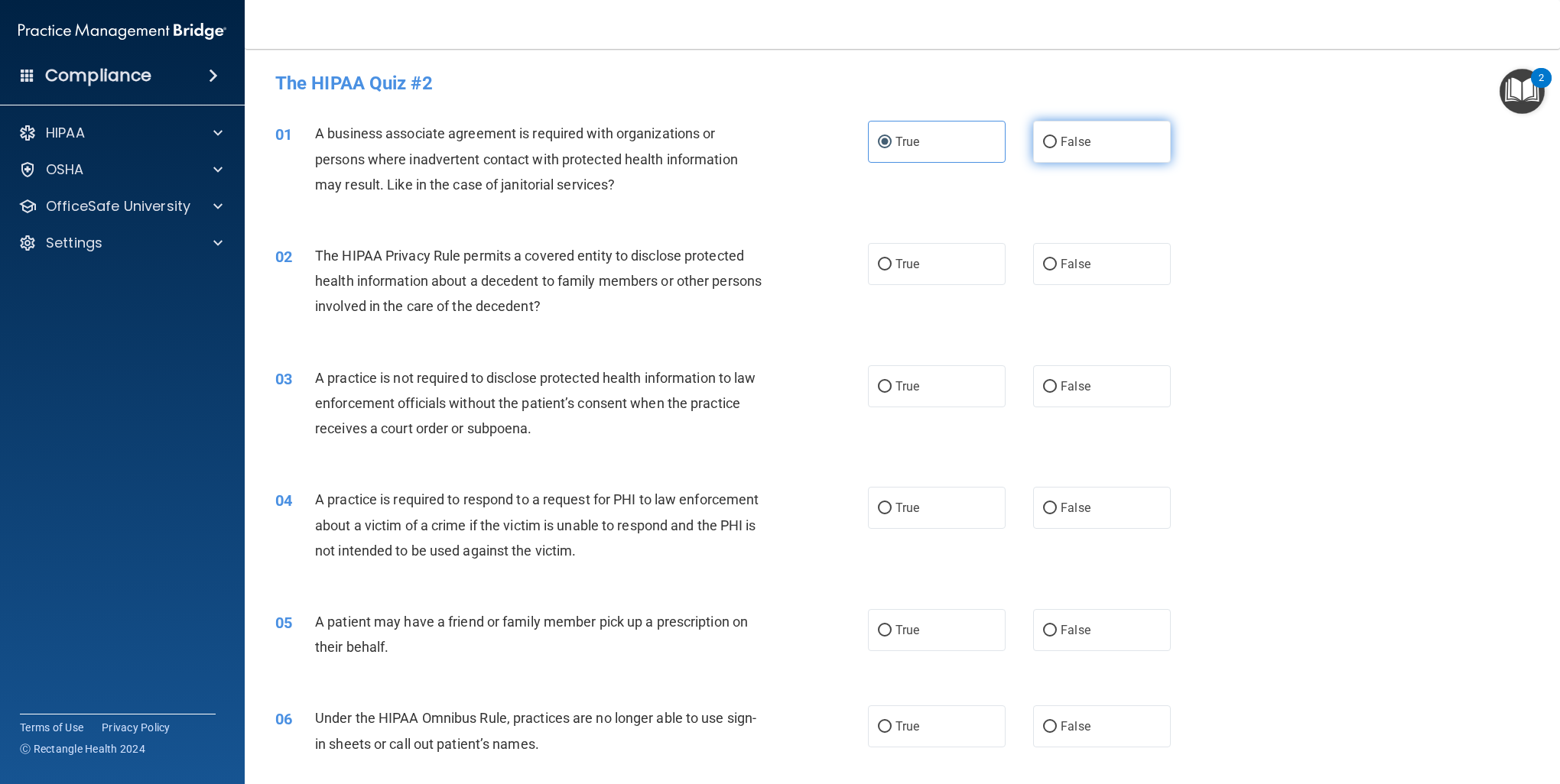
radio input "true"
radio input "false"
click at [917, 270] on label "True" at bounding box center [937, 263] width 138 height 42
click at [892, 270] on input "True" at bounding box center [885, 265] width 14 height 12
radio input "true"
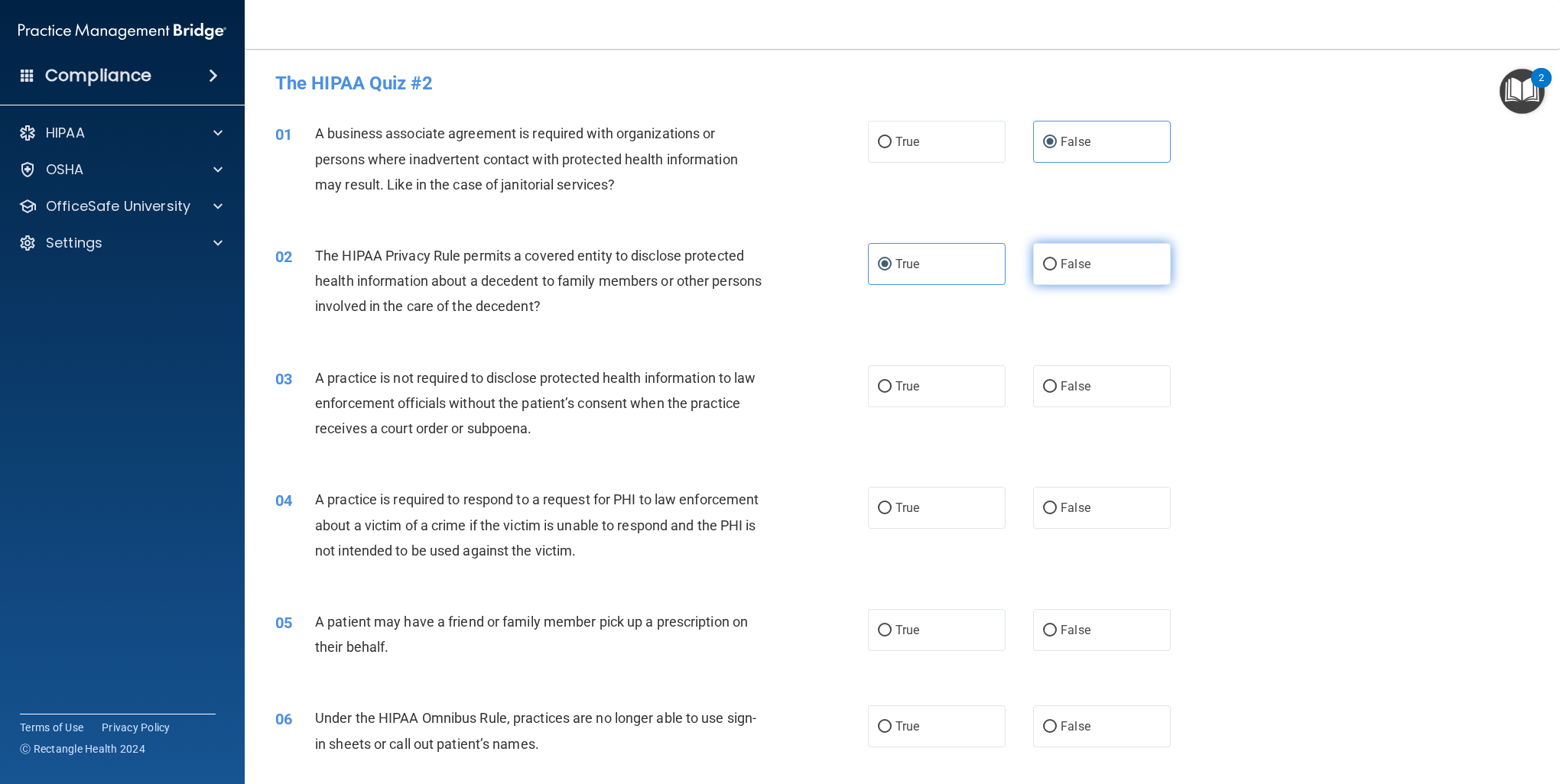
click at [1034, 253] on label "False" at bounding box center [1102, 263] width 138 height 42
click at [1043, 259] on input "False" at bounding box center [1050, 265] width 14 height 12
radio input "true"
radio input "false"
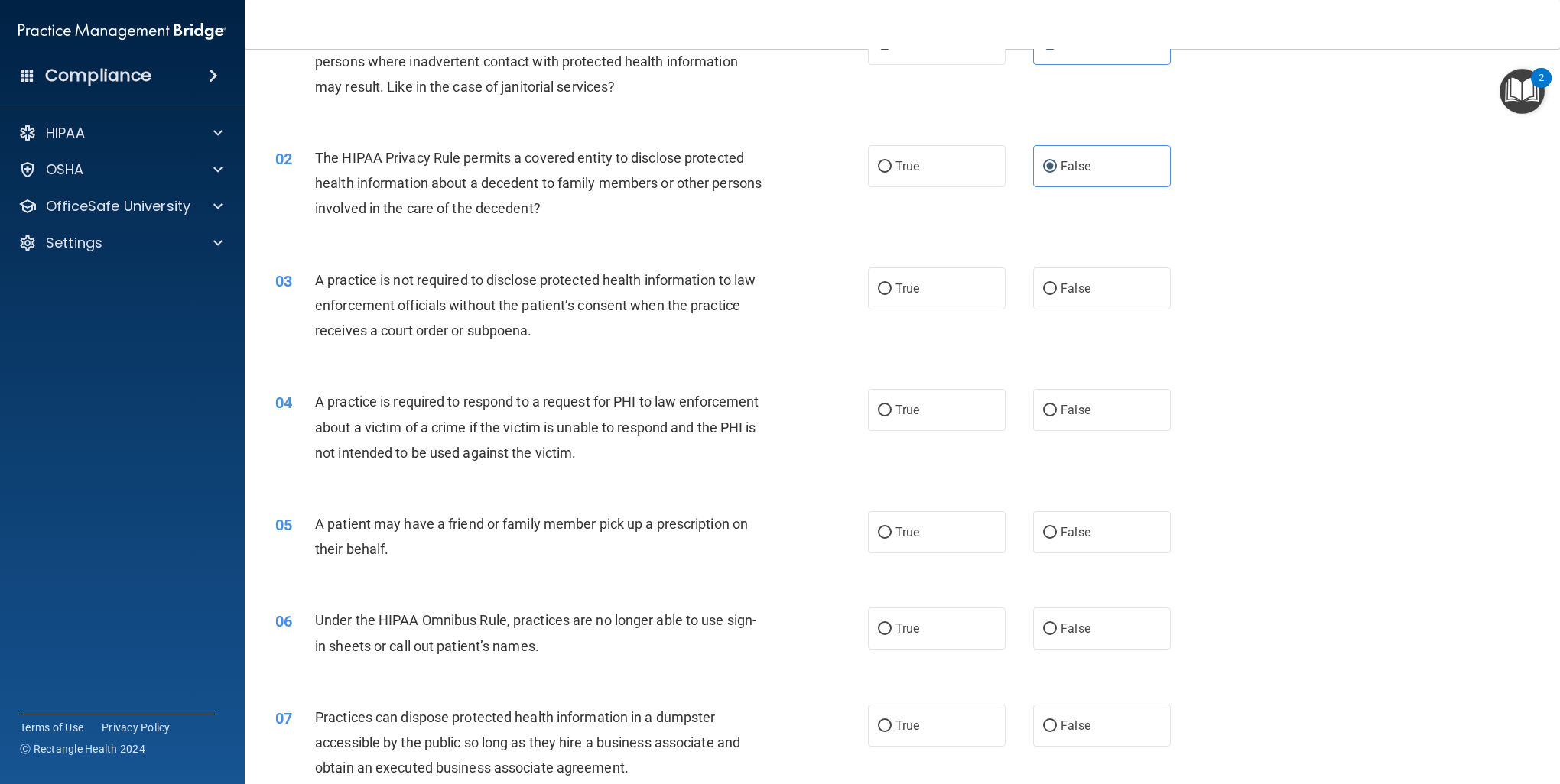
scroll to position [127, 0]
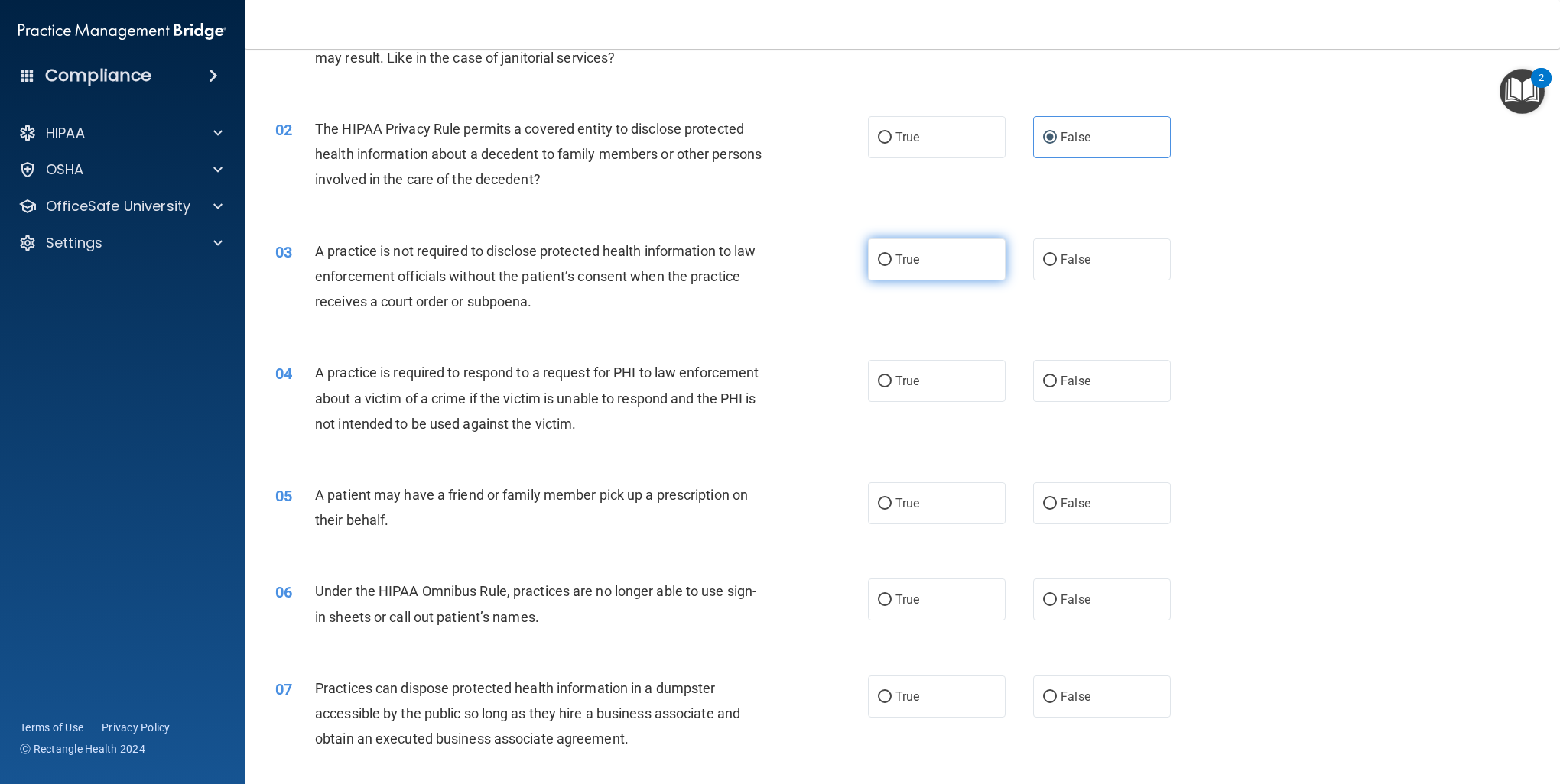
click at [942, 268] on label "True" at bounding box center [937, 259] width 138 height 42
click at [892, 266] on input "True" at bounding box center [885, 260] width 14 height 12
radio input "true"
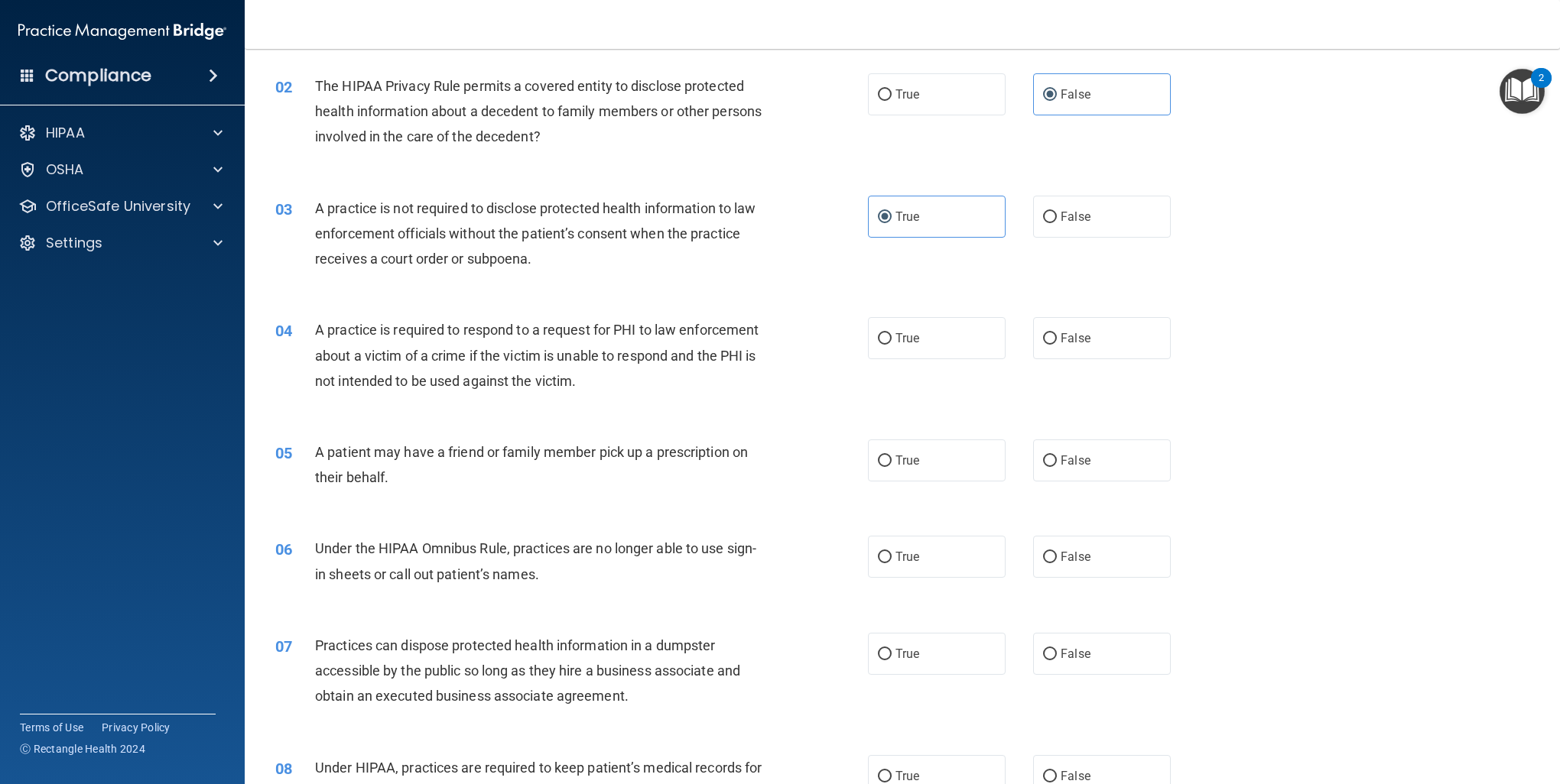
scroll to position [254, 0]
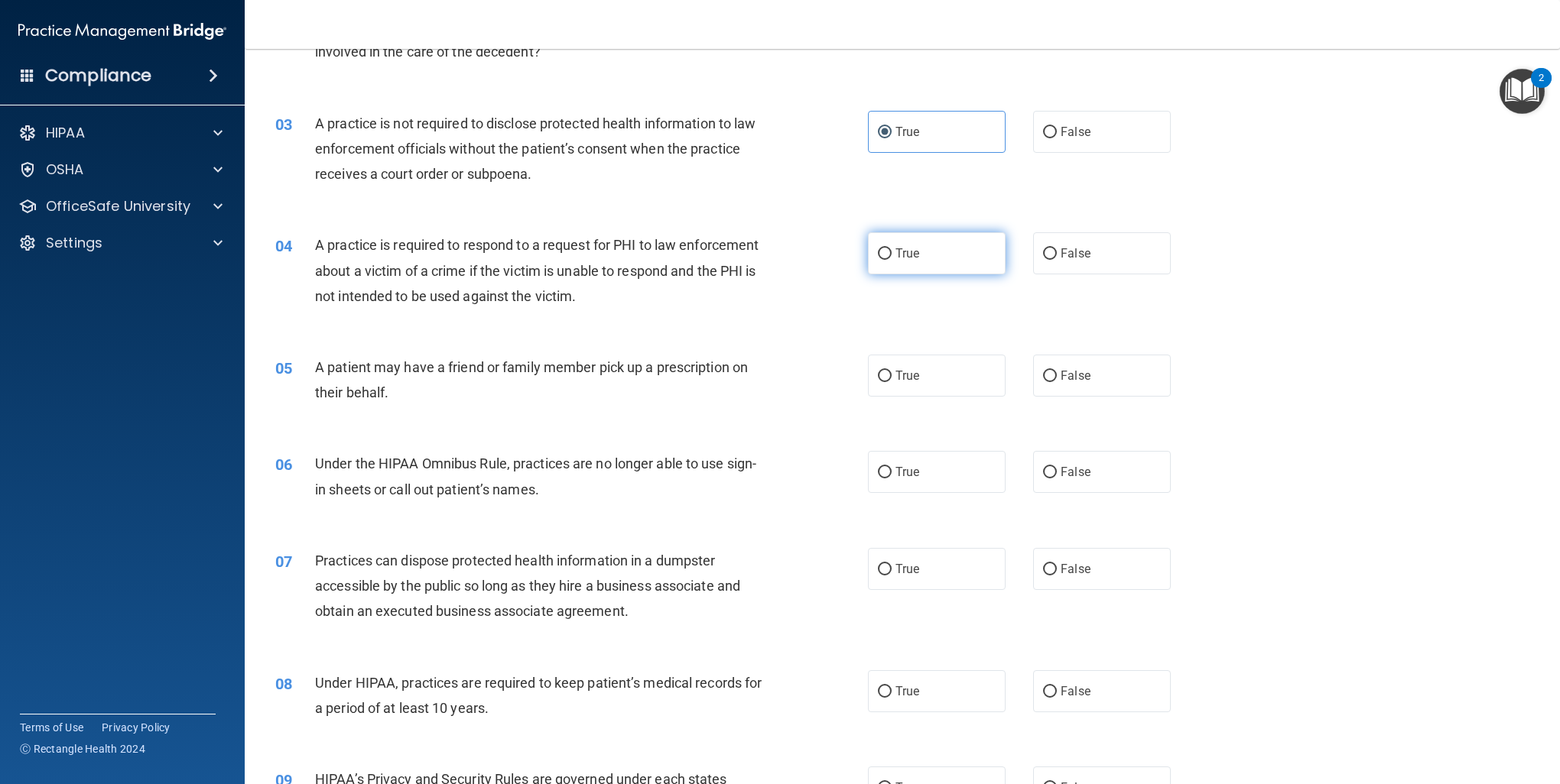
click at [952, 255] on label "True" at bounding box center [937, 252] width 138 height 42
click at [892, 255] on input "True" at bounding box center [885, 254] width 14 height 12
radio input "true"
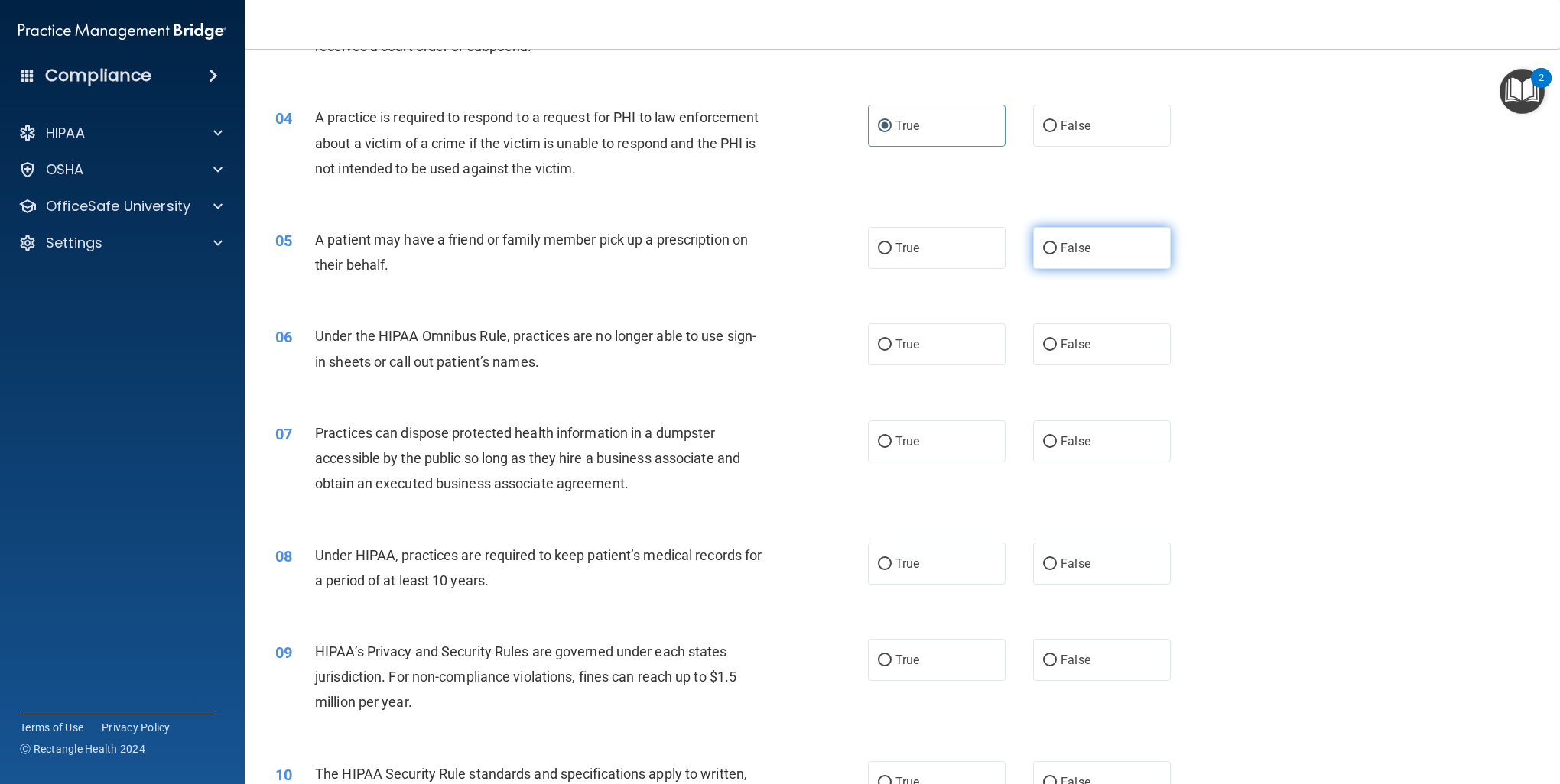
click at [1063, 253] on span "False" at bounding box center [1075, 248] width 29 height 15
click at [1057, 253] on input "False" at bounding box center [1050, 249] width 14 height 12
radio input "true"
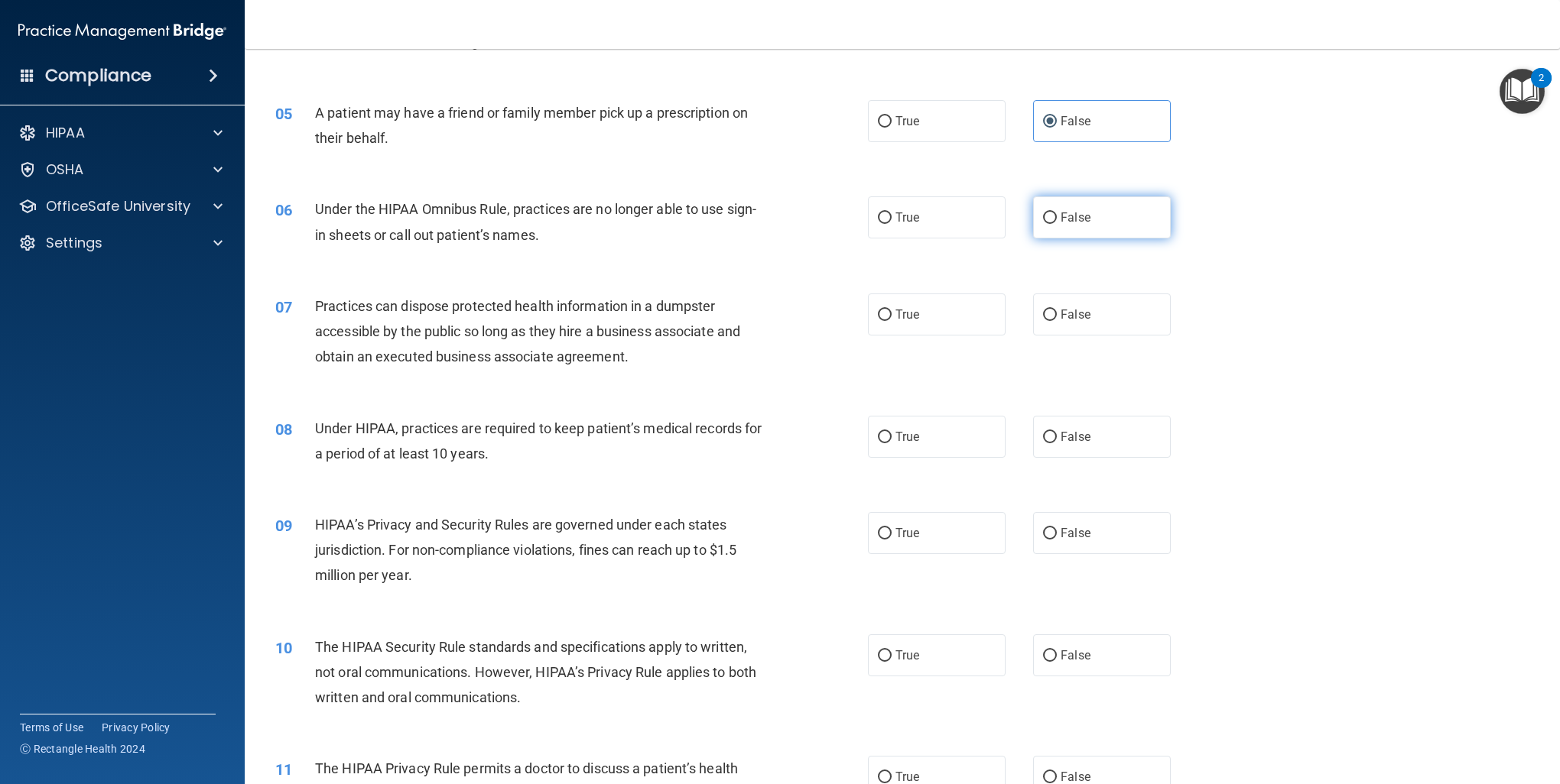
click at [1130, 201] on label "False" at bounding box center [1102, 217] width 138 height 42
click at [1057, 212] on input "False" at bounding box center [1050, 218] width 14 height 12
radio input "true"
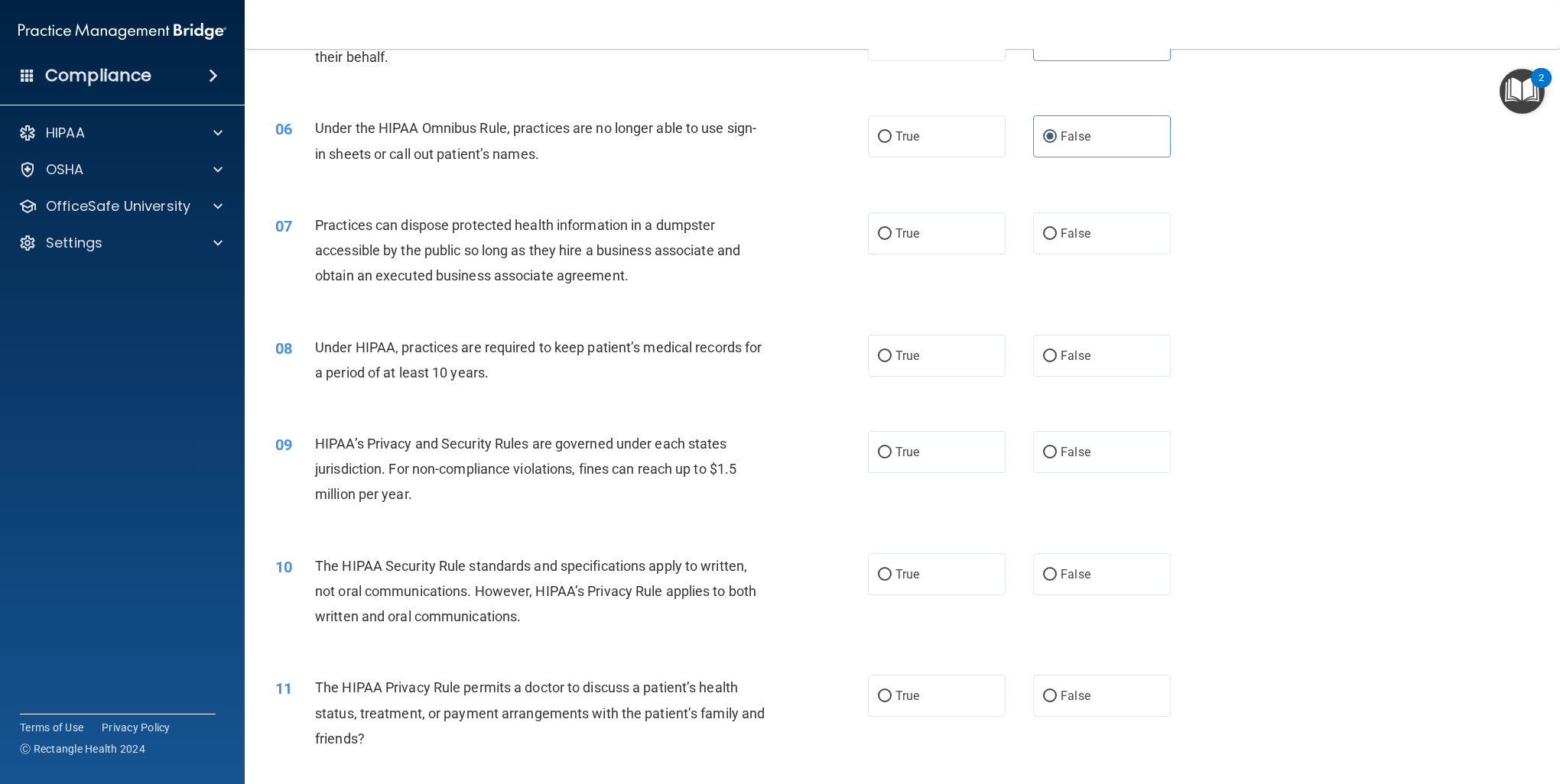
scroll to position [637, 0]
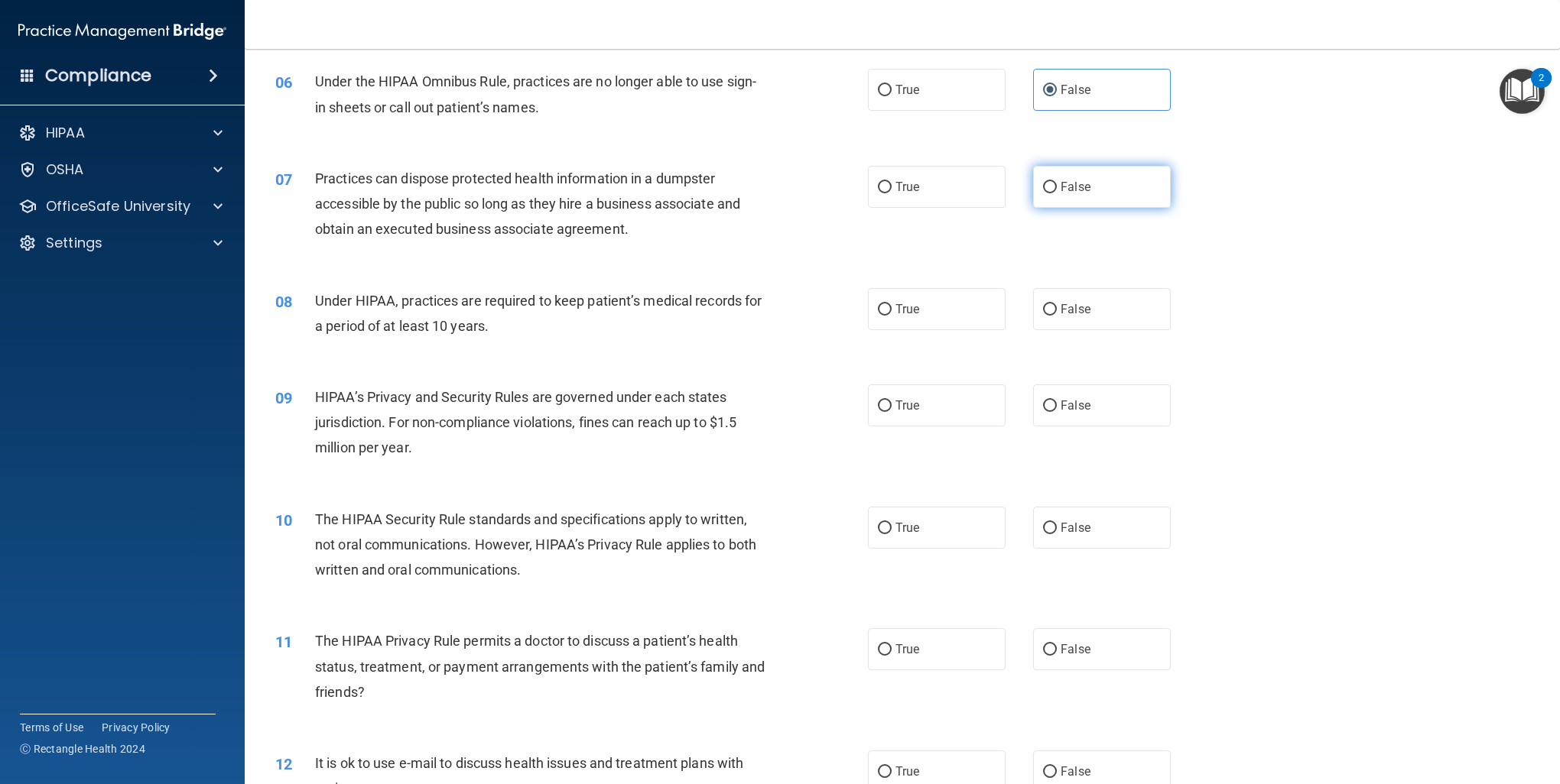
click at [1128, 189] on label "False" at bounding box center [1102, 187] width 138 height 42
click at [1057, 189] on input "False" at bounding box center [1050, 188] width 14 height 12
radio input "true"
click at [956, 308] on label "True" at bounding box center [937, 308] width 138 height 42
click at [892, 308] on input "True" at bounding box center [885, 310] width 14 height 12
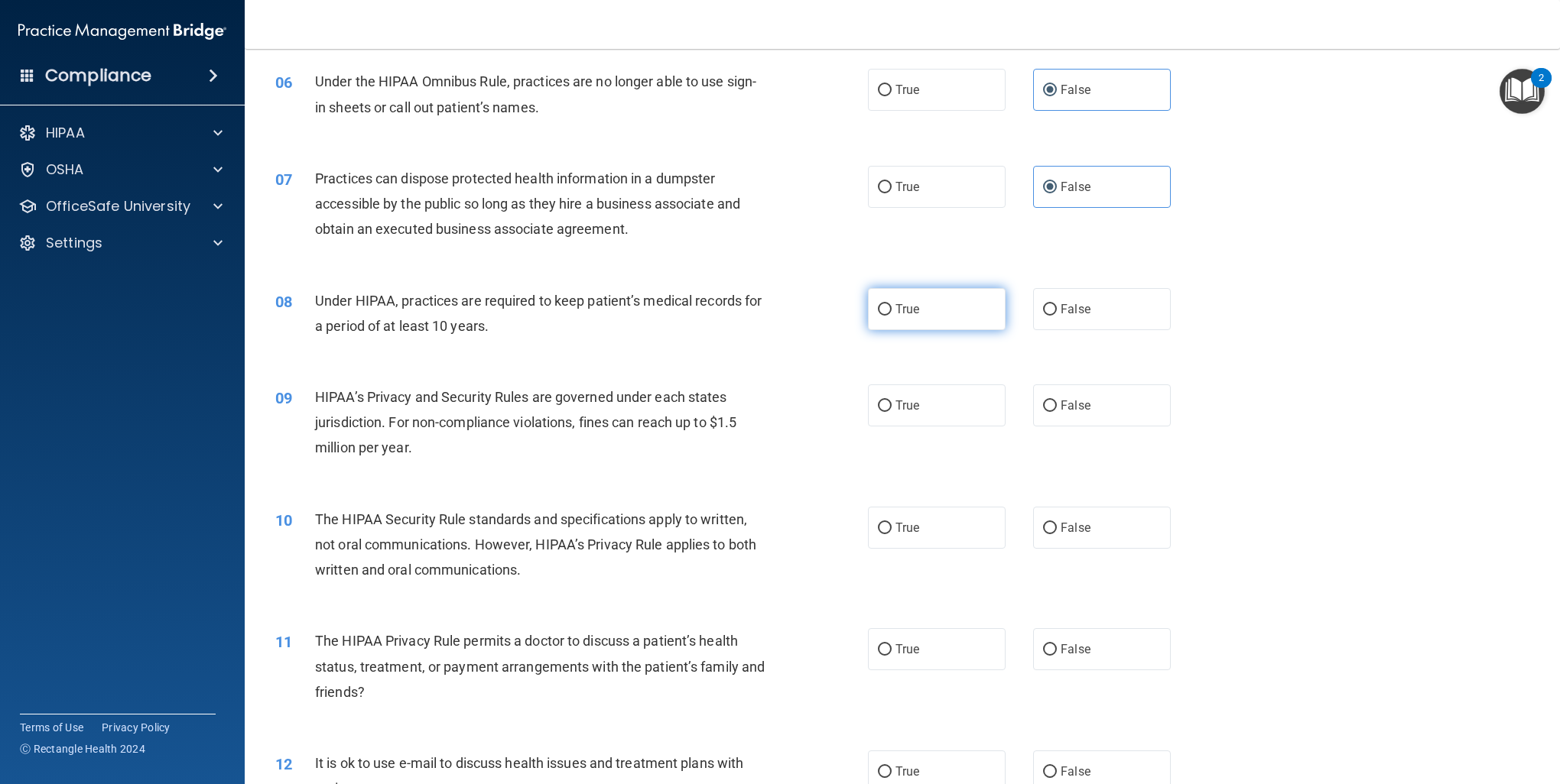
radio input "true"
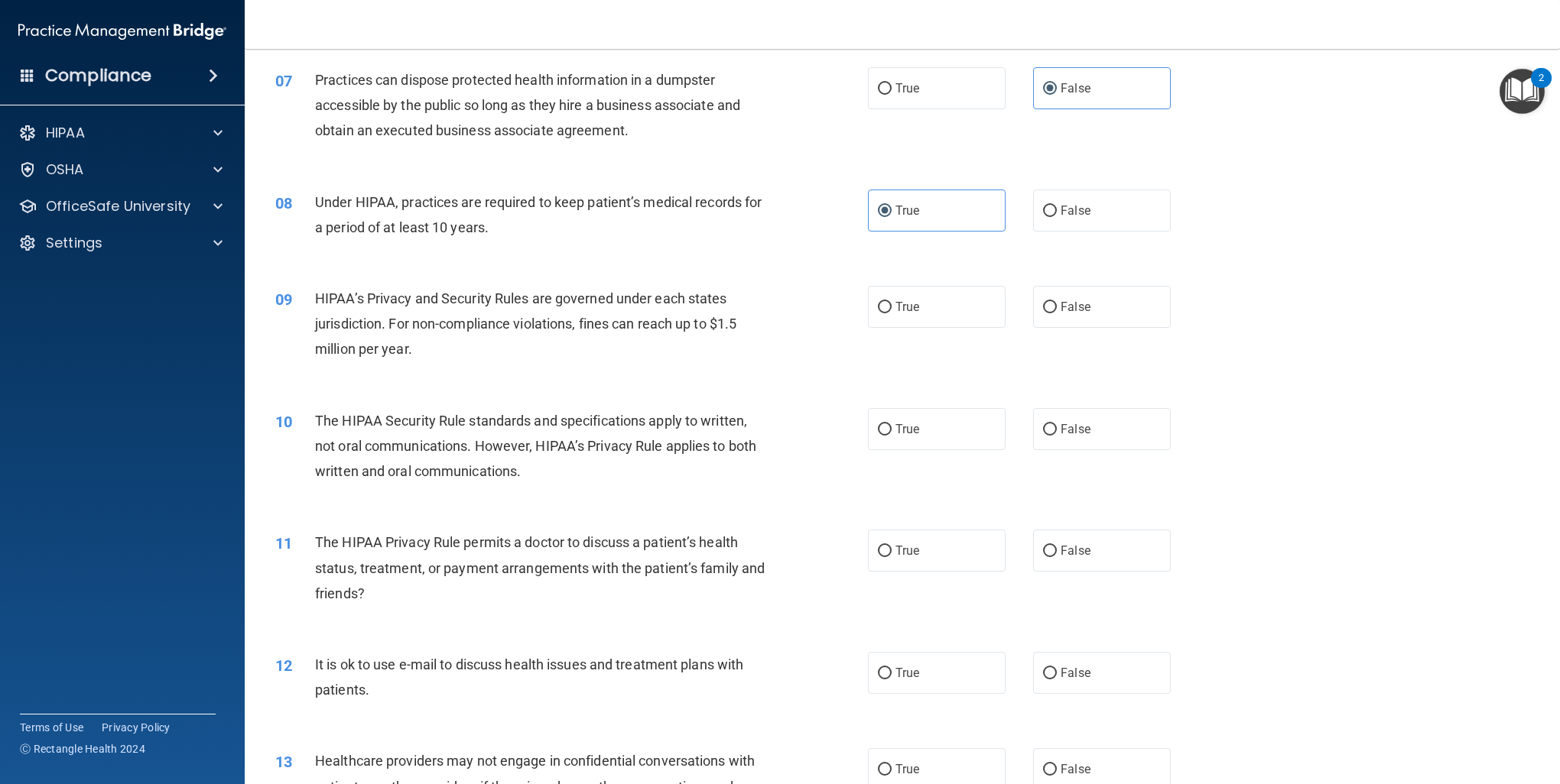
scroll to position [764, 0]
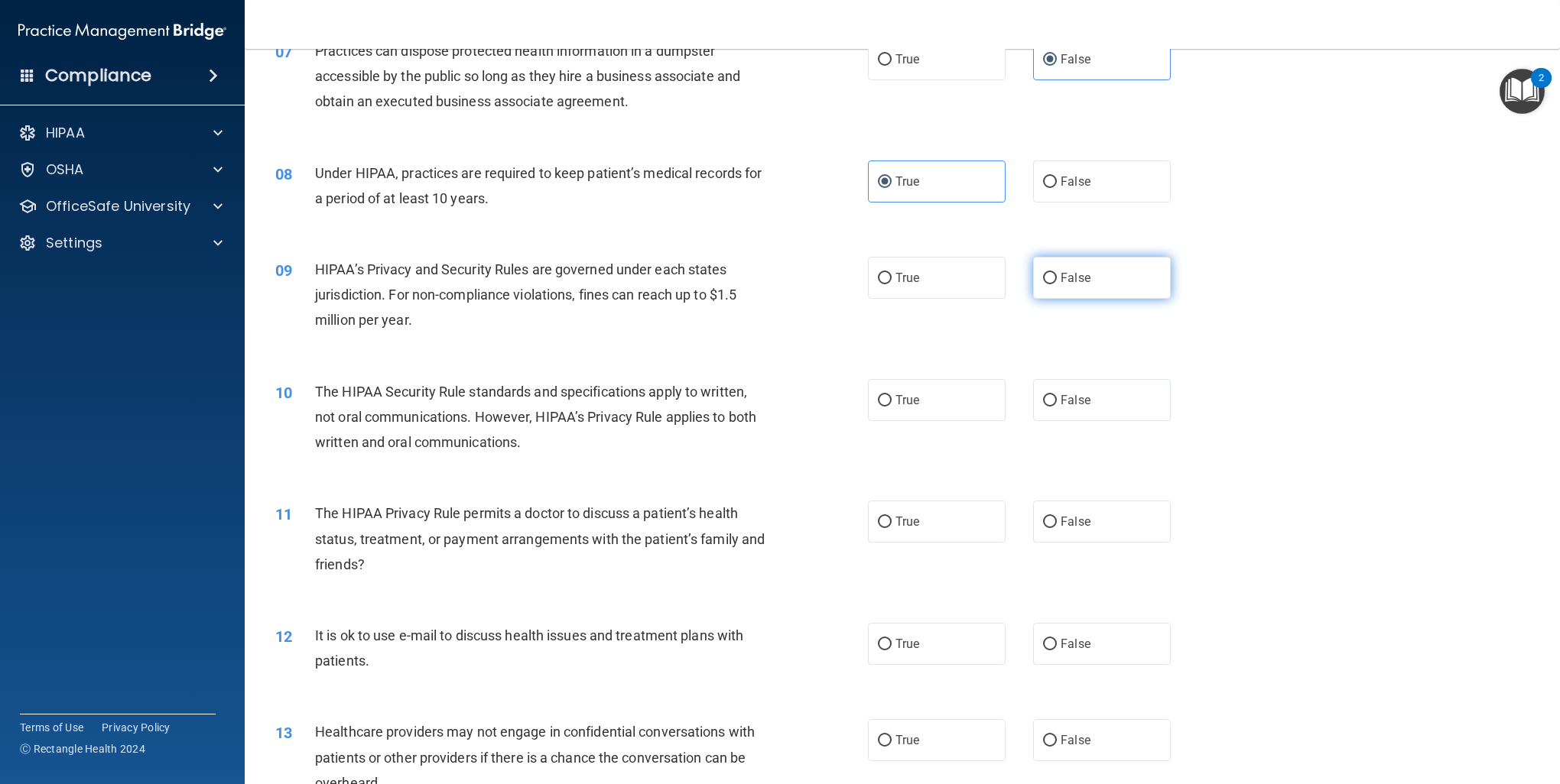
click at [1079, 283] on span "False" at bounding box center [1075, 277] width 29 height 15
click at [1057, 283] on input "False" at bounding box center [1050, 279] width 14 height 12
radio input "true"
click at [917, 402] on label "True" at bounding box center [937, 400] width 138 height 42
click at [892, 402] on input "True" at bounding box center [885, 401] width 14 height 12
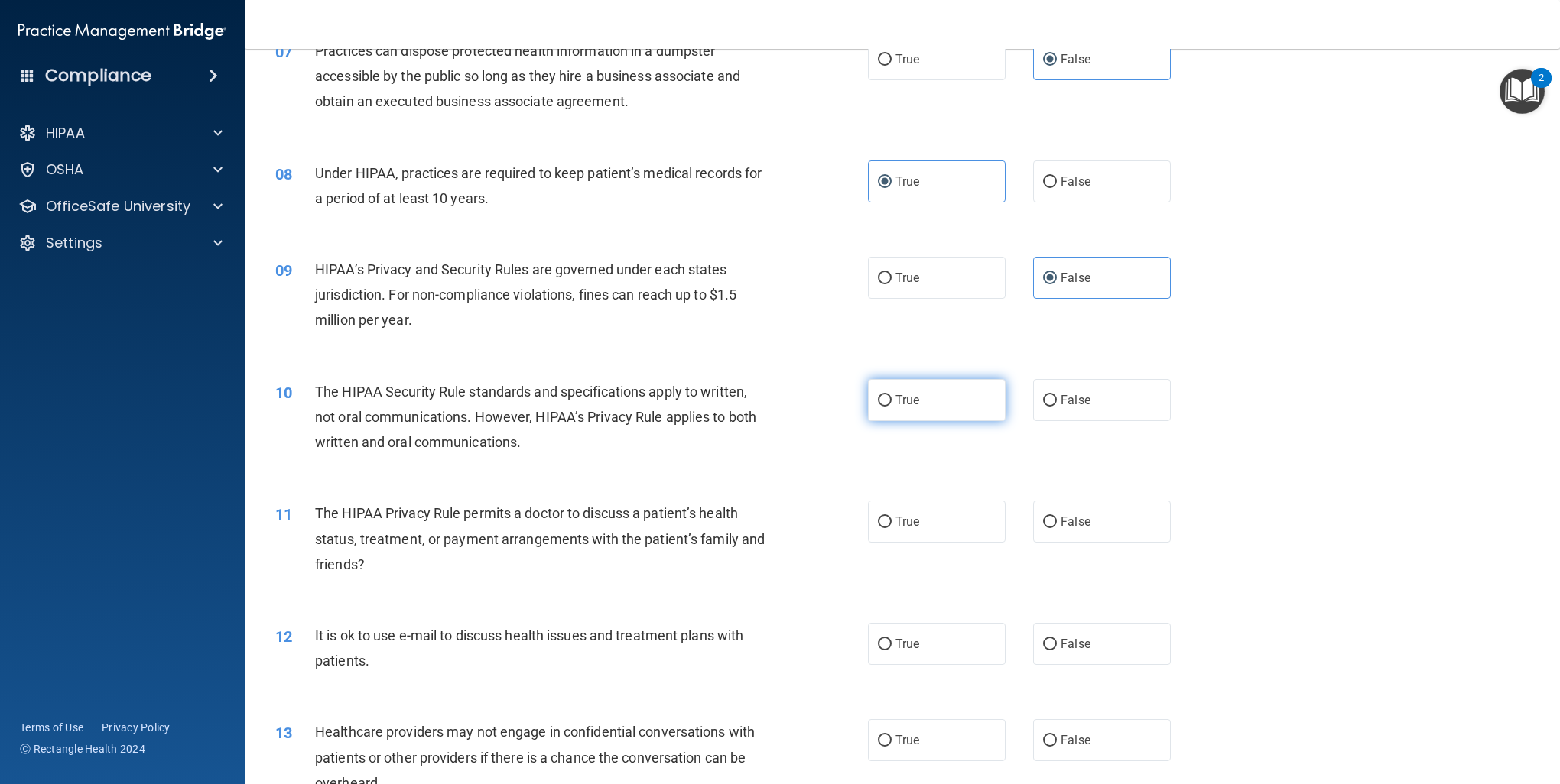
radio input "true"
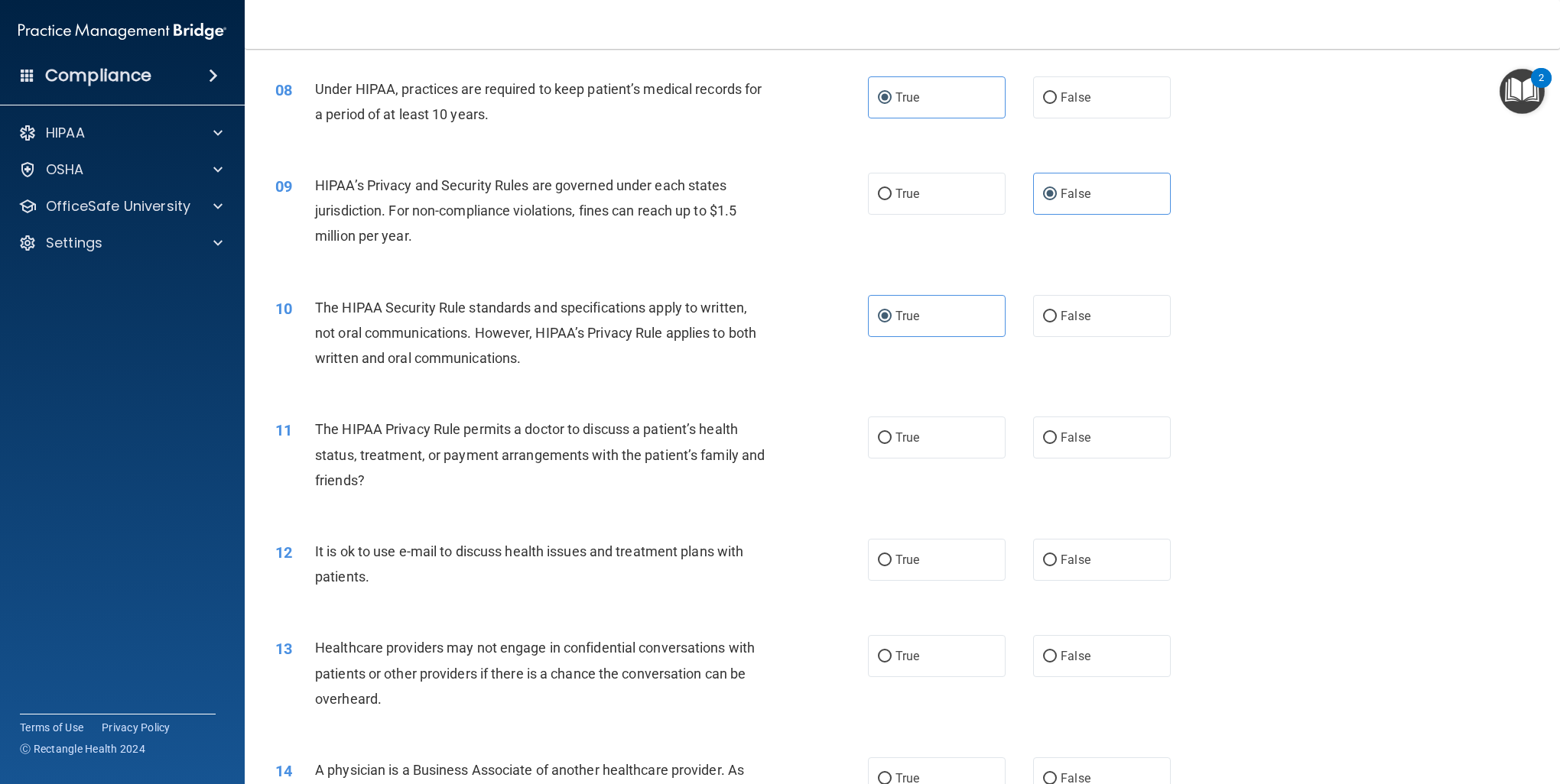
scroll to position [891, 0]
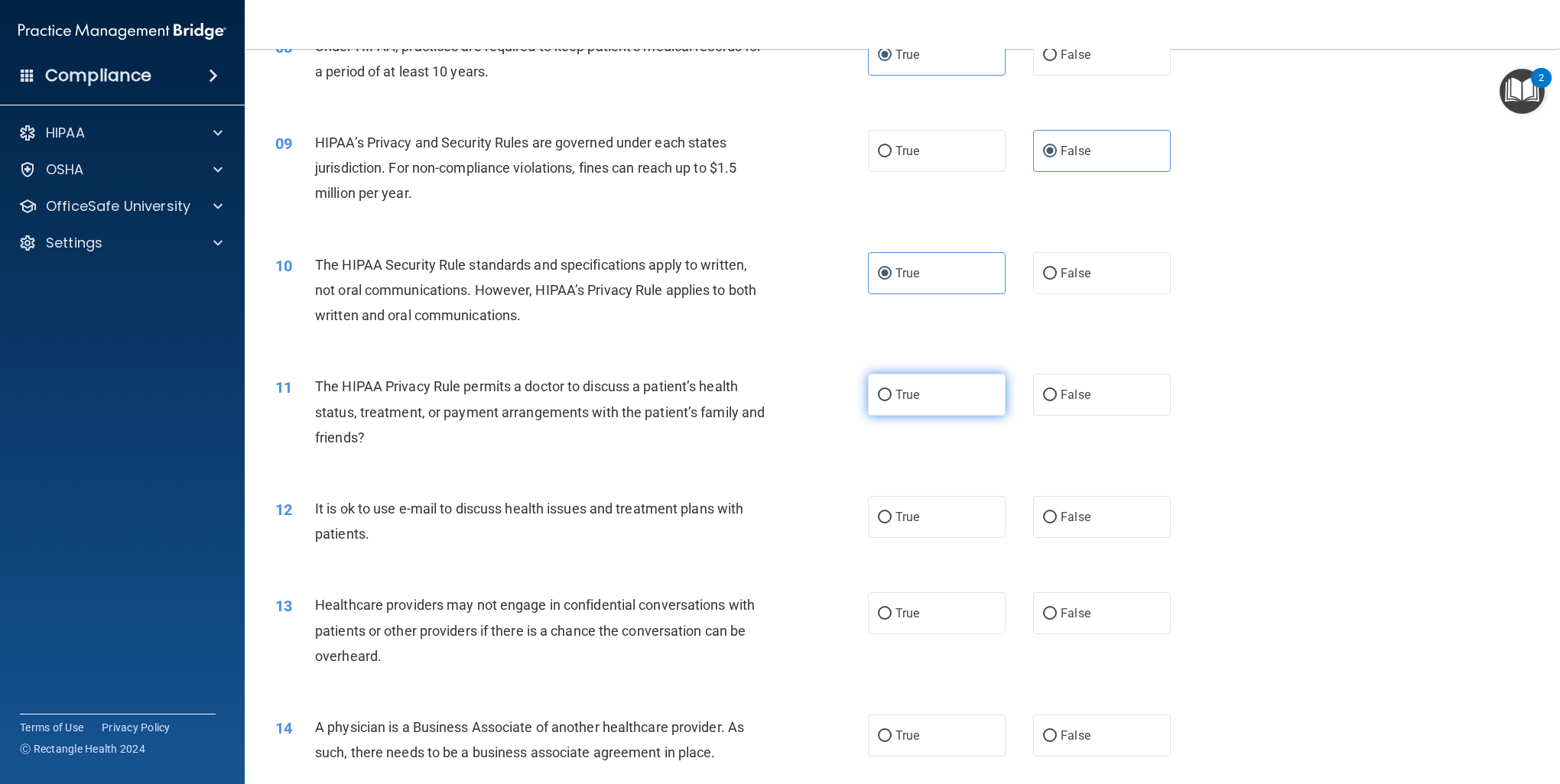
click at [933, 398] on label "True" at bounding box center [937, 394] width 138 height 42
click at [892, 398] on input "True" at bounding box center [885, 396] width 14 height 12
radio input "true"
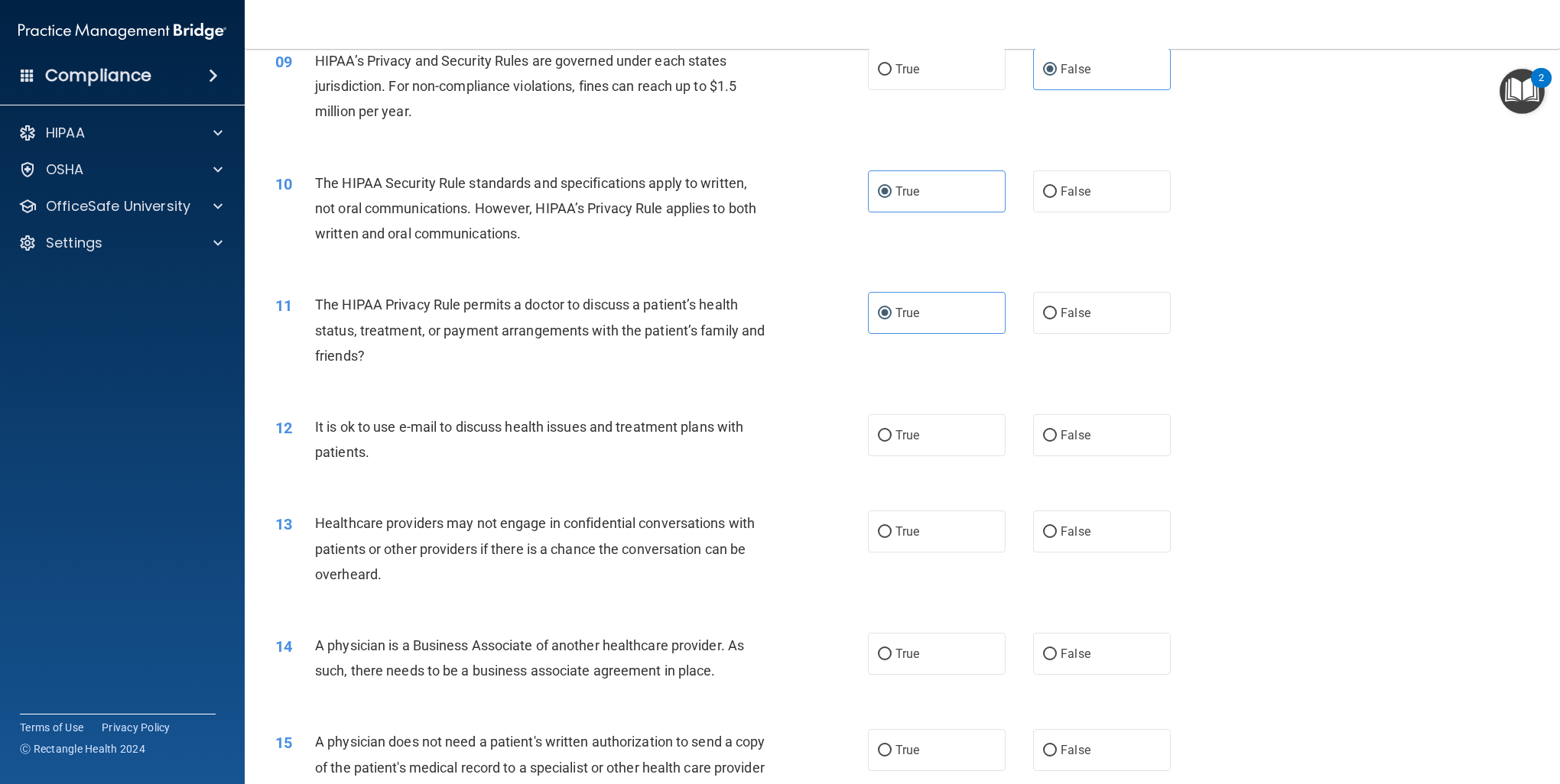
scroll to position [1019, 0]
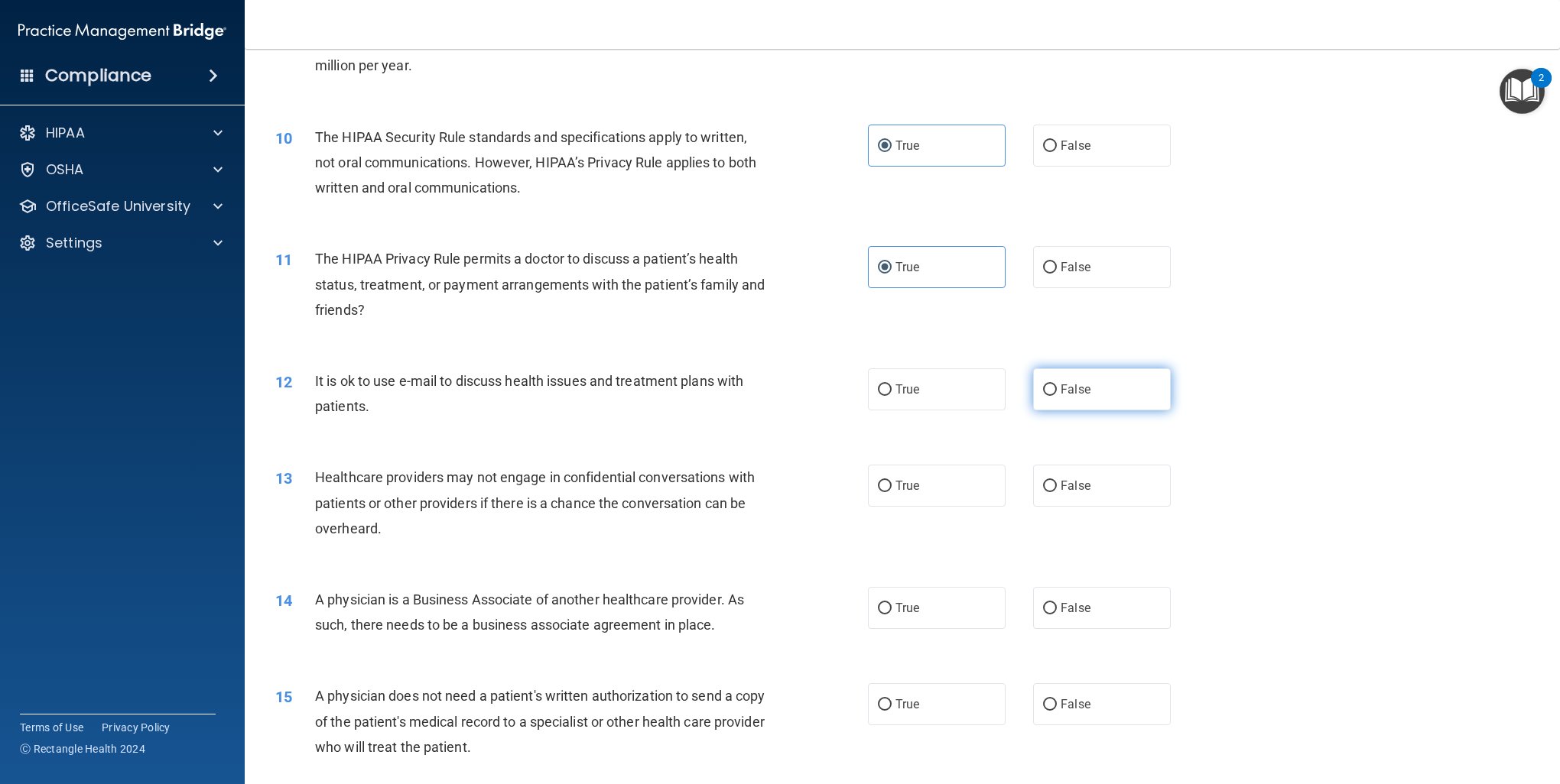
click at [1033, 375] on label "False" at bounding box center [1102, 389] width 138 height 42
click at [1043, 384] on input "False" at bounding box center [1050, 390] width 14 height 12
radio input "true"
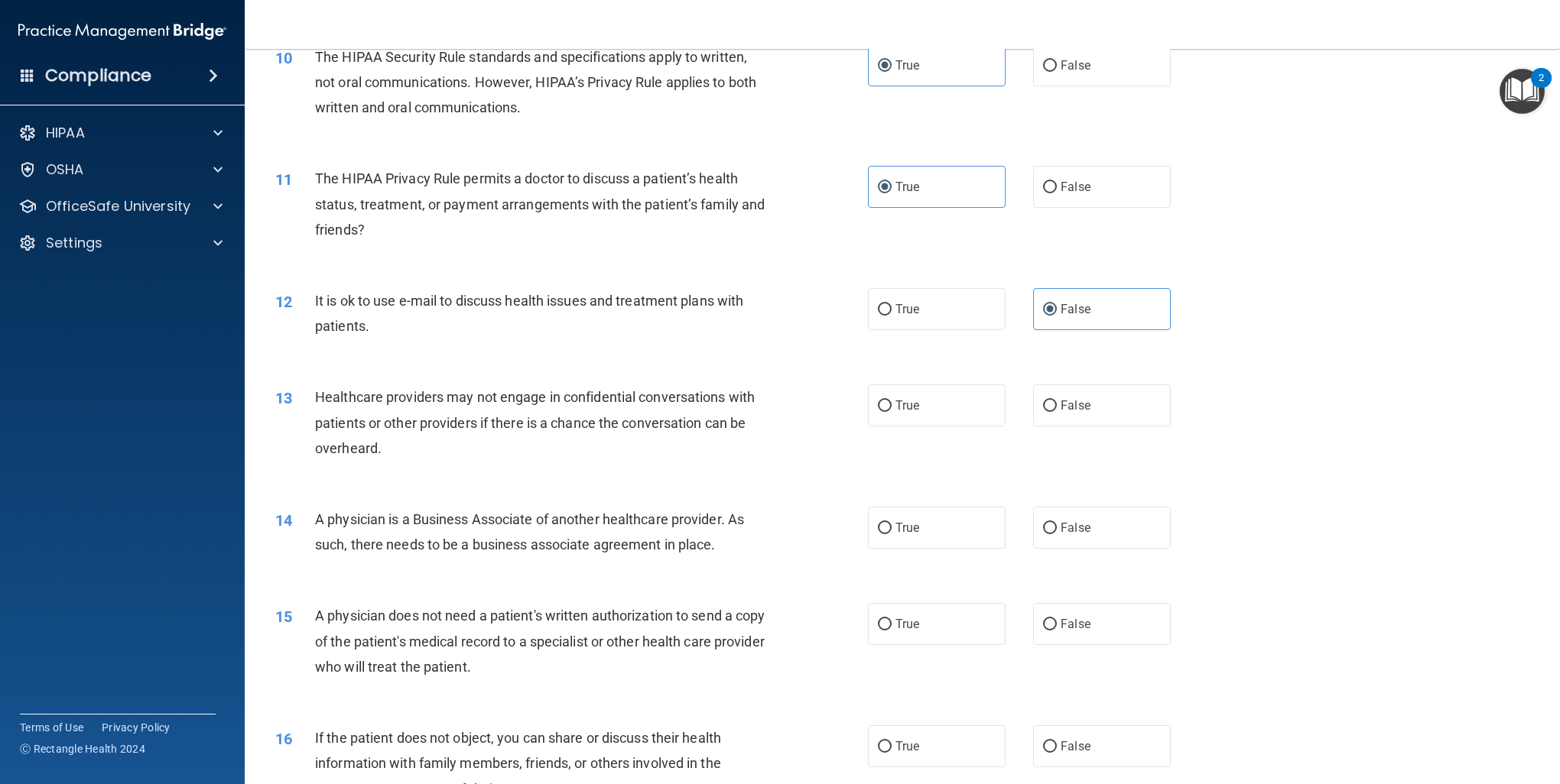
scroll to position [1147, 0]
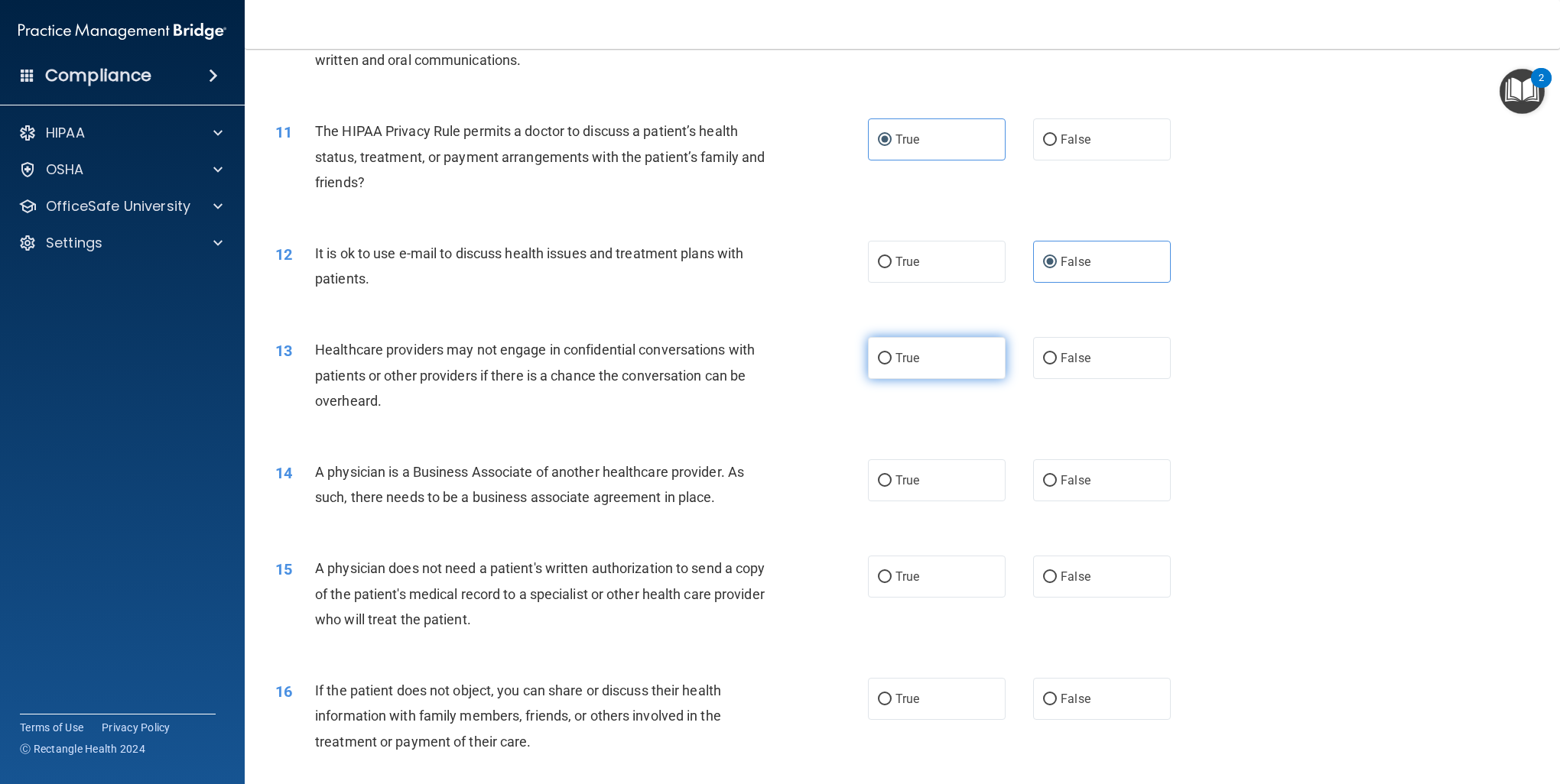
click at [921, 358] on label "True" at bounding box center [937, 358] width 138 height 42
click at [892, 358] on input "True" at bounding box center [885, 359] width 14 height 12
radio input "true"
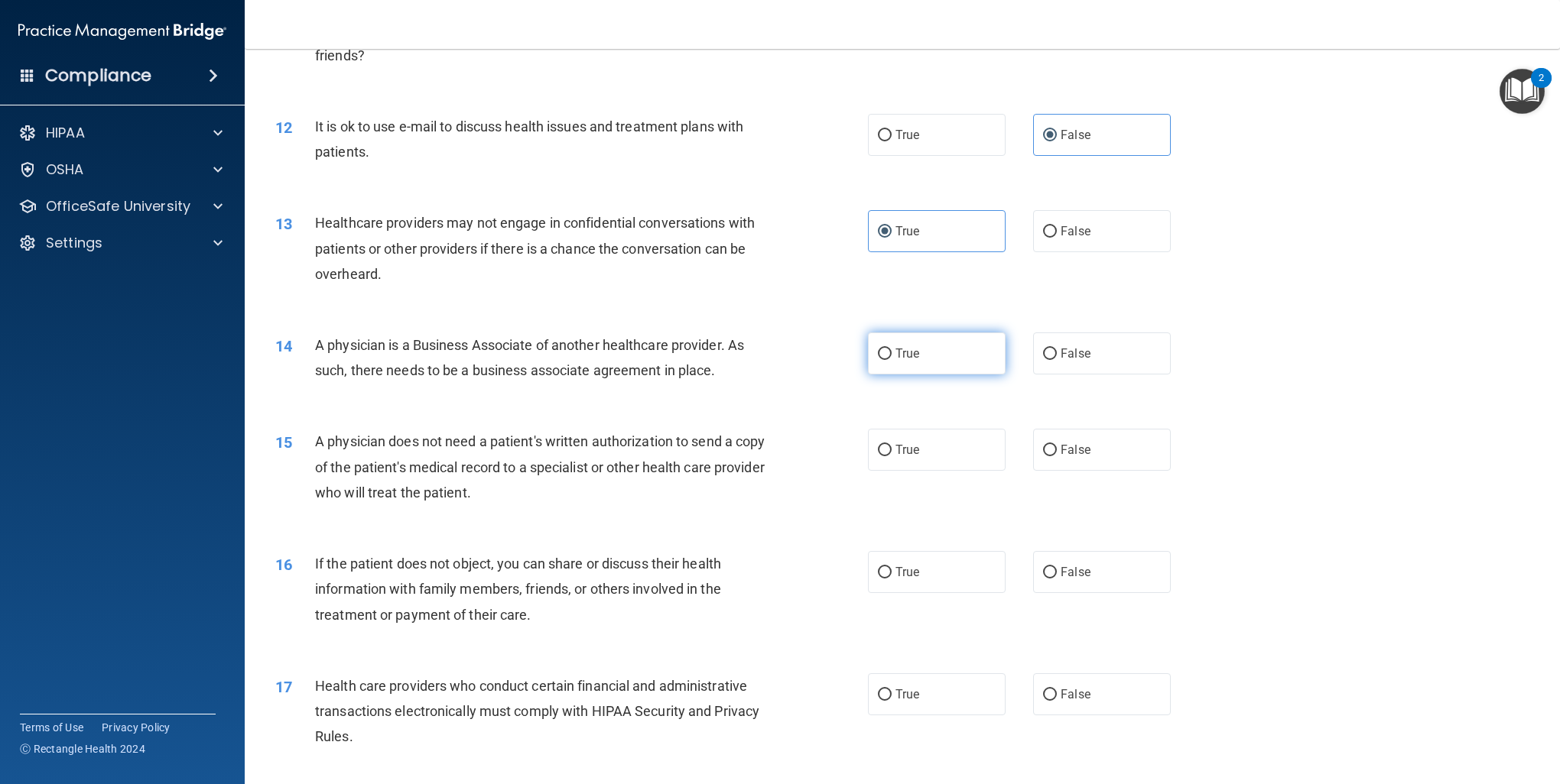
click at [890, 369] on label "True" at bounding box center [937, 353] width 138 height 42
click at [890, 360] on input "True" at bounding box center [885, 355] width 14 height 12
radio input "true"
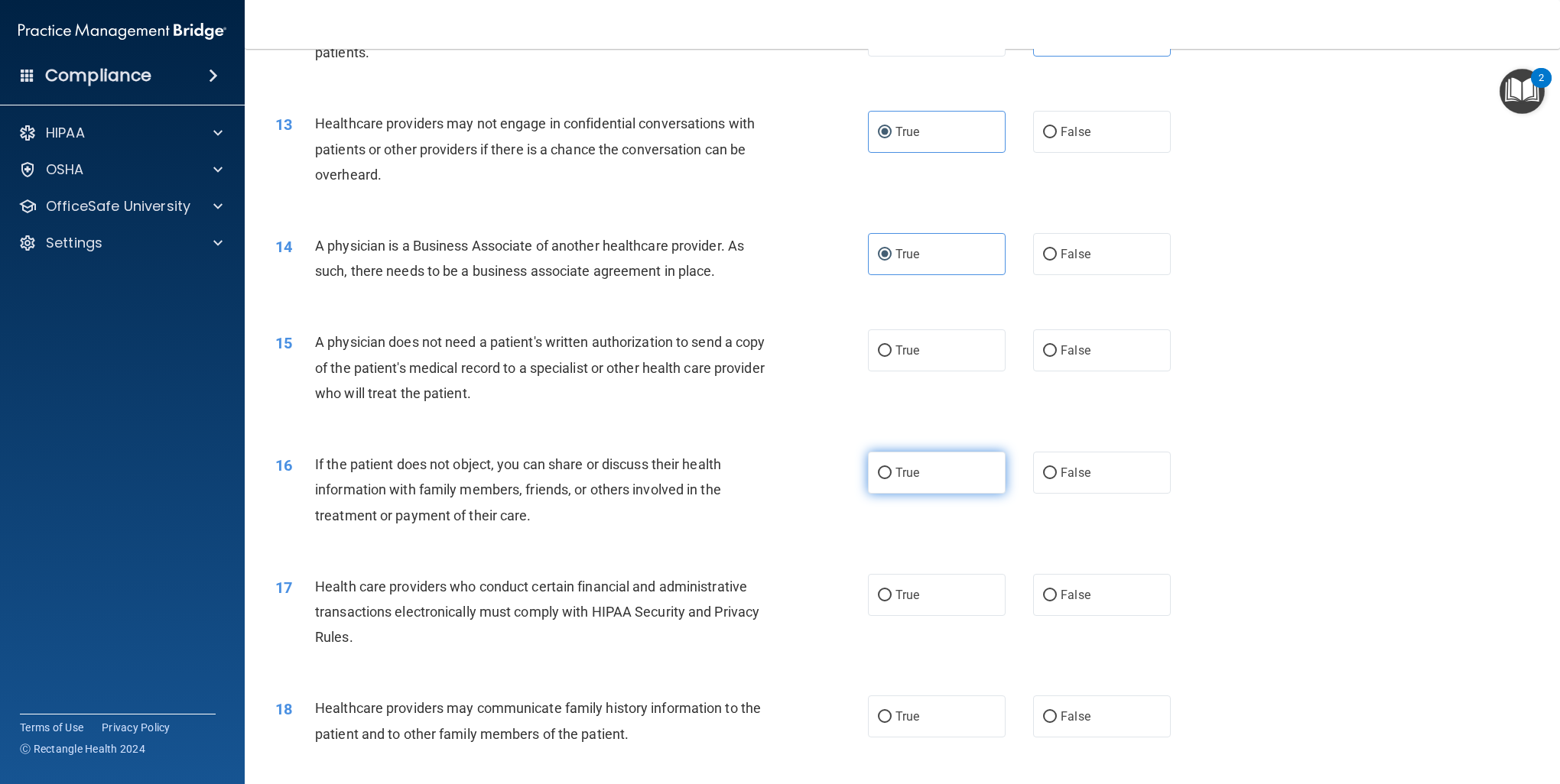
scroll to position [1401, 0]
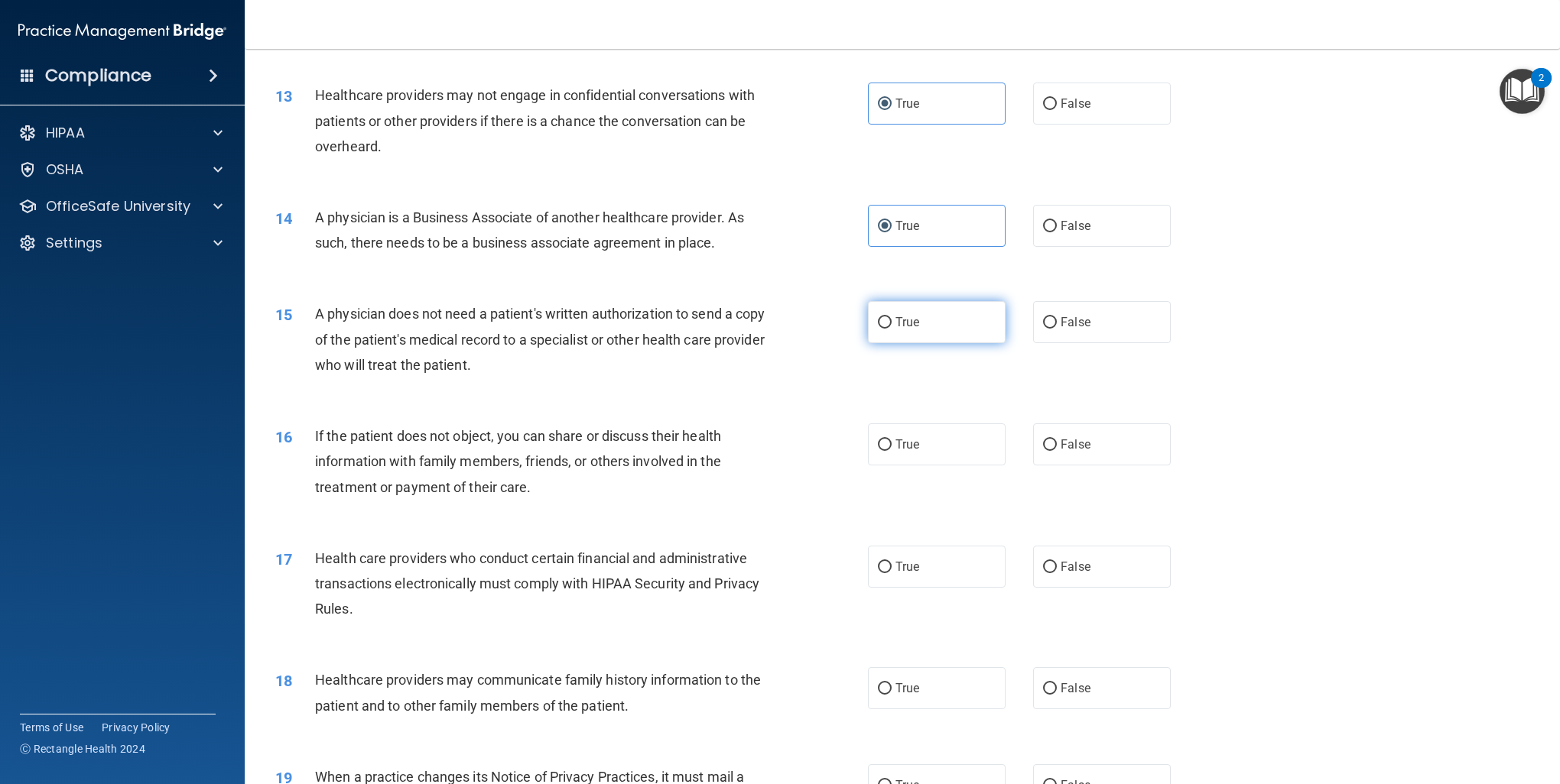
click at [936, 325] on label "True" at bounding box center [937, 321] width 138 height 42
click at [892, 325] on input "True" at bounding box center [885, 323] width 14 height 12
radio input "true"
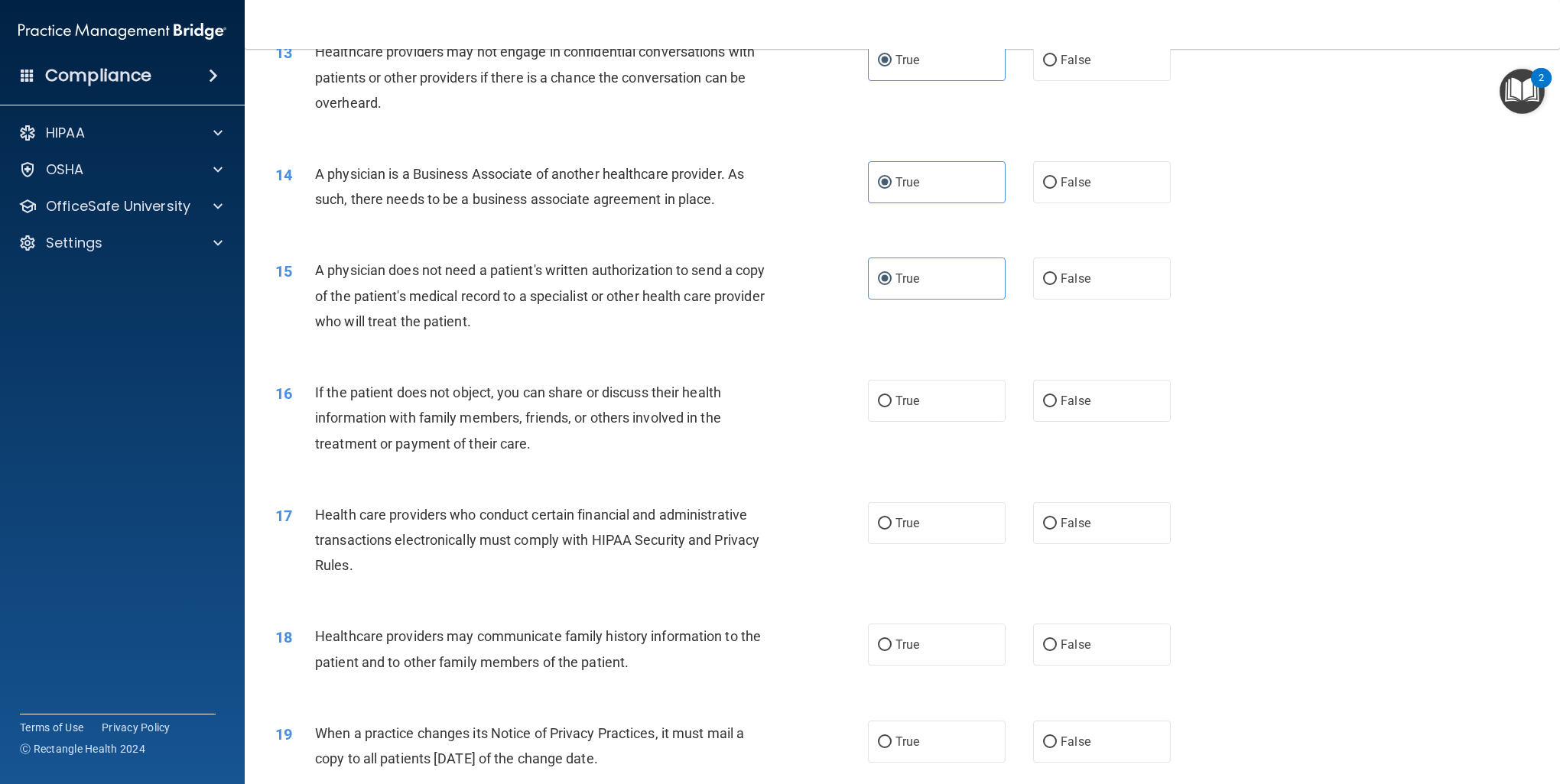
scroll to position [1529, 0]
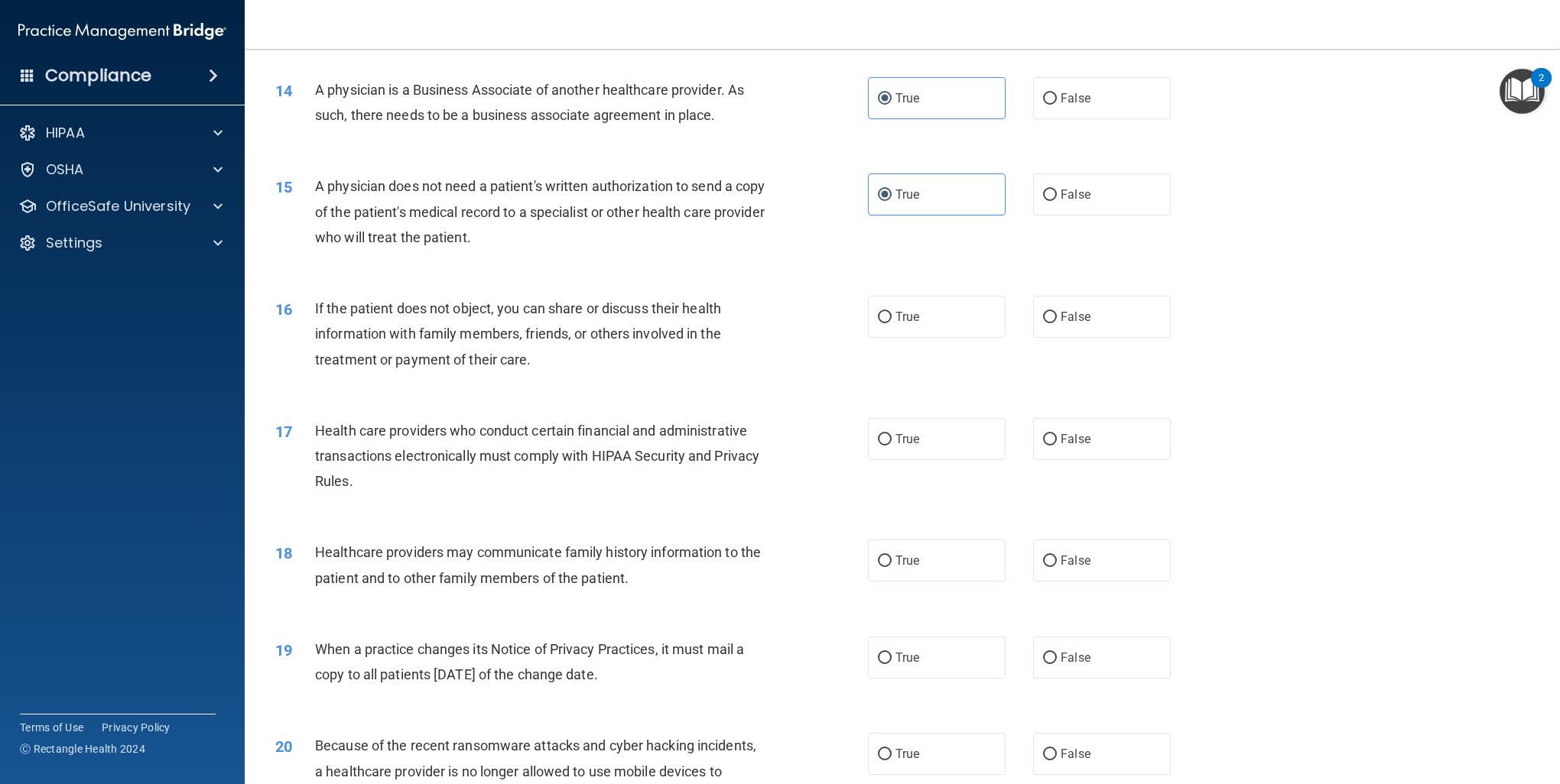
click at [915, 340] on div "16 If the patient does not object, you can share or discuss their health inform…" at bounding box center [901, 338] width 1277 height 122
click at [912, 316] on span "True" at bounding box center [907, 316] width 24 height 15
click at [892, 316] on input "True" at bounding box center [885, 317] width 14 height 12
radio input "true"
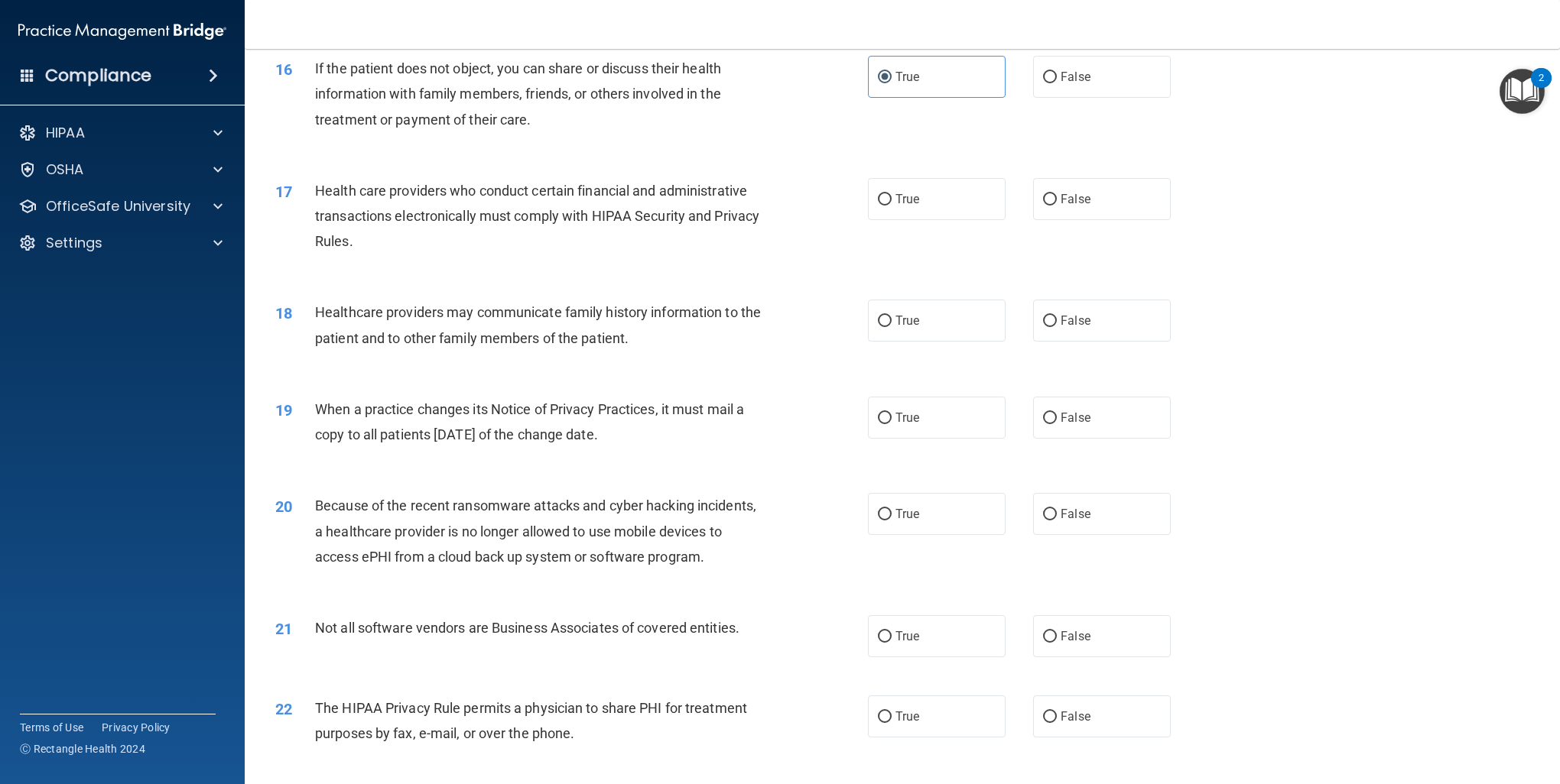
scroll to position [1783, 0]
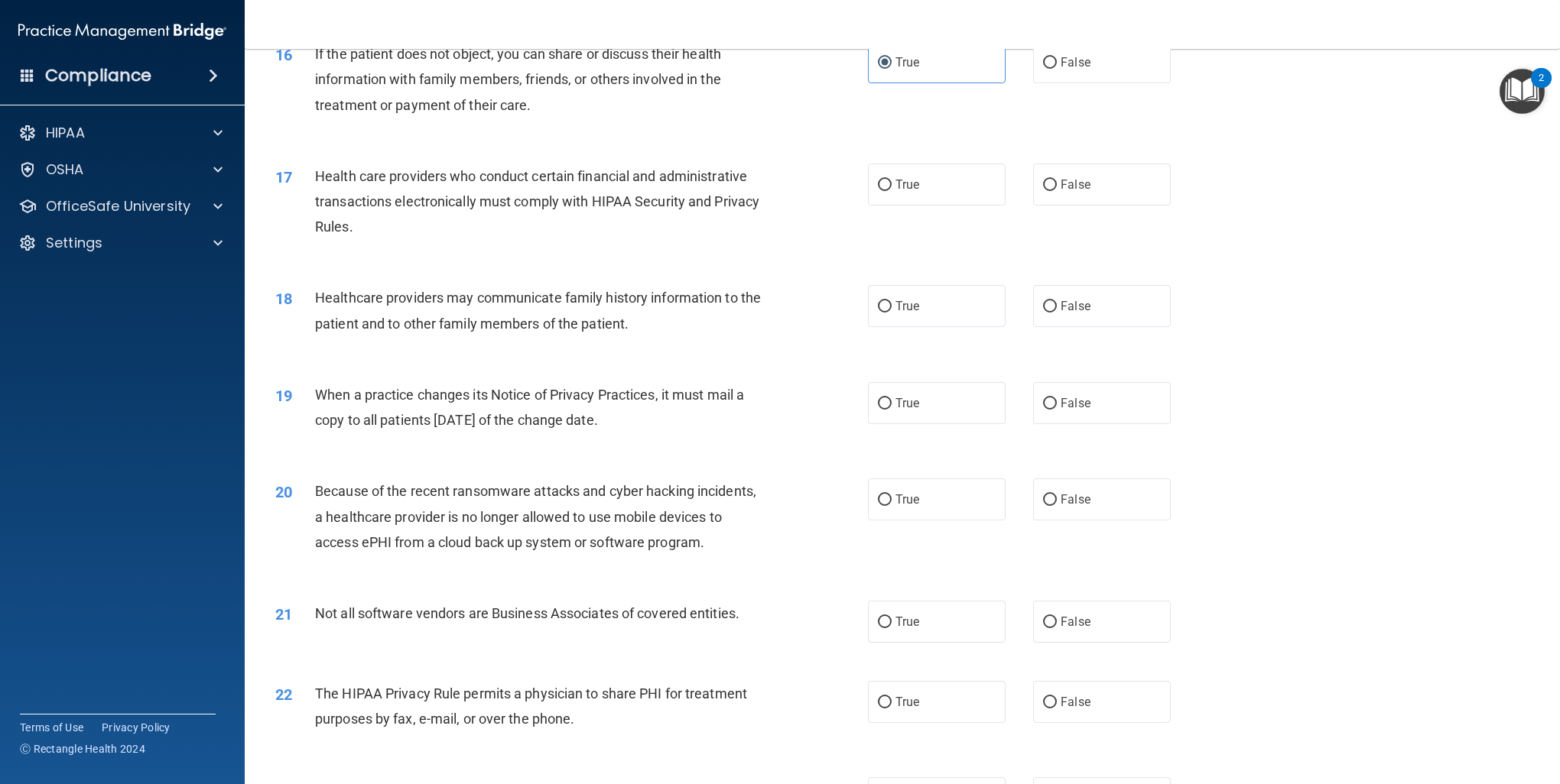
click at [969, 210] on div "17 Health care providers who conduct certain financial and administrative trans…" at bounding box center [901, 205] width 1277 height 122
click at [954, 189] on label "True" at bounding box center [937, 184] width 138 height 42
click at [892, 189] on input "True" at bounding box center [885, 186] width 14 height 12
radio input "true"
click at [887, 323] on label "True" at bounding box center [937, 306] width 138 height 42
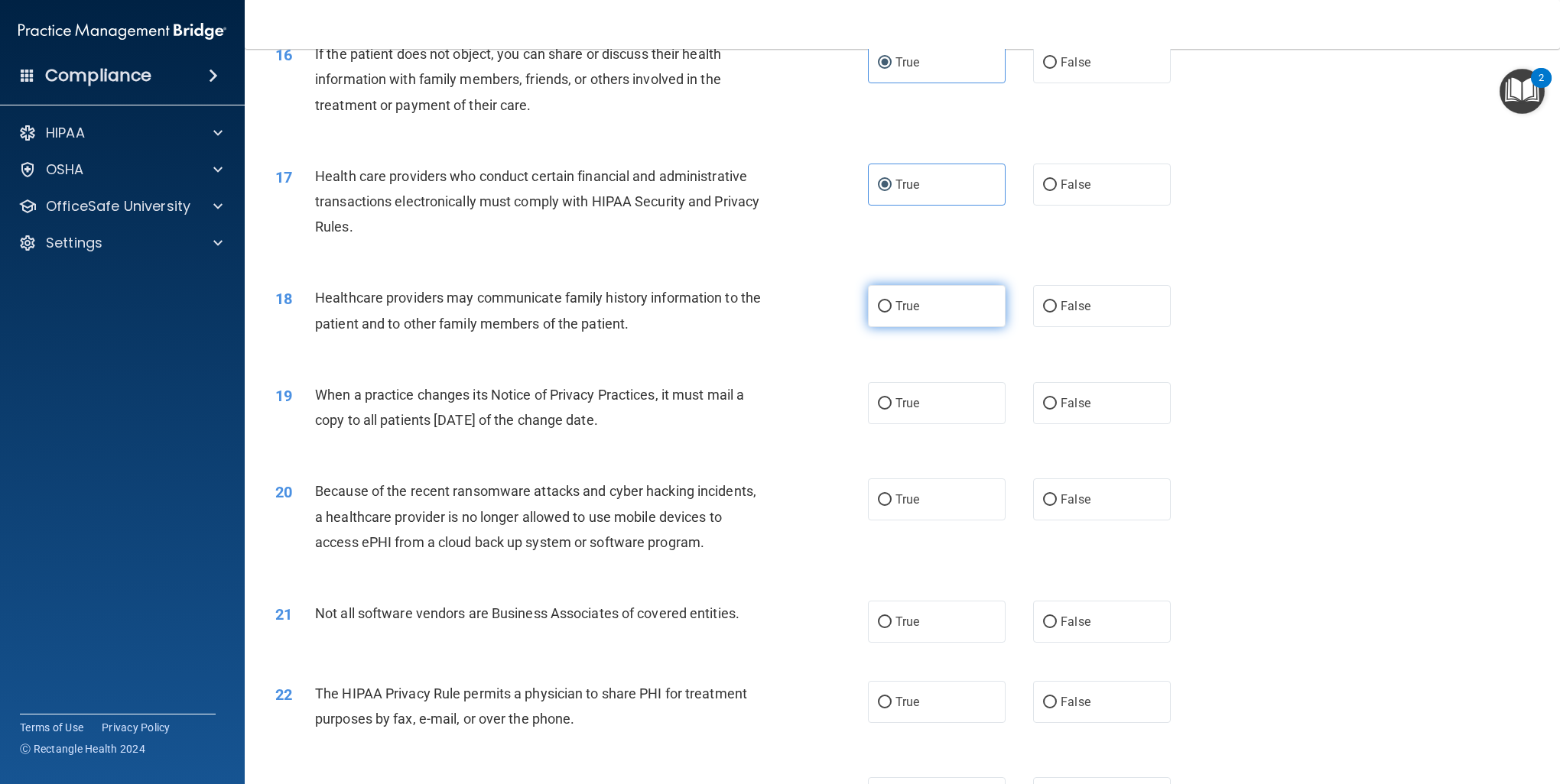
click at [887, 312] on input "True" at bounding box center [885, 307] width 14 height 12
radio input "true"
click at [1065, 316] on label "False" at bounding box center [1102, 306] width 138 height 42
click at [1057, 312] on input "False" at bounding box center [1050, 307] width 14 height 12
radio input "true"
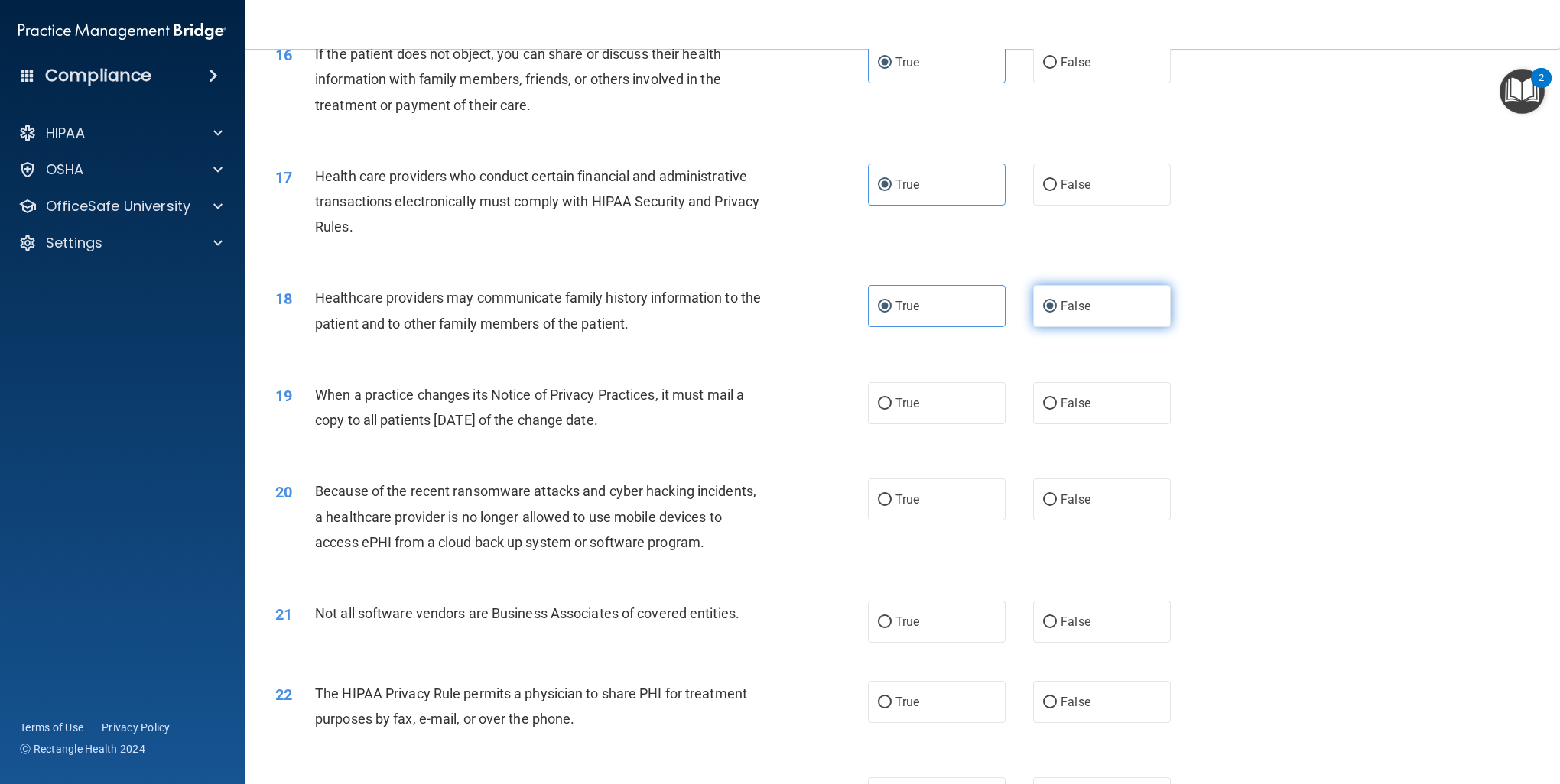
radio input "false"
click at [903, 408] on span "True" at bounding box center [907, 403] width 24 height 15
click at [892, 408] on input "True" at bounding box center [885, 404] width 14 height 12
radio input "true"
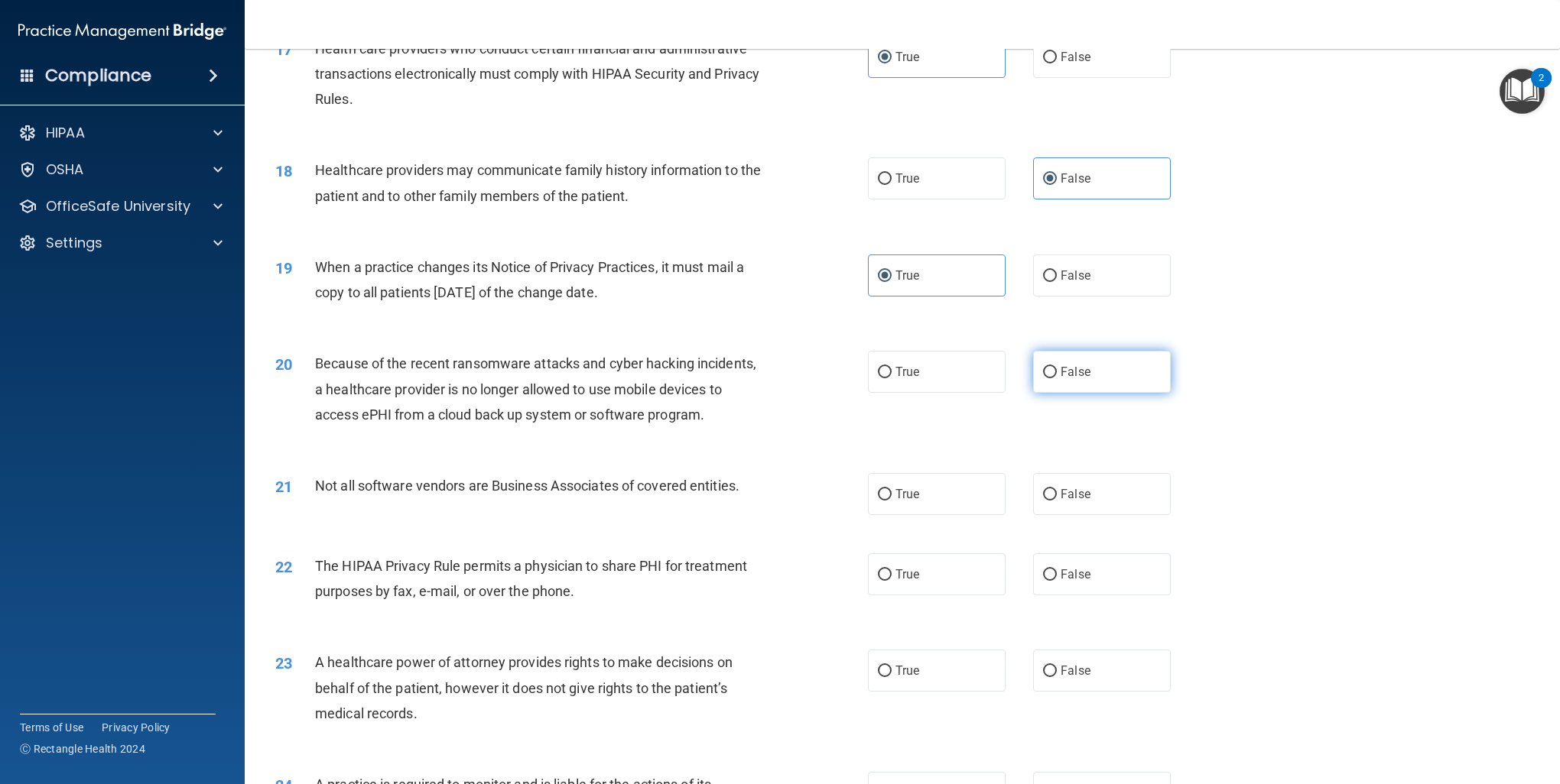
click at [1061, 374] on span "False" at bounding box center [1075, 371] width 29 height 15
click at [1057, 374] on input "False" at bounding box center [1050, 372] width 14 height 12
radio input "true"
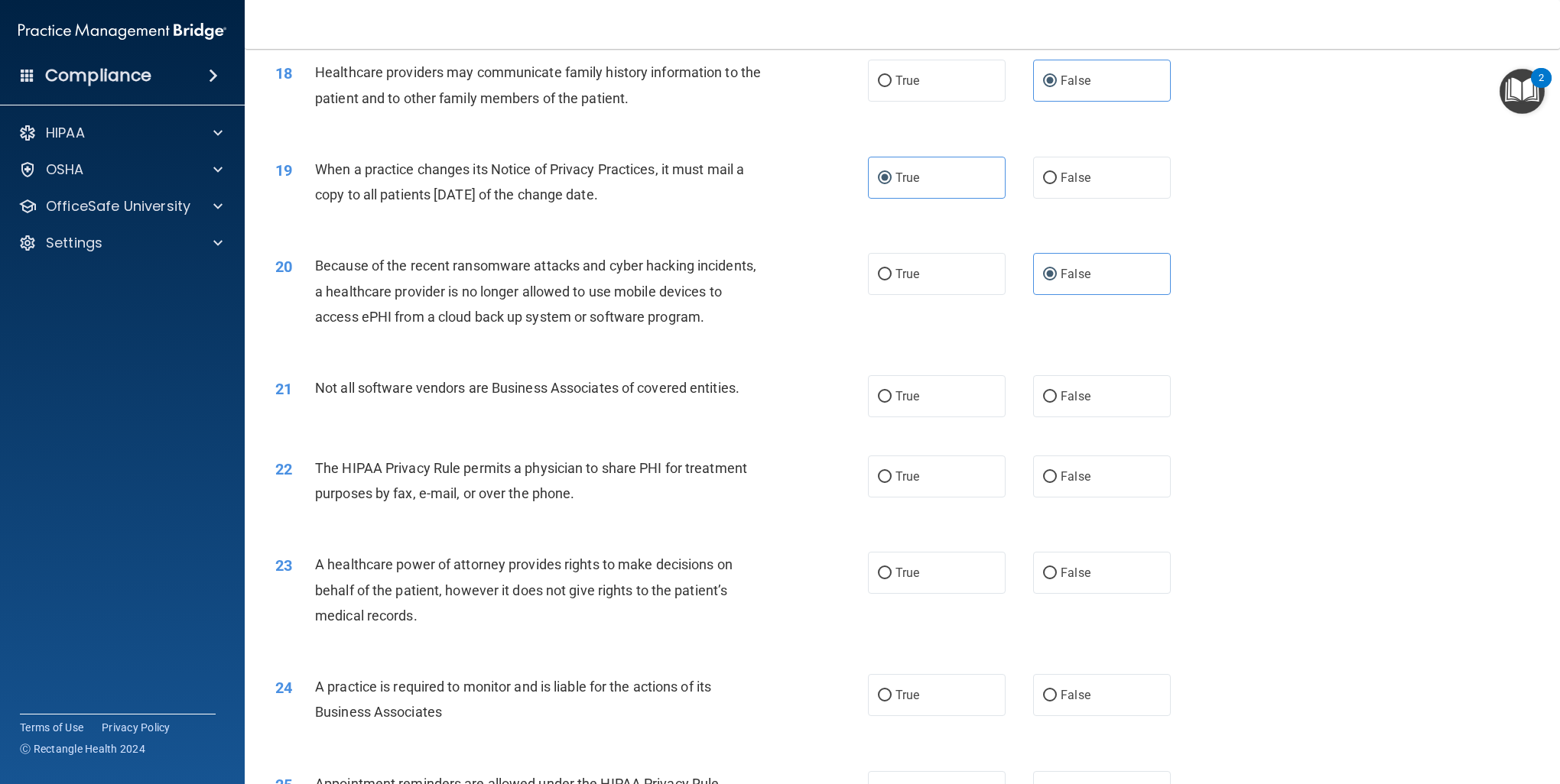
scroll to position [2038, 0]
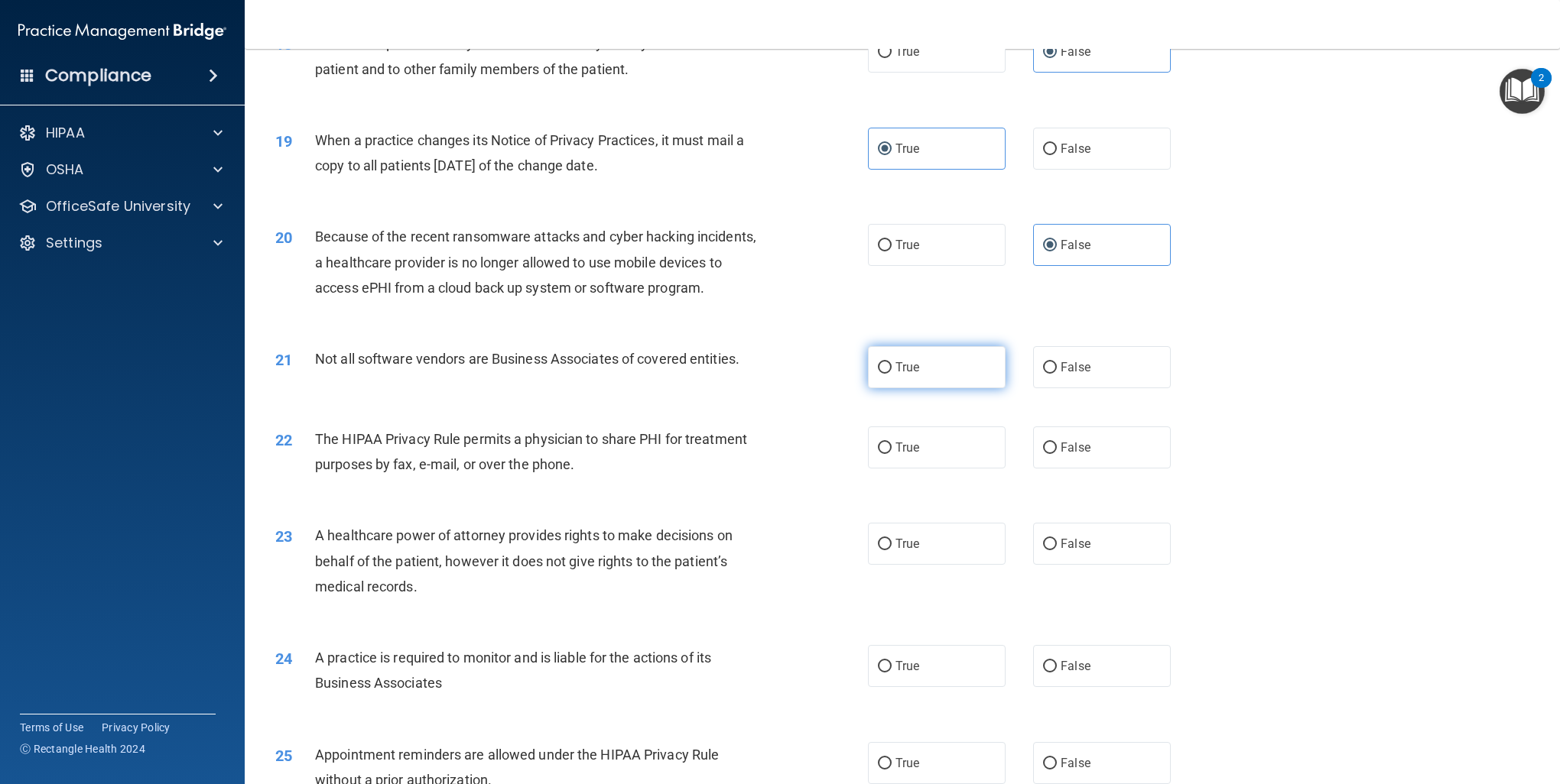
click at [908, 370] on span "True" at bounding box center [907, 366] width 24 height 15
click at [892, 370] on input "True" at bounding box center [885, 368] width 14 height 12
radio input "true"
click at [1100, 362] on label "False" at bounding box center [1102, 366] width 138 height 42
click at [1057, 363] on input "False" at bounding box center [1050, 368] width 14 height 12
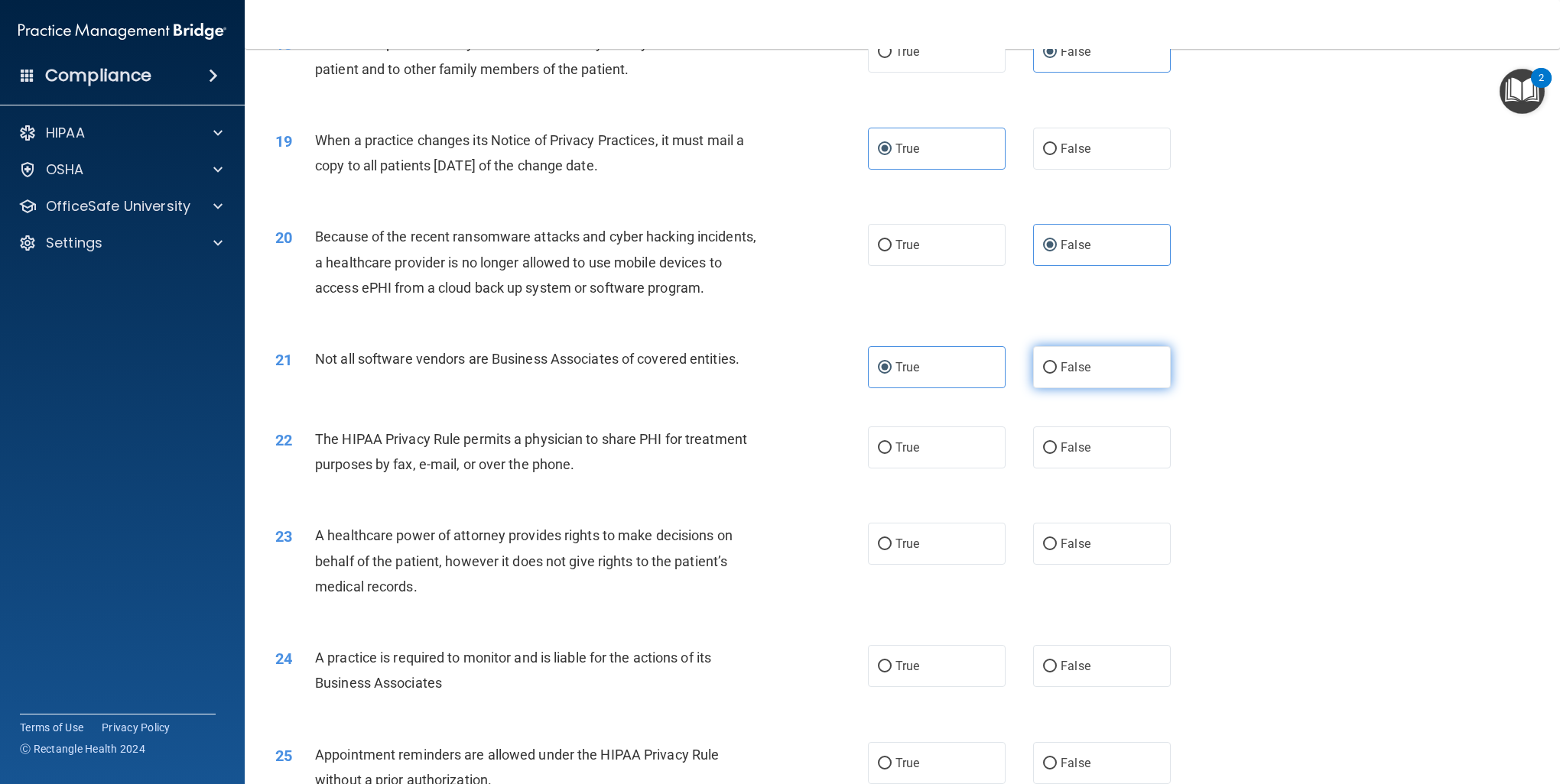
radio input "true"
radio input "false"
click at [871, 449] on label "True" at bounding box center [937, 447] width 138 height 42
click at [878, 449] on input "True" at bounding box center [885, 448] width 14 height 12
radio input "true"
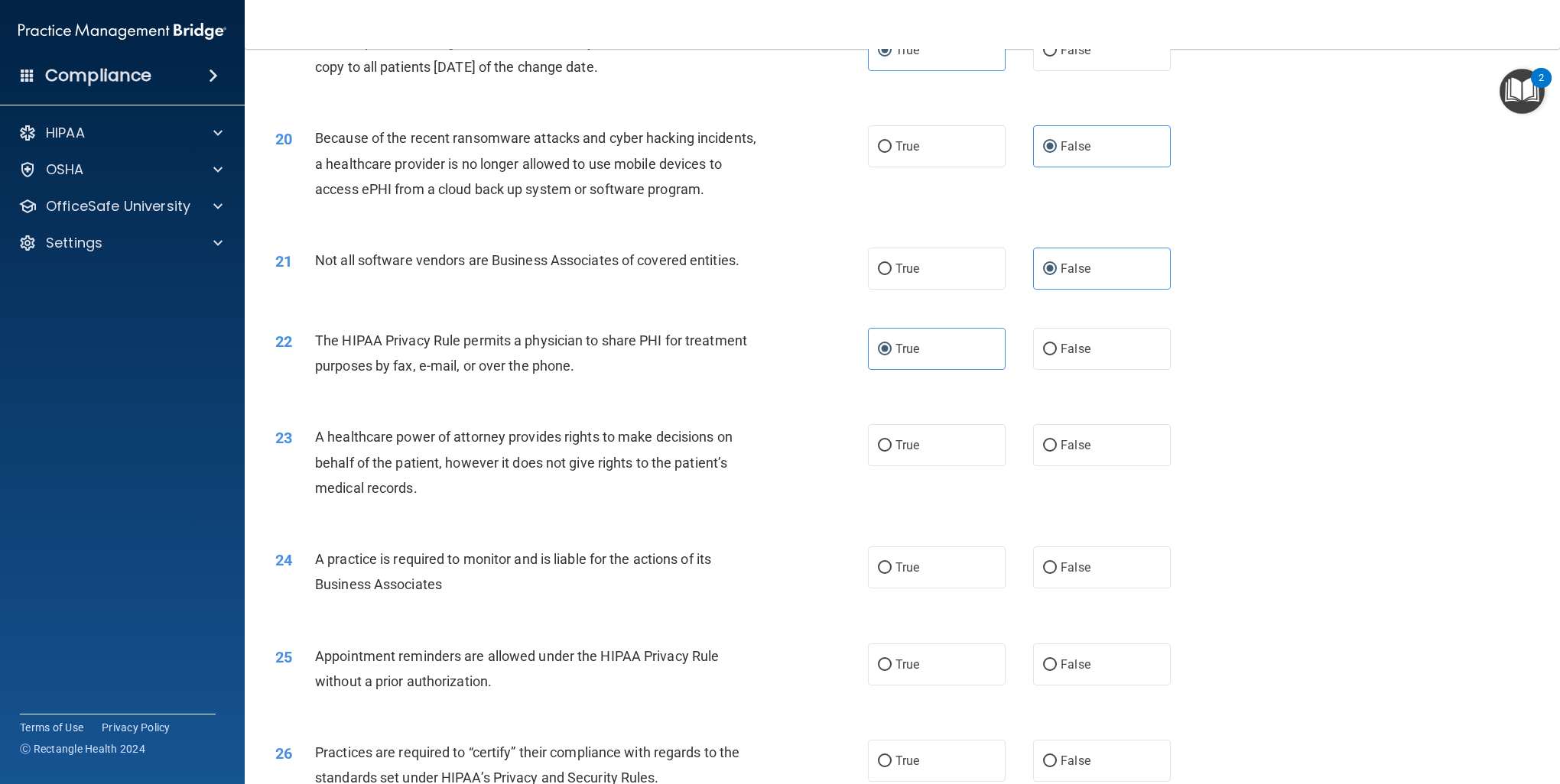
scroll to position [2165, 0]
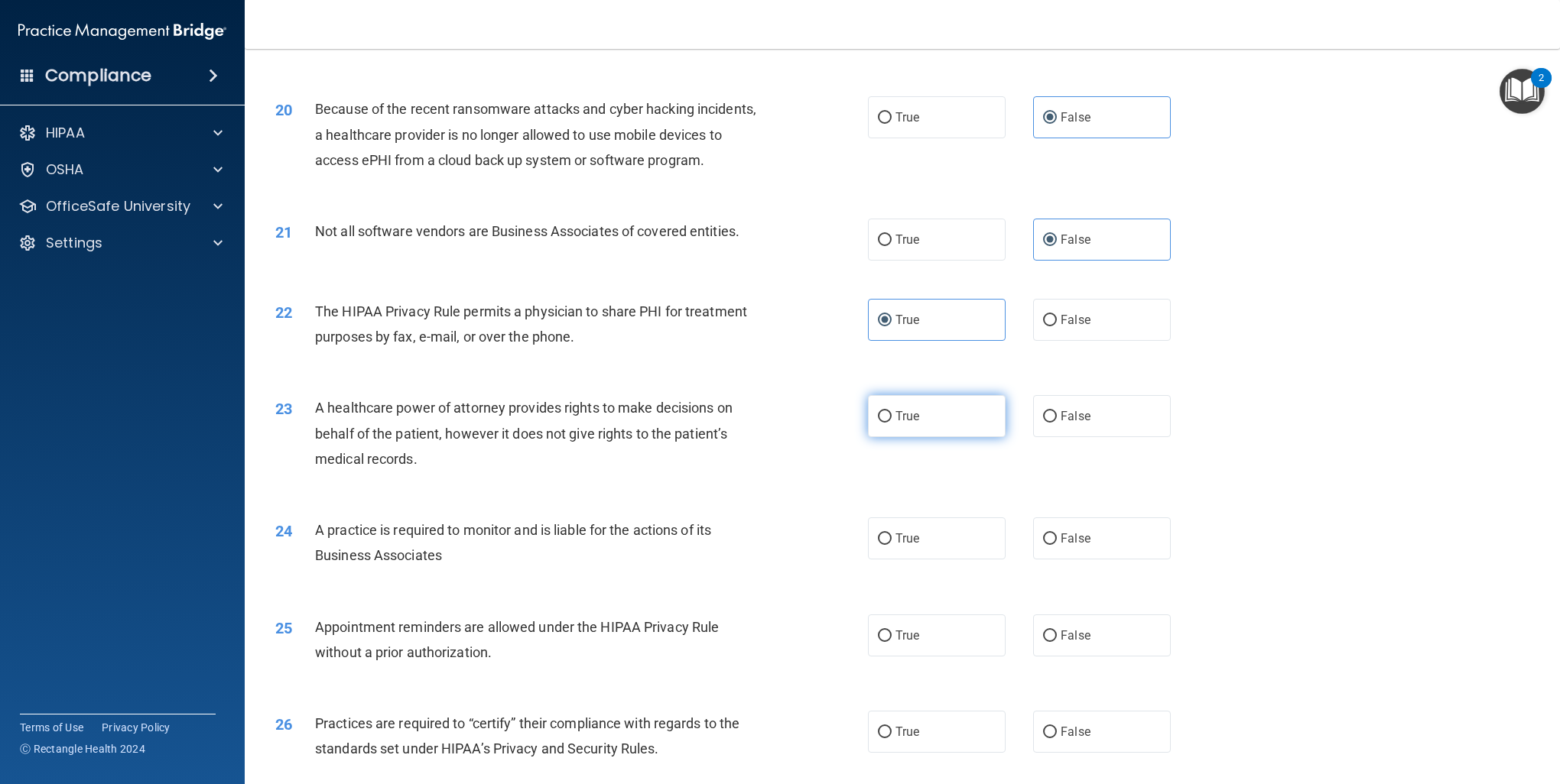
click at [942, 401] on label "True" at bounding box center [937, 416] width 138 height 42
click at [892, 411] on input "True" at bounding box center [885, 417] width 14 height 12
radio input "true"
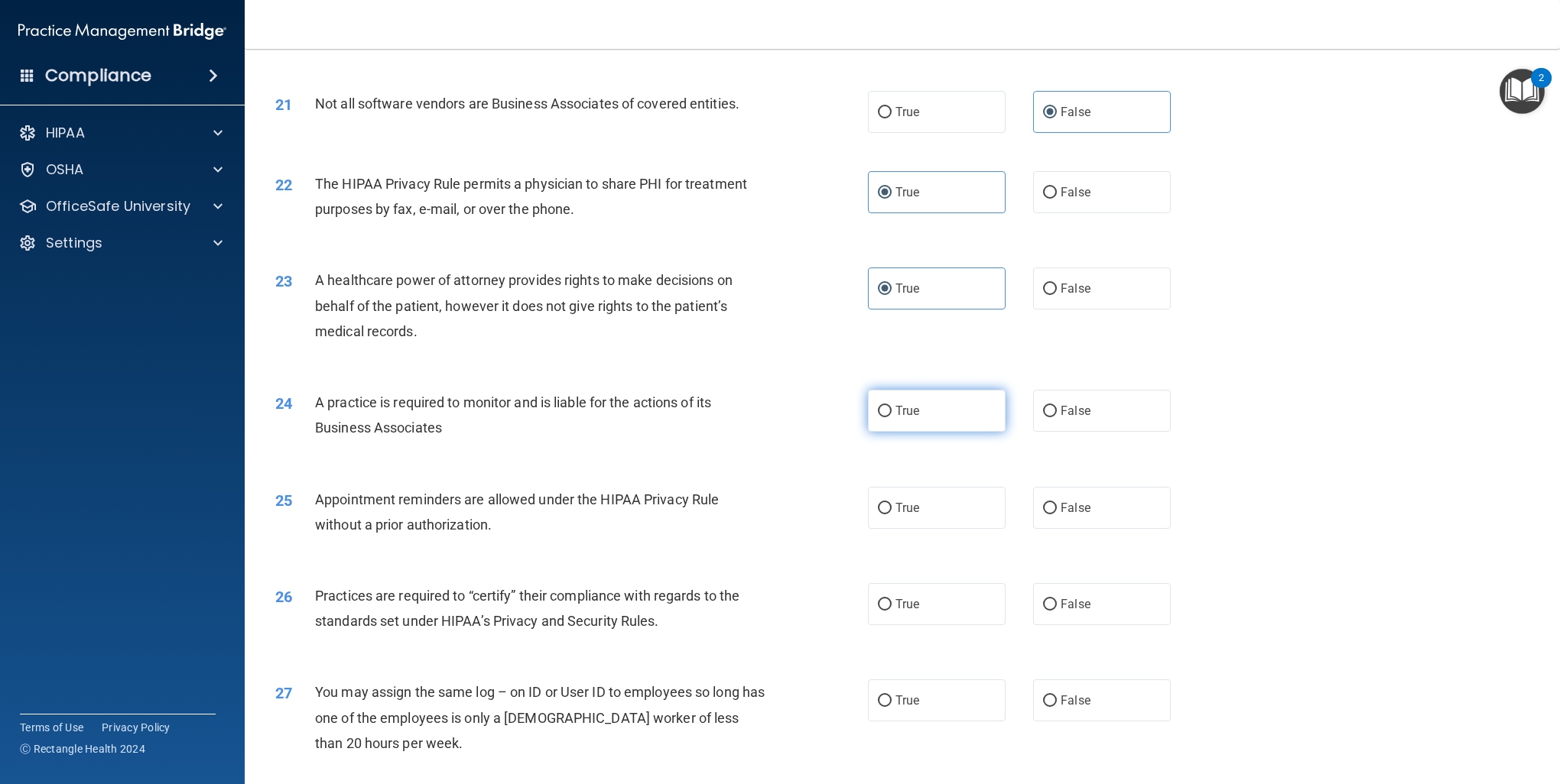
click at [903, 397] on label "True" at bounding box center [937, 411] width 138 height 42
click at [892, 406] on input "True" at bounding box center [885, 412] width 14 height 12
radio input "true"
click at [923, 503] on label "True" at bounding box center [937, 507] width 138 height 42
click at [892, 503] on input "True" at bounding box center [885, 509] width 14 height 12
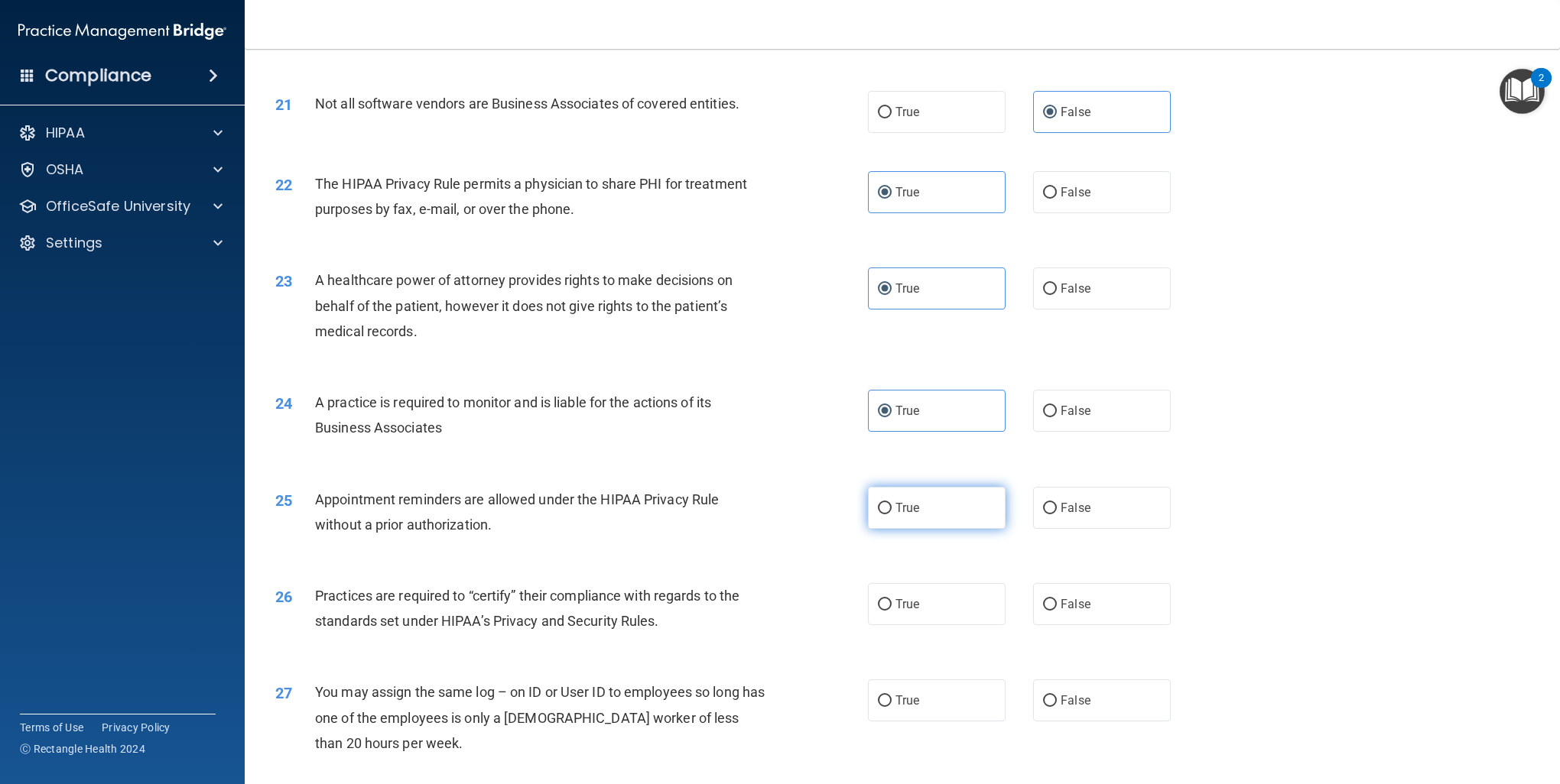
radio input "true"
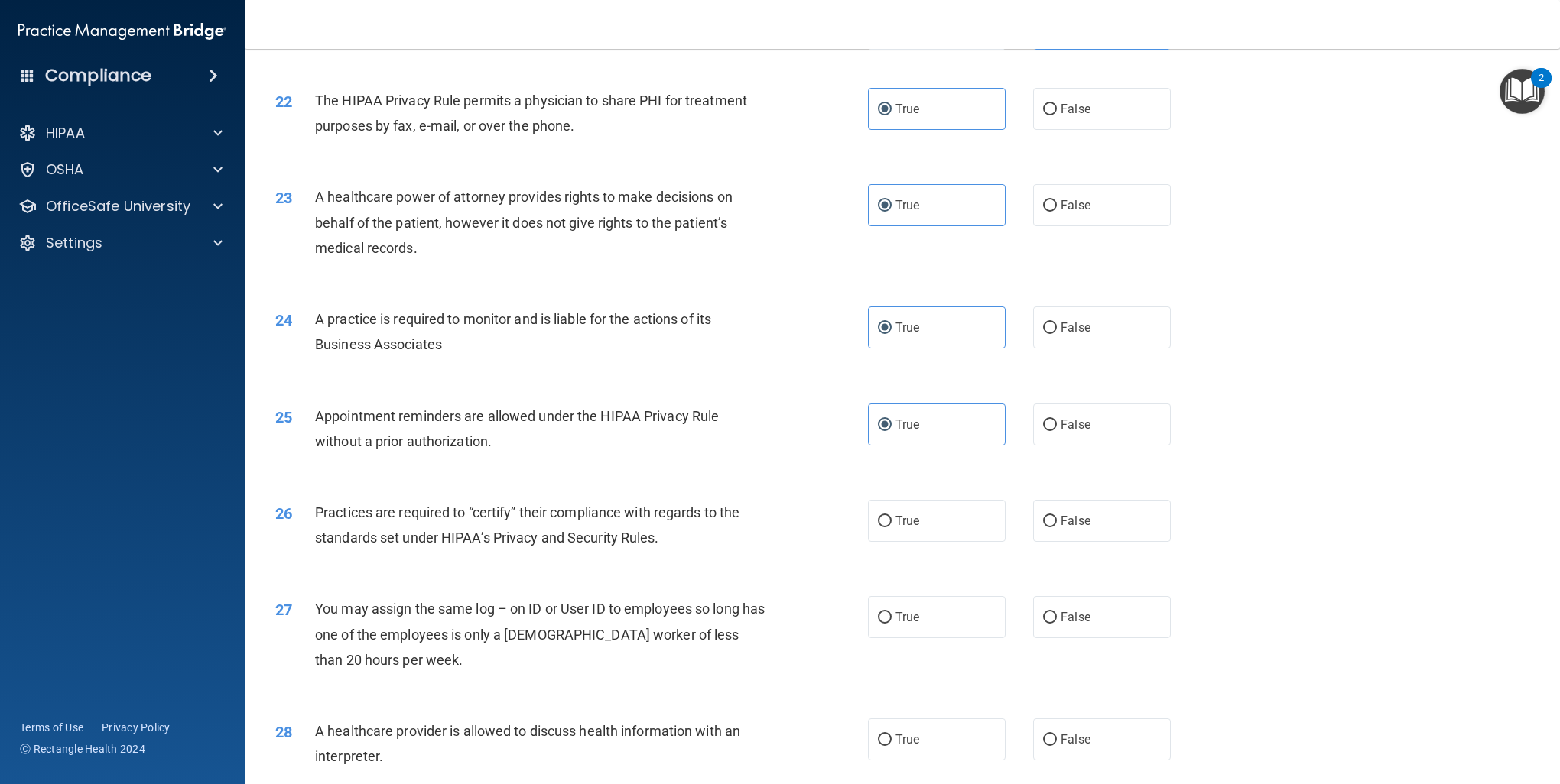
scroll to position [2420, 0]
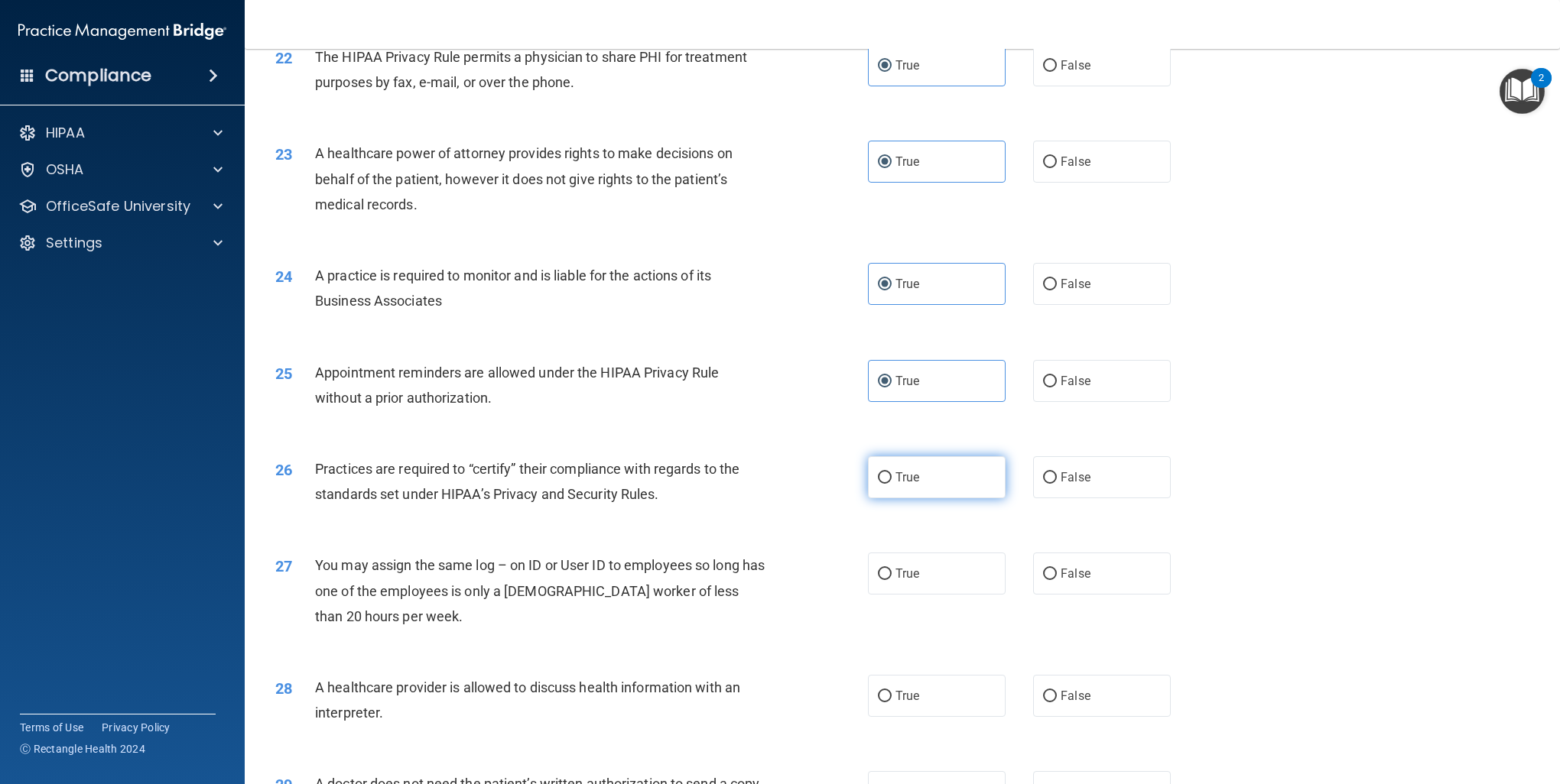
click at [919, 473] on label "True" at bounding box center [937, 476] width 138 height 42
click at [892, 473] on input "True" at bounding box center [885, 478] width 14 height 12
radio input "true"
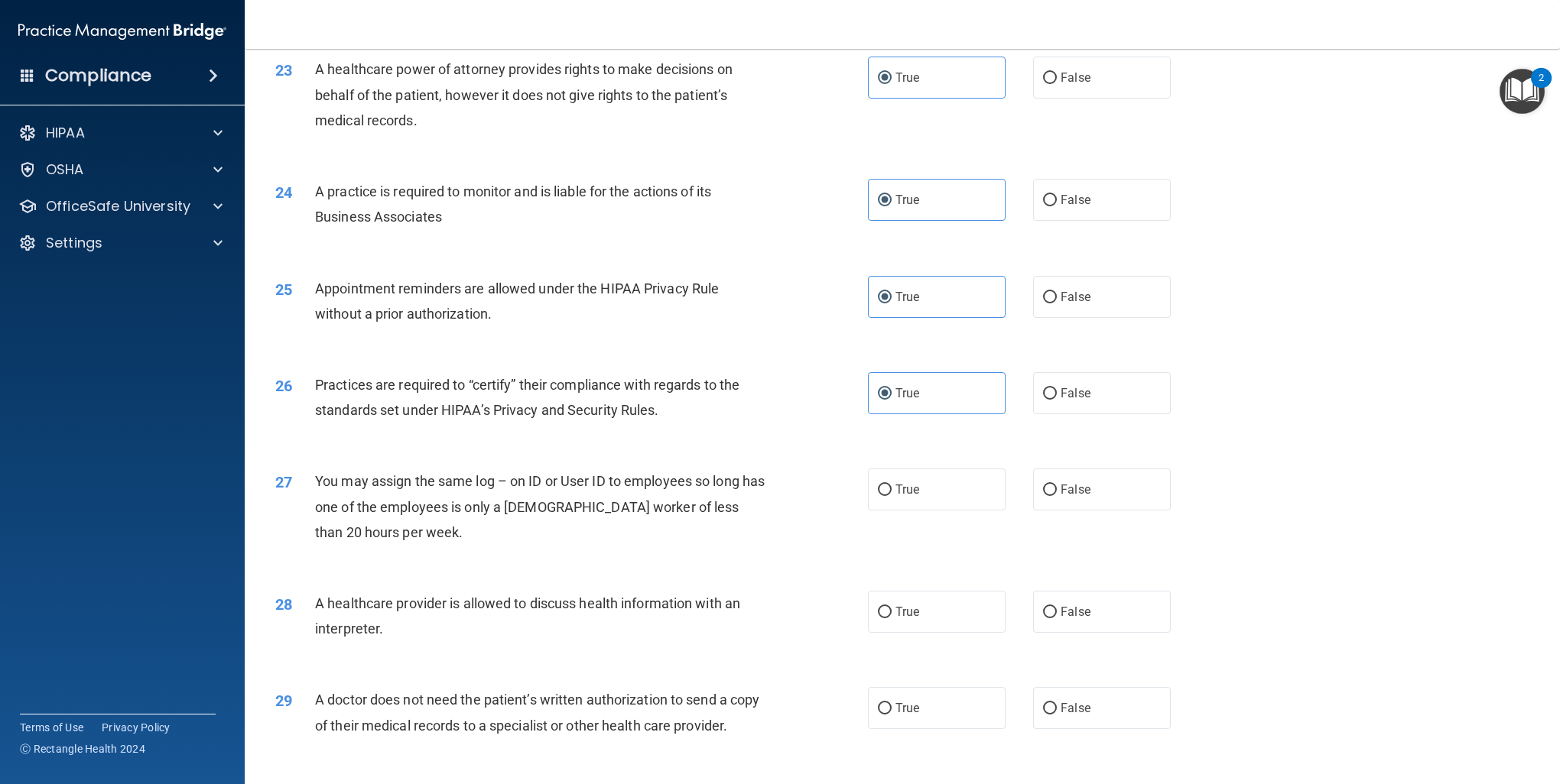
scroll to position [2548, 0]
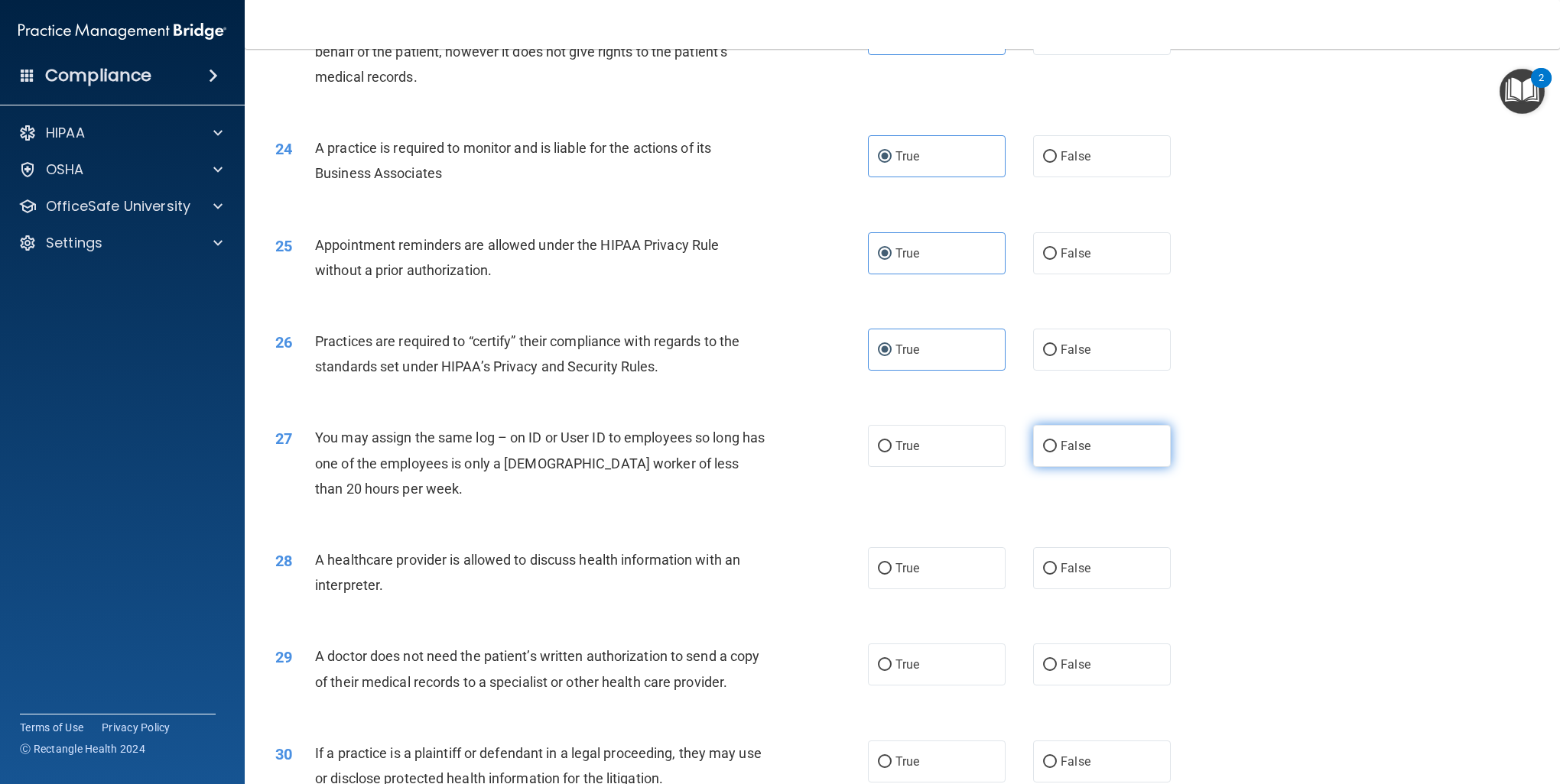
click at [1098, 445] on label "False" at bounding box center [1102, 445] width 138 height 42
click at [1057, 445] on input "False" at bounding box center [1050, 447] width 14 height 12
radio input "true"
click at [958, 569] on label "True" at bounding box center [937, 568] width 138 height 42
click at [892, 569] on input "True" at bounding box center [885, 569] width 14 height 12
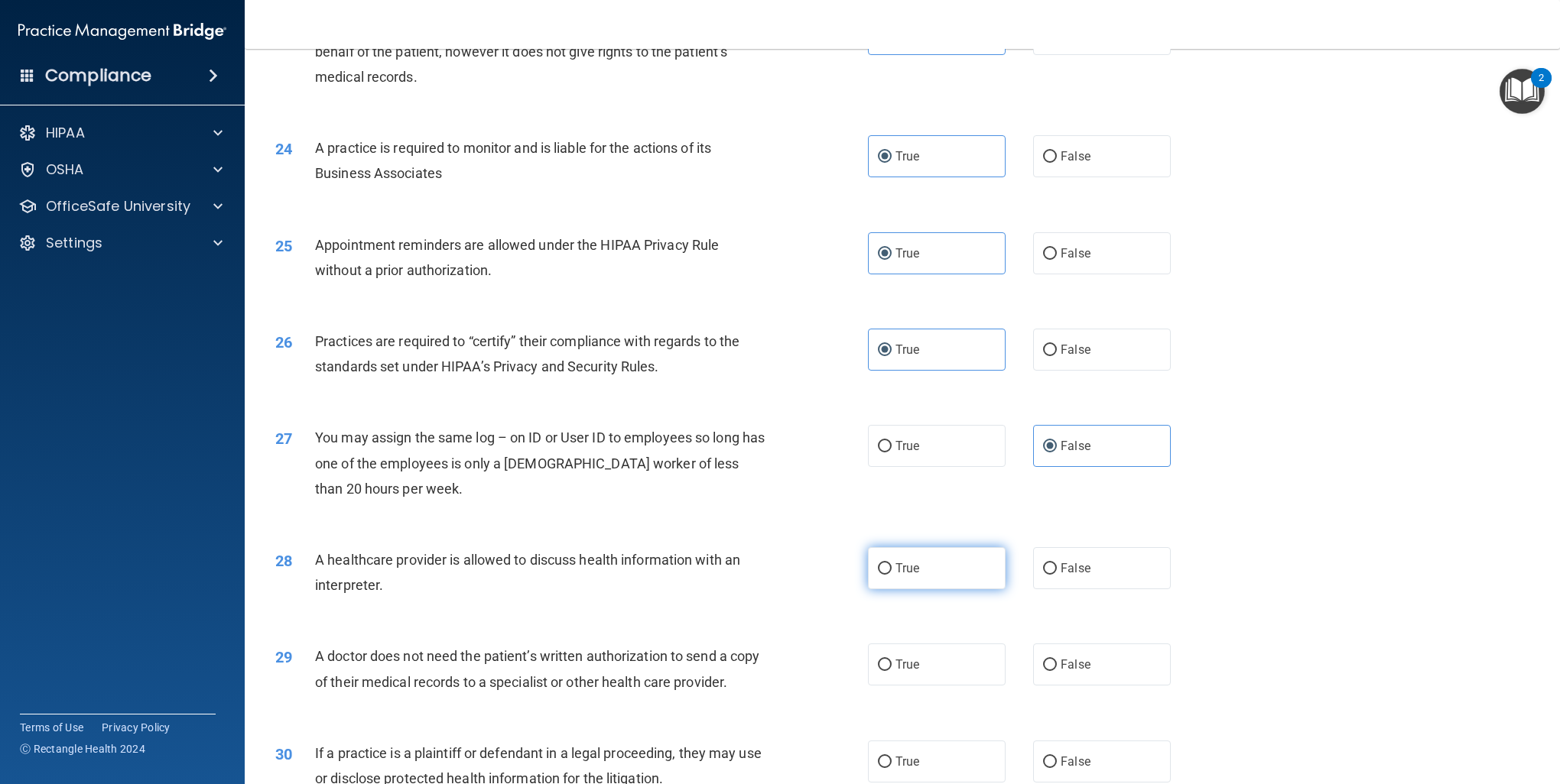
radio input "true"
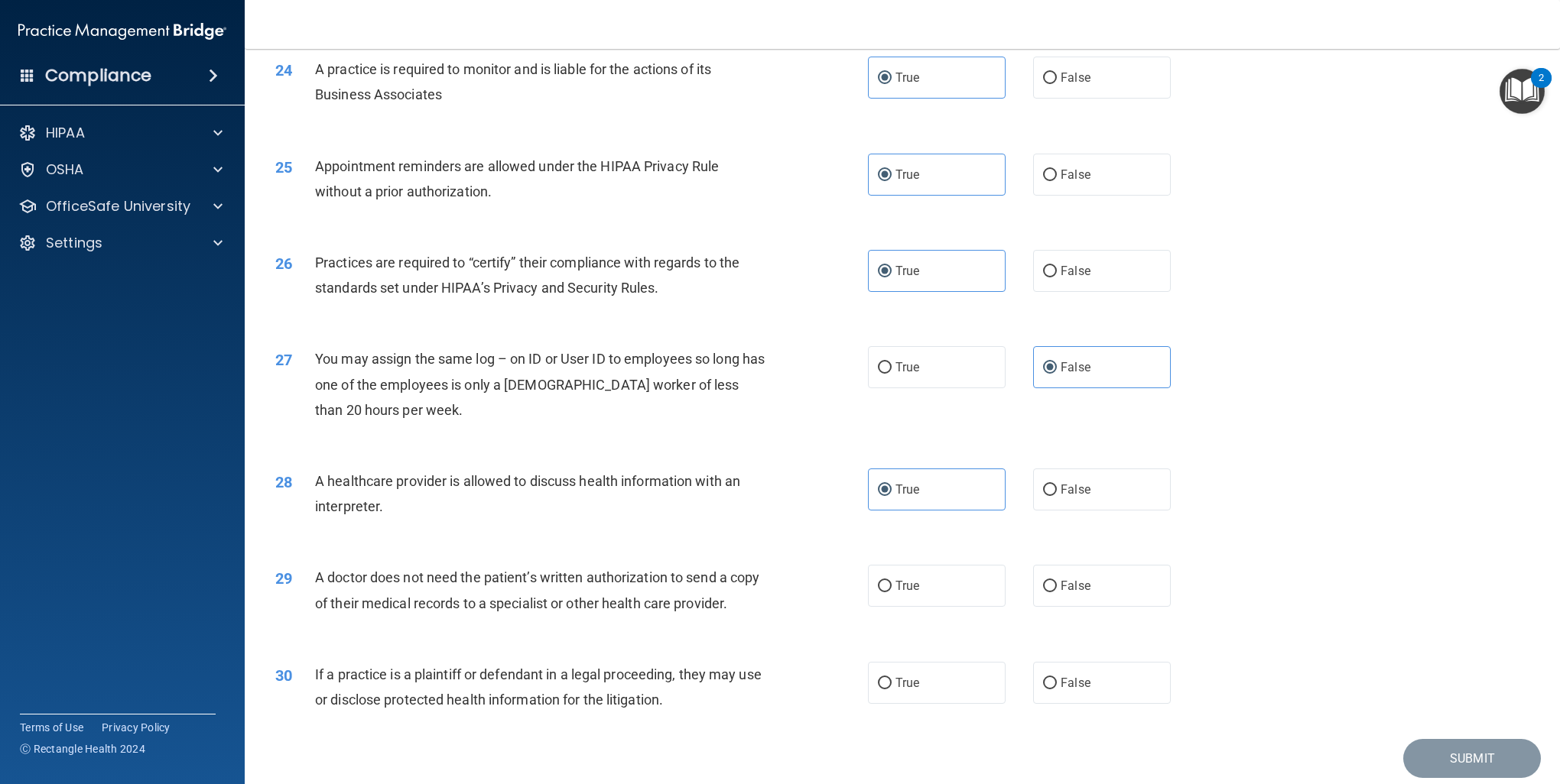
scroll to position [2706, 0]
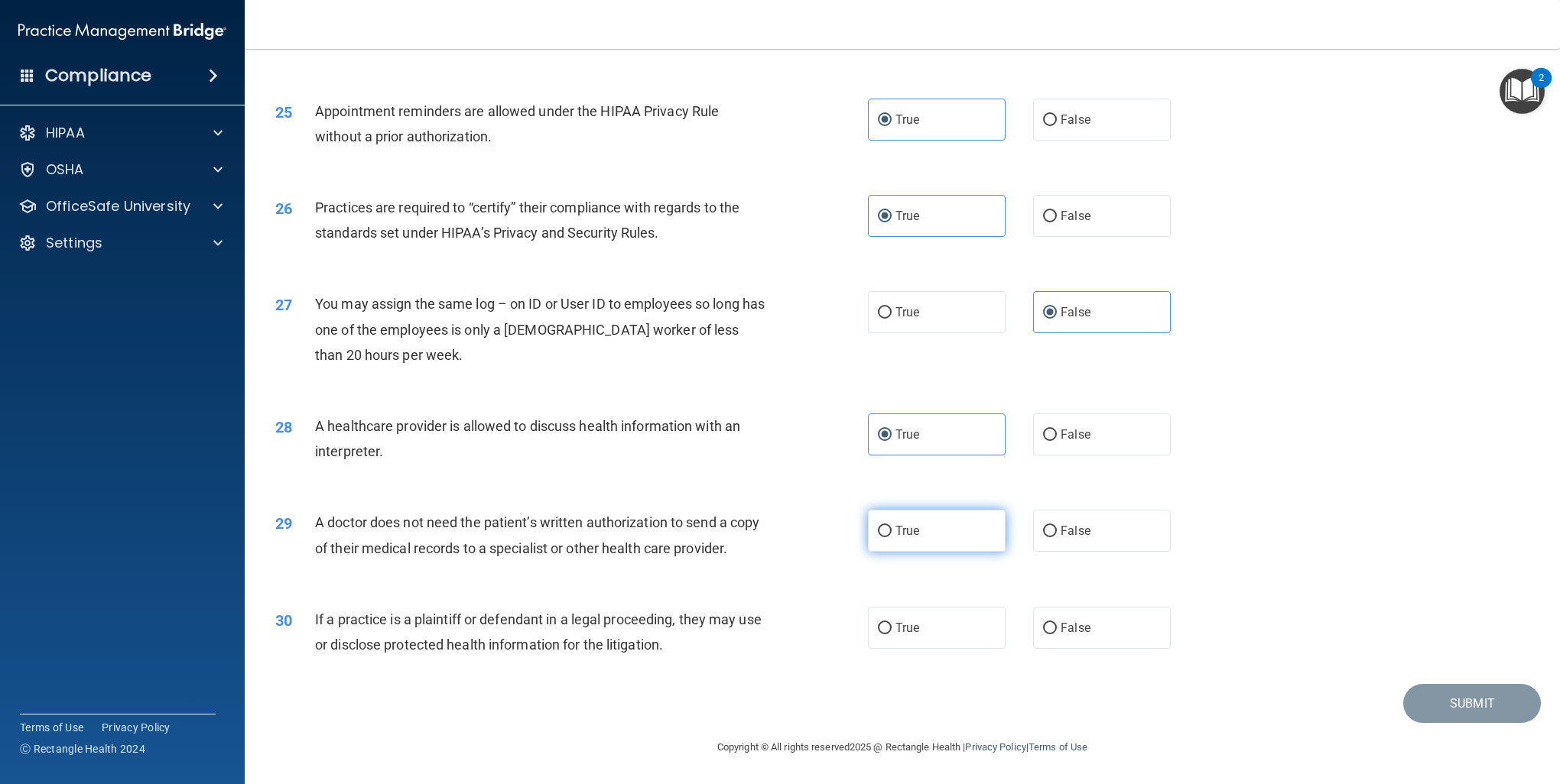
click at [918, 510] on label "True" at bounding box center [937, 531] width 138 height 42
click at [892, 526] on input "True" at bounding box center [885, 532] width 14 height 12
radio input "true"
click at [1043, 634] on input "False" at bounding box center [1050, 629] width 14 height 12
radio input "true"
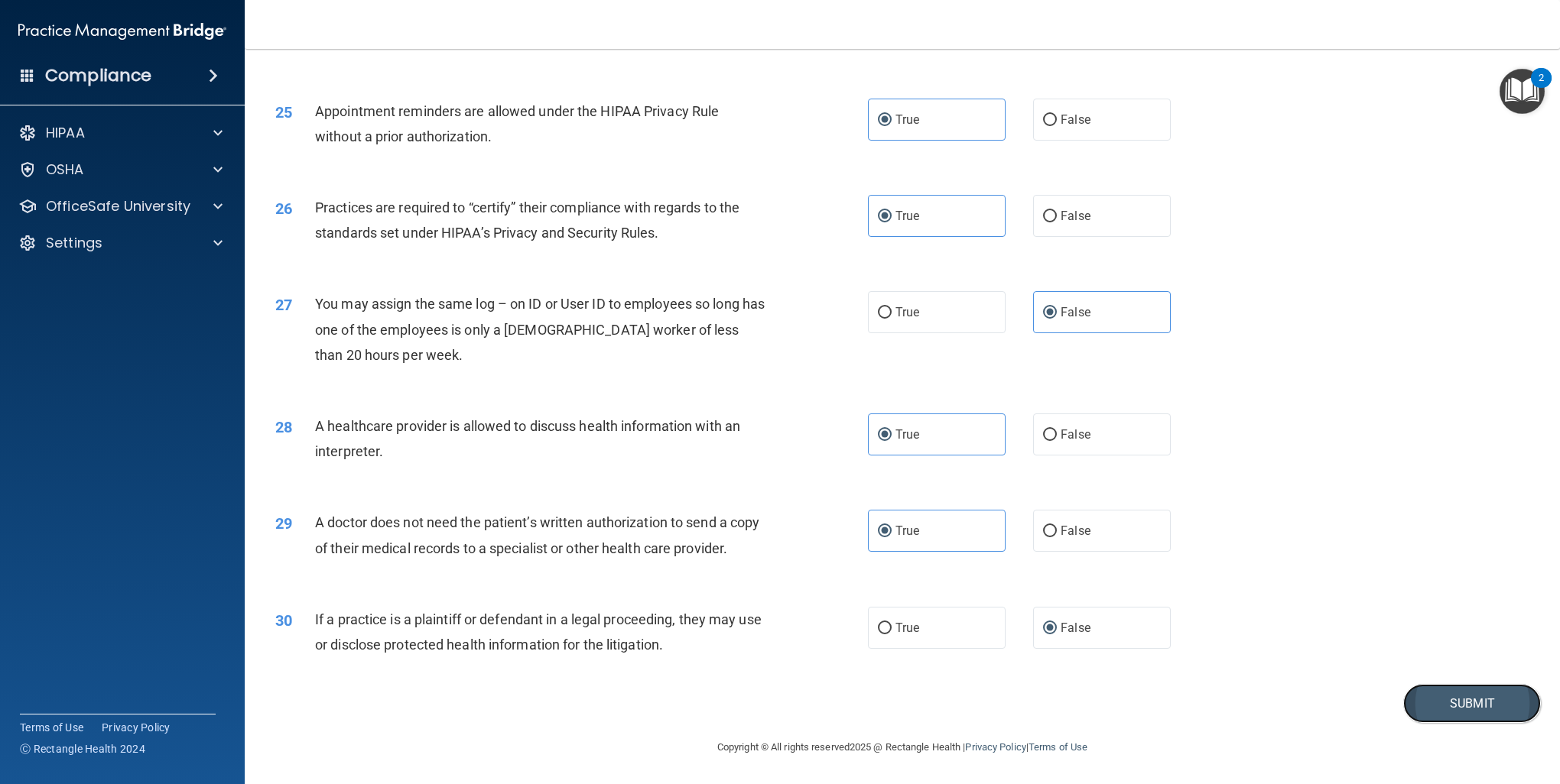
click at [1468, 698] on button "Submit" at bounding box center [1472, 703] width 138 height 39
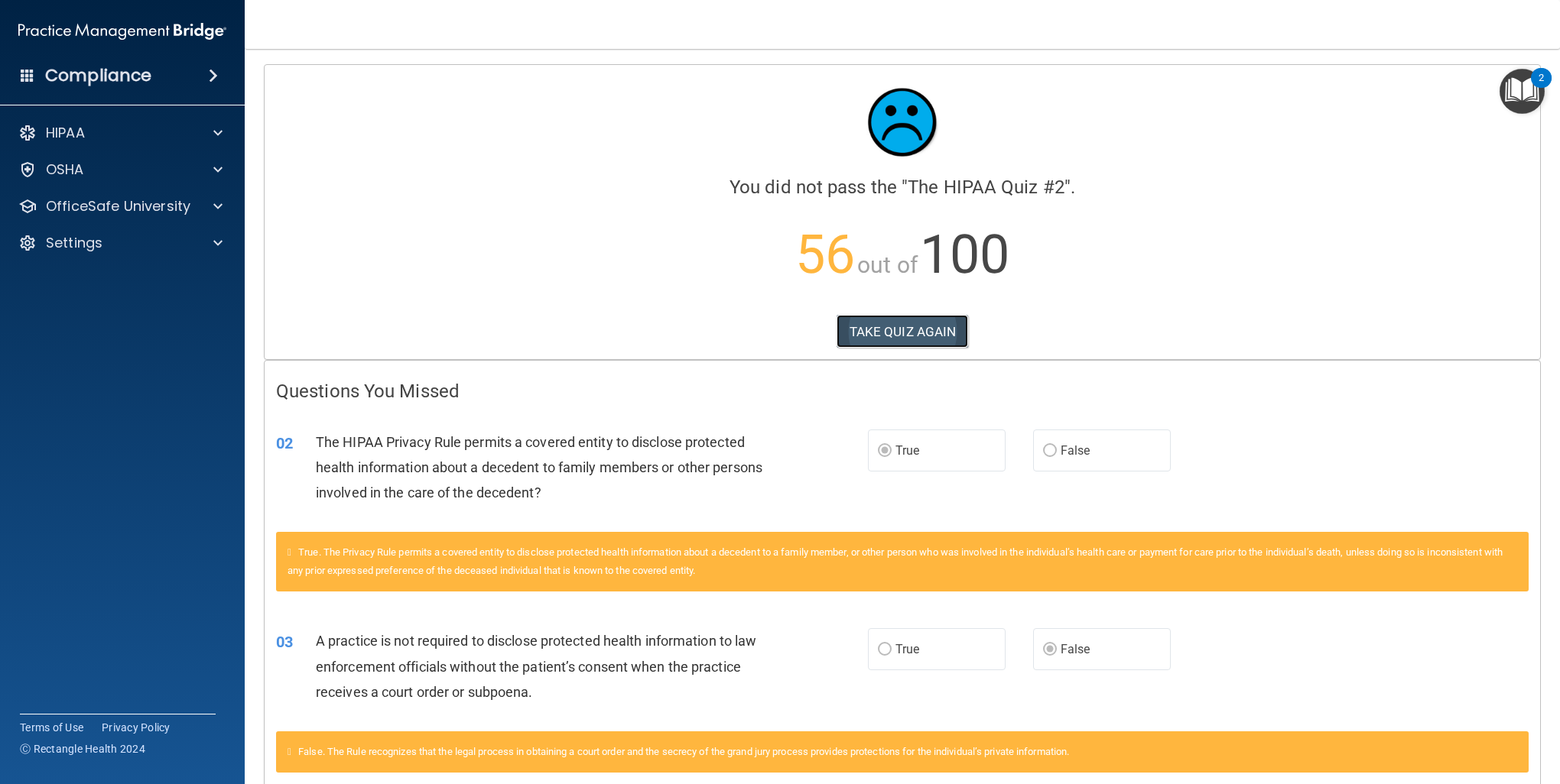
drag, startPoint x: 908, startPoint y: 330, endPoint x: 921, endPoint y: 328, distance: 13.2
click at [908, 329] on button "TAKE QUIZ AGAIN" at bounding box center [902, 331] width 133 height 33
